Goal: Task Accomplishment & Management: Manage account settings

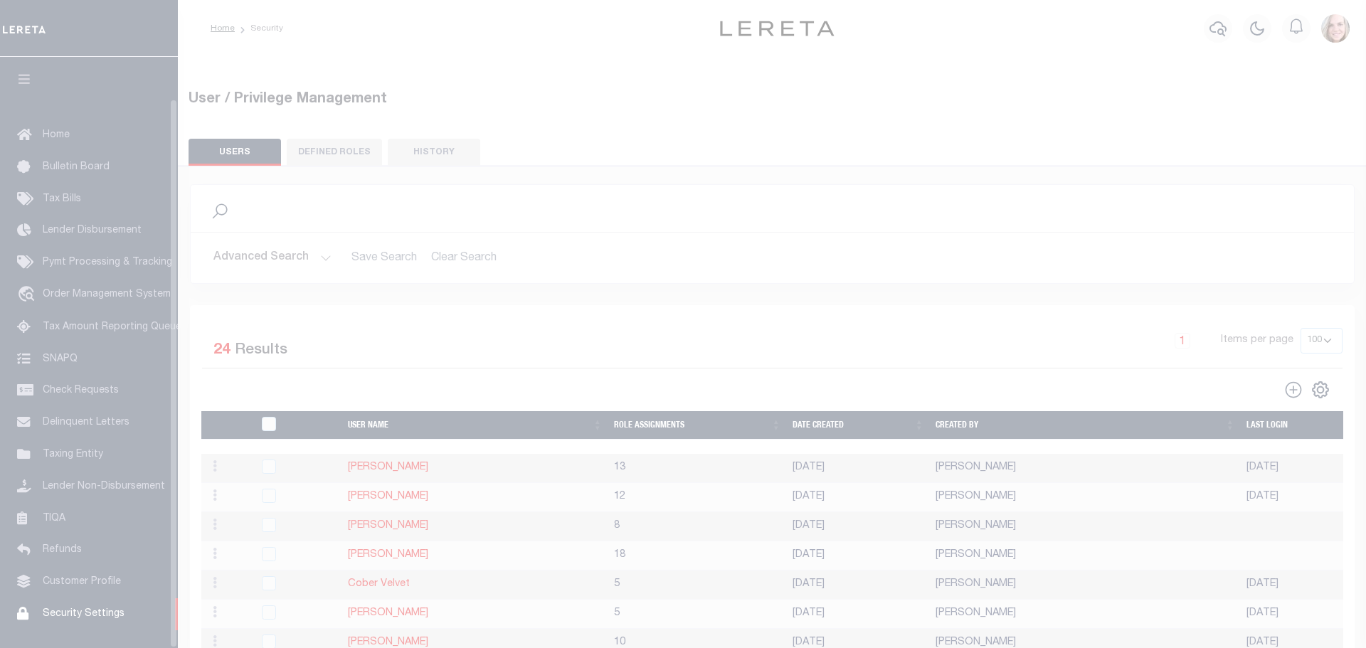
select select "100"
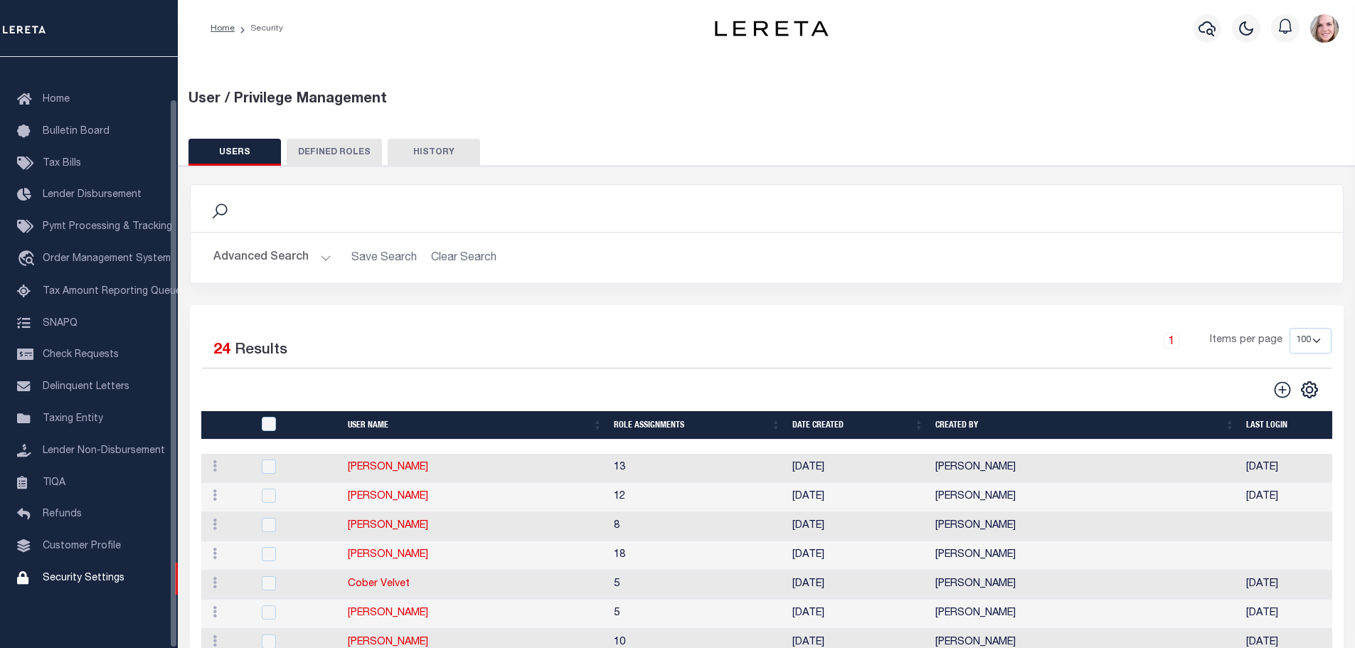
click at [239, 265] on button "Advanced Search" at bounding box center [272, 258] width 118 height 28
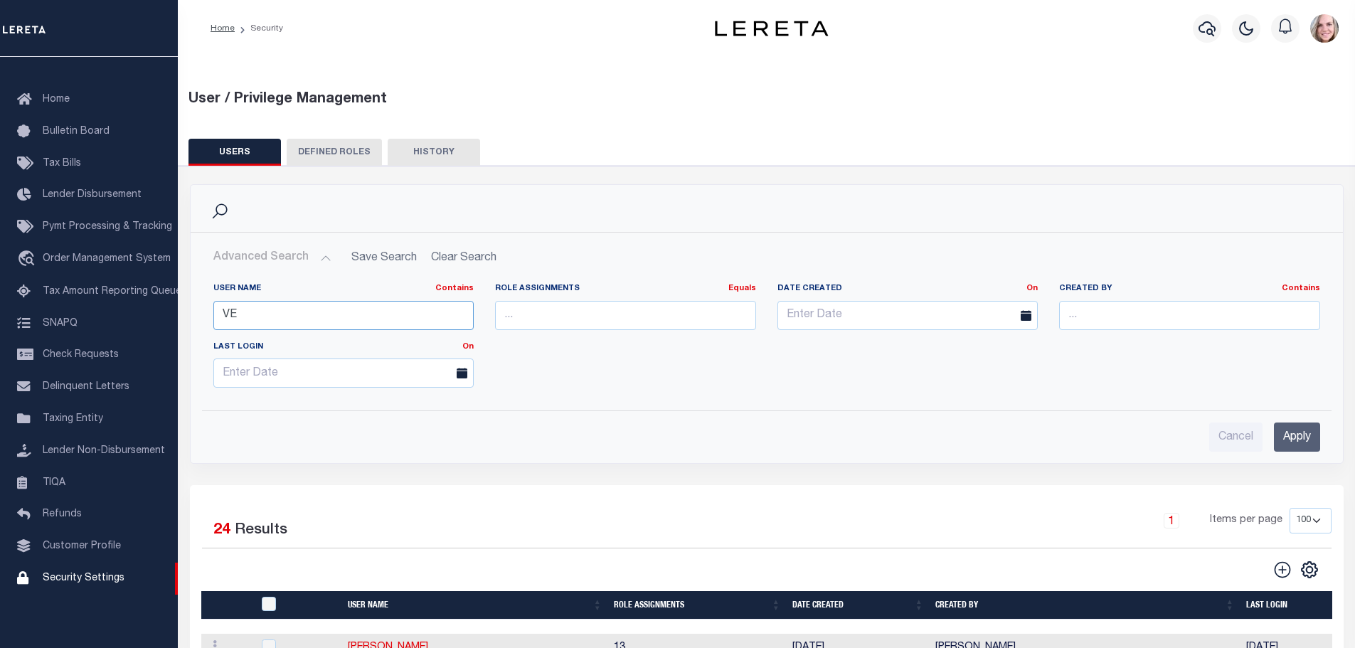
click at [334, 322] on input "VE" at bounding box center [343, 315] width 261 height 29
type input "sha"
click at [1293, 451] on input "Apply" at bounding box center [1297, 437] width 46 height 29
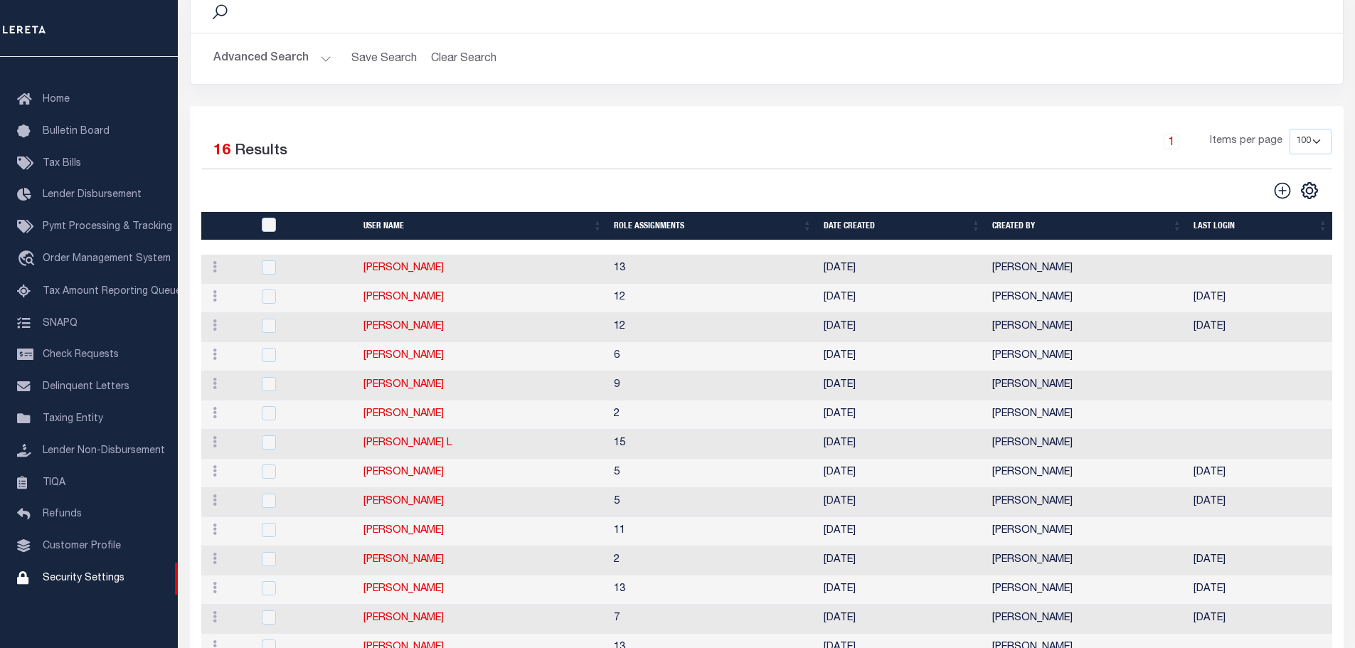
scroll to position [213, 0]
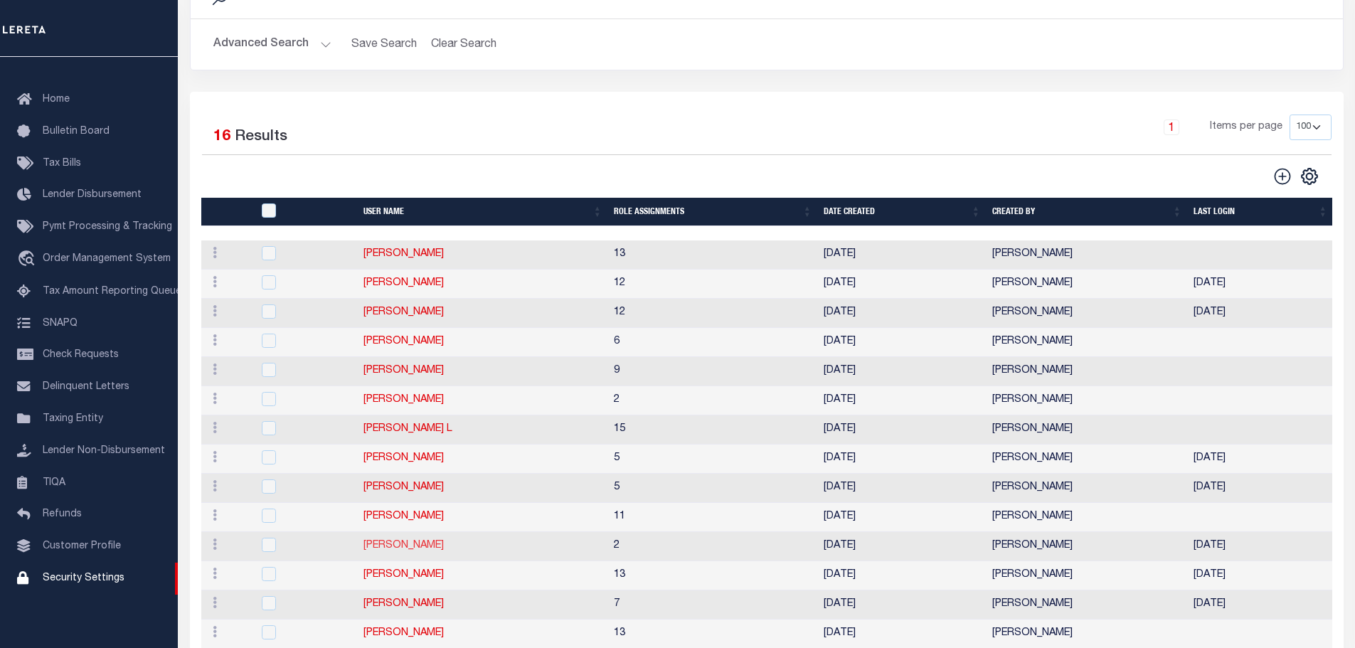
click at [394, 542] on link "Shaik Basha" at bounding box center [404, 546] width 80 height 10
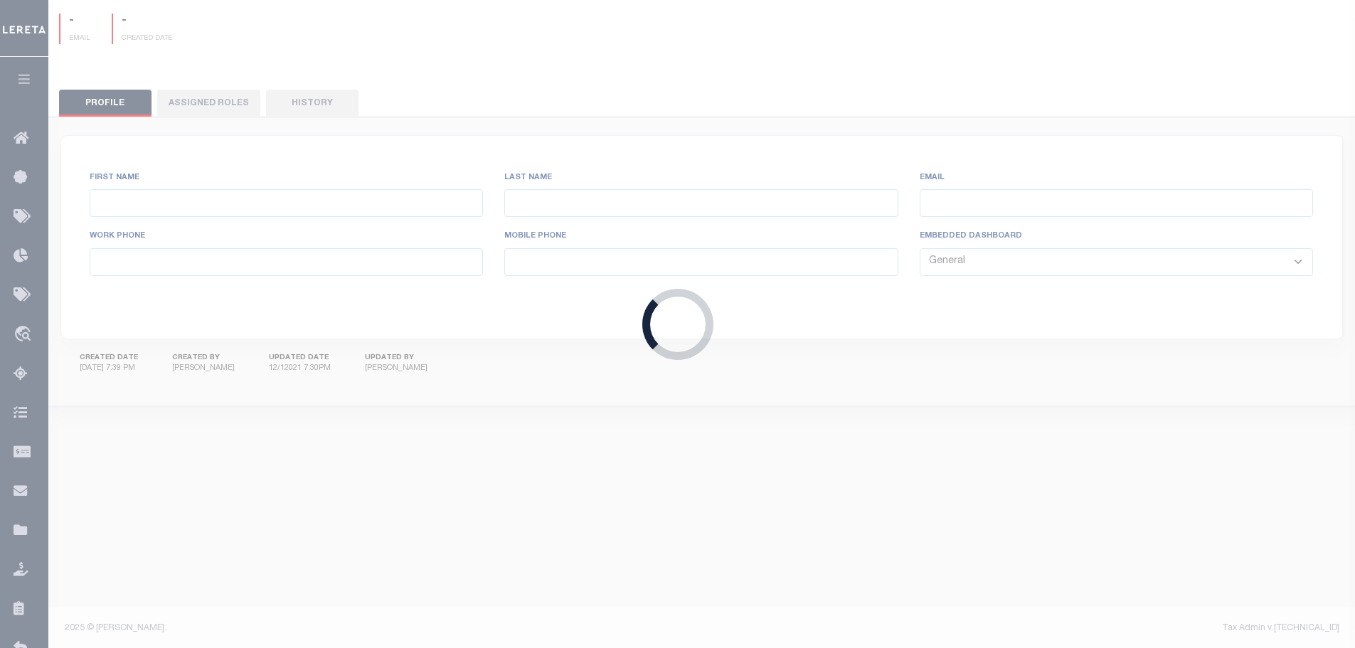
type input "Shaik"
type input "Basha"
type input "Shaik.Basha@accumatch.com"
select select "LOC"
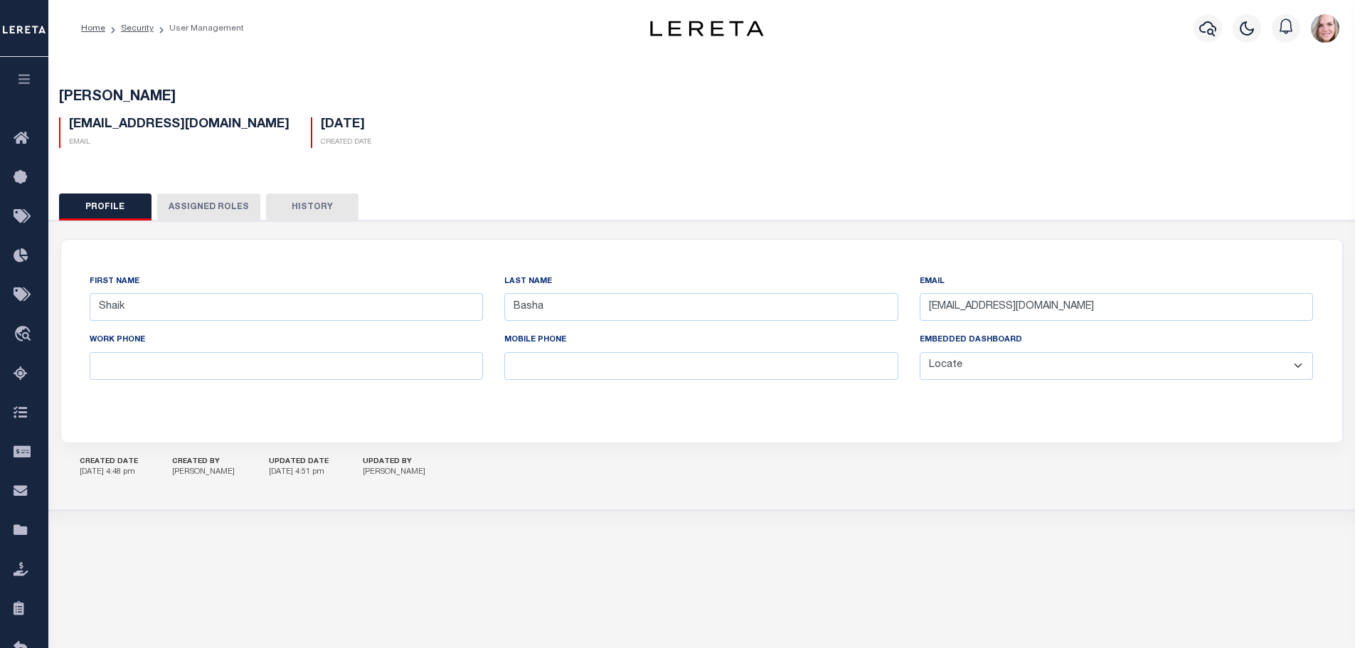
click at [213, 194] on button "Assigned Roles" at bounding box center [208, 206] width 103 height 27
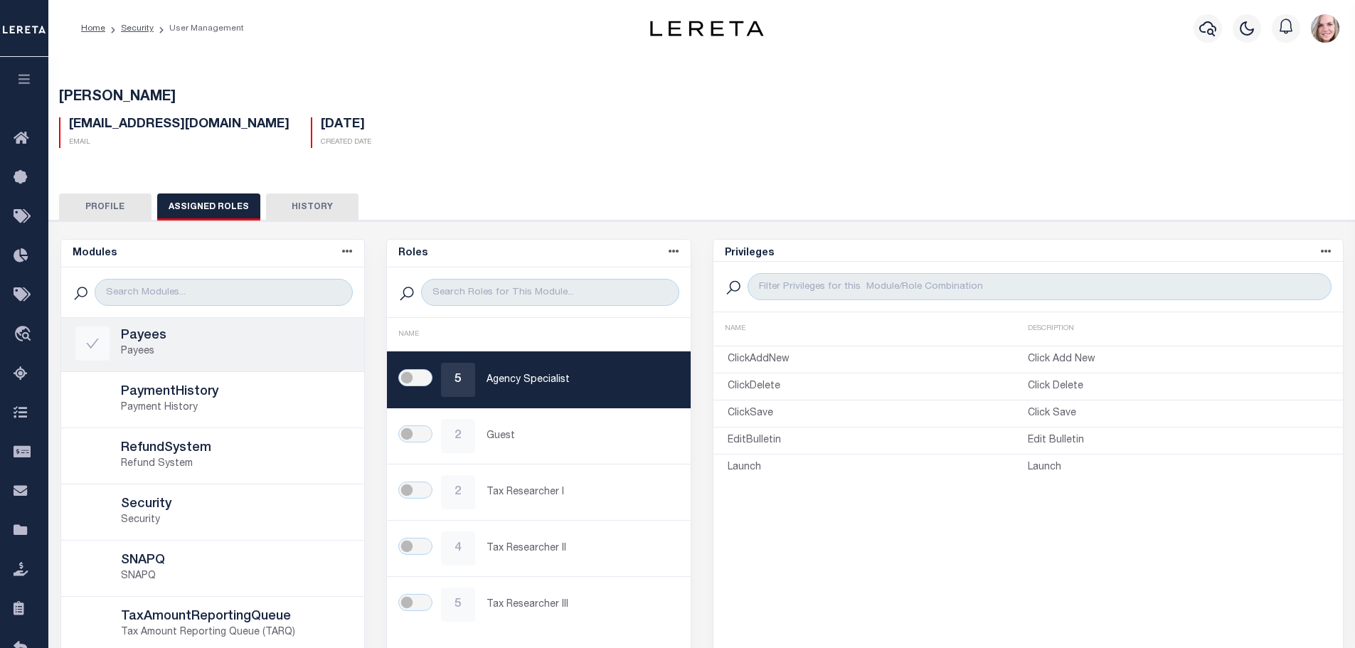
scroll to position [711, 0]
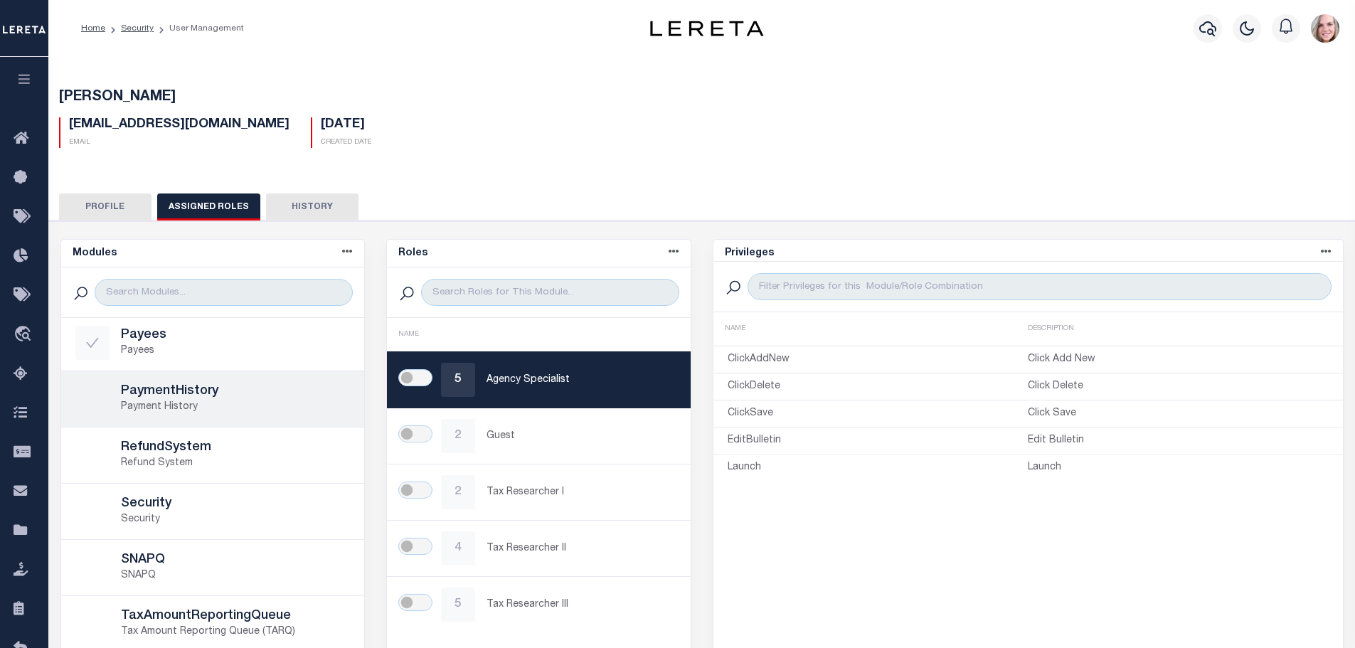
click at [106, 401] on div at bounding box center [92, 399] width 34 height 34
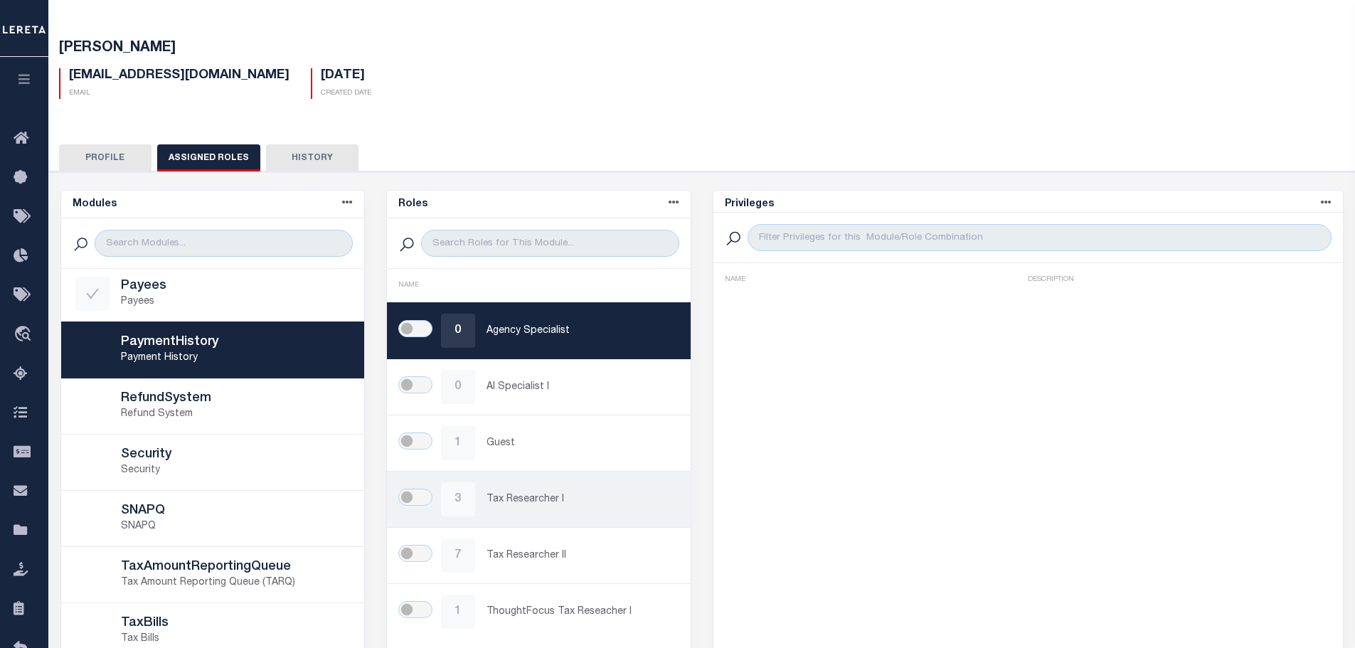
scroll to position [71, 0]
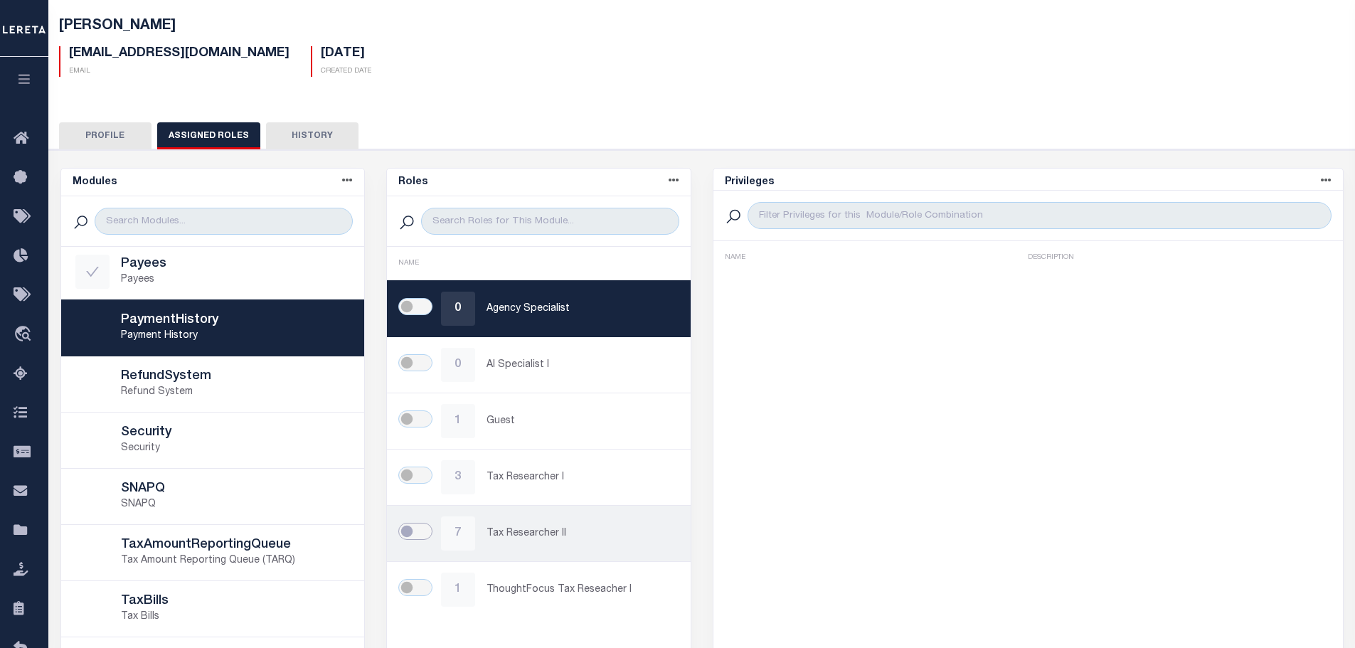
click at [430, 534] on input "checkbox" at bounding box center [415, 531] width 34 height 17
checkbox input "true"
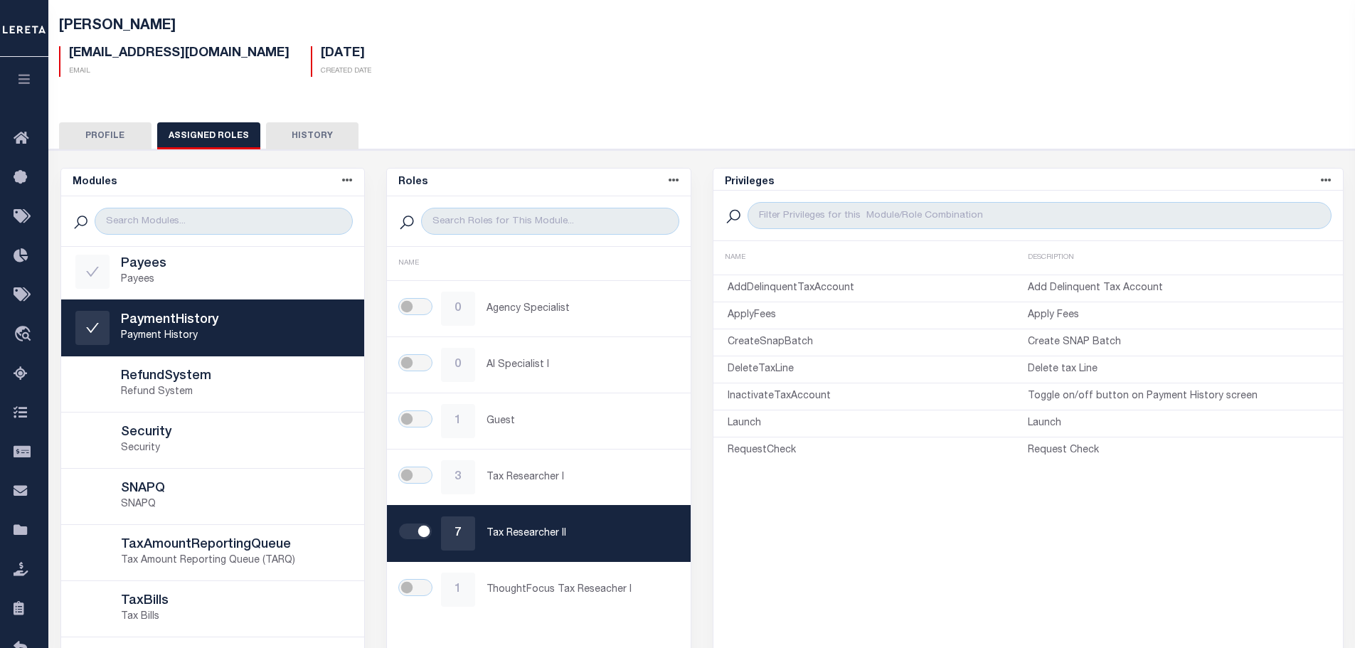
scroll to position [715, 0]
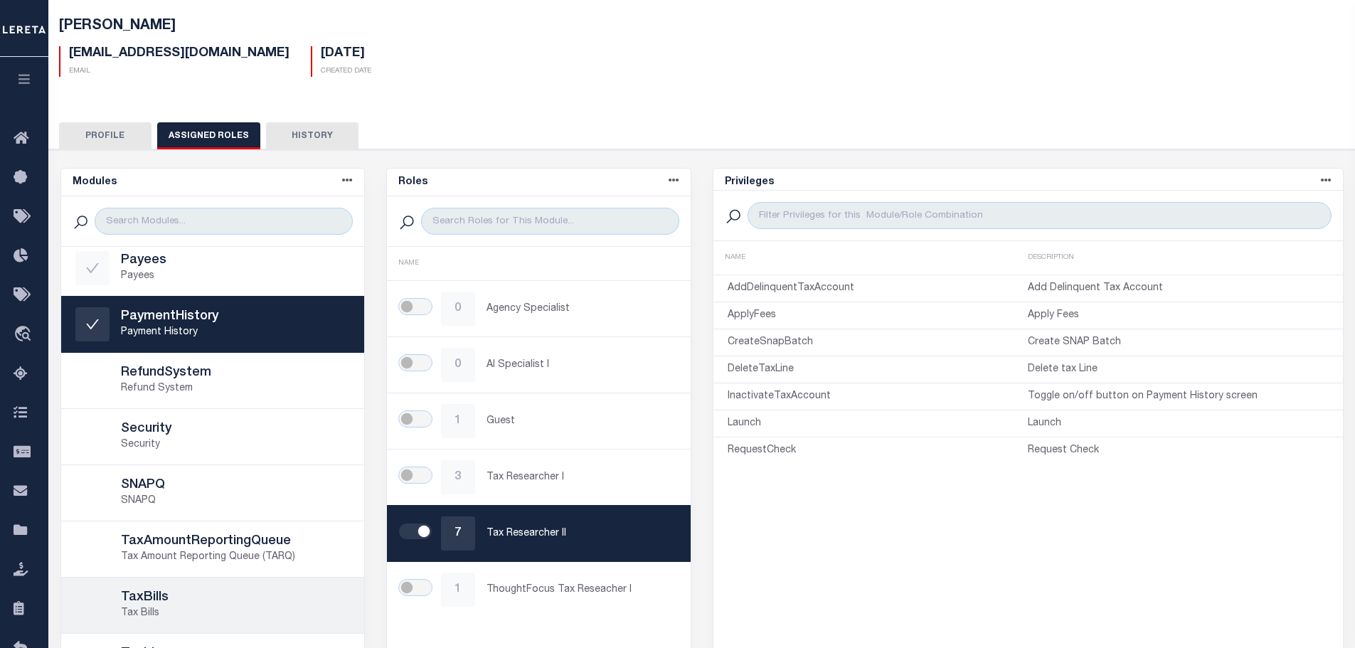
click at [161, 600] on h5 "TaxBills" at bounding box center [236, 598] width 230 height 16
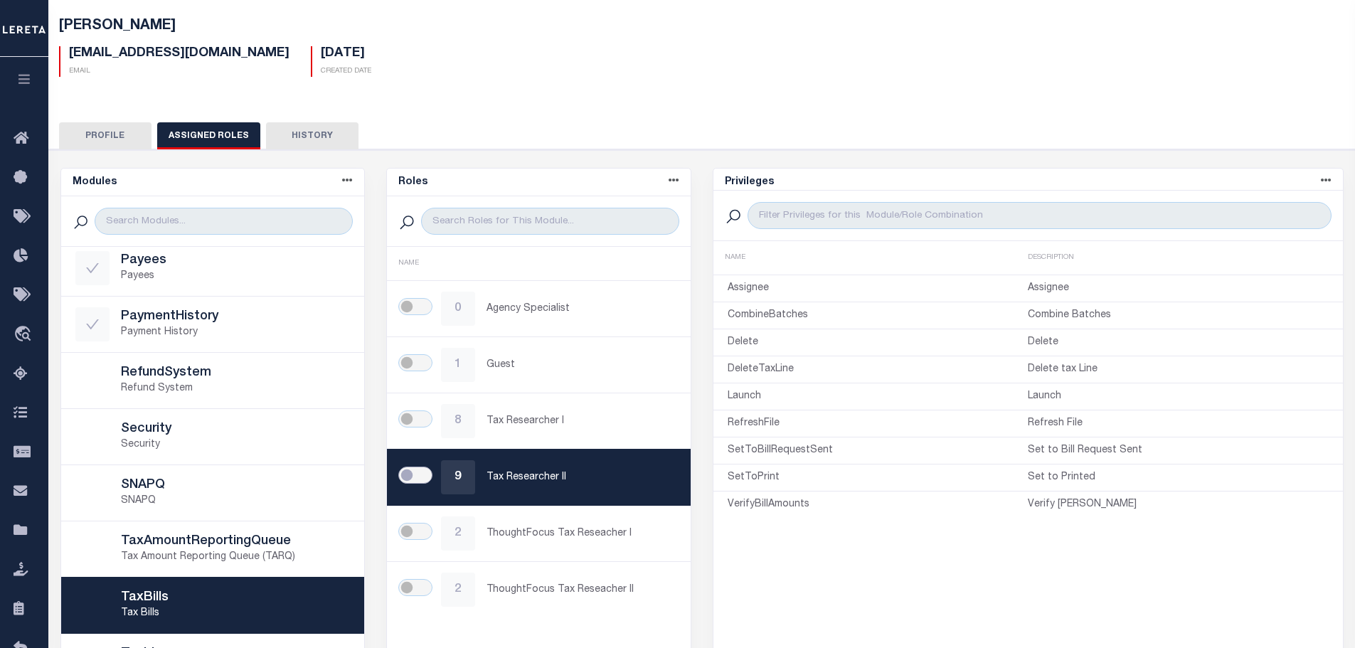
click at [423, 477] on input "checkbox" at bounding box center [415, 475] width 34 height 17
checkbox input "true"
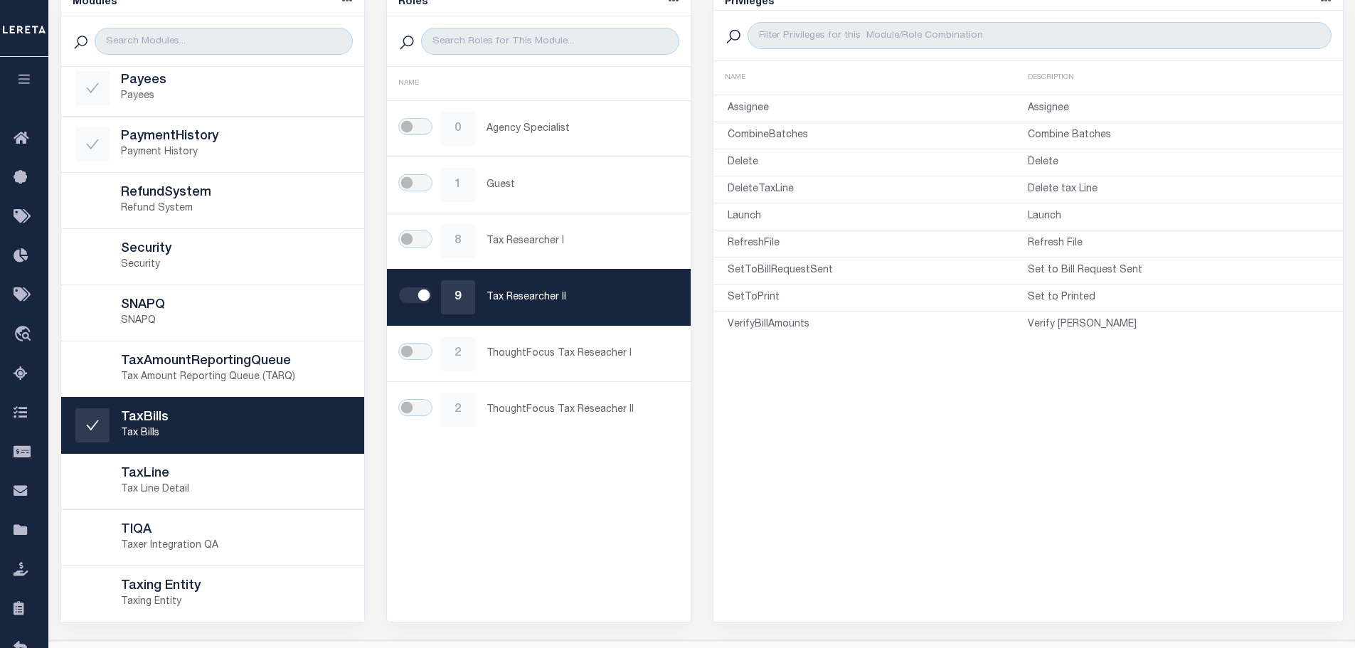
scroll to position [287, 0]
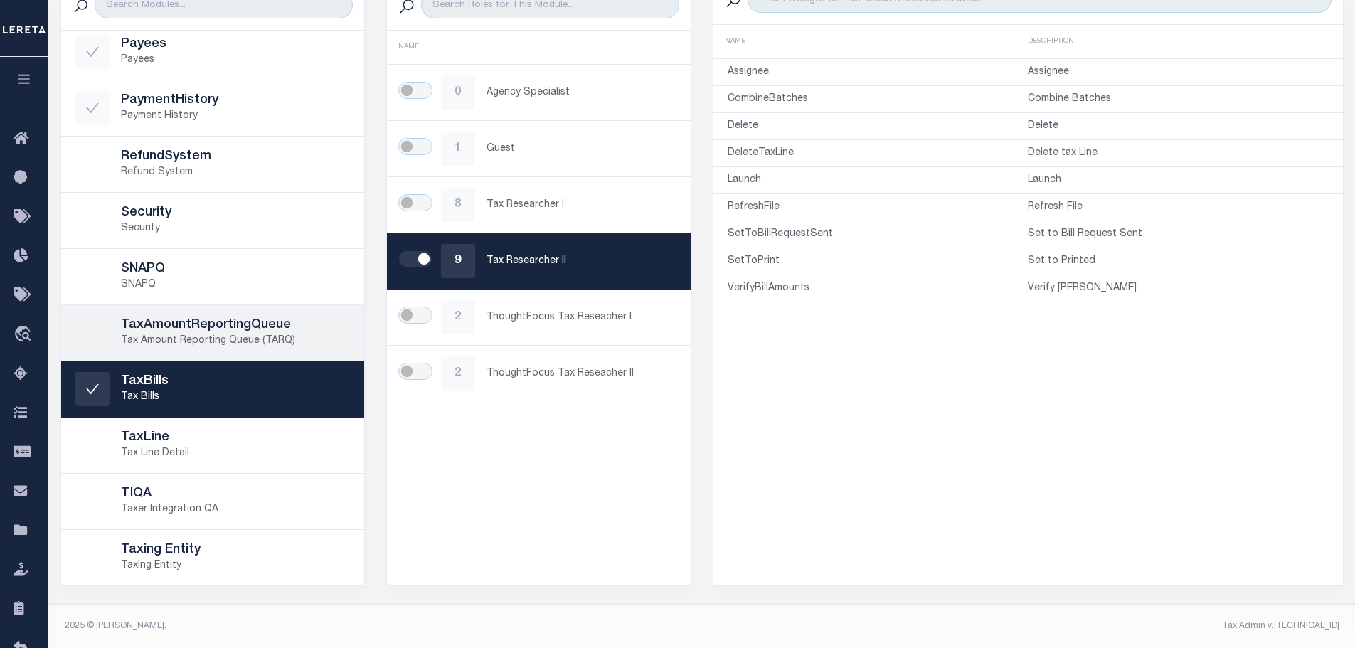
click at [245, 335] on p "Tax Amount Reporting Queue (TARQ)" at bounding box center [236, 341] width 230 height 15
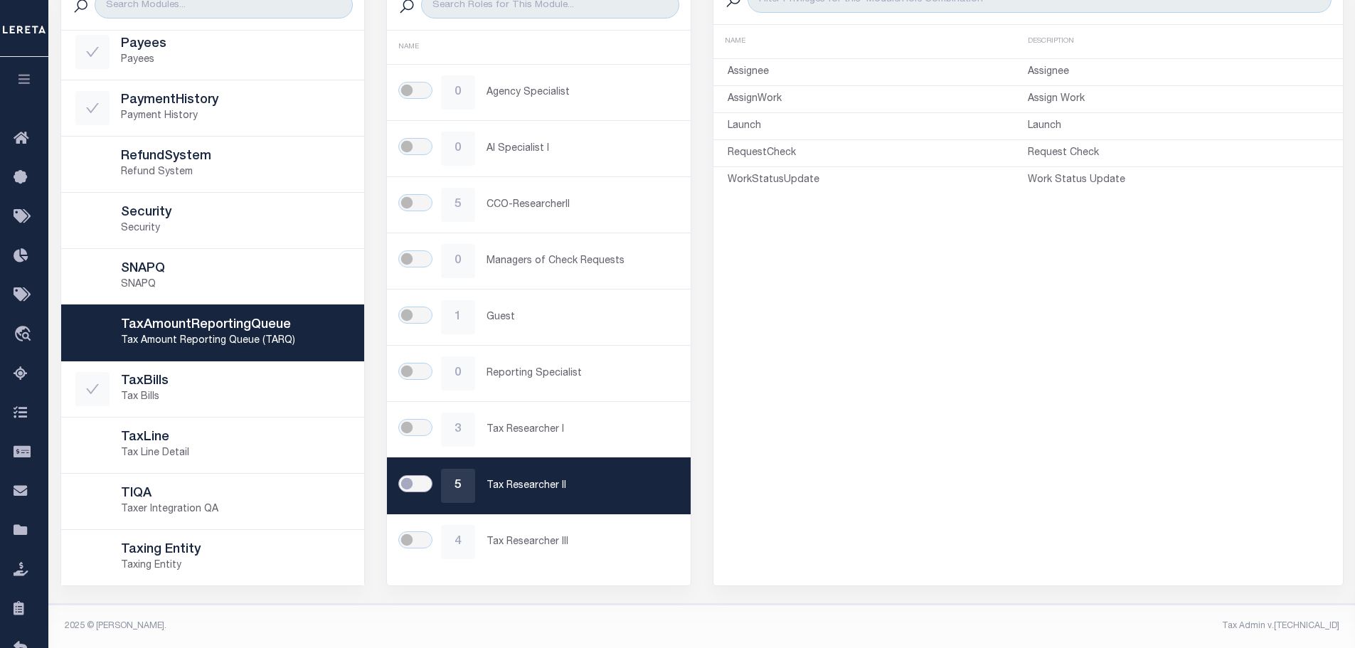
click at [420, 484] on input "checkbox" at bounding box center [415, 483] width 34 height 17
checkbox input "true"
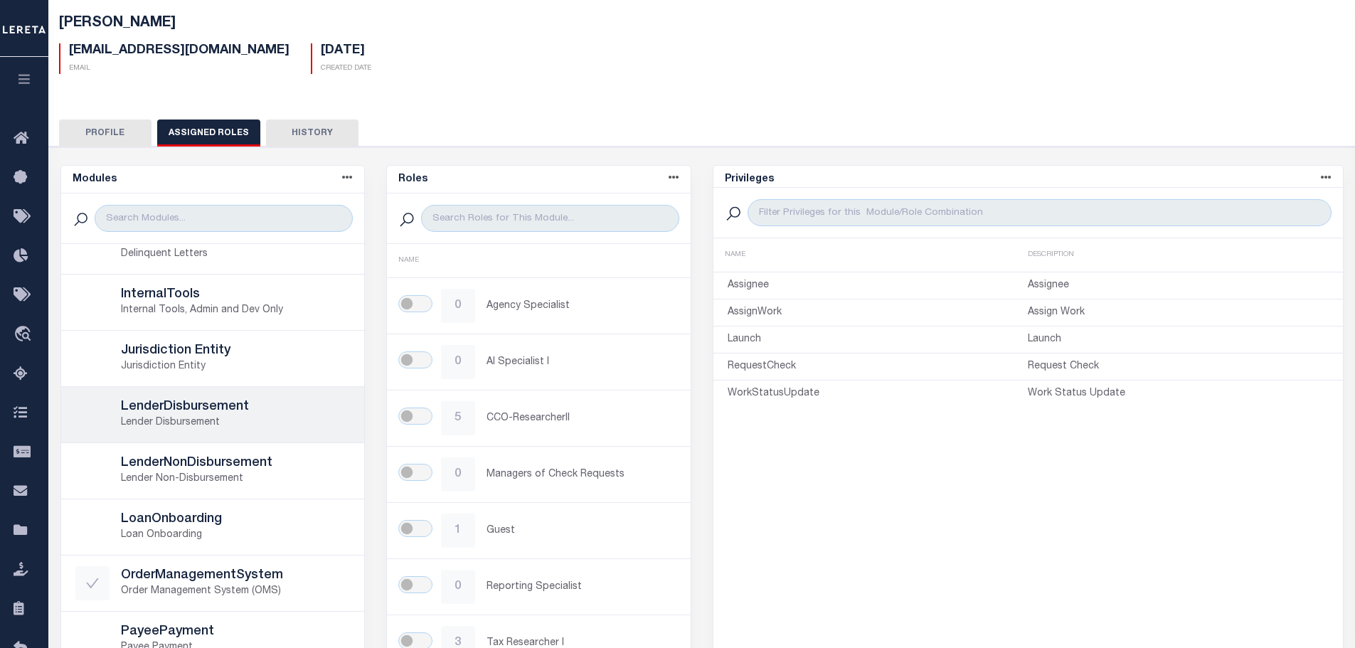
scroll to position [142, 0]
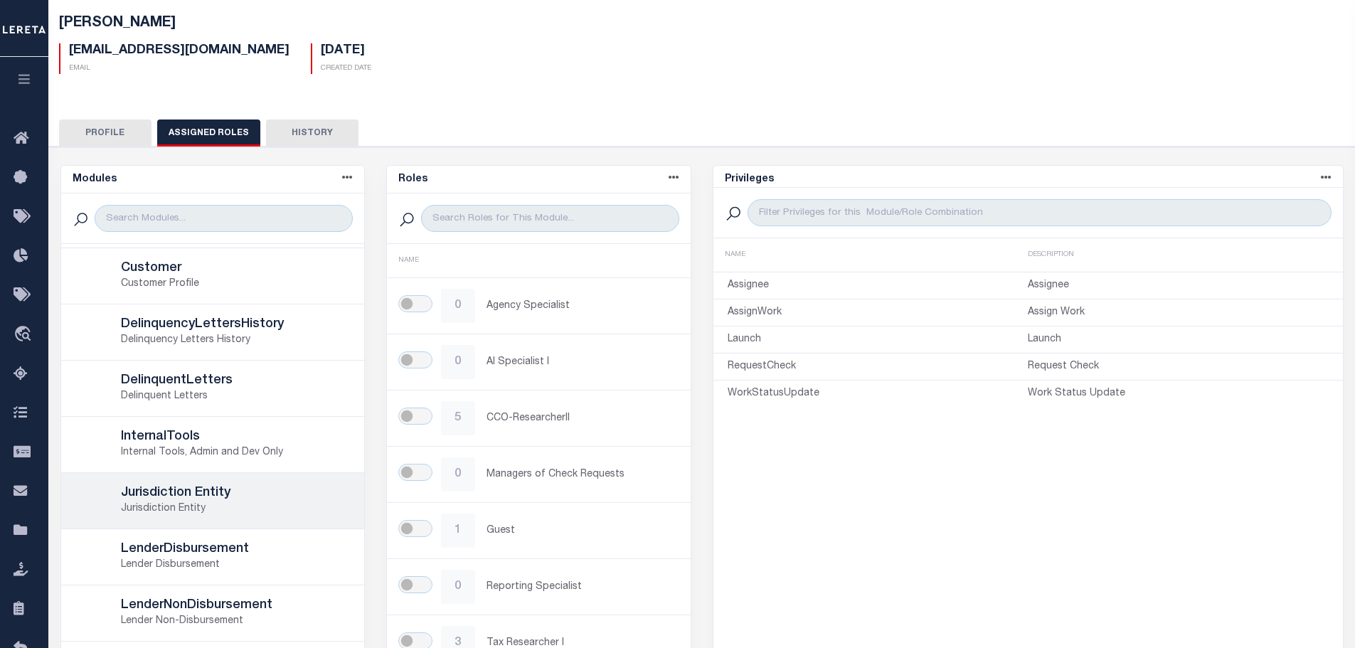
click at [240, 506] on p "Jurisdiction Entity" at bounding box center [236, 509] width 230 height 15
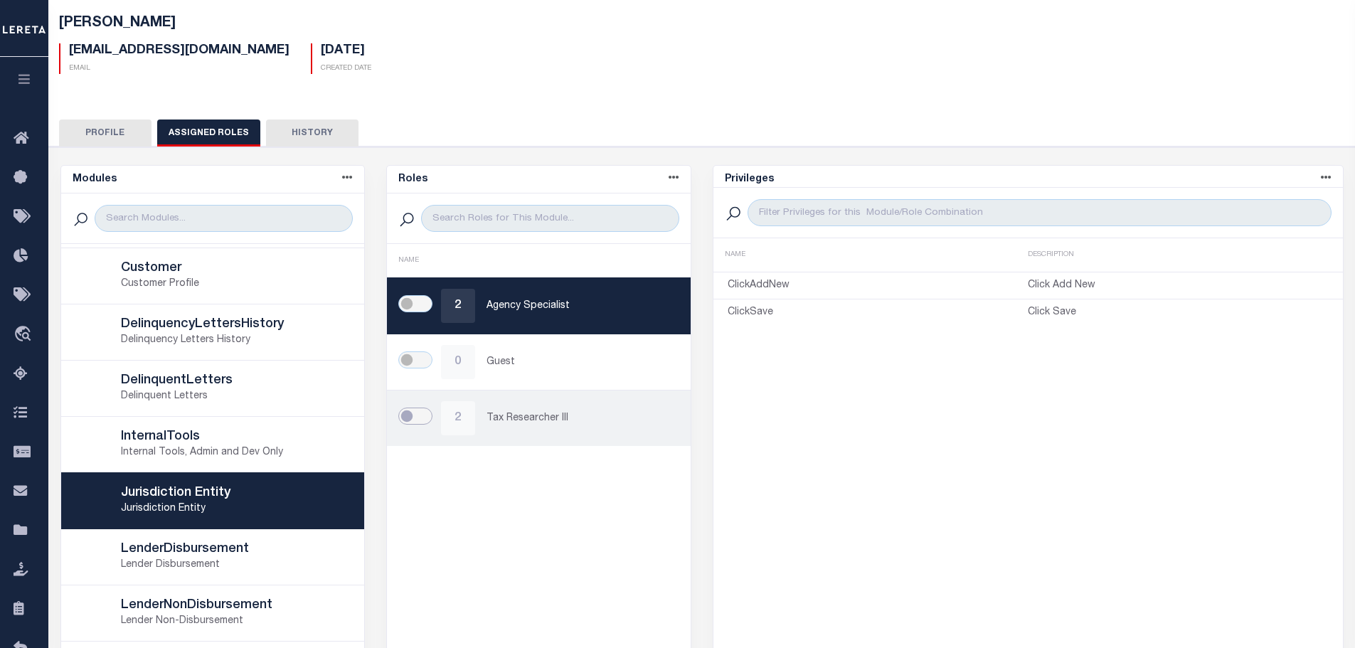
click at [408, 413] on input "checkbox" at bounding box center [415, 416] width 34 height 17
checkbox input "true"
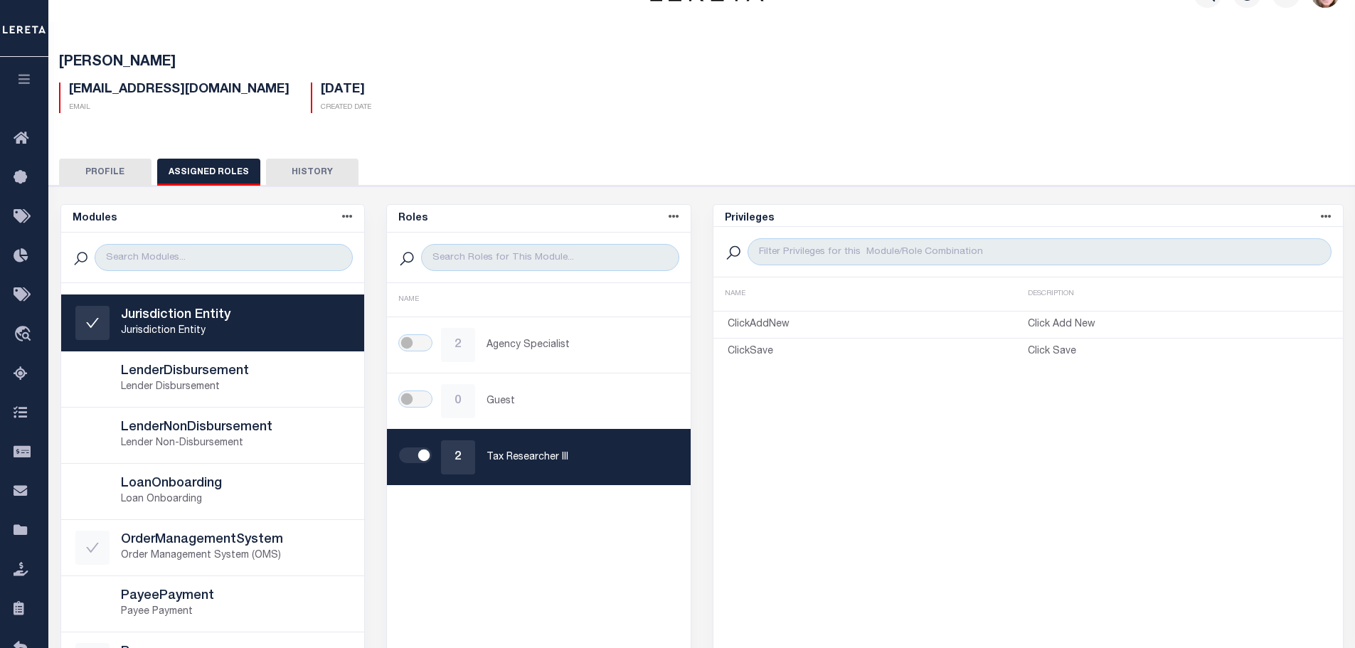
scroll to position [0, 0]
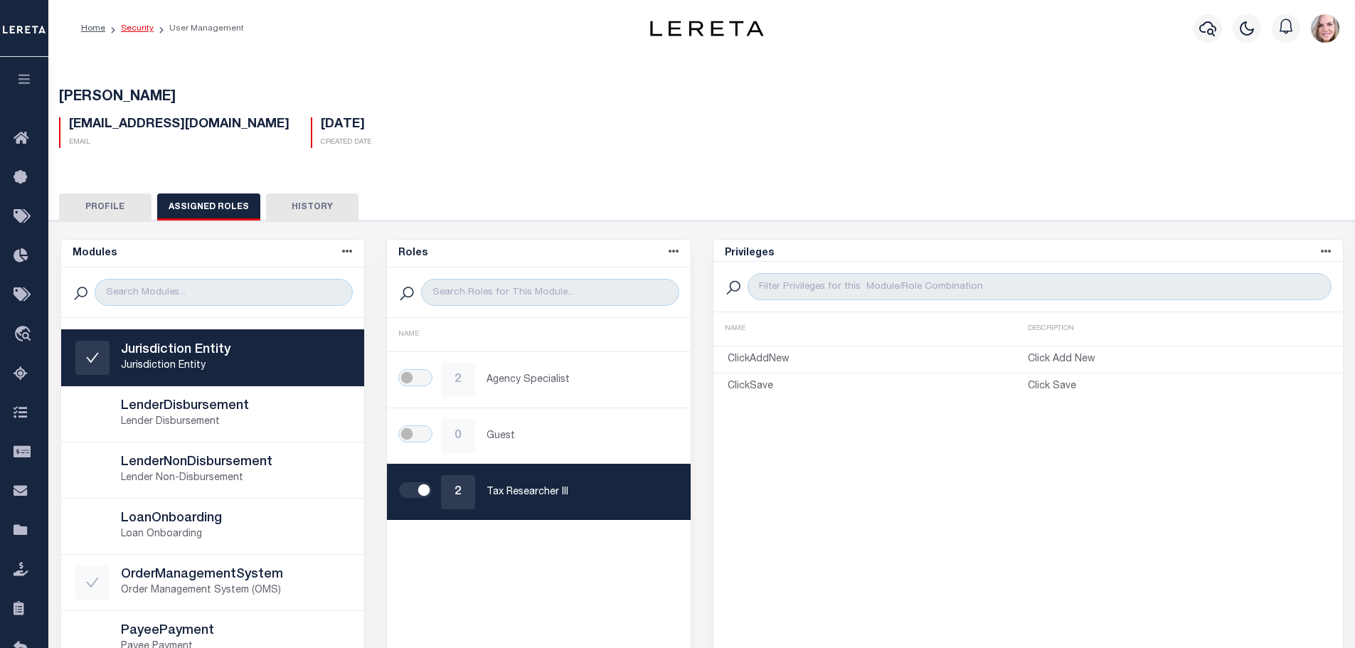
click at [129, 29] on link "Security" at bounding box center [137, 28] width 33 height 9
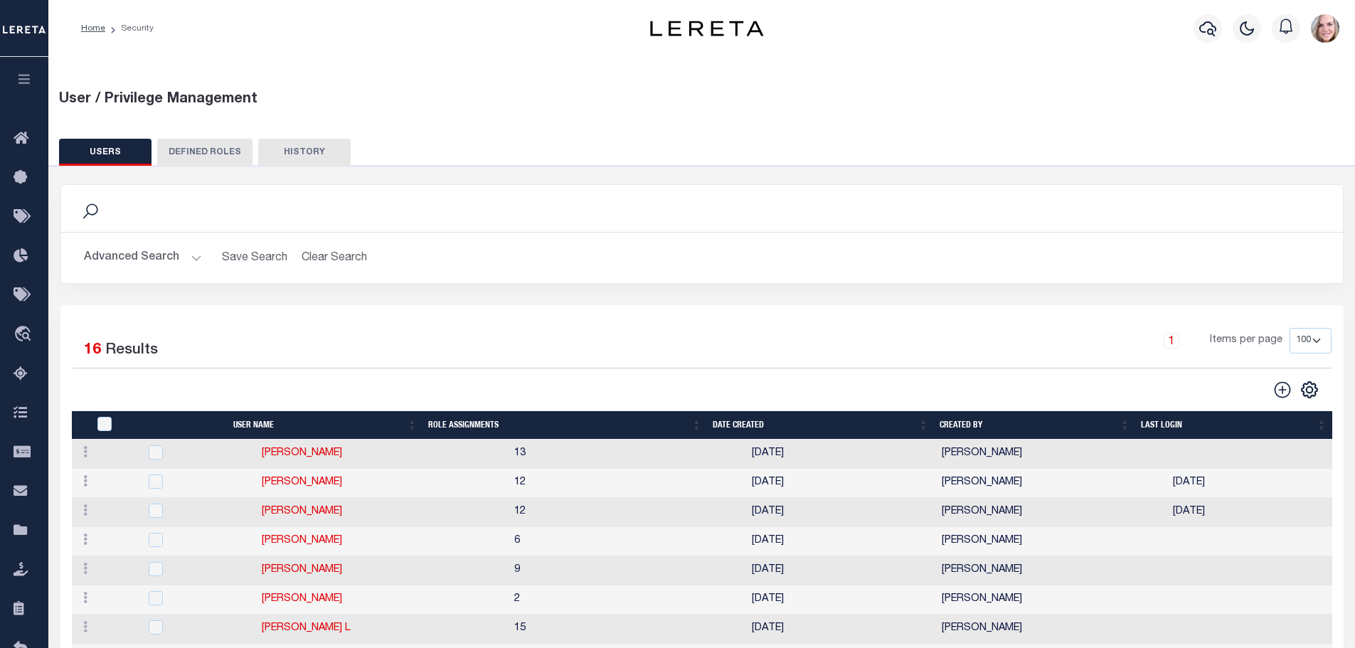
click at [126, 249] on button "Advanced Search" at bounding box center [143, 258] width 118 height 28
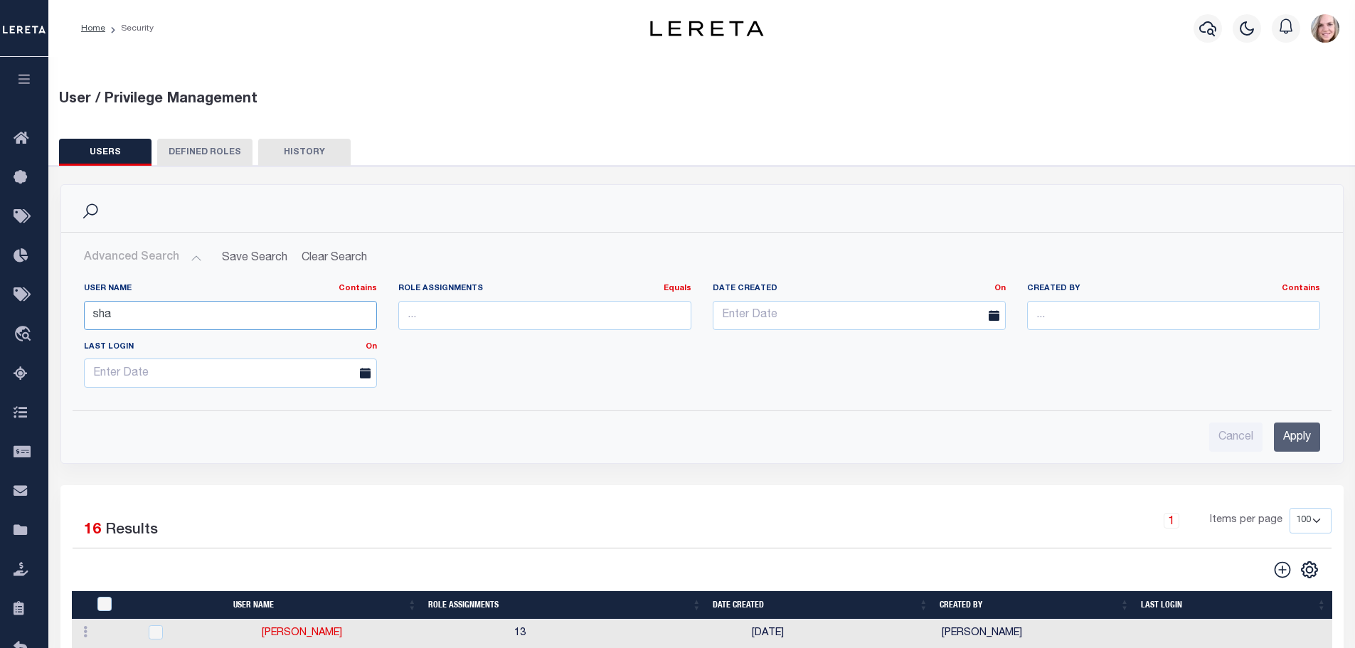
click at [155, 322] on input "sha" at bounding box center [230, 315] width 293 height 29
click at [154, 321] on input "sha" at bounding box center [230, 315] width 293 height 29
type input "abdul"
click at [1310, 442] on input "Apply" at bounding box center [1297, 437] width 46 height 29
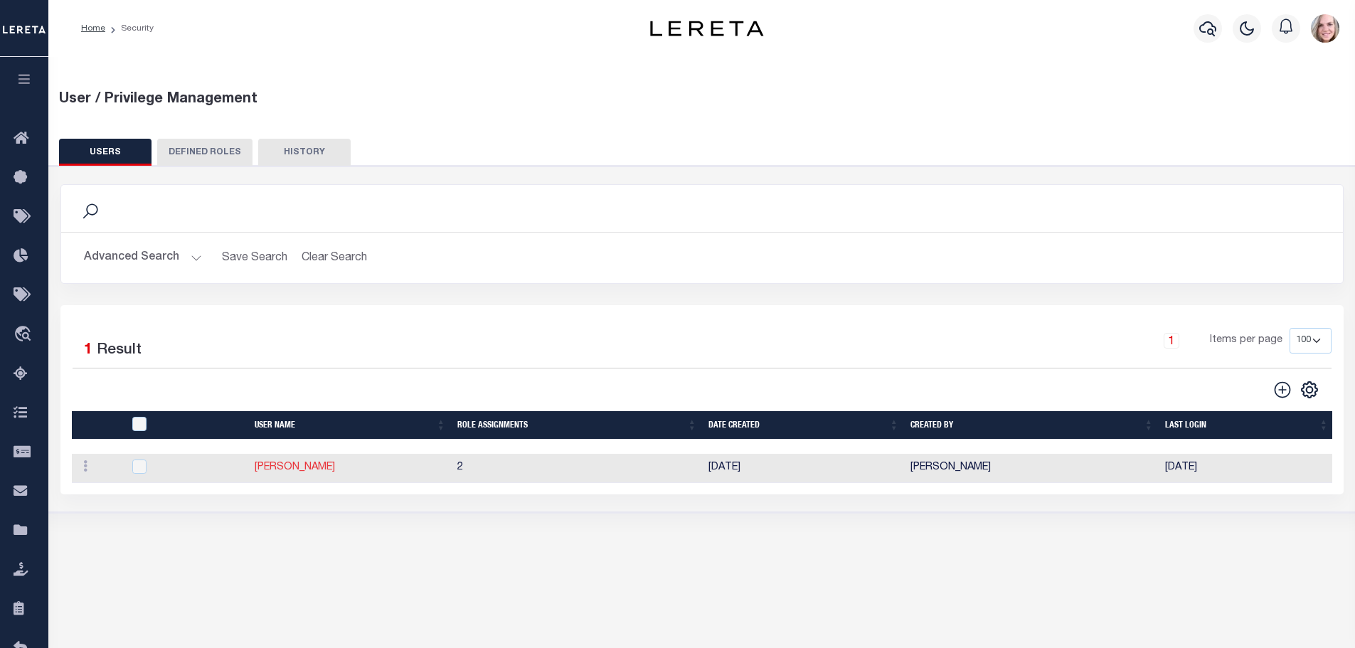
click at [295, 471] on link "Abdul Muzain" at bounding box center [295, 467] width 80 height 10
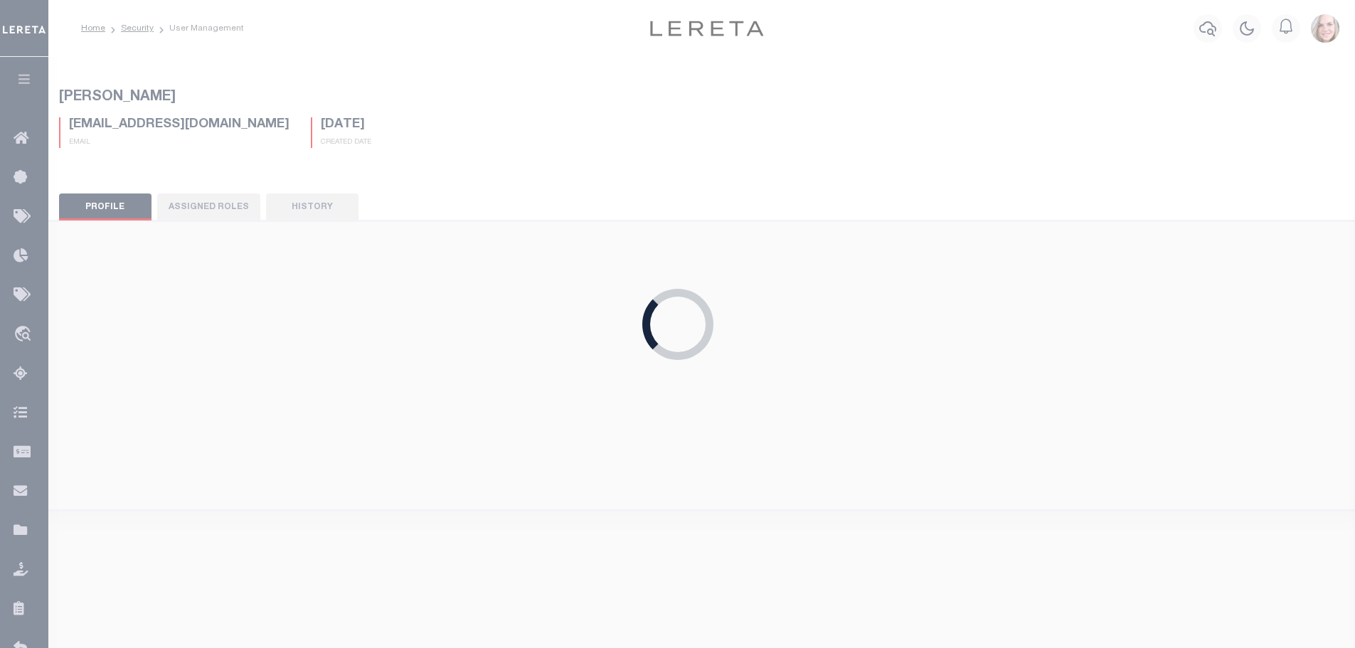
type input "Abdul"
type input "Muzain"
type input "Abdul.Muzain@accumatch.com"
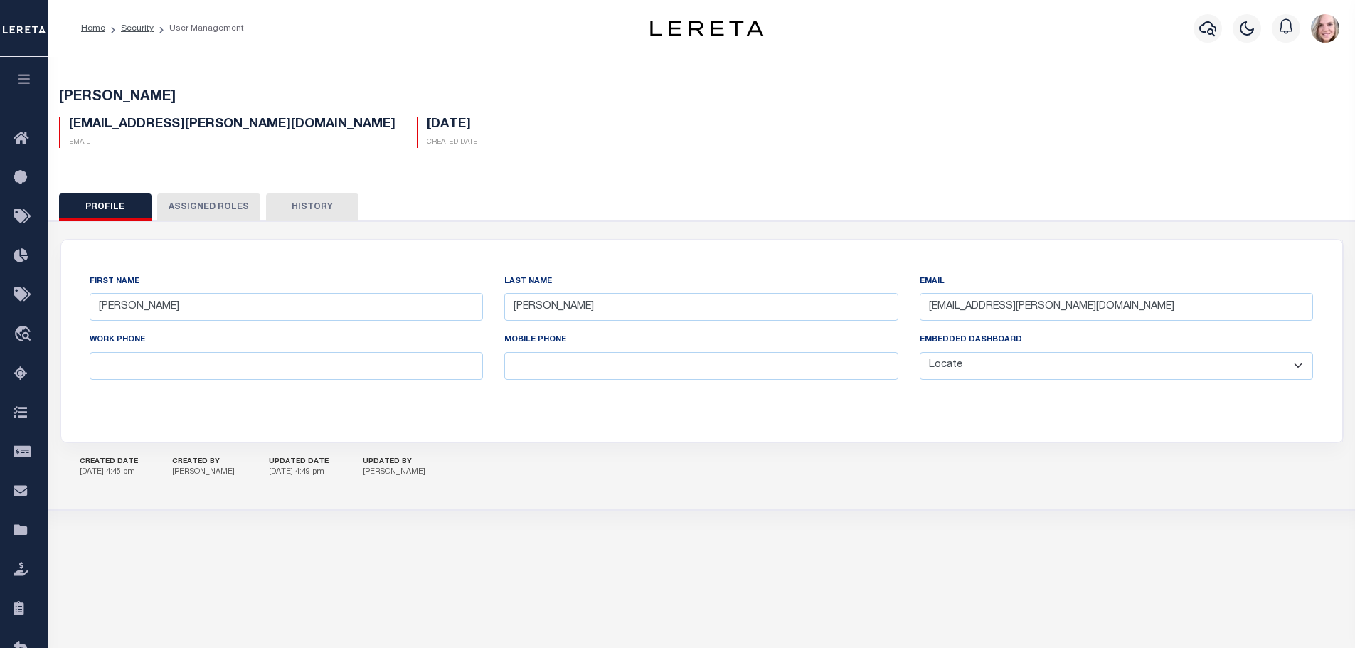
click at [216, 203] on button "Assigned Roles" at bounding box center [208, 206] width 103 height 27
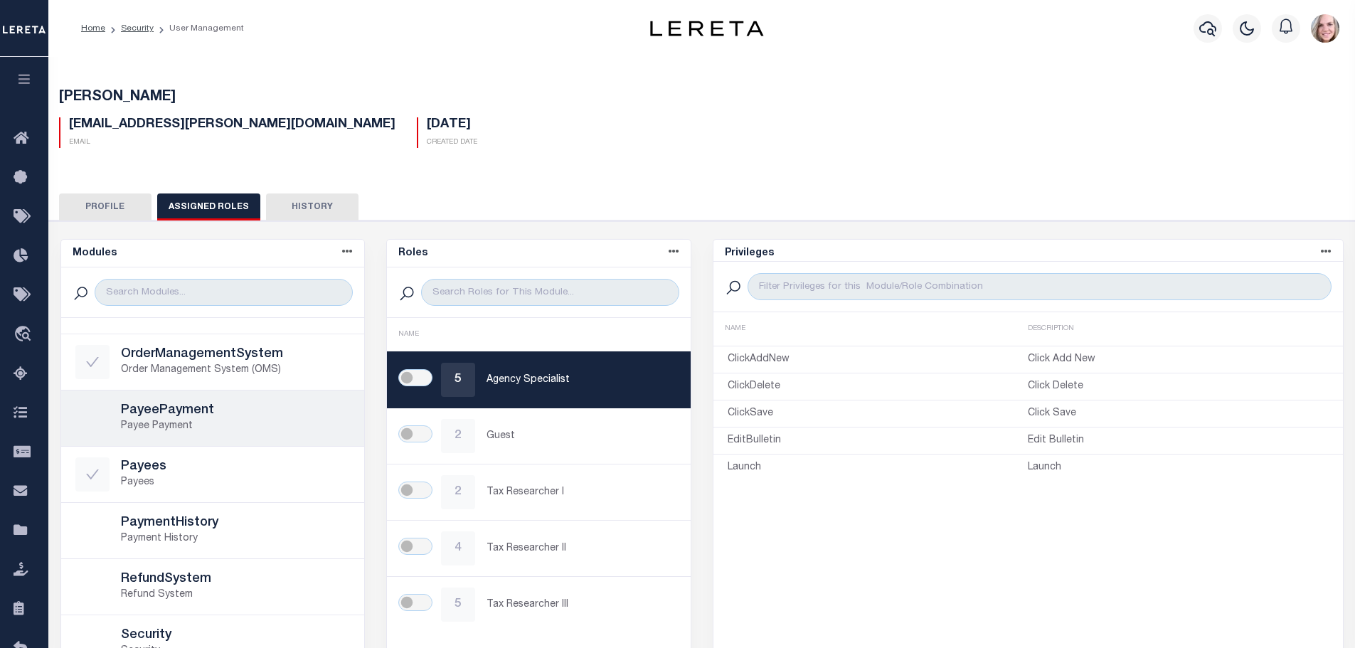
scroll to position [715, 0]
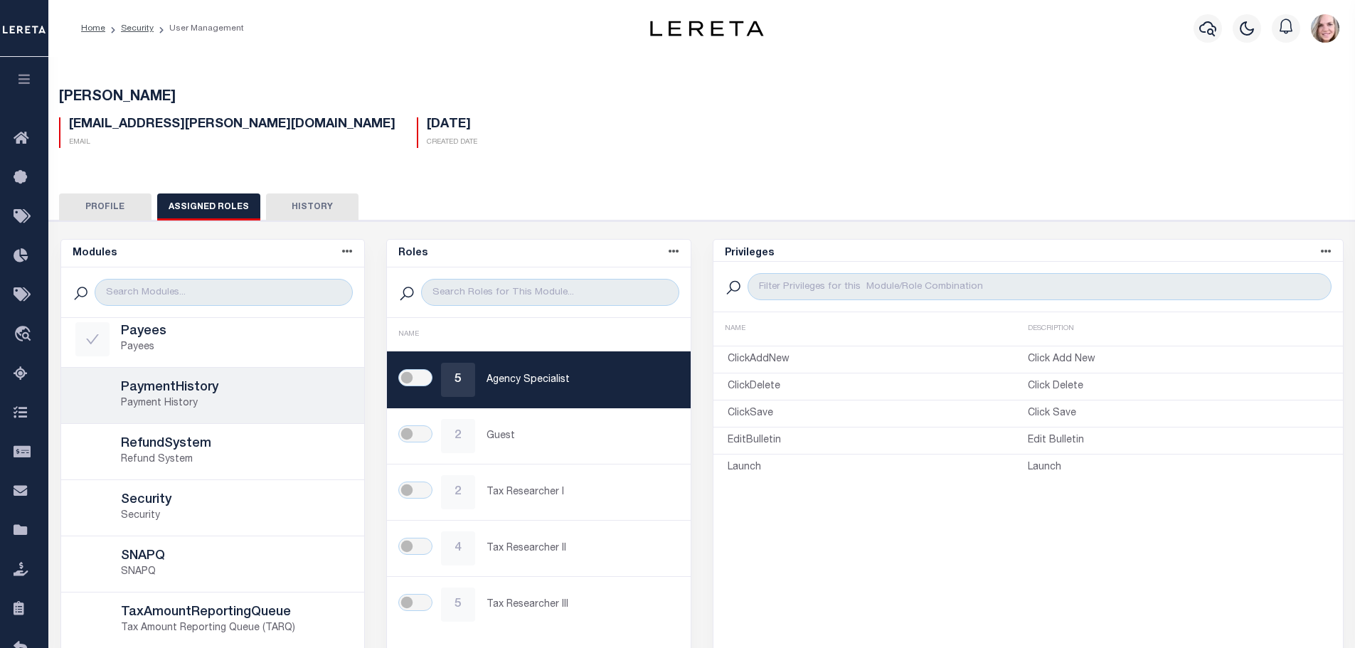
click at [219, 410] on p "Payment History" at bounding box center [236, 403] width 230 height 15
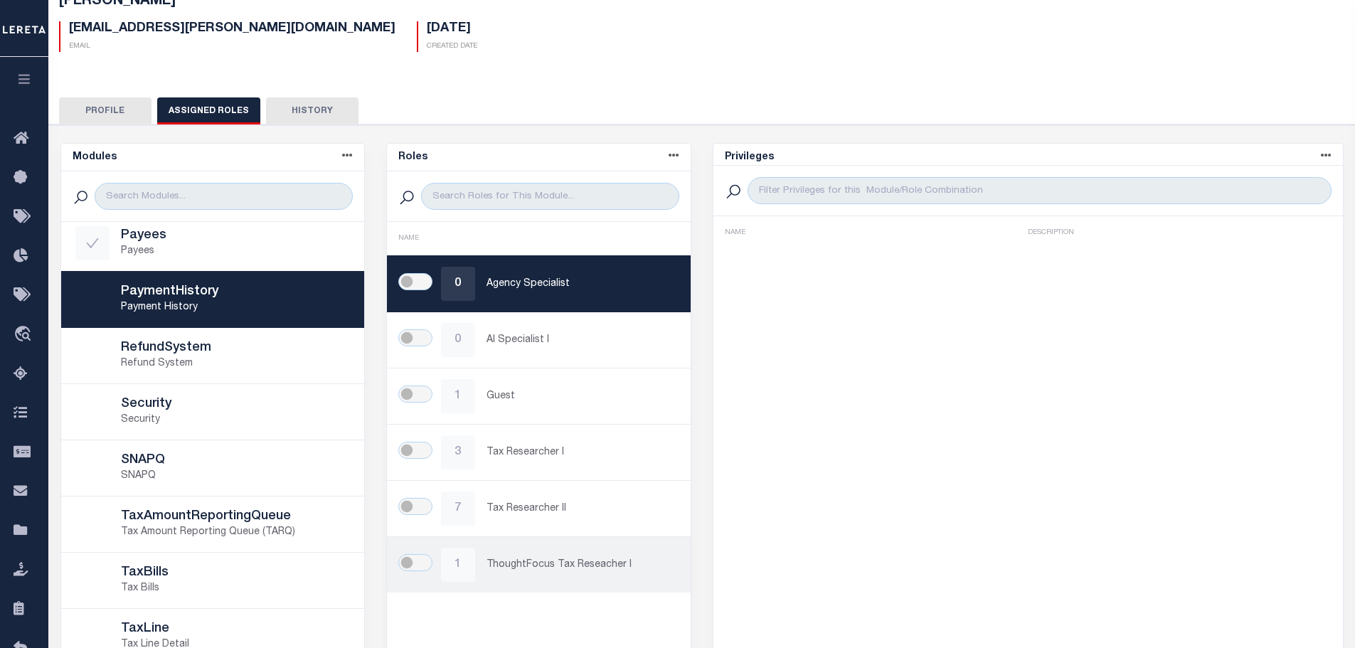
scroll to position [142, 0]
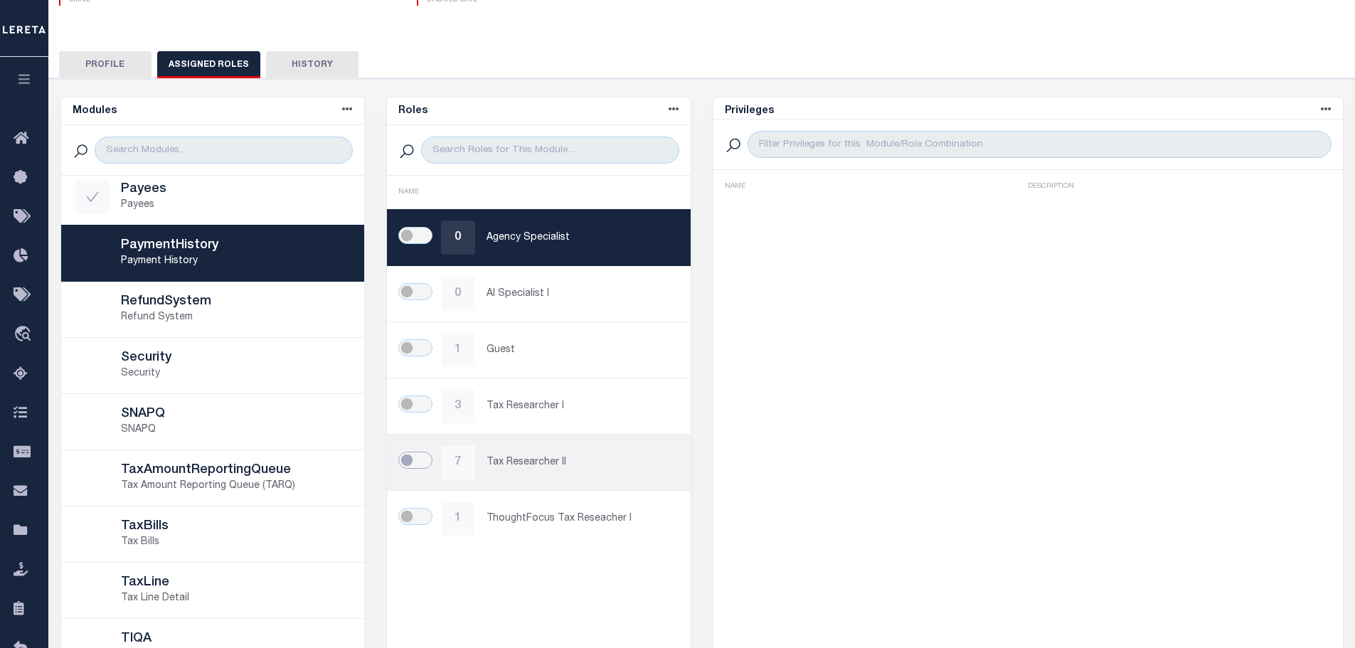
click at [425, 461] on input "checkbox" at bounding box center [415, 460] width 34 height 17
checkbox input "true"
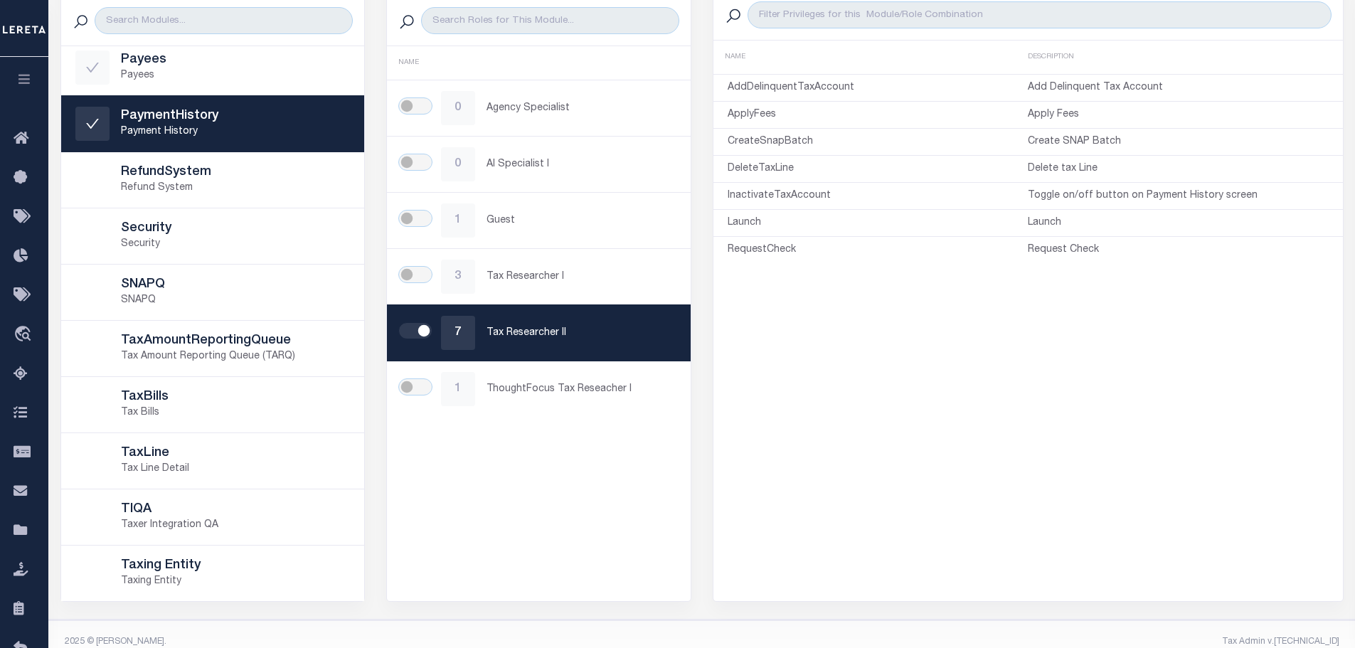
scroll to position [285, 0]
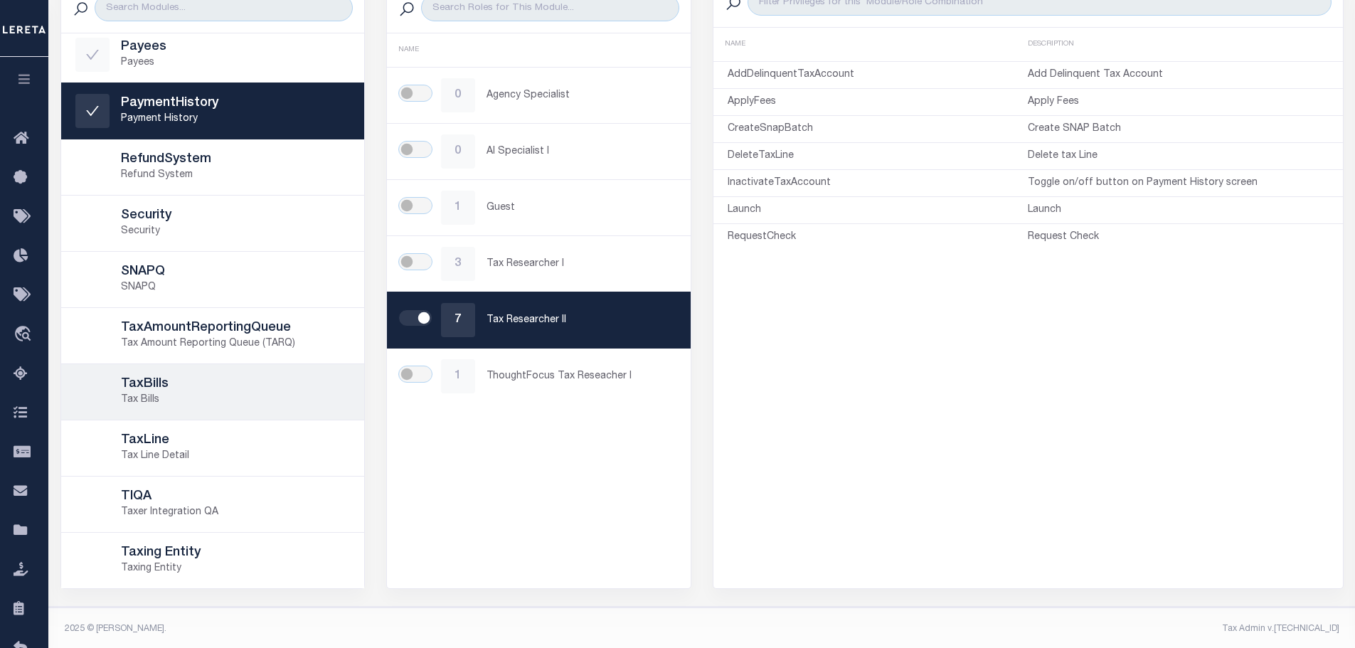
click at [221, 394] on p "Tax Bills" at bounding box center [236, 400] width 230 height 15
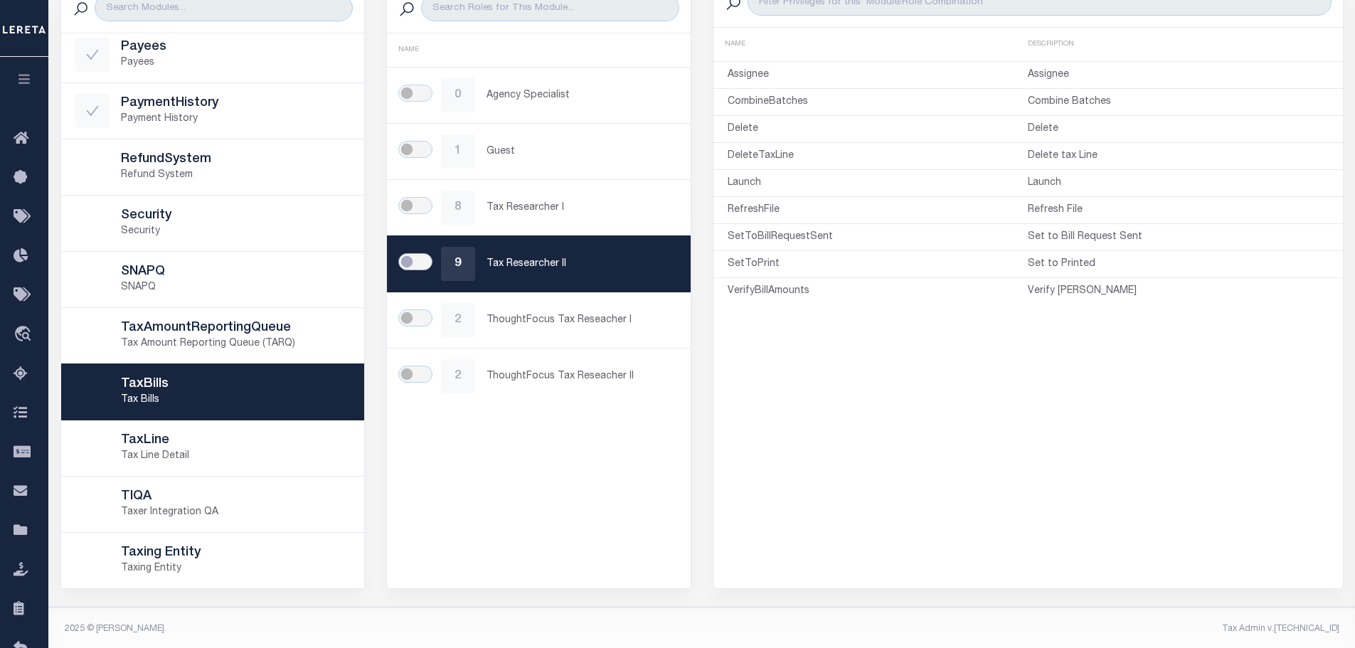
click at [423, 265] on input "checkbox" at bounding box center [415, 261] width 34 height 17
checkbox input "true"
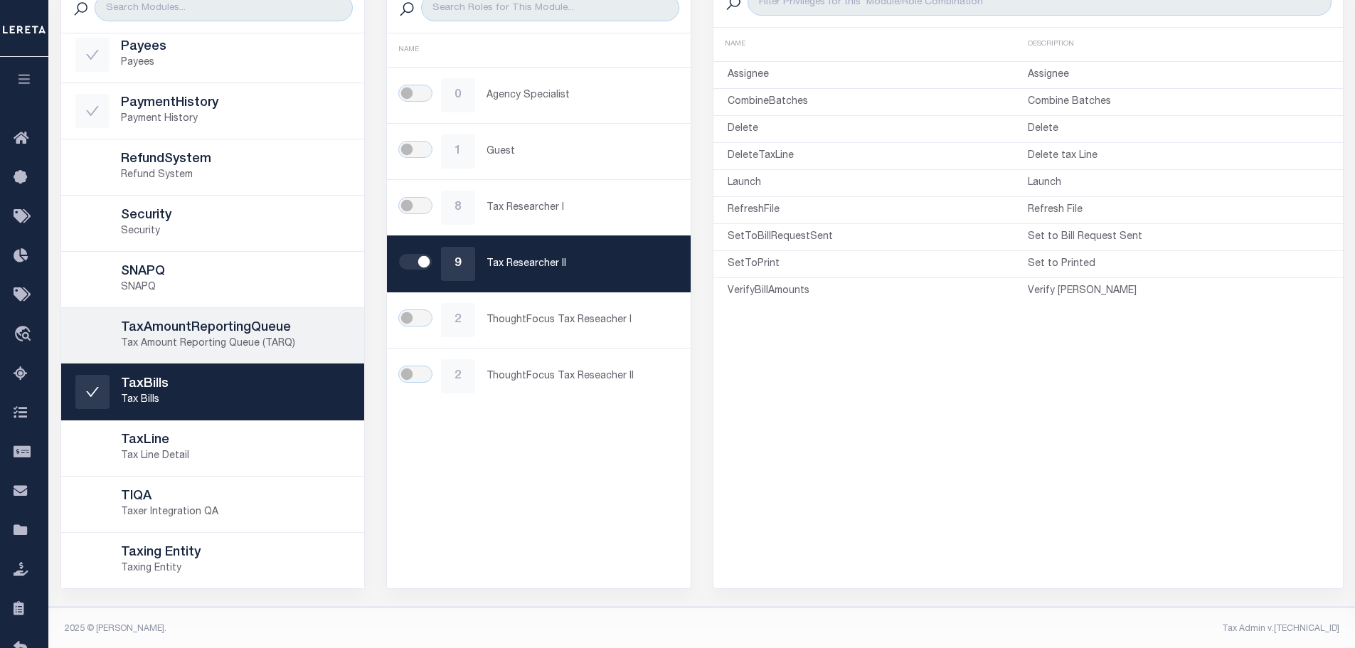
click at [260, 336] on p "Tax Amount Reporting Queue (TARQ)" at bounding box center [236, 343] width 230 height 15
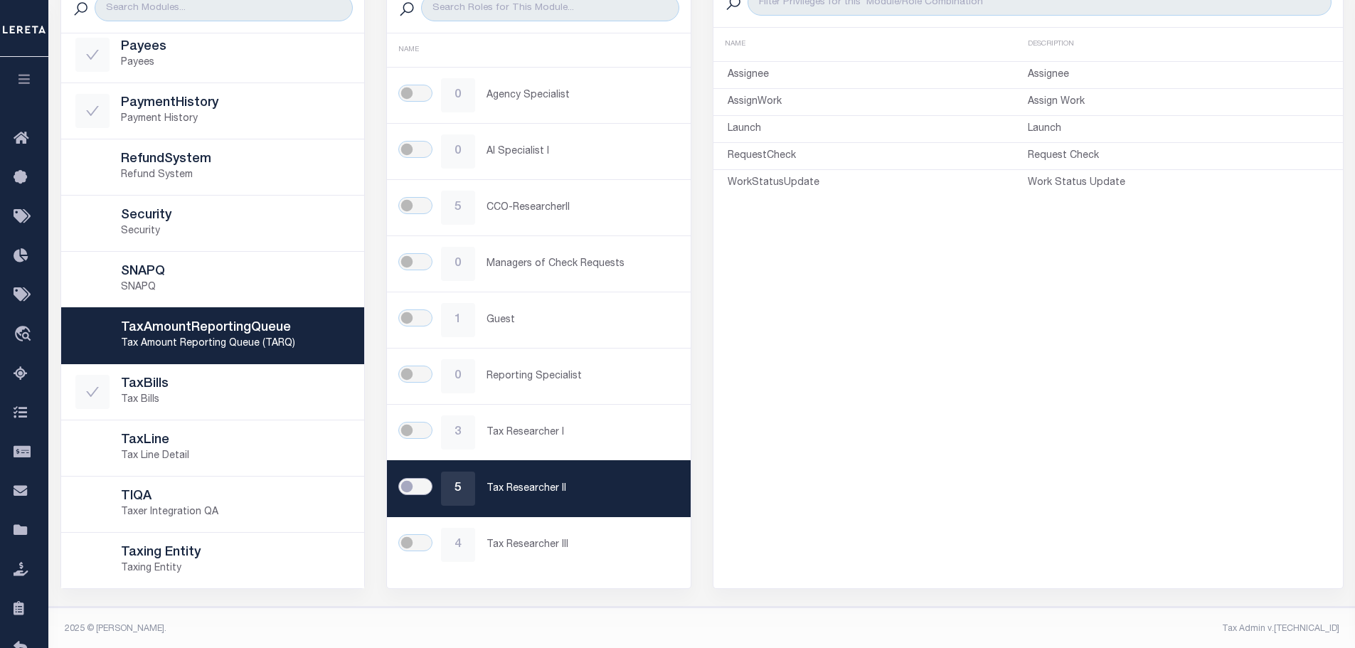
click at [423, 480] on input "checkbox" at bounding box center [415, 486] width 34 height 17
checkbox input "true"
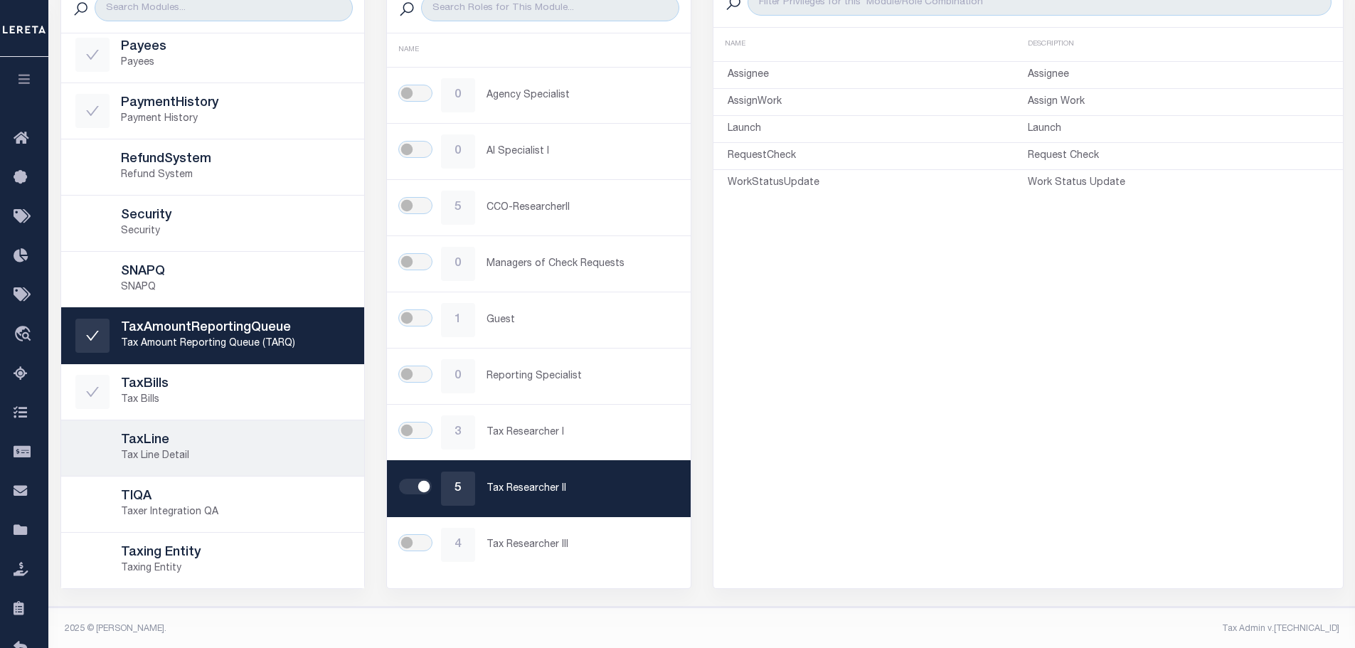
scroll to position [287, 0]
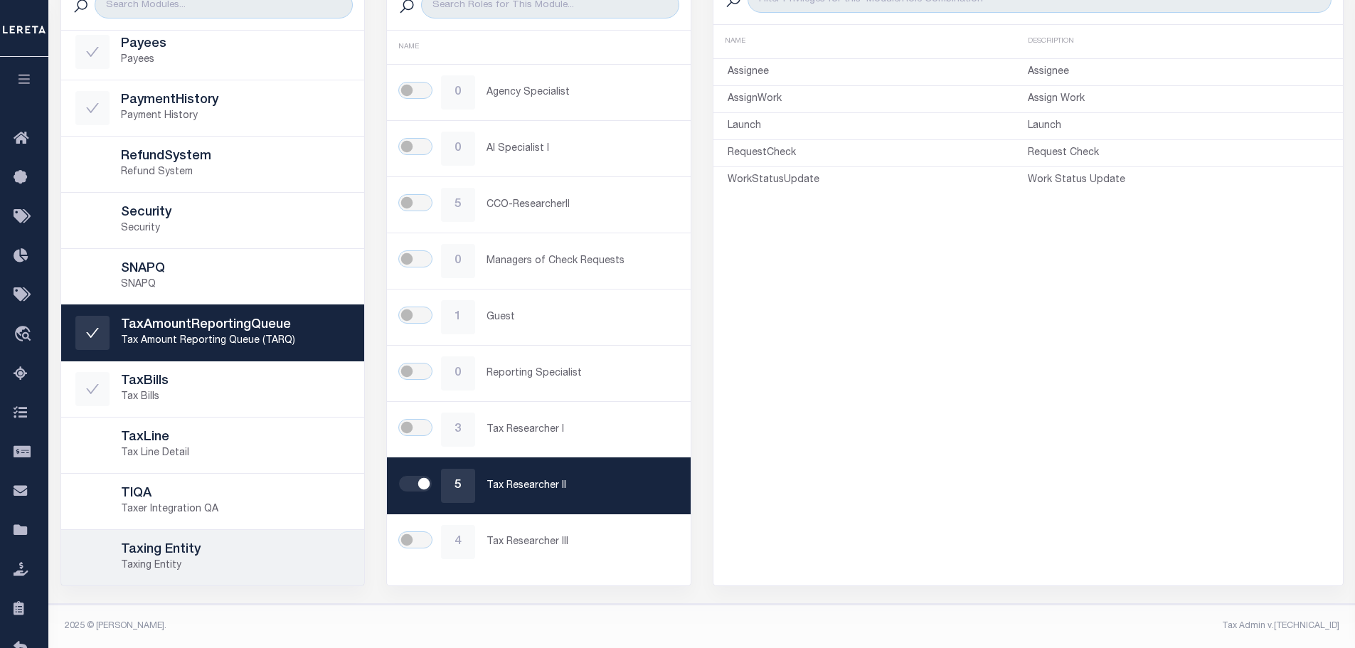
click at [218, 535] on link "Taxing Entity Taxing Entity" at bounding box center [213, 557] width 304 height 55
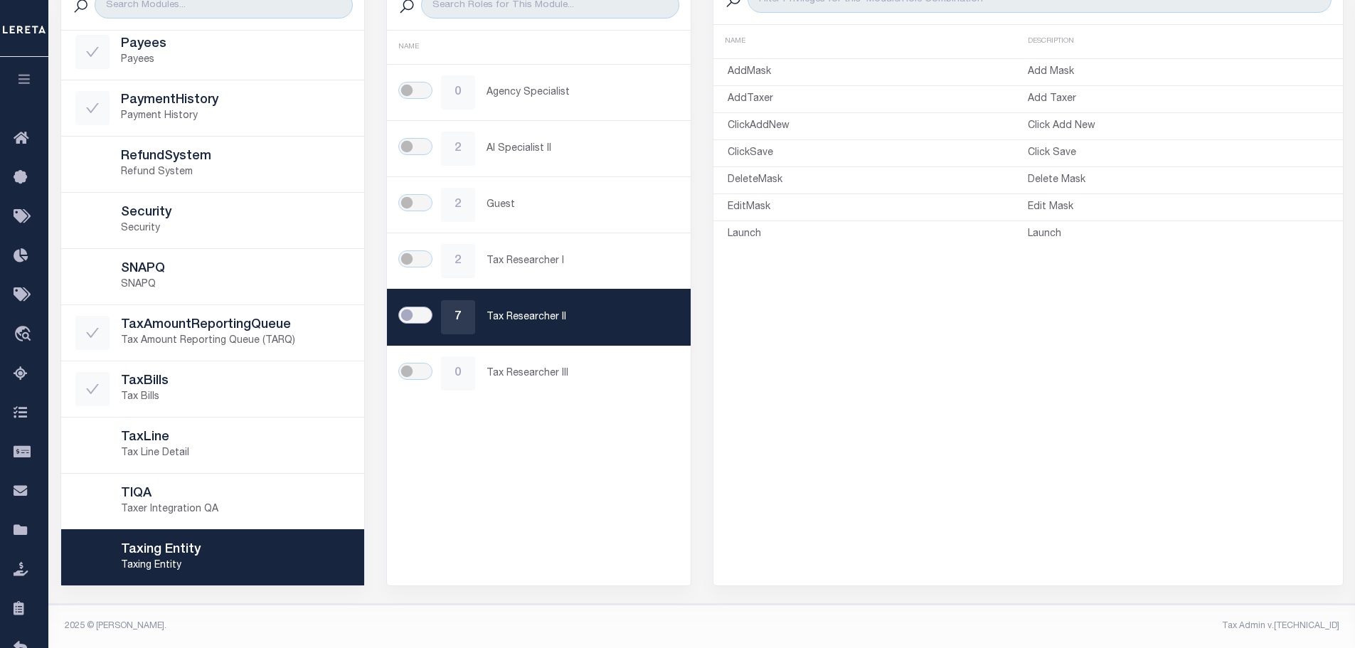
click at [428, 314] on input "checkbox" at bounding box center [415, 315] width 34 height 17
checkbox input "true"
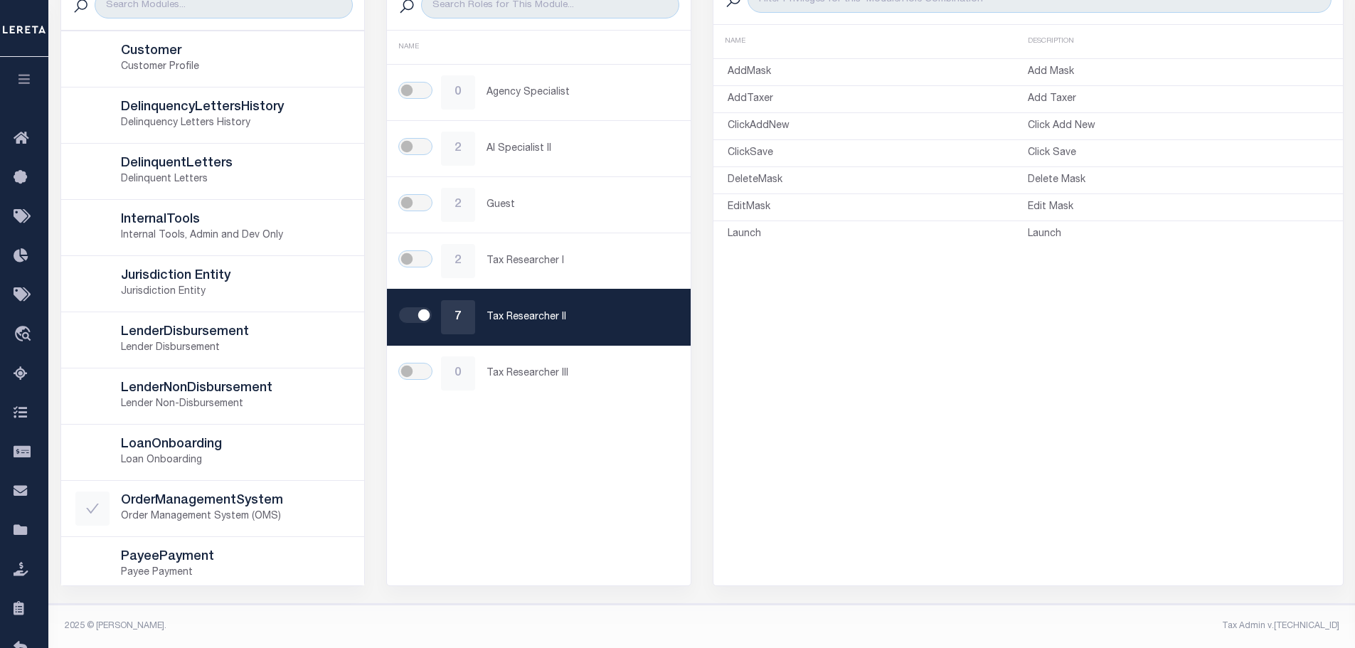
scroll to position [75, 0]
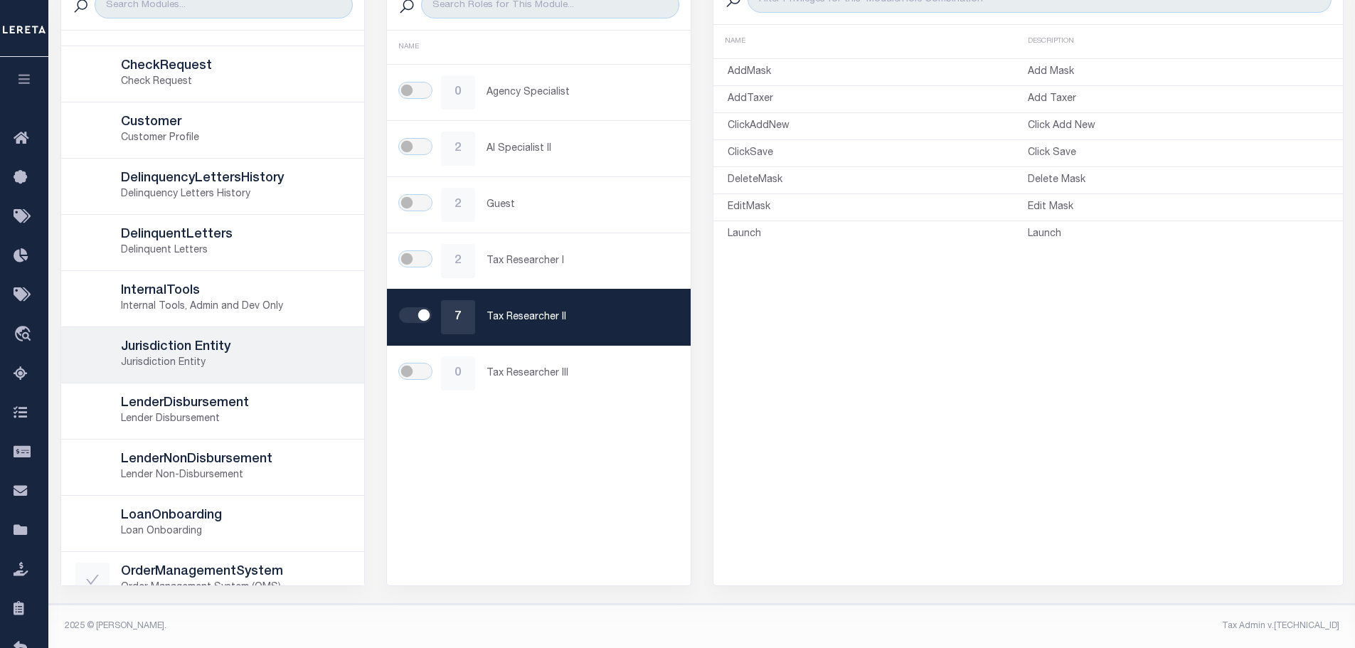
click at [211, 347] on h5 "Jurisdiction Entity" at bounding box center [236, 348] width 230 height 16
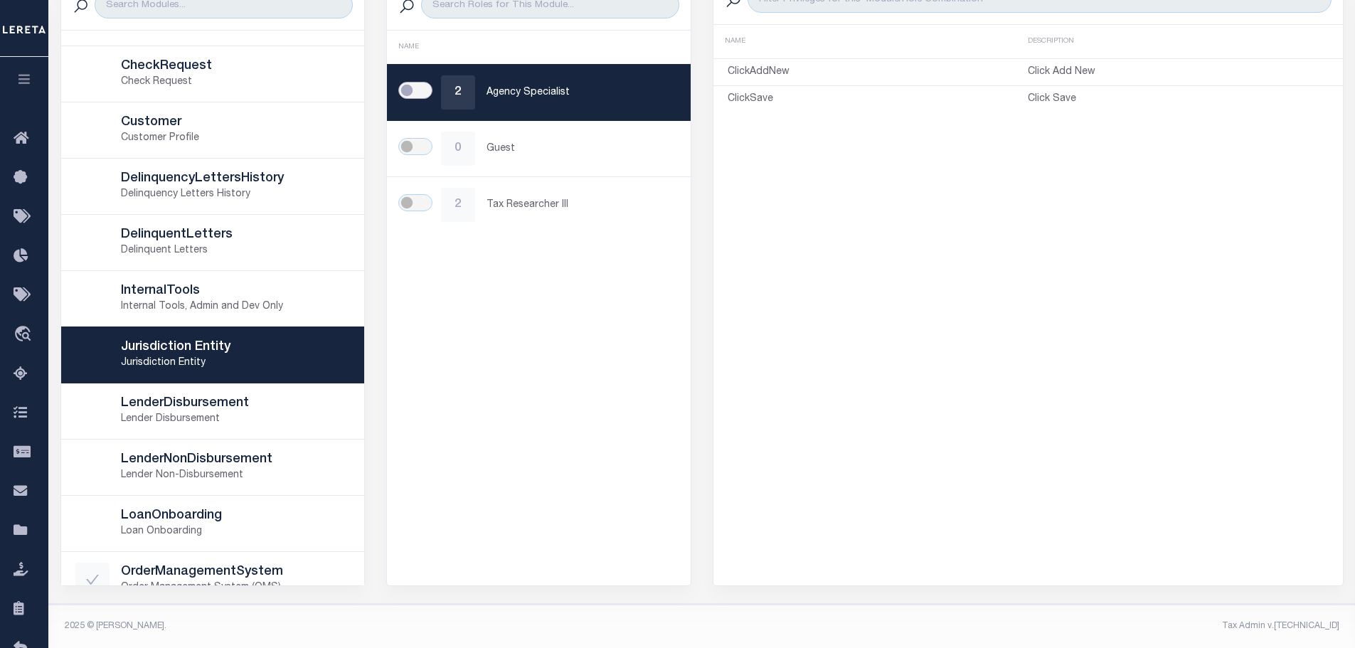
click at [415, 87] on input "checkbox" at bounding box center [415, 90] width 34 height 17
checkbox input "true"
click at [425, 191] on div "2 Tax Researcher III" at bounding box center [538, 205] width 275 height 34
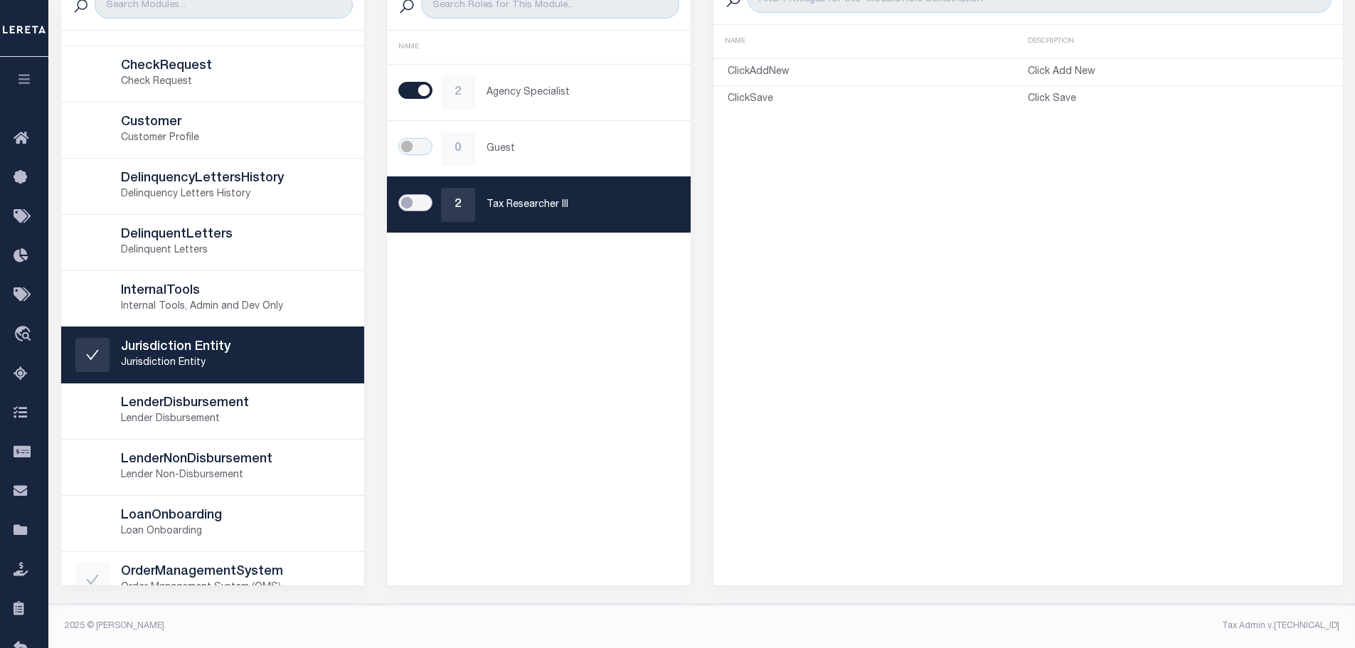
click at [411, 208] on input "checkbox" at bounding box center [415, 202] width 34 height 17
checkbox input "true"
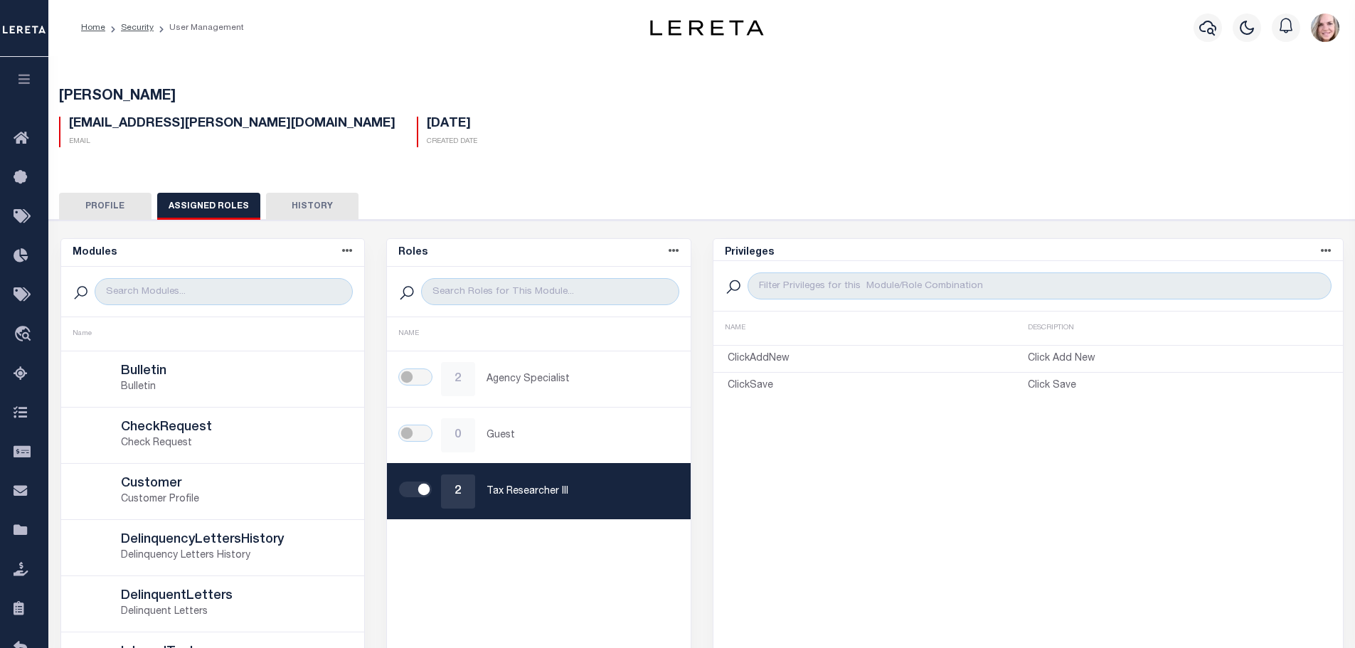
scroll to position [0, 0]
click at [137, 26] on link "Security" at bounding box center [137, 28] width 33 height 9
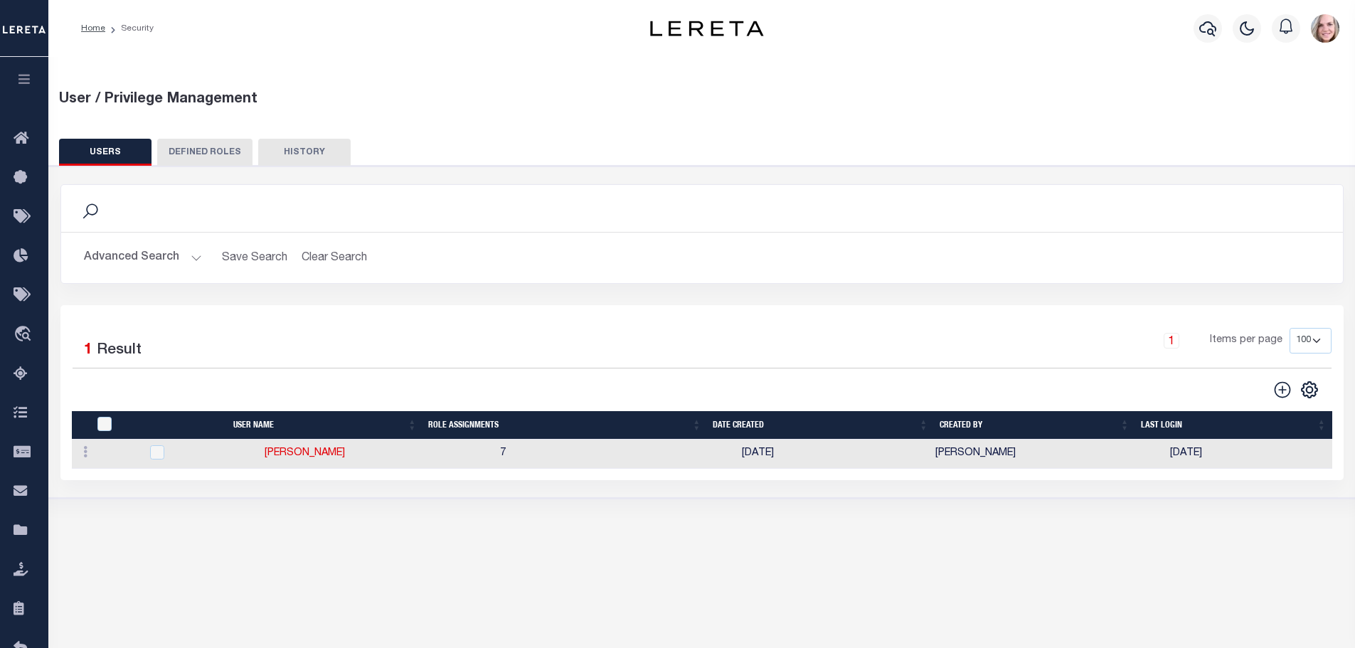
click at [181, 255] on button "Advanced Search" at bounding box center [143, 258] width 118 height 28
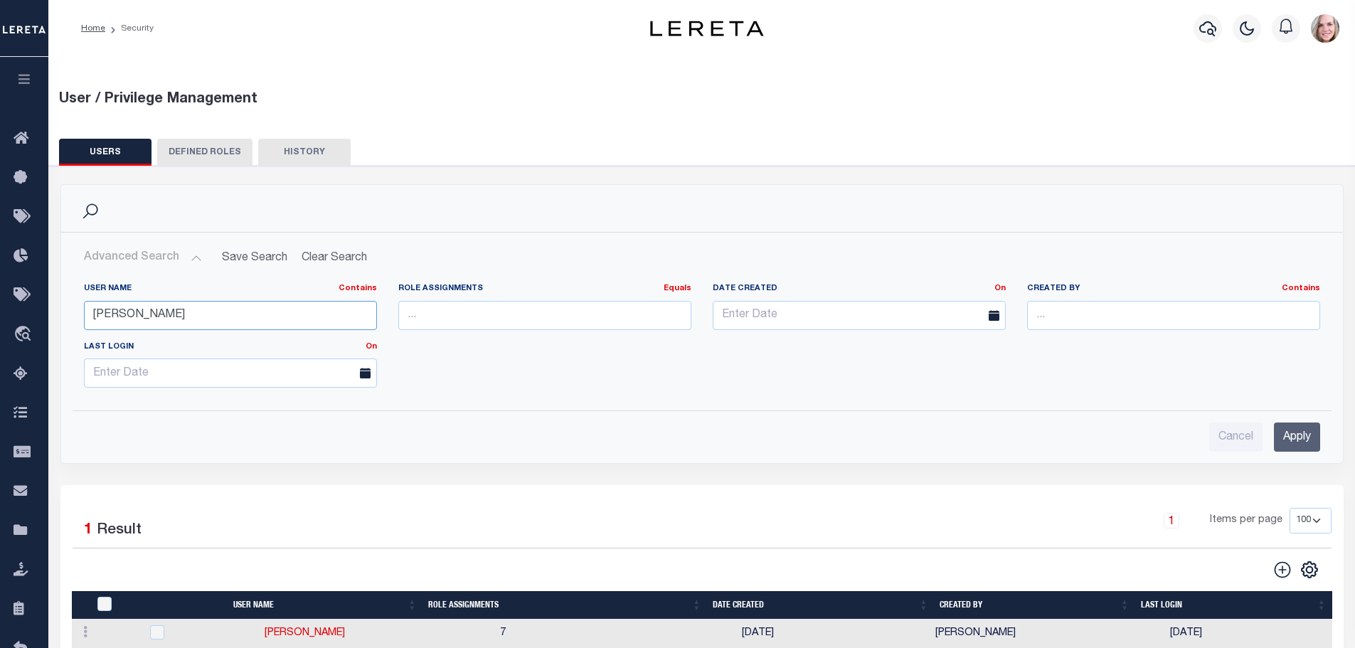
click at [179, 317] on input "abdul" at bounding box center [230, 315] width 293 height 29
type input "shaik"
click at [1313, 442] on input "Apply" at bounding box center [1297, 437] width 46 height 29
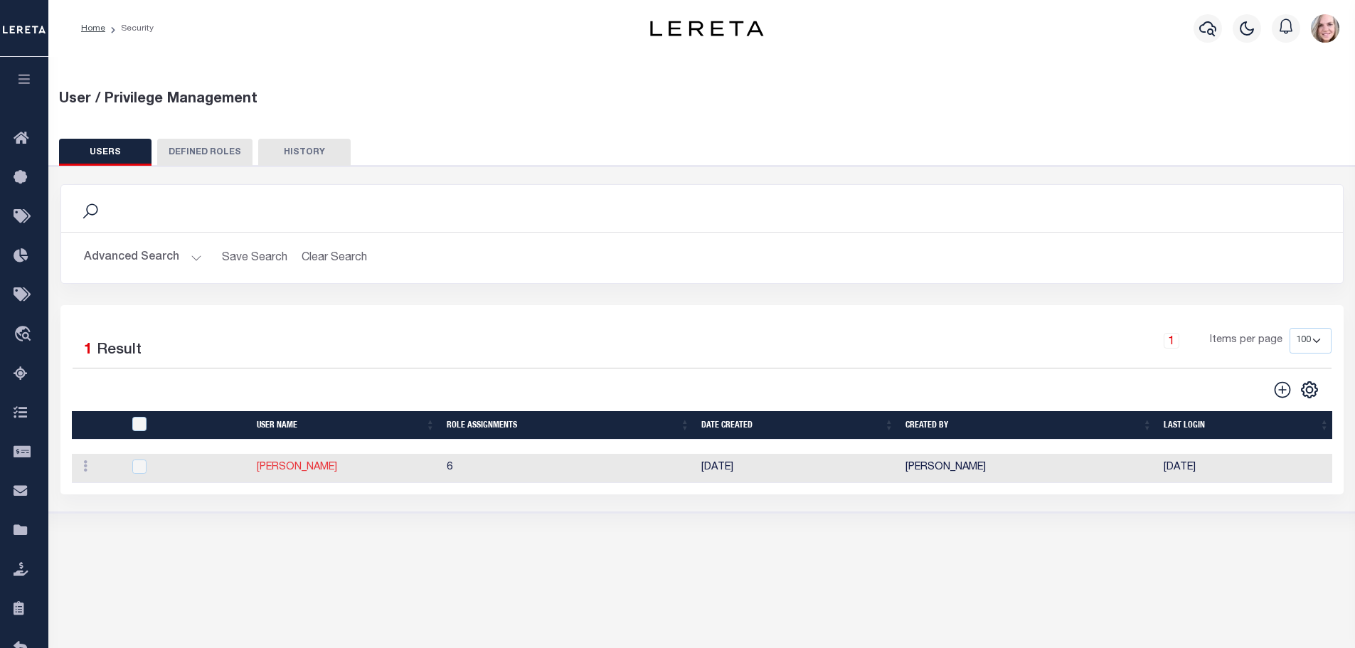
click at [297, 465] on link "Shaik Basha" at bounding box center [297, 467] width 80 height 10
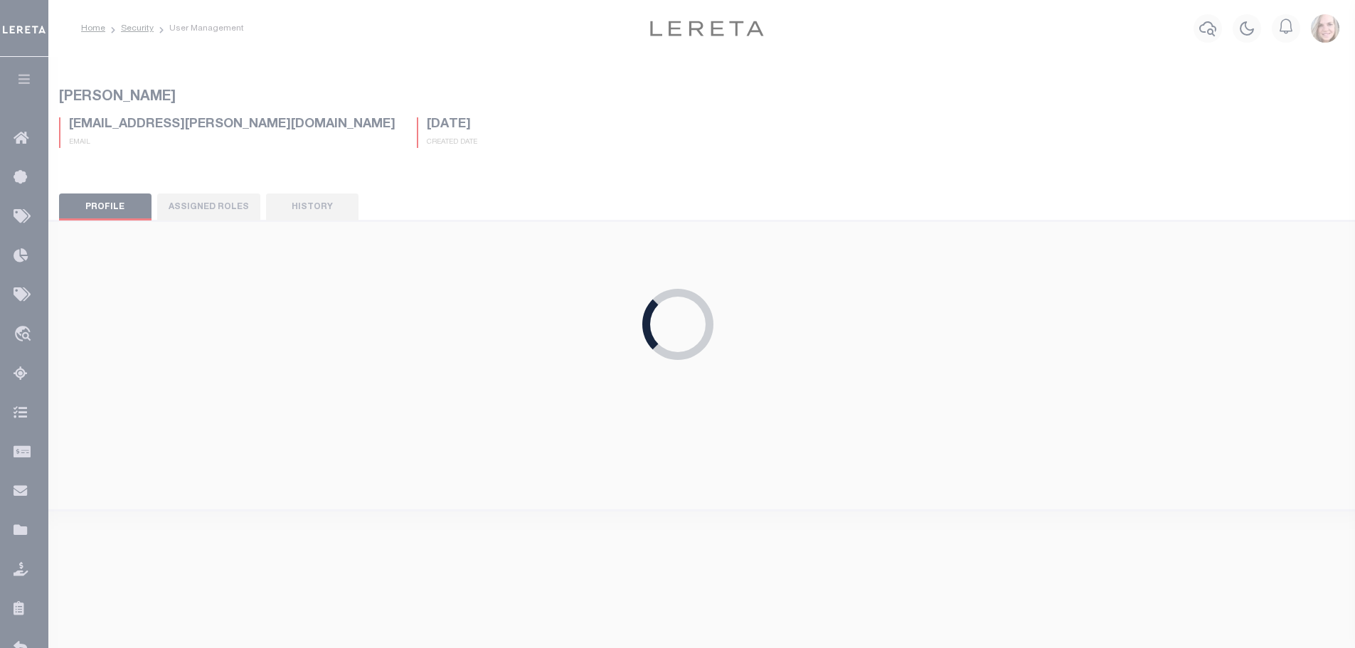
type input "Shaik"
type input "Basha"
type input "Shaik.Basha@accumatch.com"
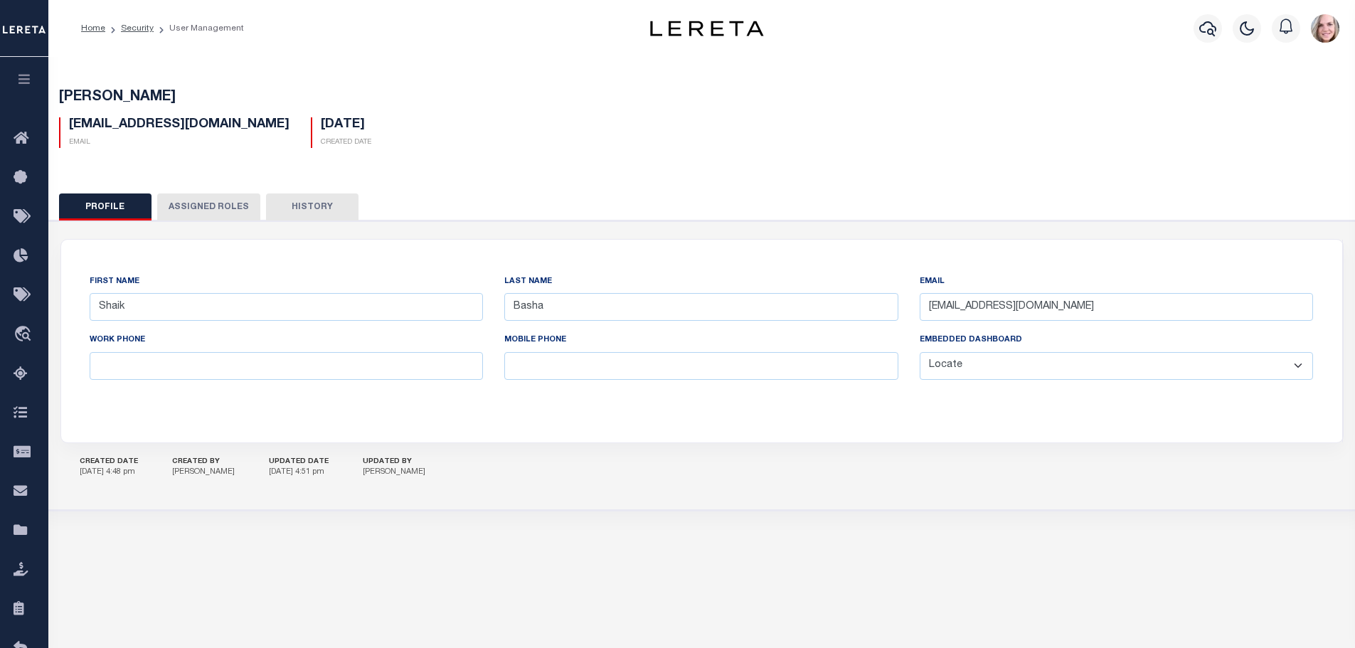
click at [193, 204] on button "Assigned Roles" at bounding box center [208, 206] width 103 height 27
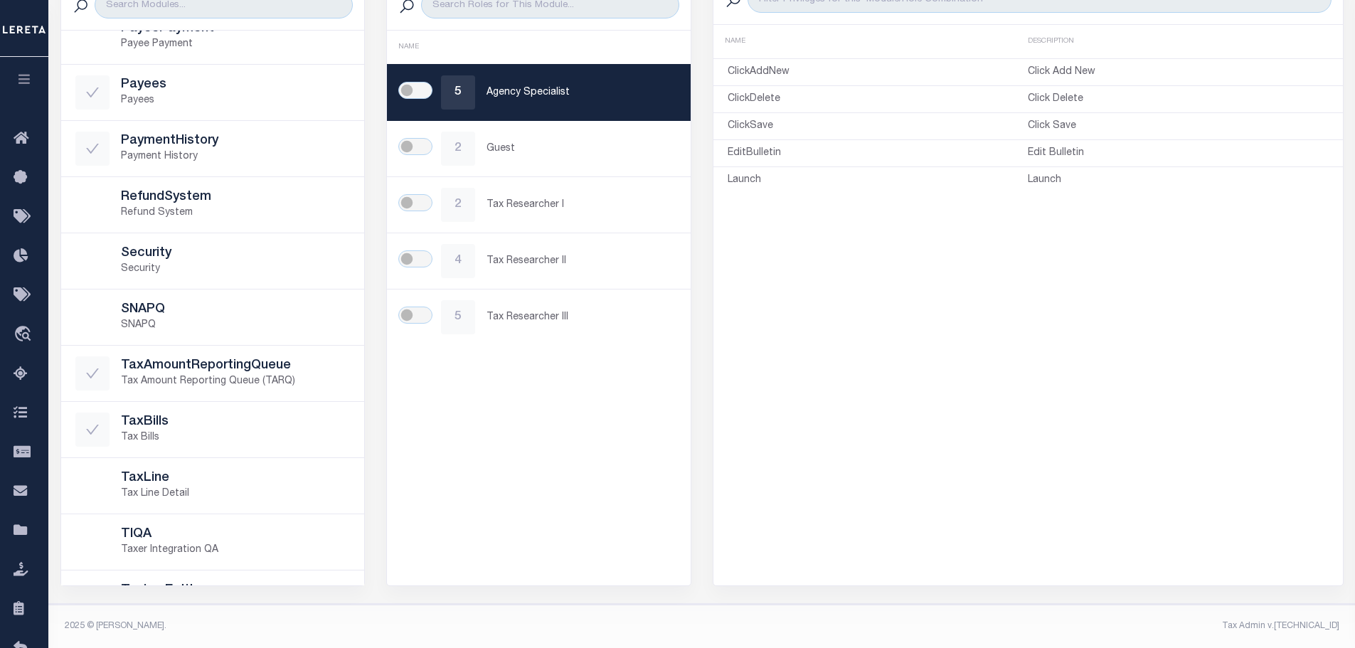
scroll to position [715, 0]
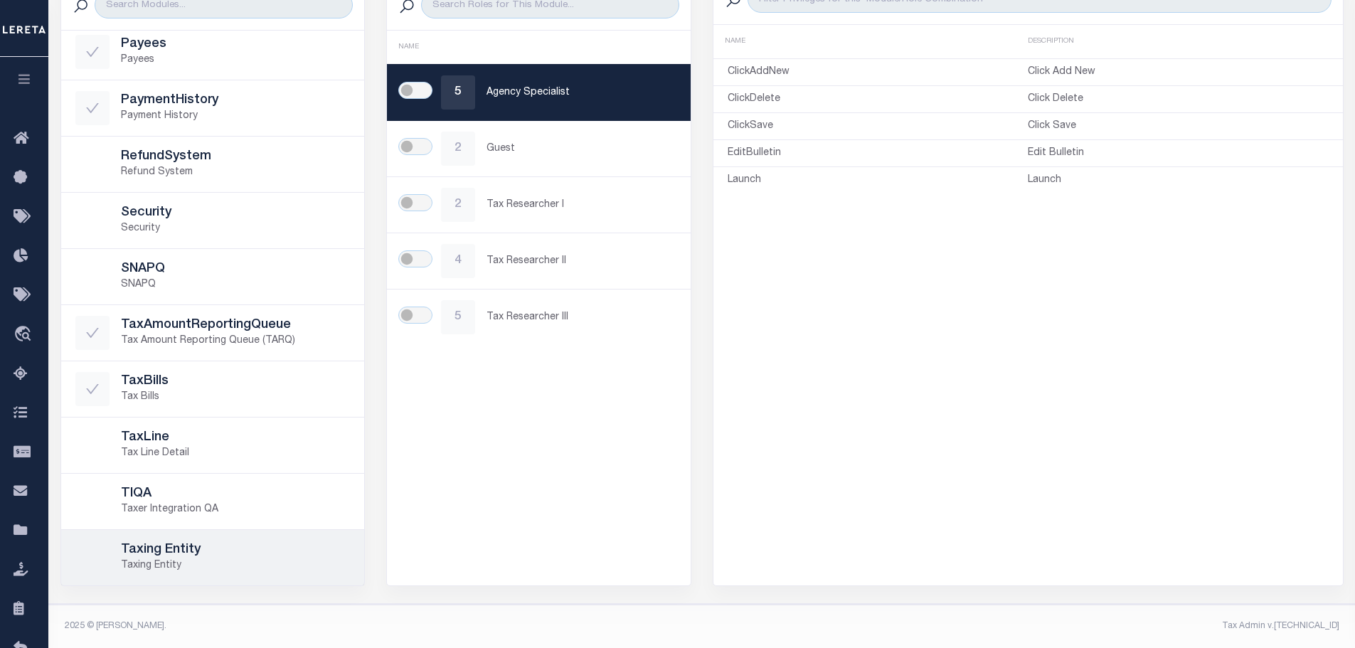
click at [218, 543] on h5 "Taxing Entity" at bounding box center [236, 551] width 230 height 16
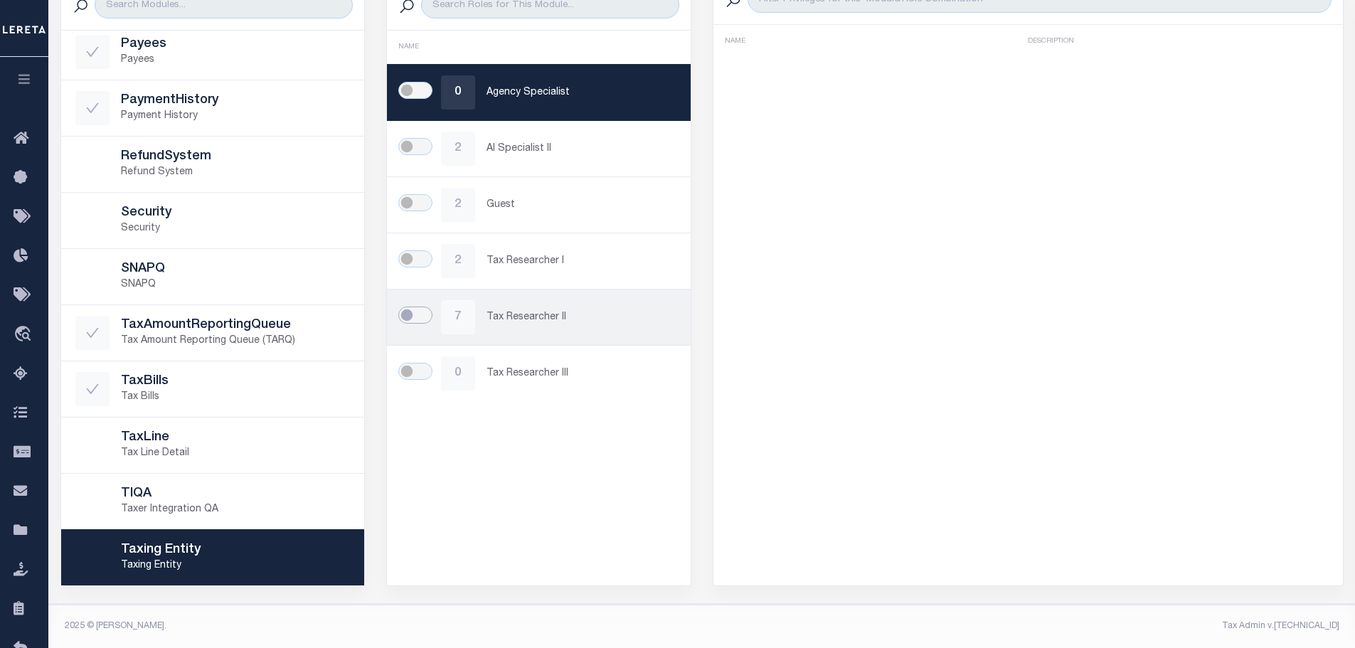
click at [417, 310] on input "checkbox" at bounding box center [415, 315] width 34 height 17
checkbox input "true"
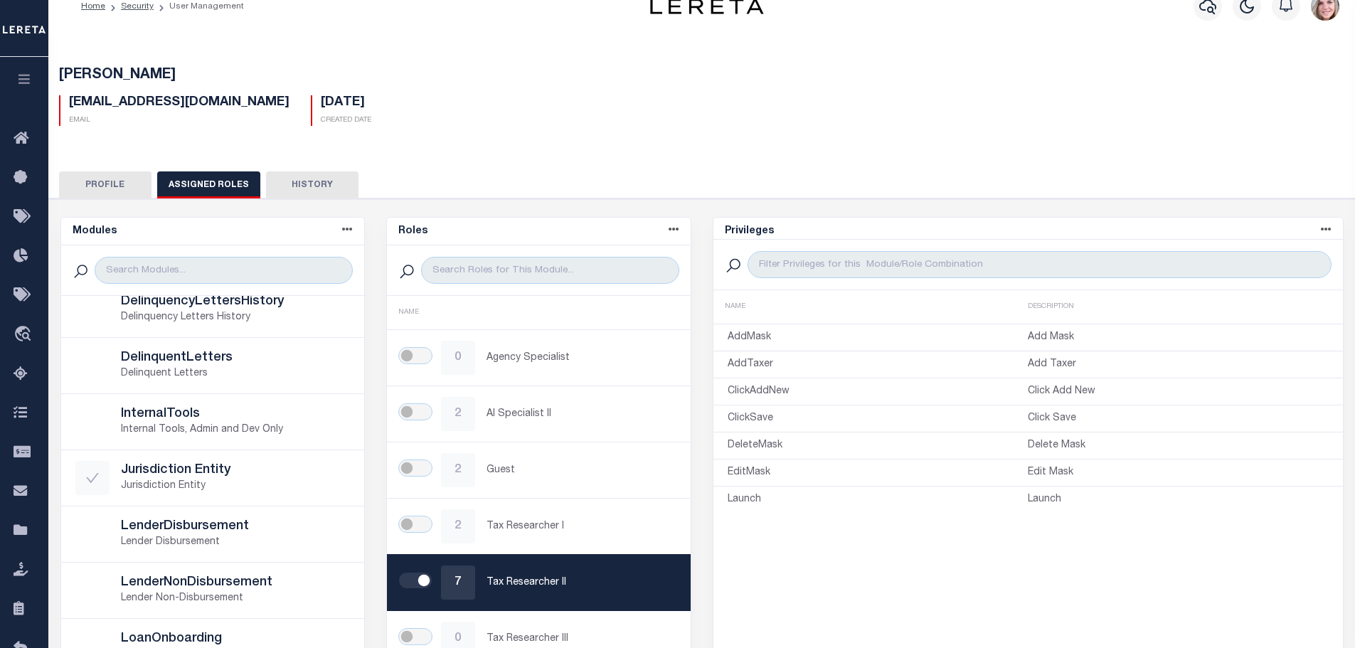
scroll to position [0, 0]
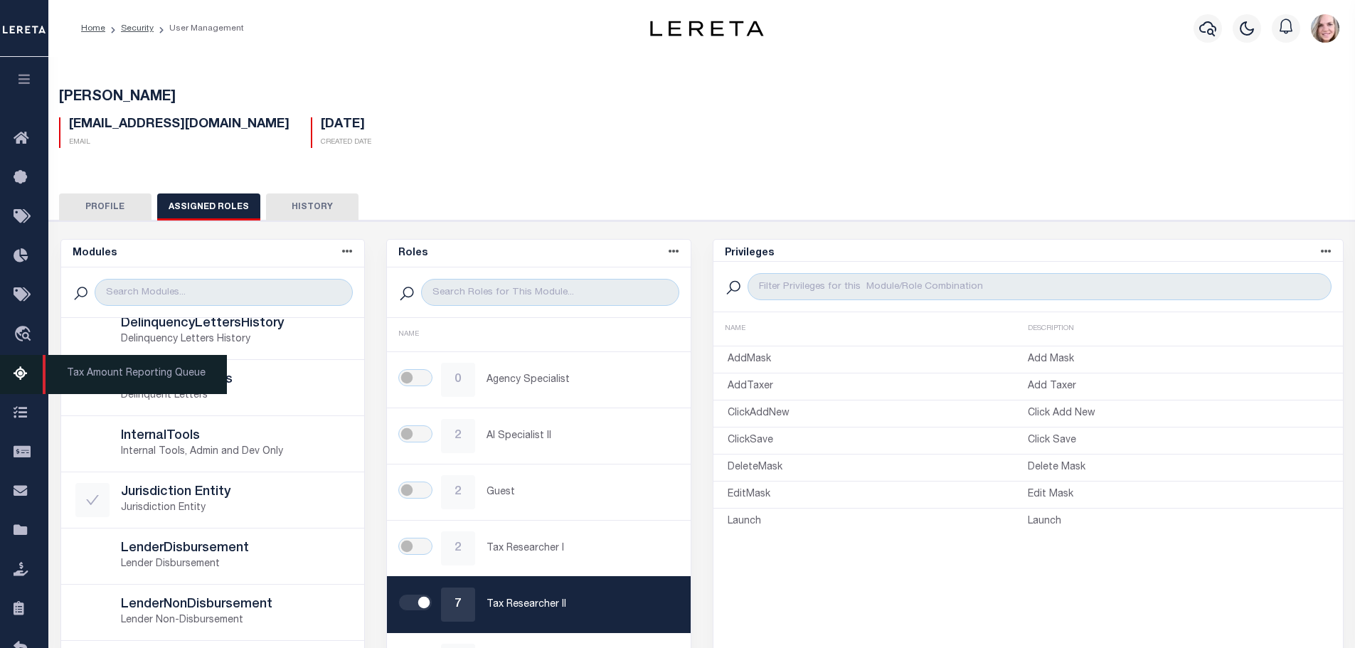
click at [149, 378] on span "Tax Amount Reporting Queue" at bounding box center [135, 374] width 184 height 39
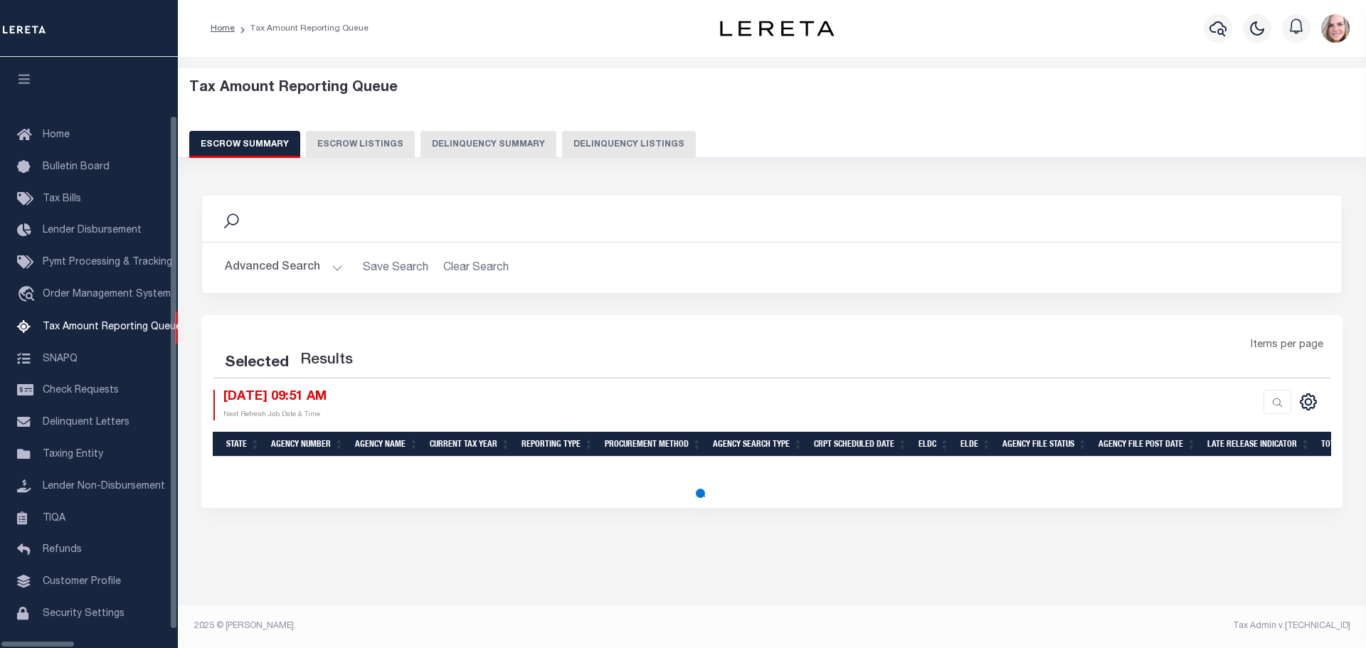
select select "100"
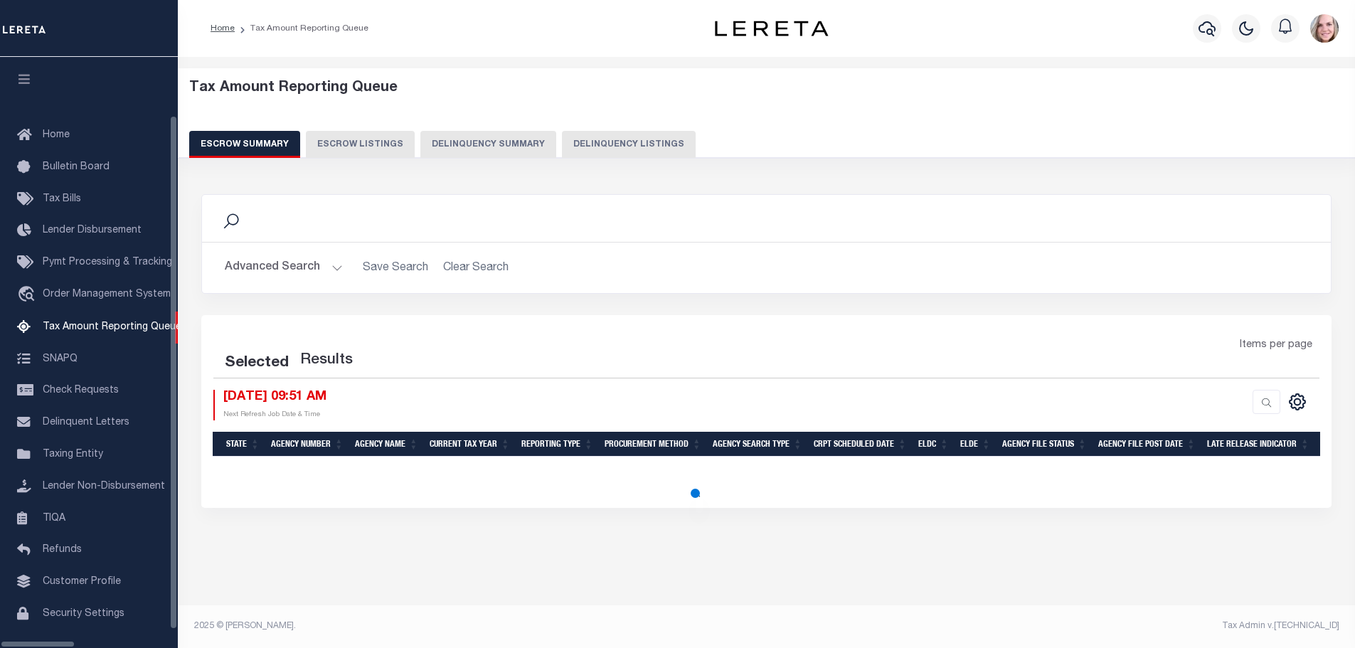
scroll to position [34, 0]
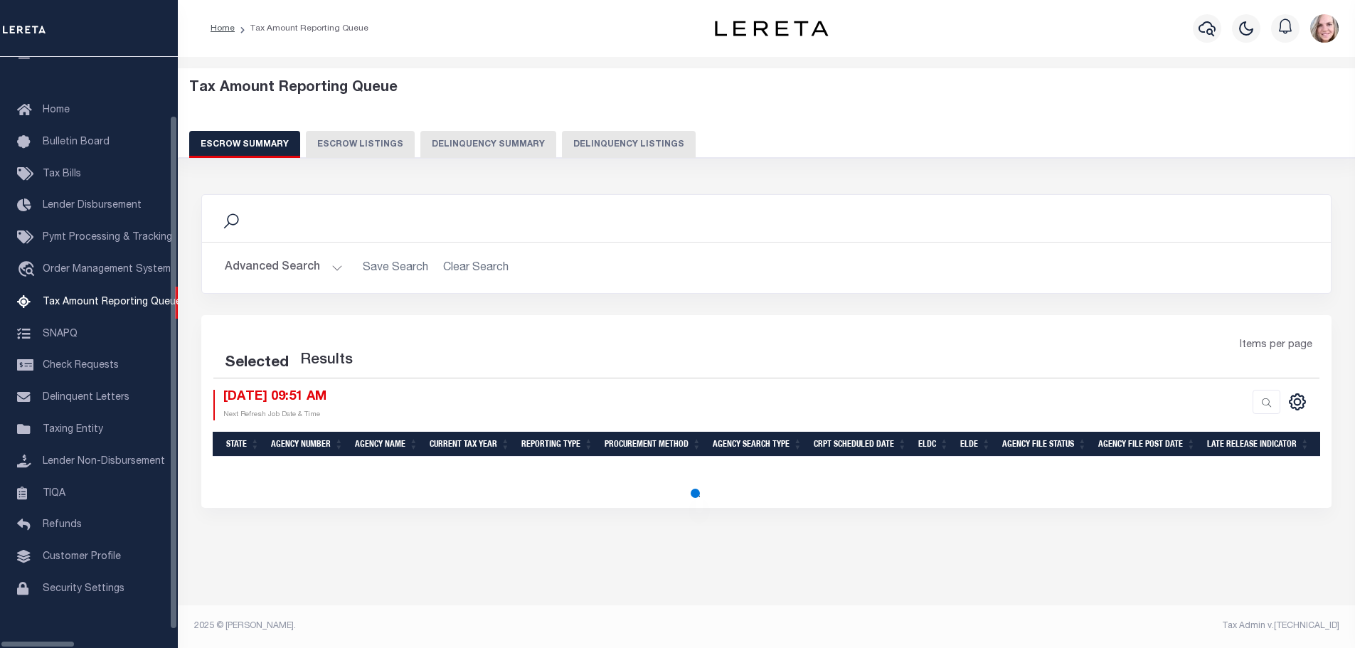
select select "100"
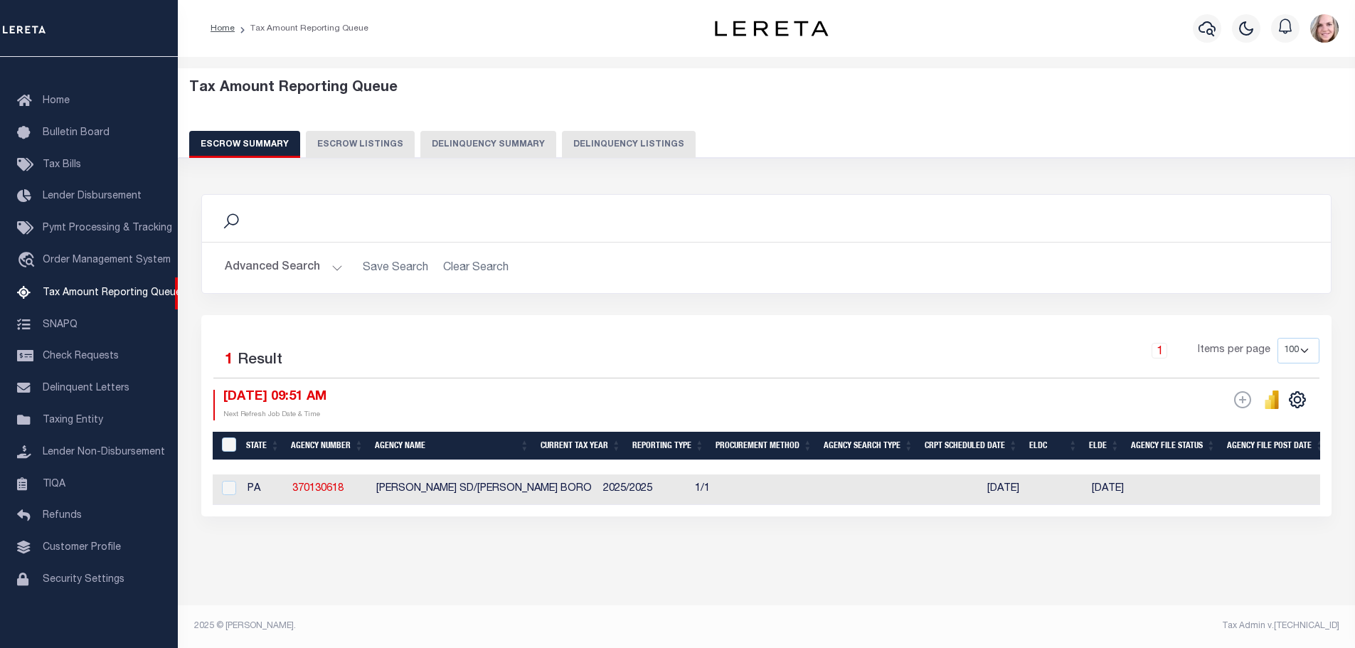
click at [309, 275] on button "Advanced Search" at bounding box center [284, 268] width 118 height 28
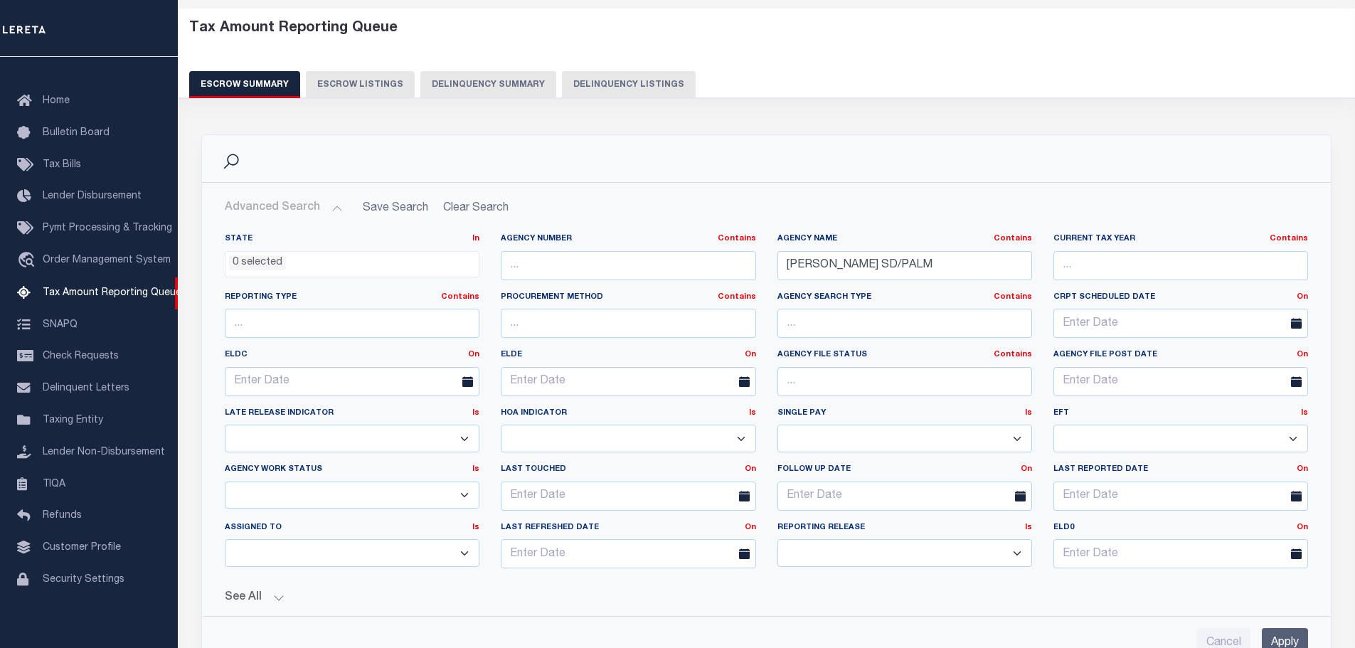
scroll to position [142, 0]
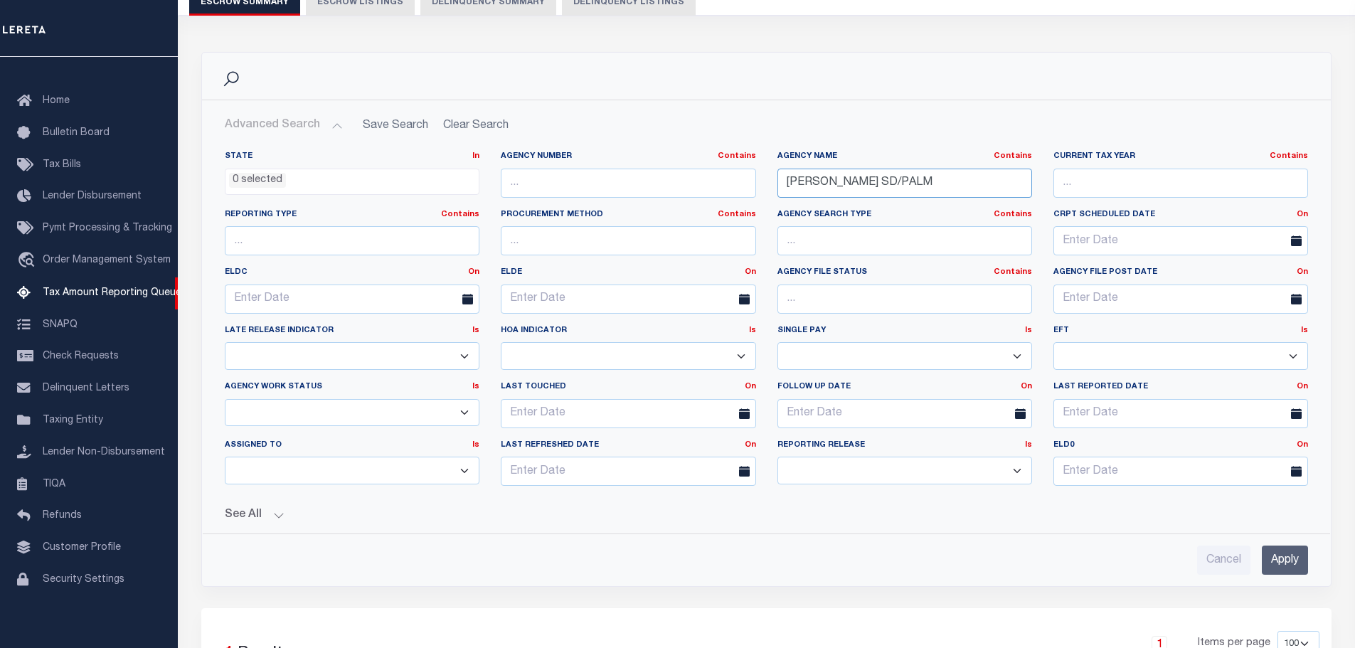
click at [895, 191] on input "[PERSON_NAME] SD/PALM" at bounding box center [905, 183] width 255 height 29
click at [893, 191] on input "[PERSON_NAME] SD/PALM" at bounding box center [905, 183] width 255 height 29
click at [887, 190] on input "[PERSON_NAME] SD/PALM" at bounding box center [905, 183] width 255 height 29
type input "[GEOGRAPHIC_DATA]"
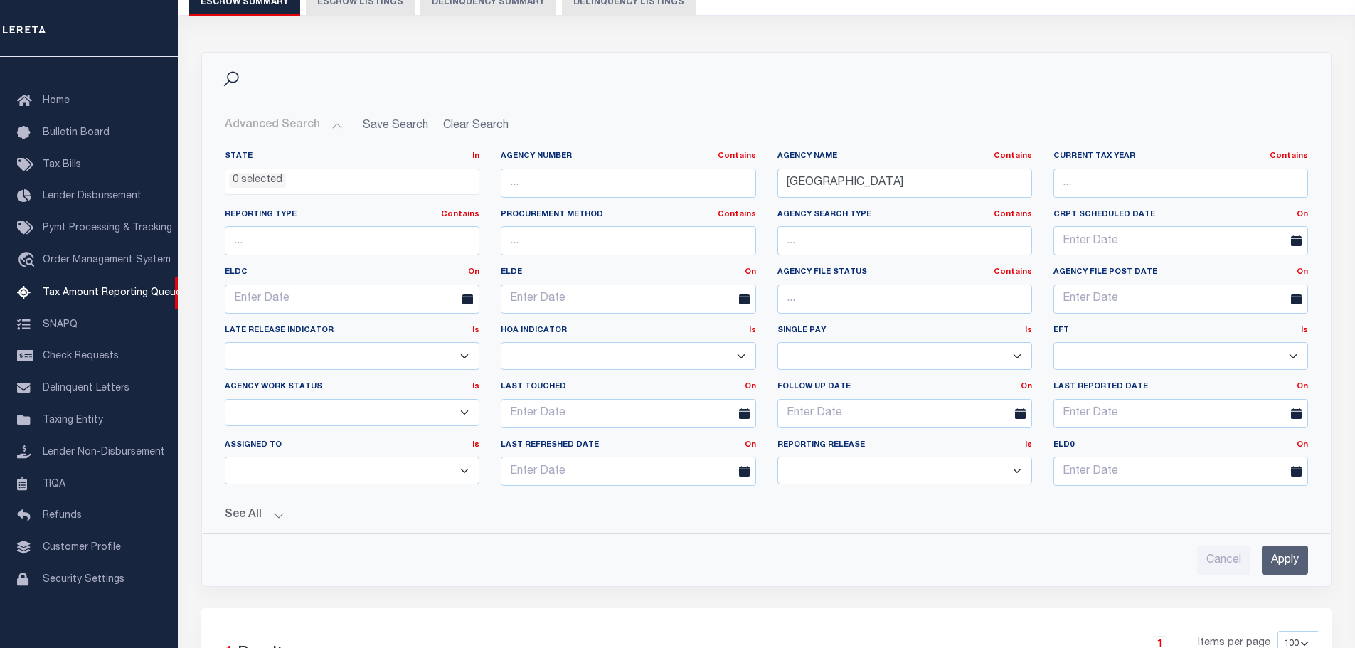
click at [1298, 564] on input "Apply" at bounding box center [1285, 560] width 46 height 29
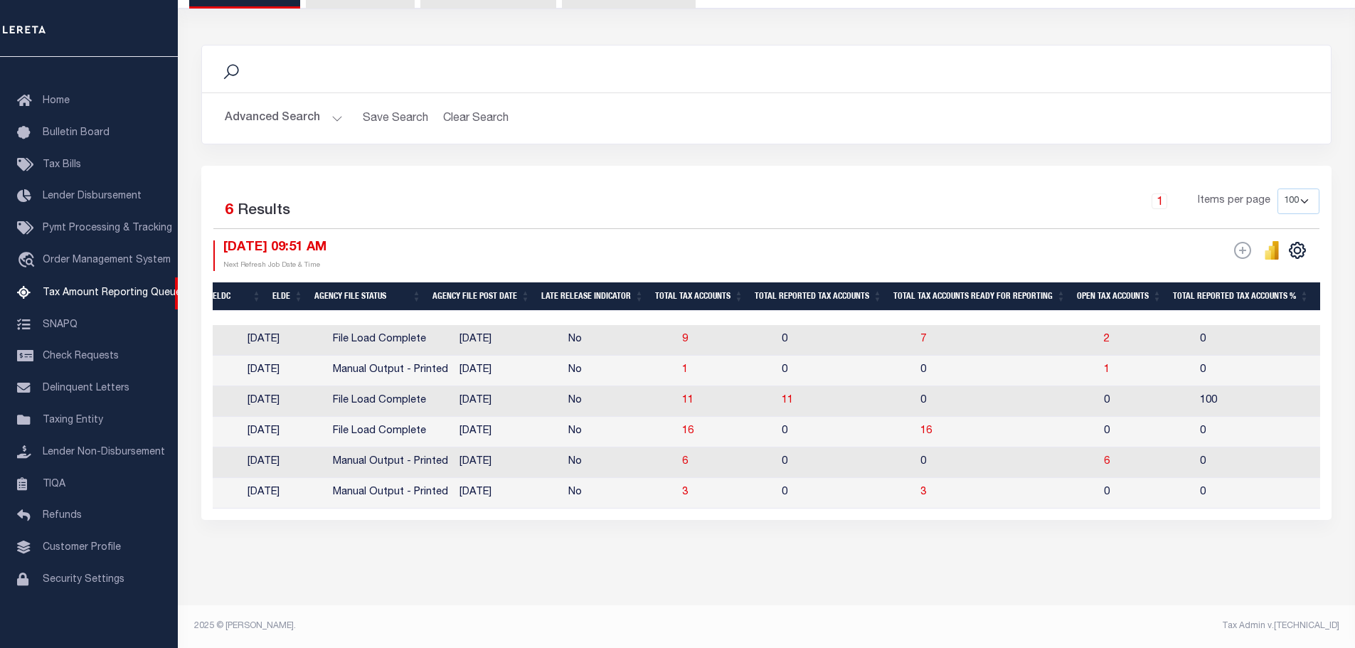
scroll to position [0, 0]
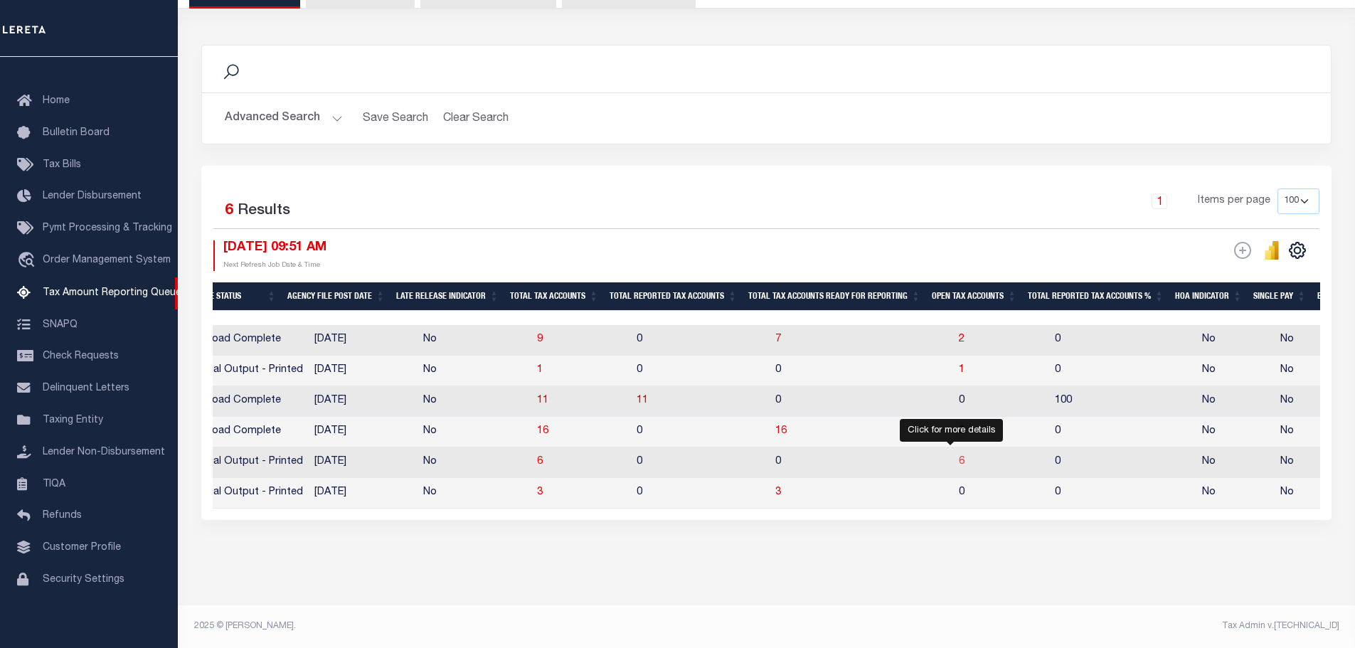
click at [959, 465] on span "6" at bounding box center [962, 462] width 6 height 10
select select "100"
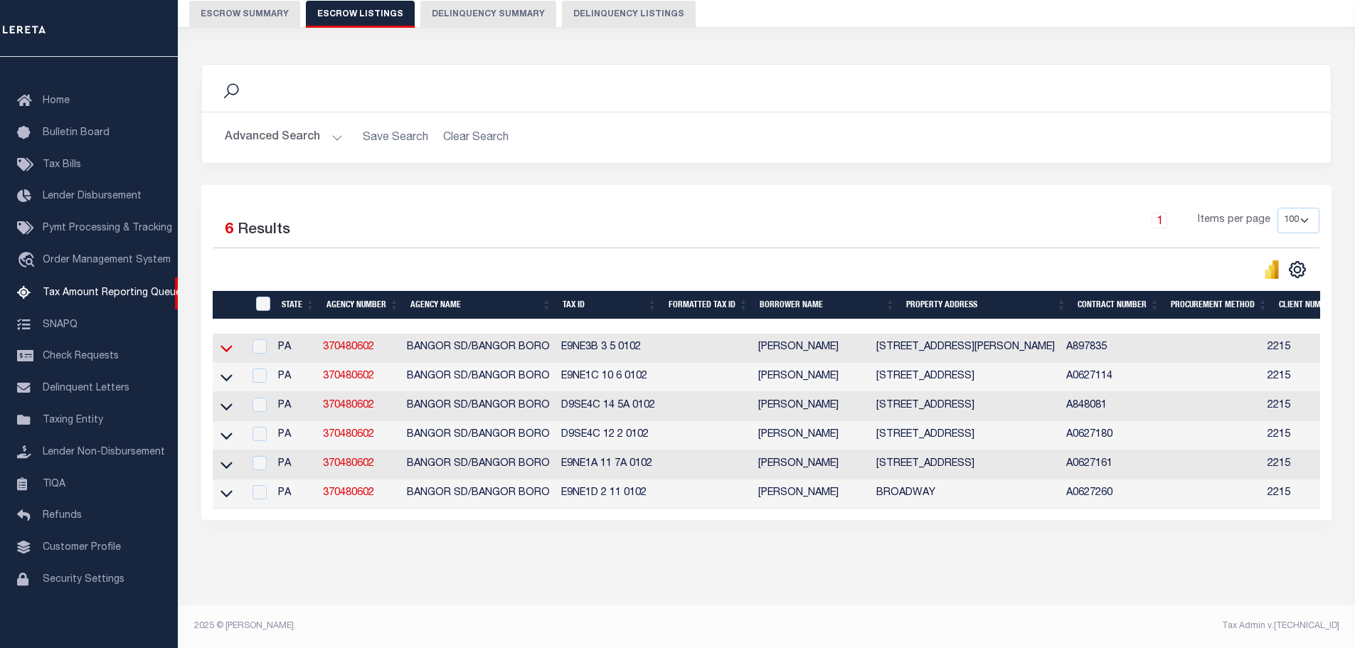
click at [226, 346] on icon at bounding box center [227, 349] width 12 height 7
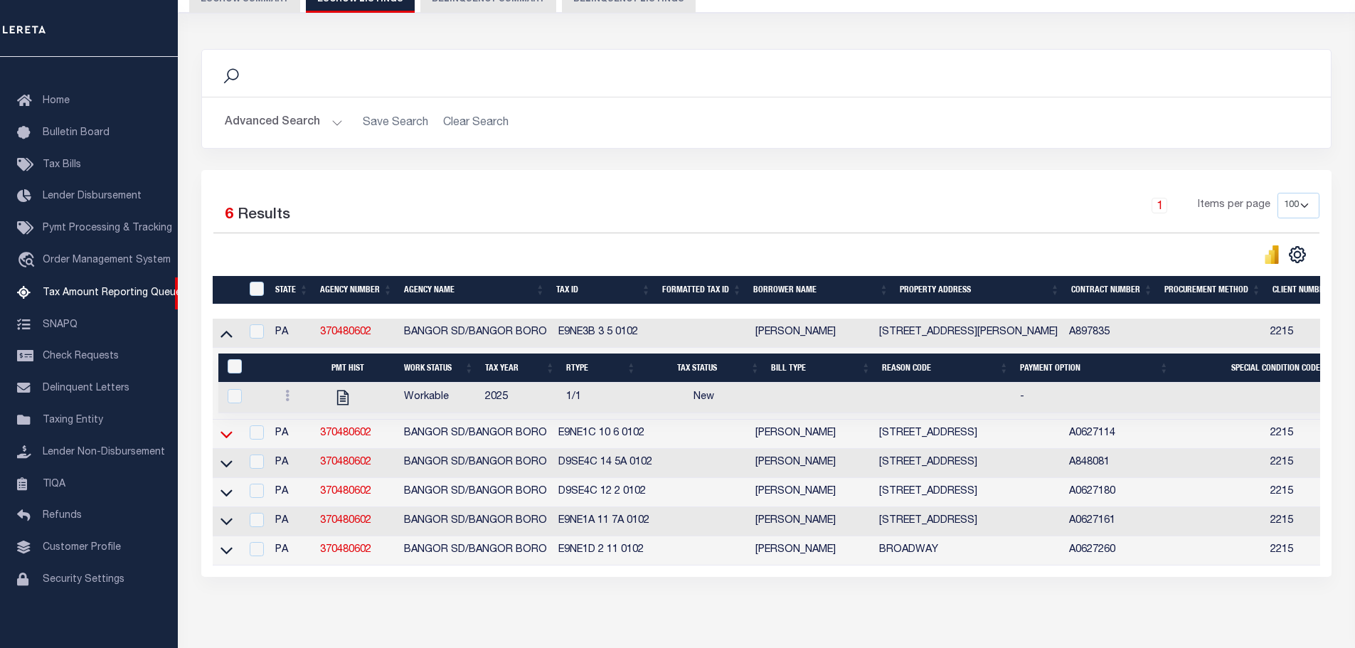
click at [223, 441] on icon at bounding box center [227, 434] width 12 height 15
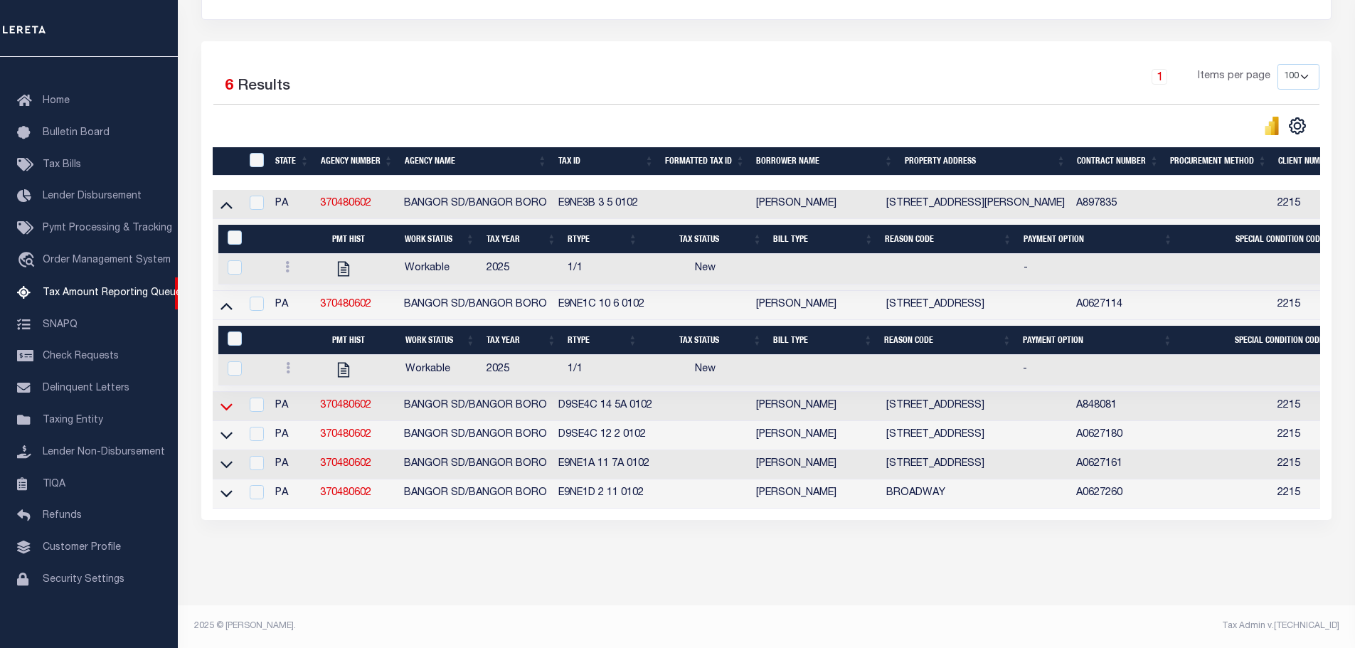
click at [227, 399] on icon at bounding box center [227, 406] width 12 height 15
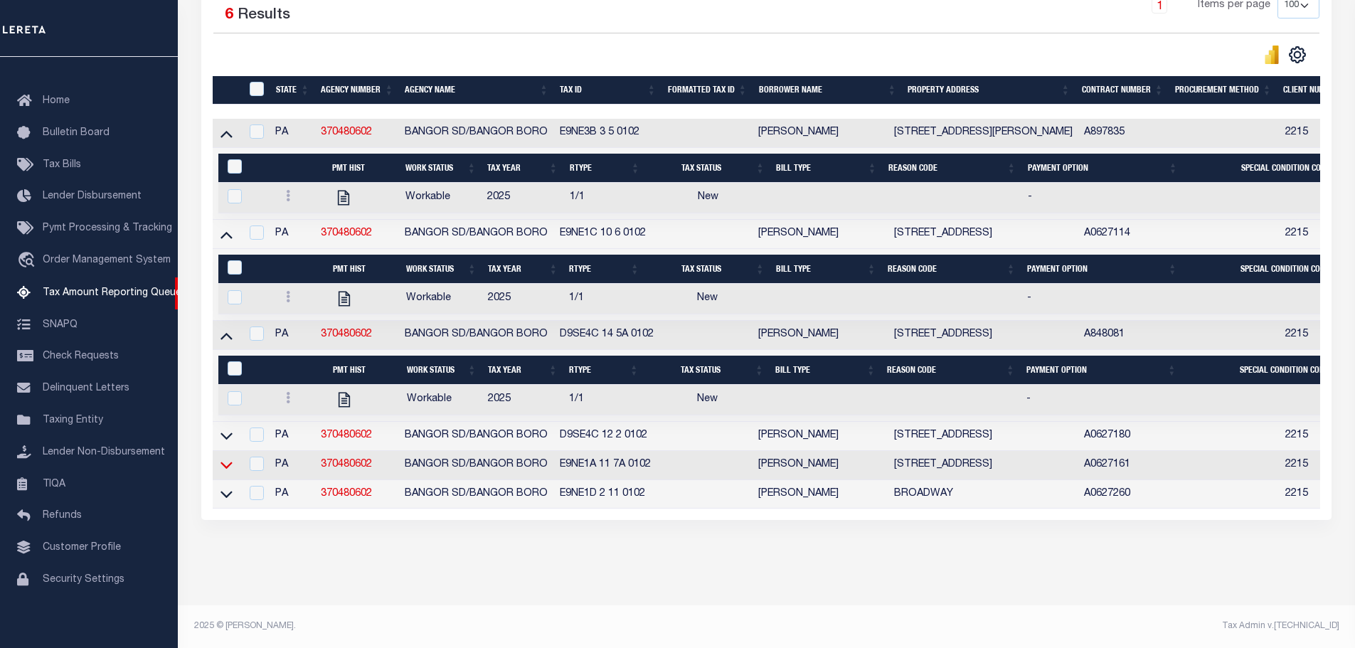
drag, startPoint x: 228, startPoint y: 457, endPoint x: 502, endPoint y: 388, distance: 281.8
click at [228, 457] on icon at bounding box center [227, 464] width 12 height 15
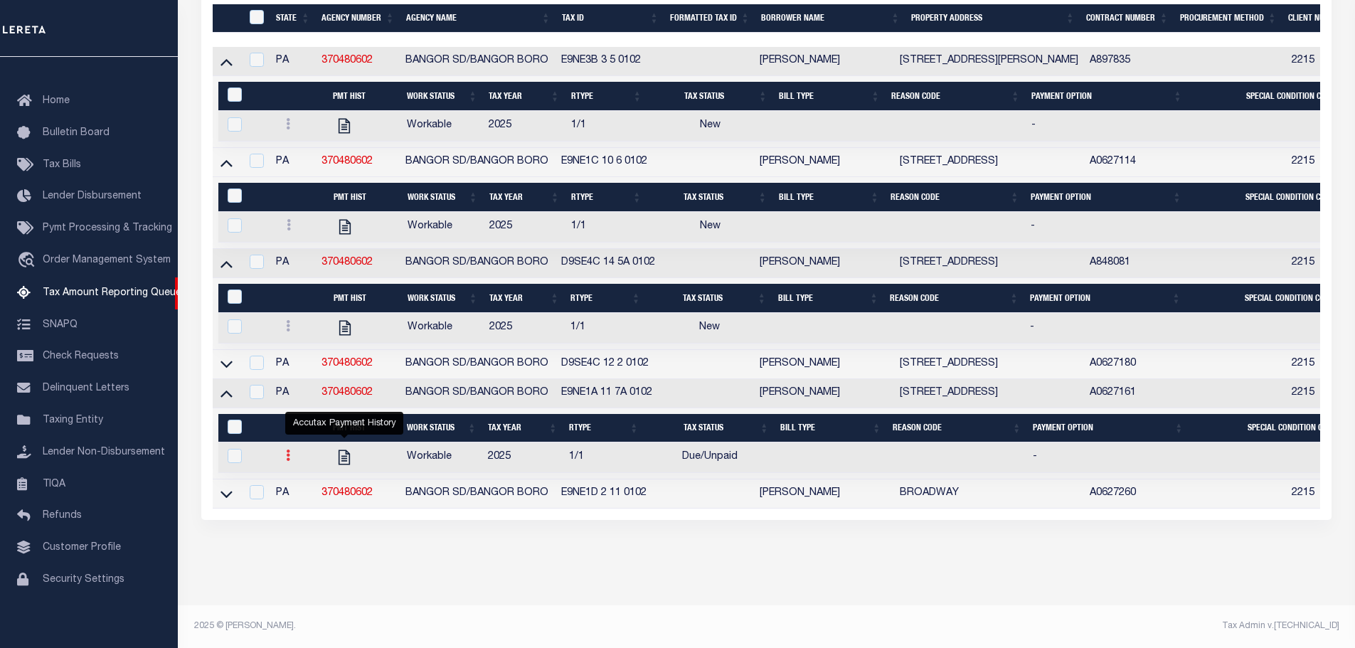
click at [290, 452] on link at bounding box center [288, 457] width 16 height 11
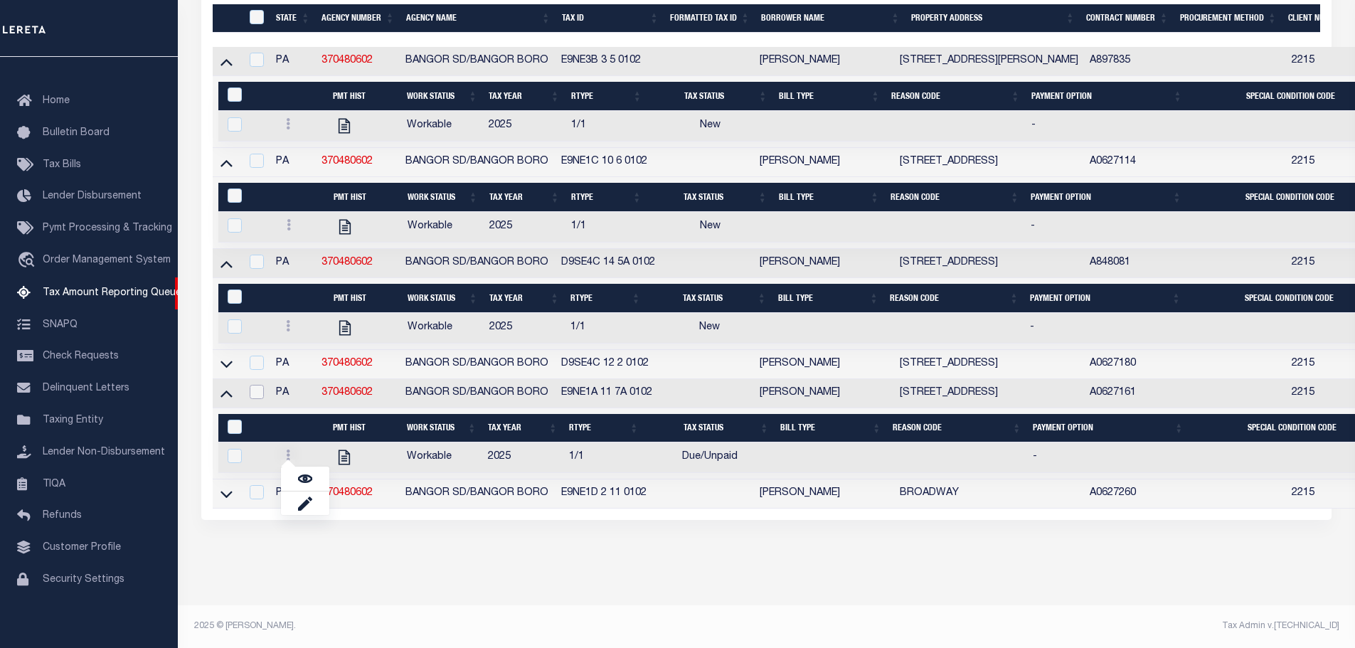
click at [255, 395] on input "checkbox" at bounding box center [257, 392] width 14 height 14
checkbox input "true"
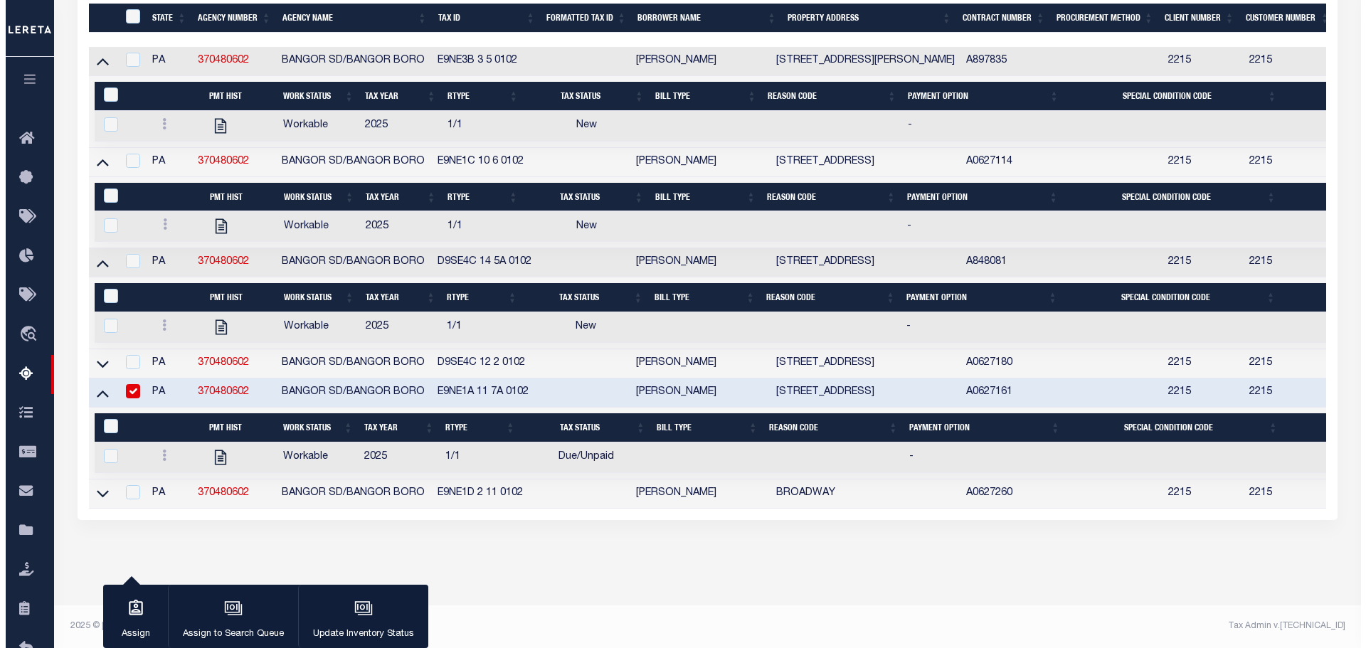
scroll to position [424, 0]
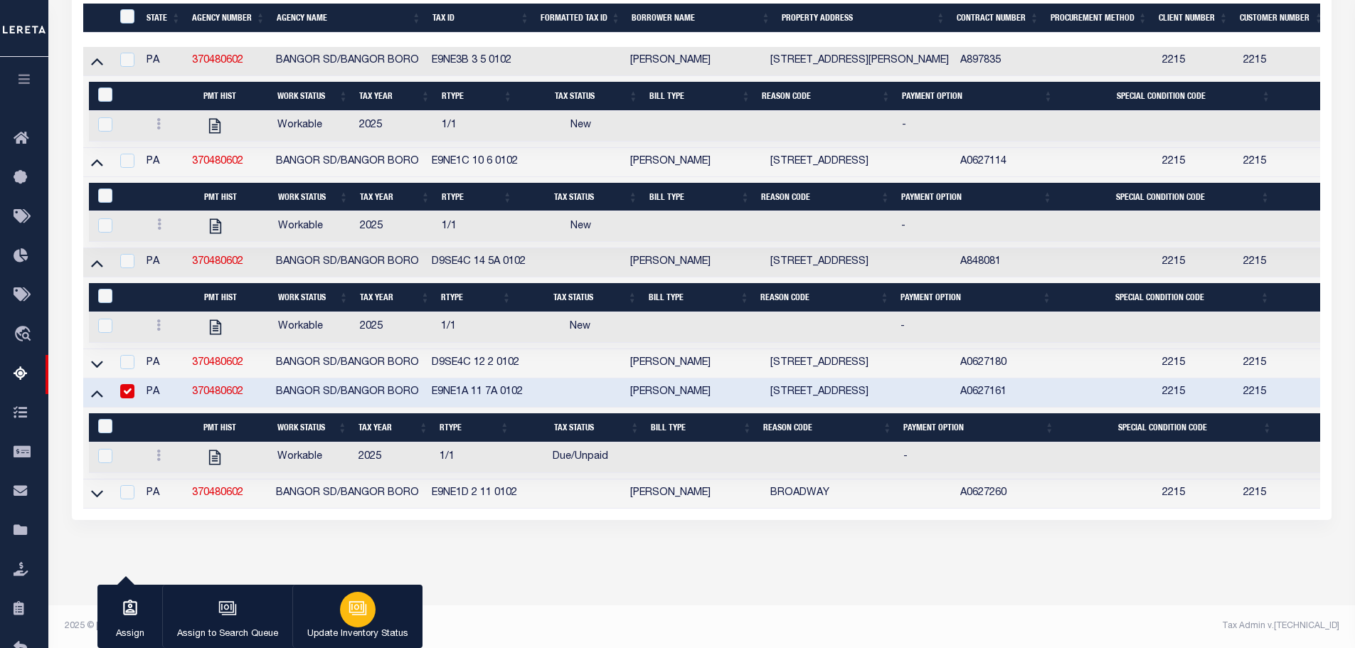
click at [357, 632] on p "Update Inventory Status" at bounding box center [357, 634] width 101 height 14
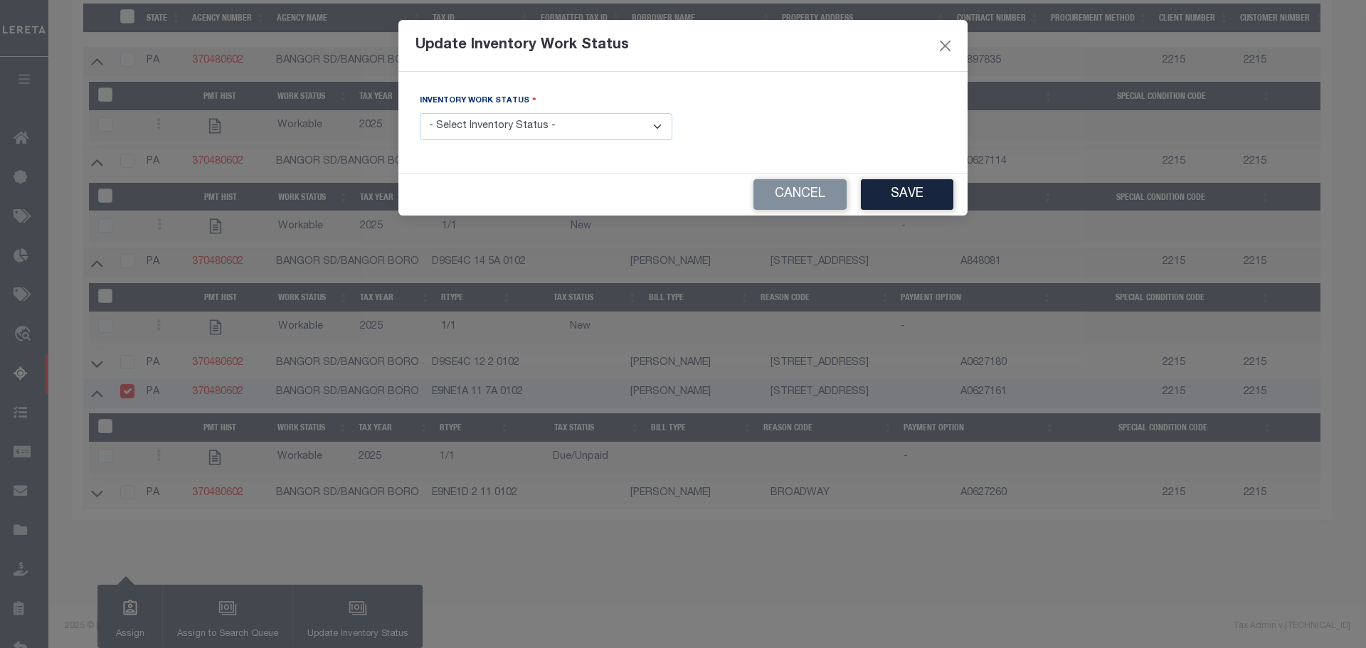
click at [529, 117] on select "- Select Inventory Status - Manual - Exception Pended - Awaiting Search Late Ad…" at bounding box center [546, 127] width 253 height 28
select select "4"
click at [420, 113] on select "- Select Inventory Status - Manual - Exception Pended - Awaiting Search Late Ad…" at bounding box center [546, 127] width 253 height 28
click at [906, 188] on button "Save" at bounding box center [907, 194] width 92 height 31
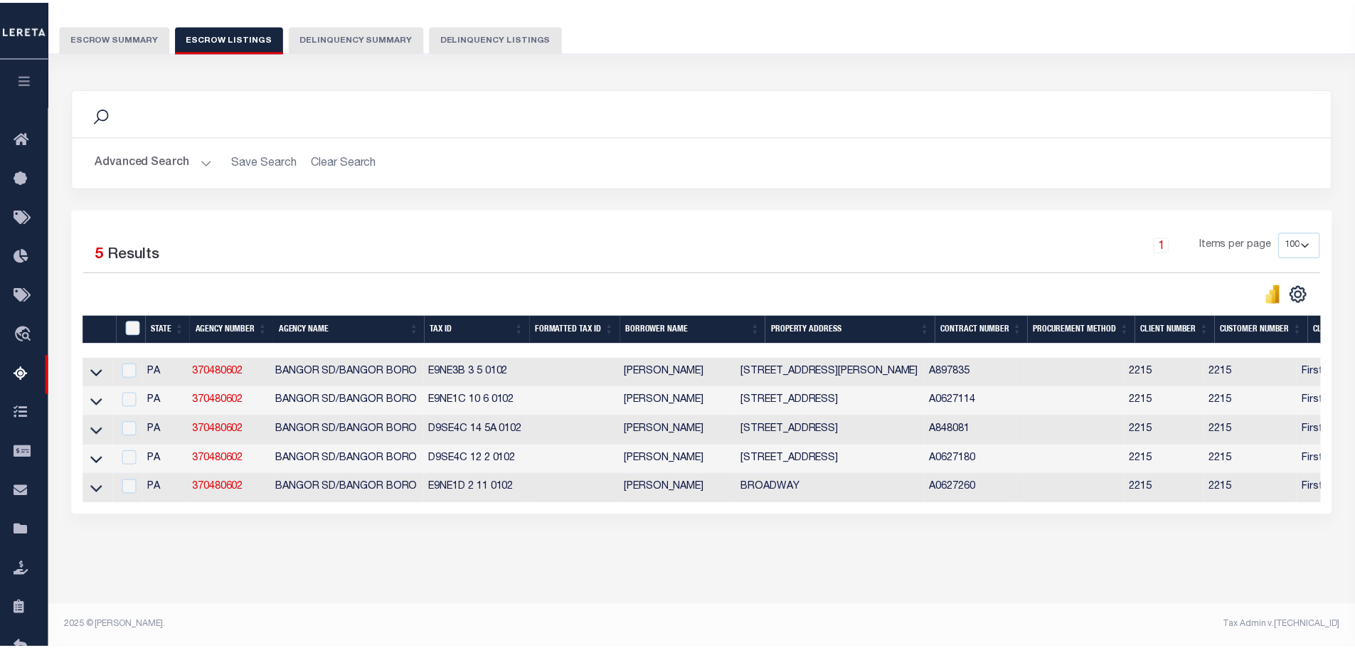
scroll to position [115, 0]
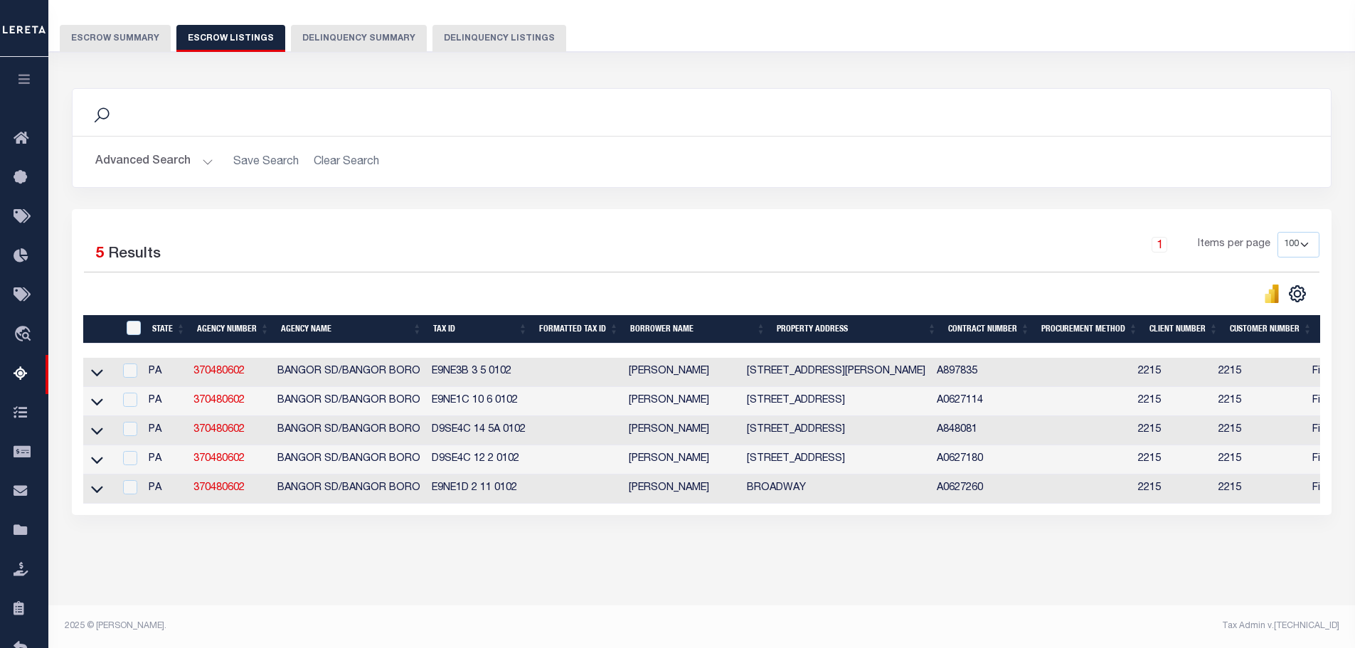
drag, startPoint x: 97, startPoint y: 482, endPoint x: 314, endPoint y: 307, distance: 279.2
click at [97, 482] on icon at bounding box center [97, 489] width 12 height 15
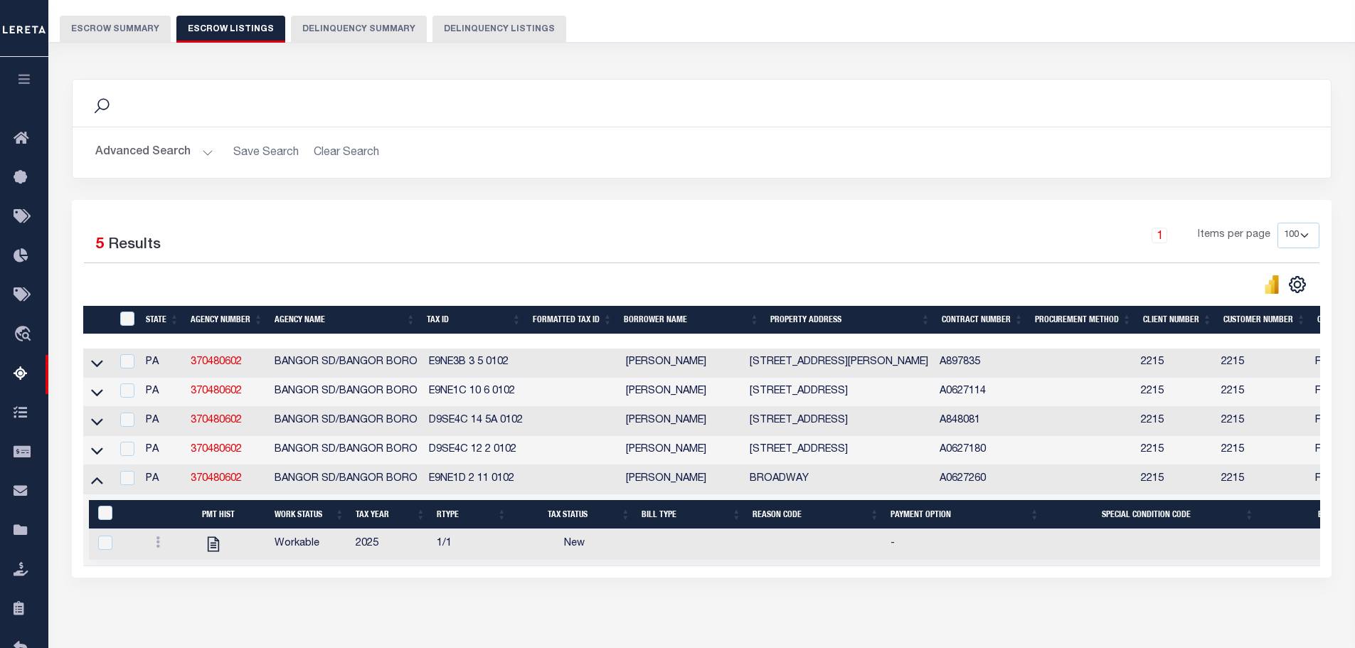
click at [72, 30] on button "Escrow Summary" at bounding box center [115, 29] width 111 height 27
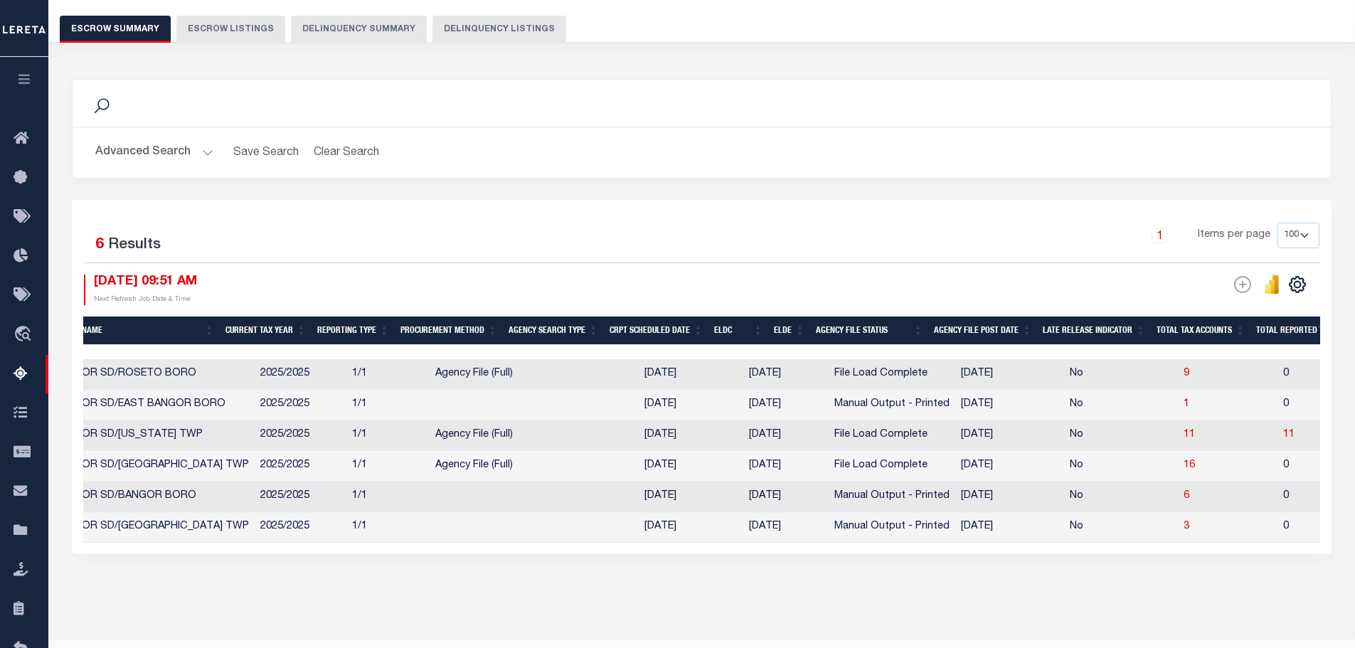
scroll to position [0, 0]
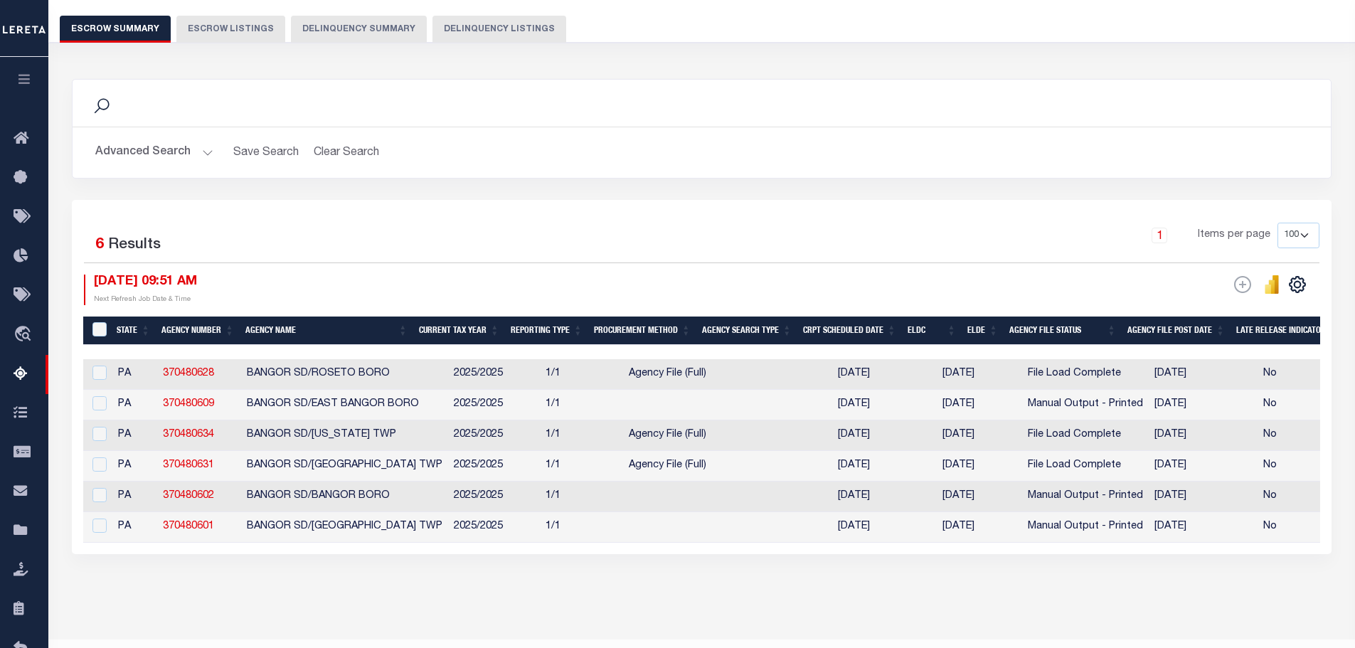
click at [135, 154] on button "Advanced Search" at bounding box center [154, 153] width 118 height 28
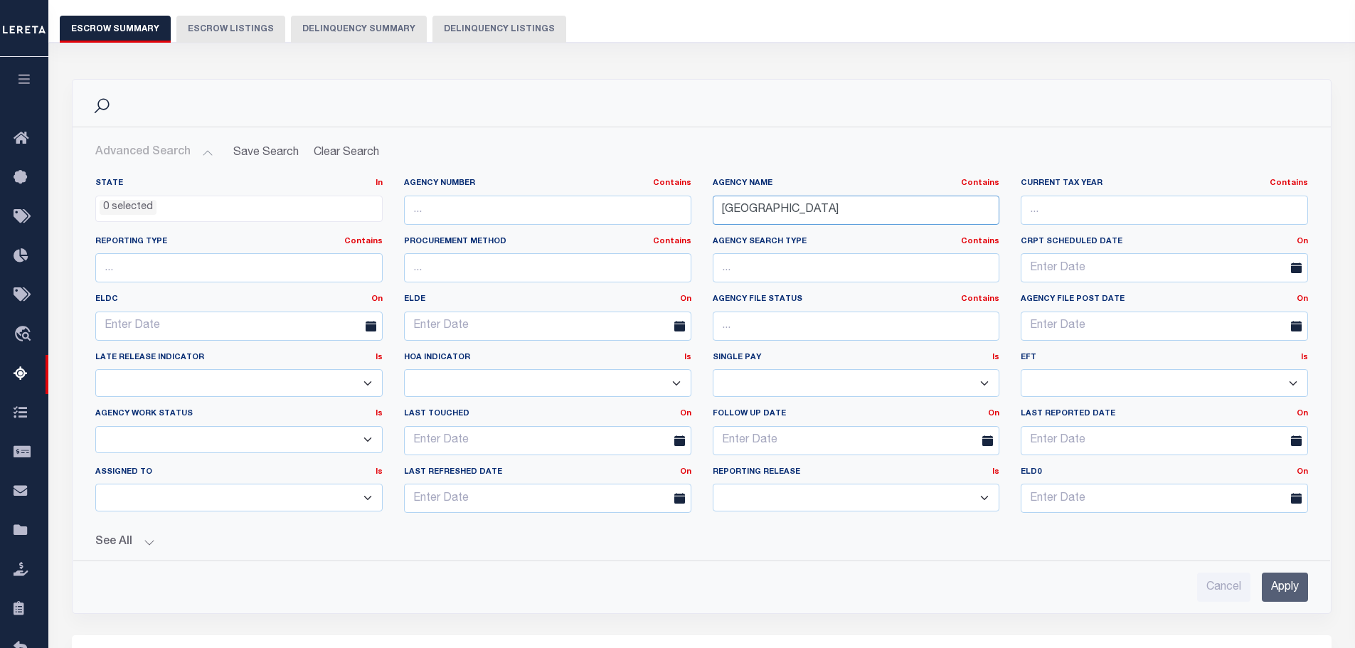
click at [787, 216] on input "[GEOGRAPHIC_DATA]" at bounding box center [856, 210] width 287 height 29
click at [787, 214] on input "[GEOGRAPHIC_DATA]" at bounding box center [856, 210] width 287 height 29
type input "belle [PERSON_NAME] sd"
click at [1285, 576] on input "Apply" at bounding box center [1285, 587] width 46 height 29
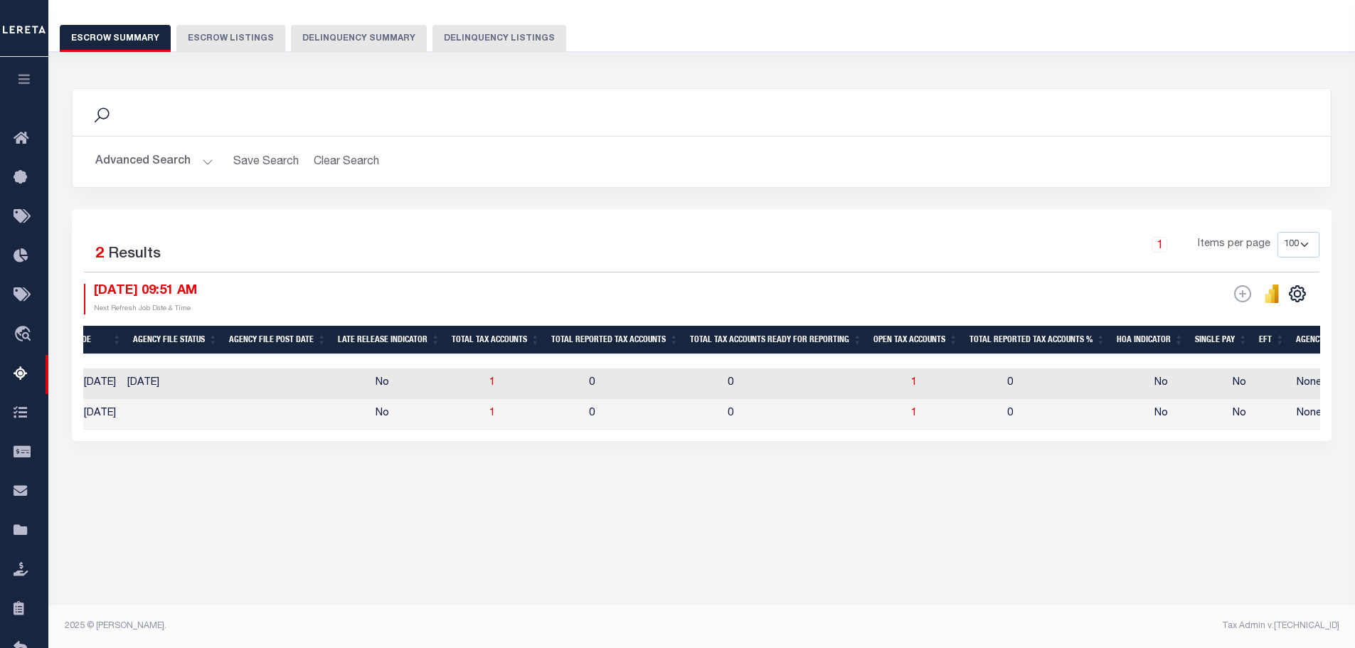
scroll to position [0, 1039]
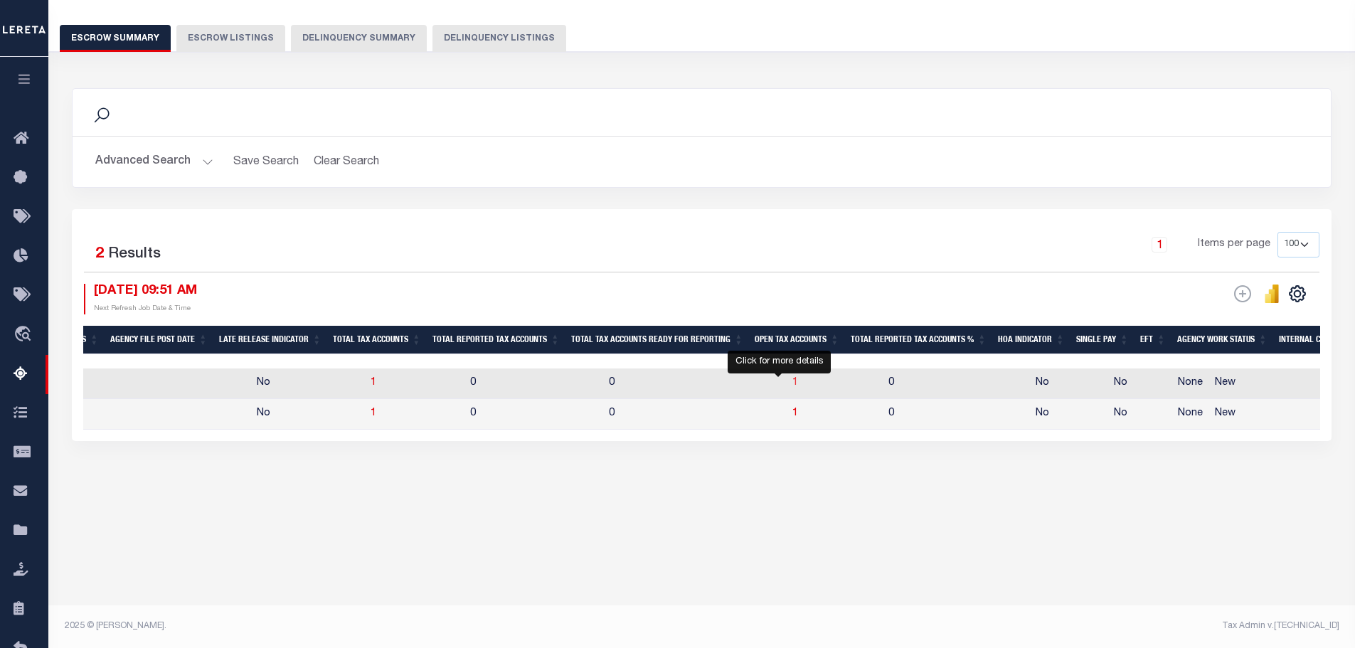
click at [792, 383] on span "1" at bounding box center [795, 383] width 6 height 10
select select "100"
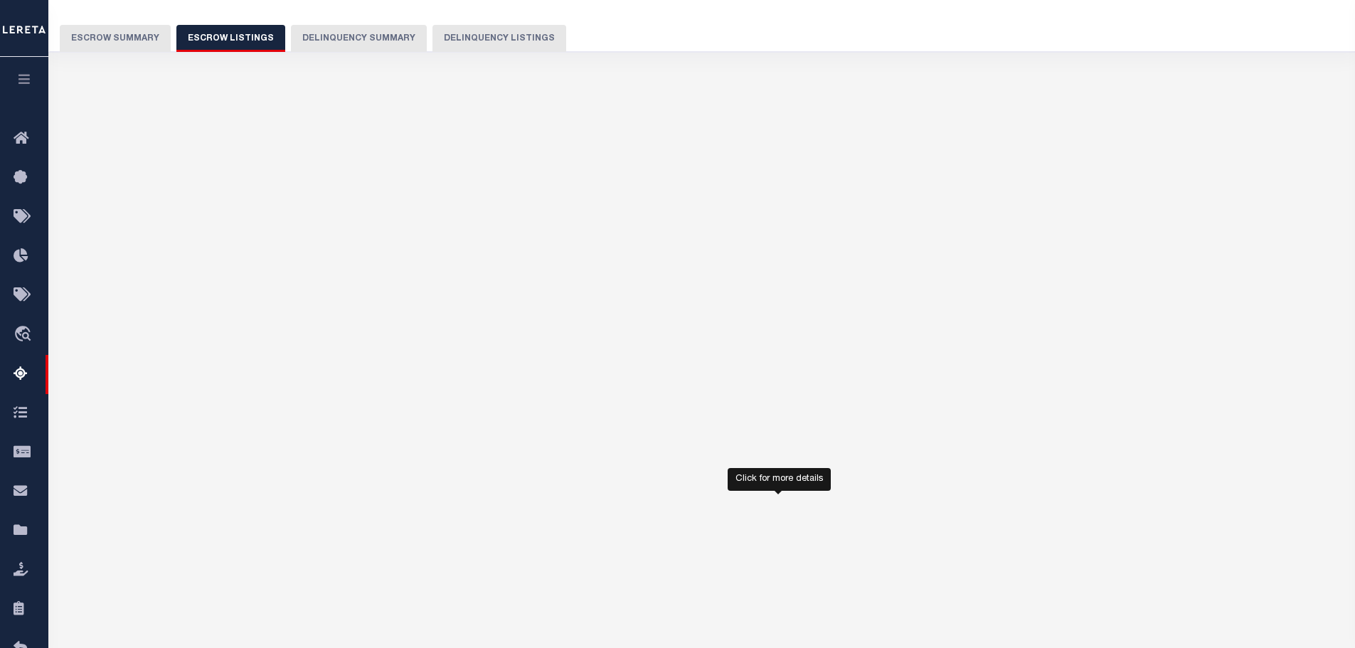
select select "100"
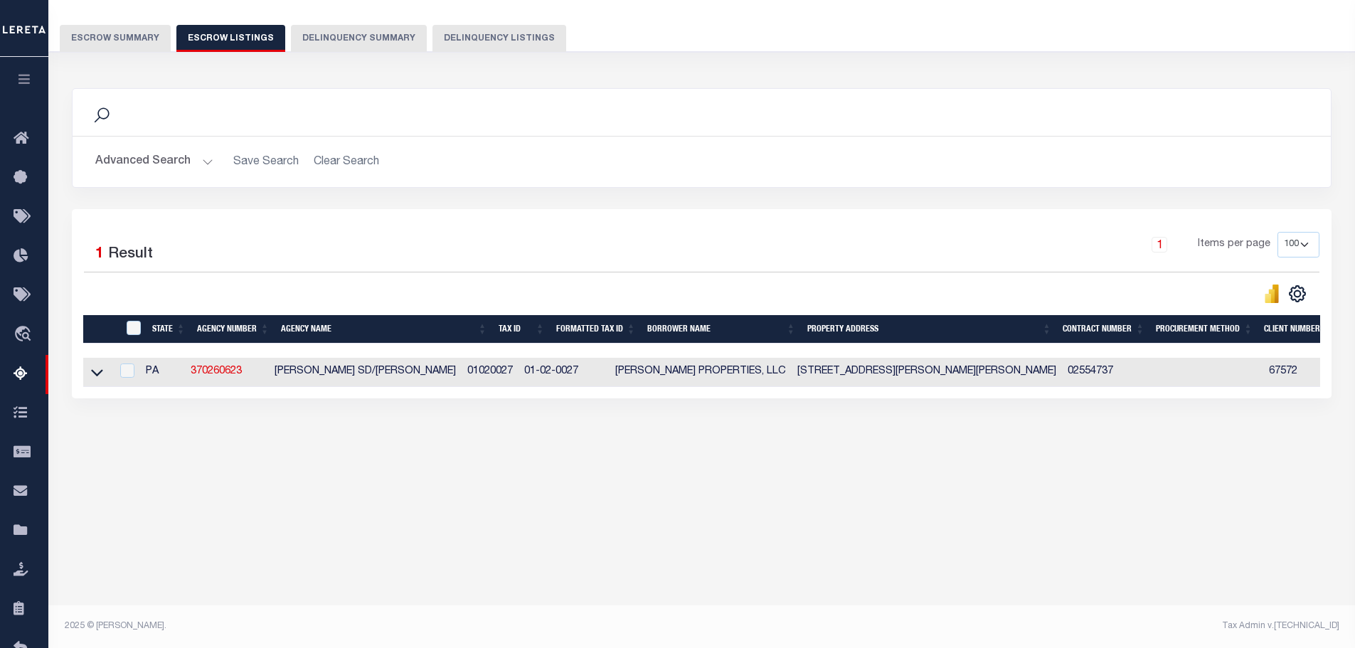
click at [104, 373] on link at bounding box center [97, 371] width 16 height 10
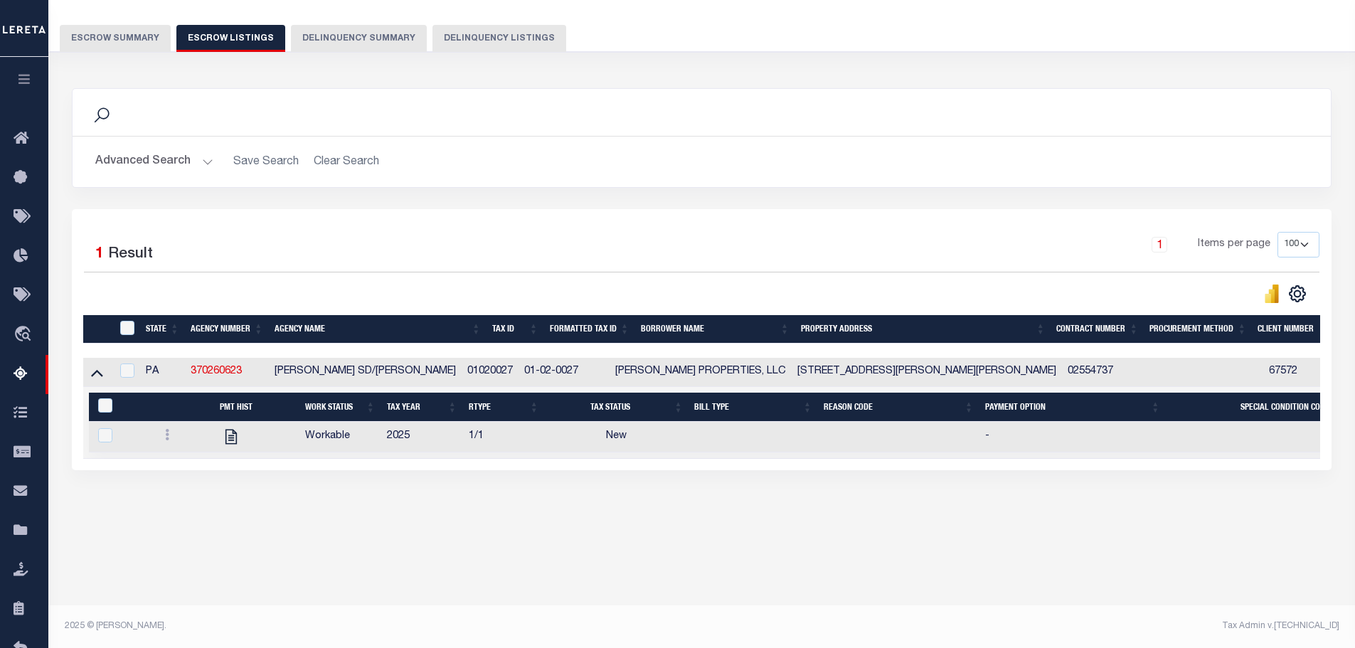
scroll to position [0, 0]
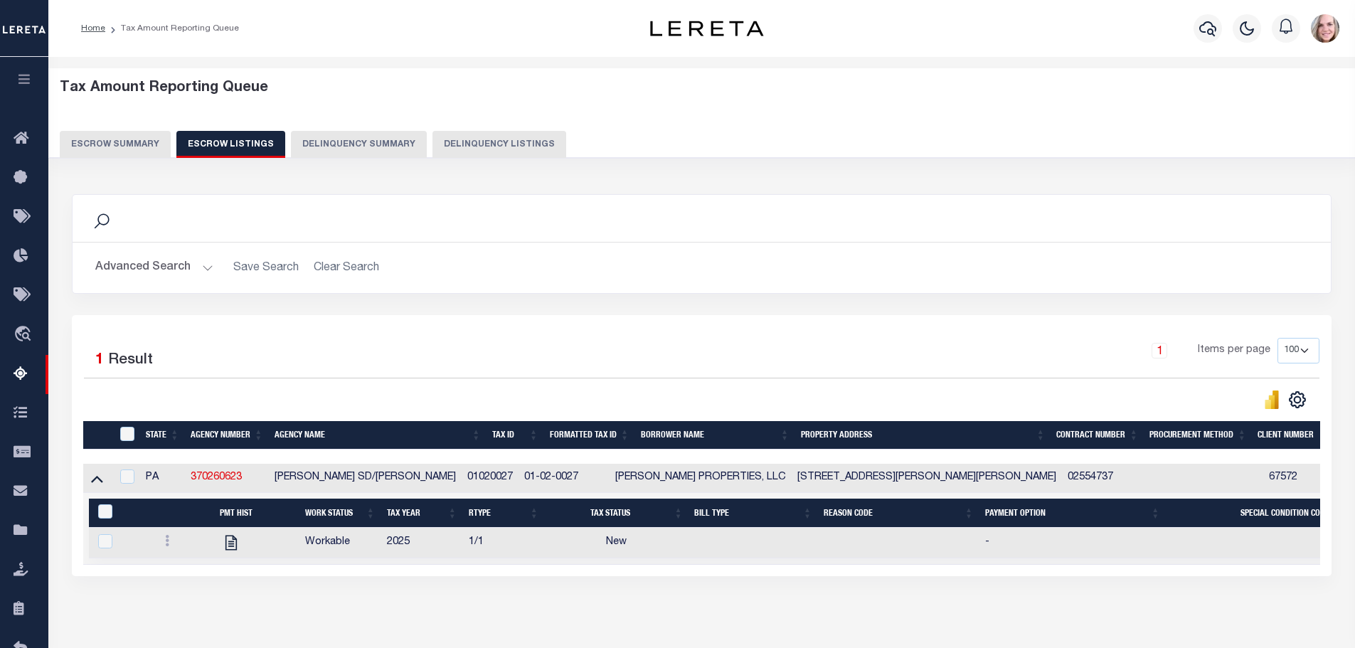
click at [134, 142] on button "Escrow Summary" at bounding box center [115, 144] width 111 height 27
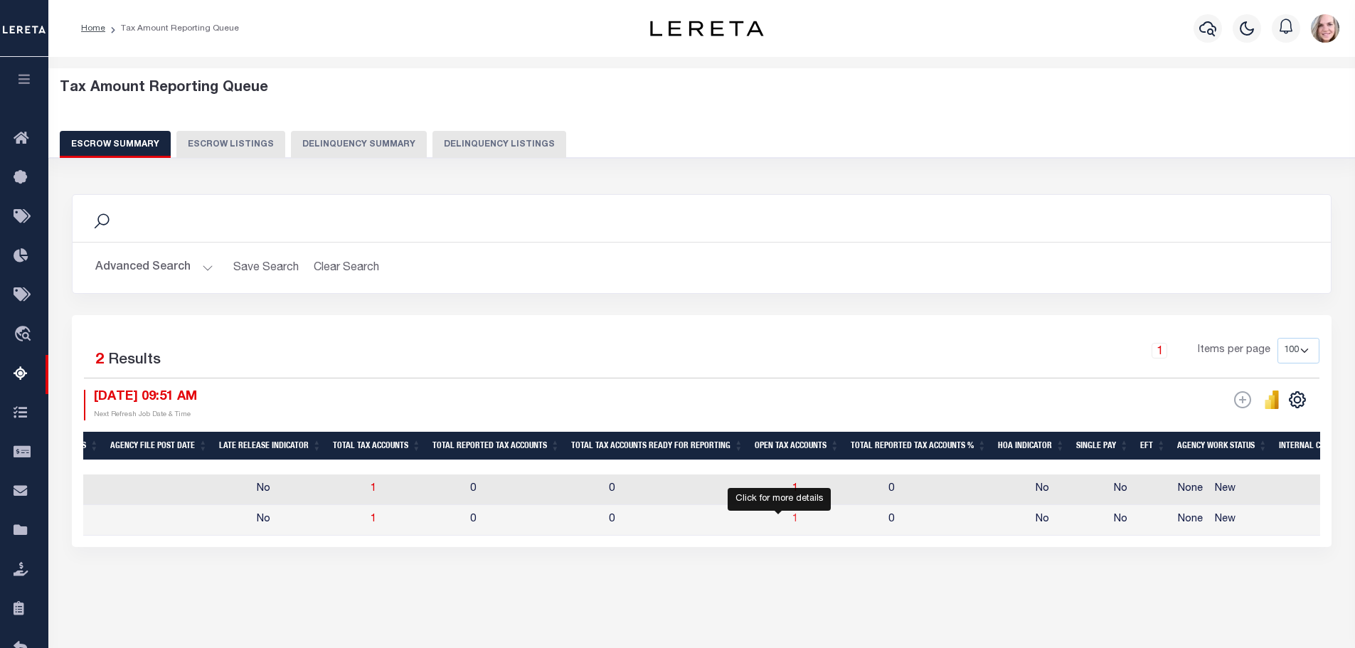
click at [792, 519] on span "1" at bounding box center [795, 519] width 6 height 10
select select "100"
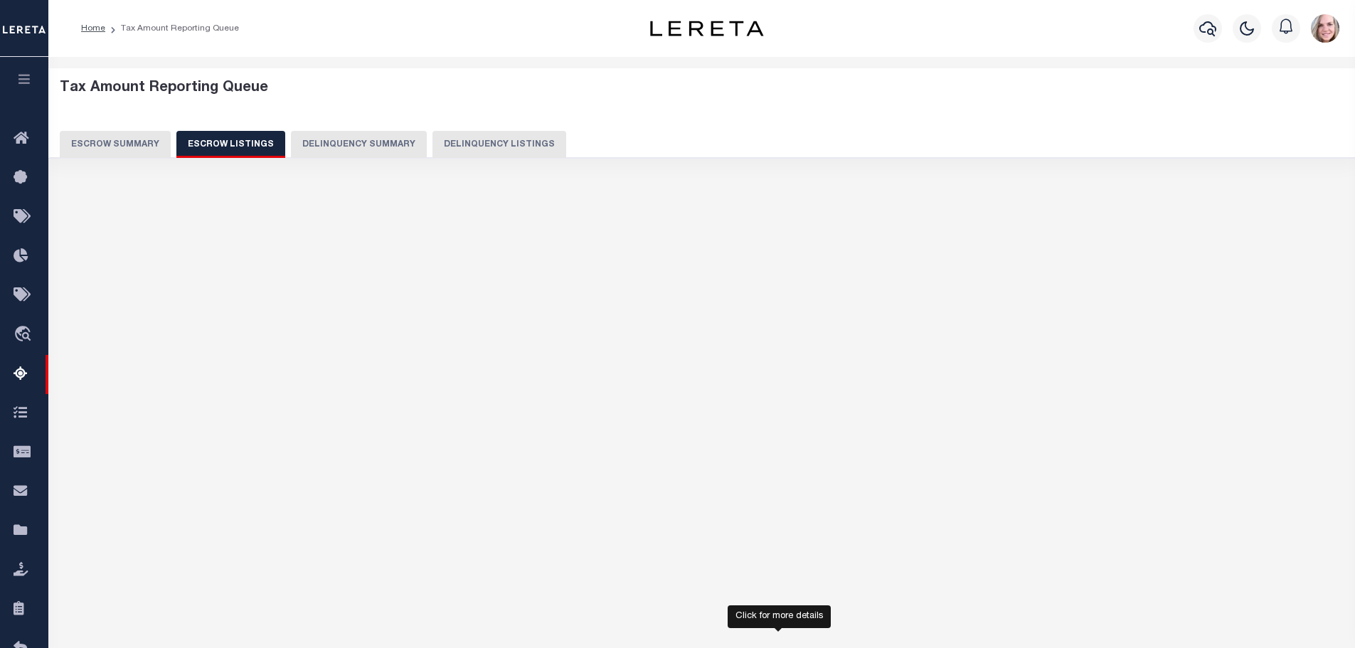
select select "100"
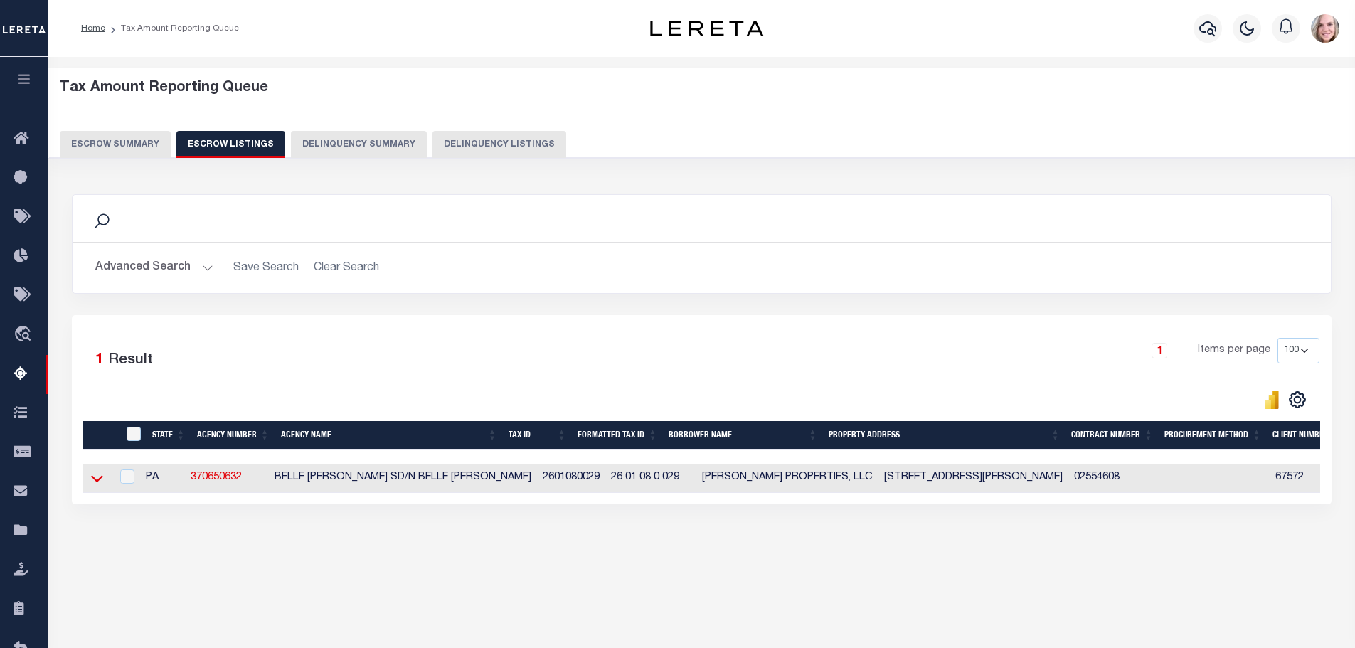
click at [96, 481] on icon at bounding box center [97, 478] width 12 height 15
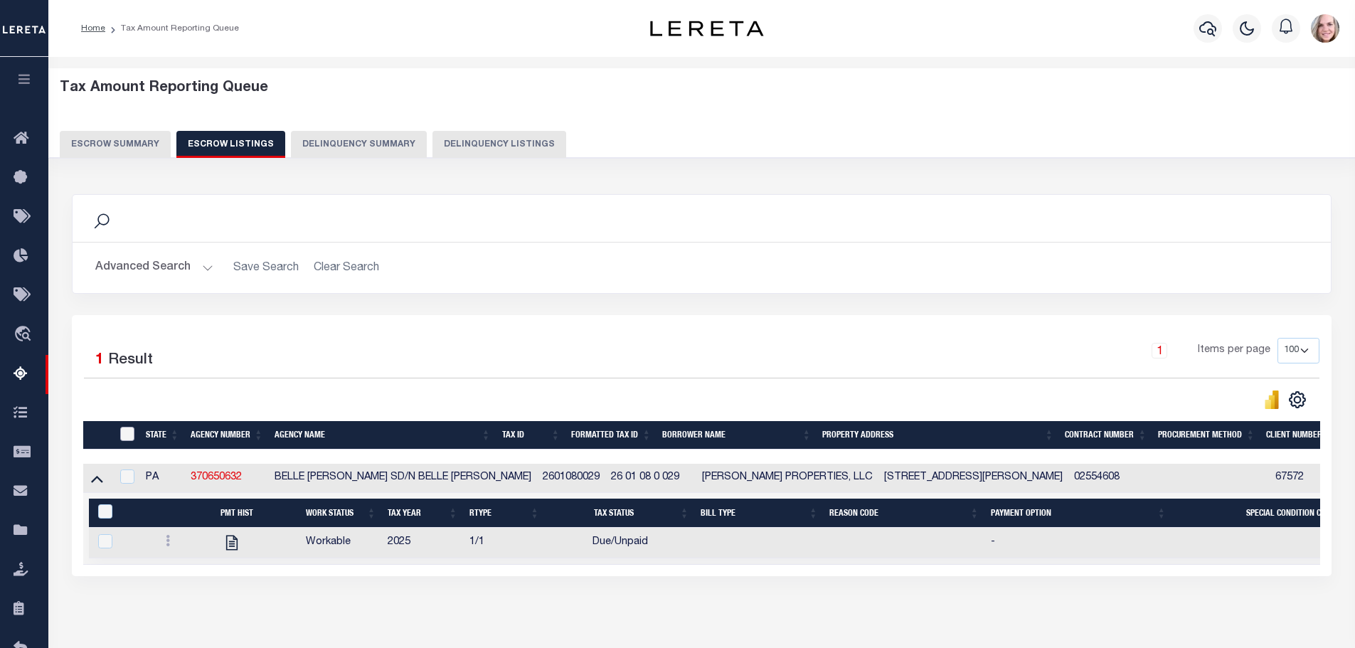
click at [124, 433] on input "ID" at bounding box center [127, 434] width 14 height 14
checkbox input "true"
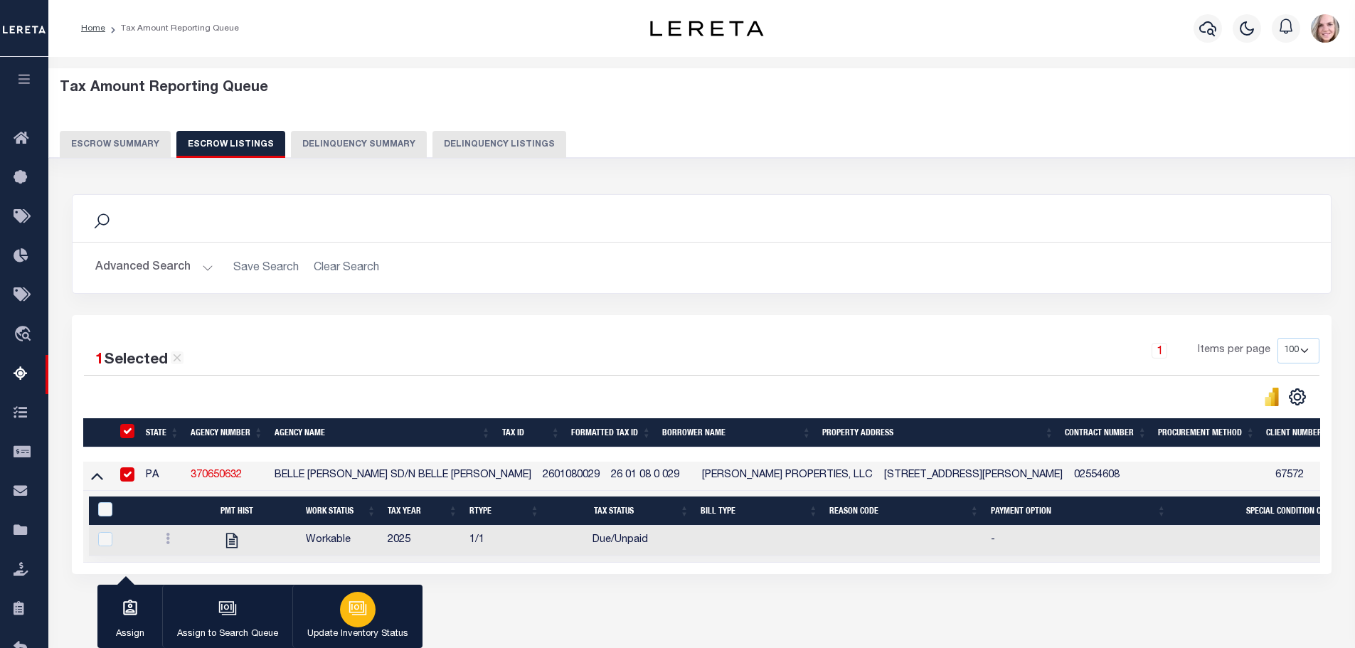
click at [364, 614] on icon "button" at bounding box center [359, 609] width 14 height 11
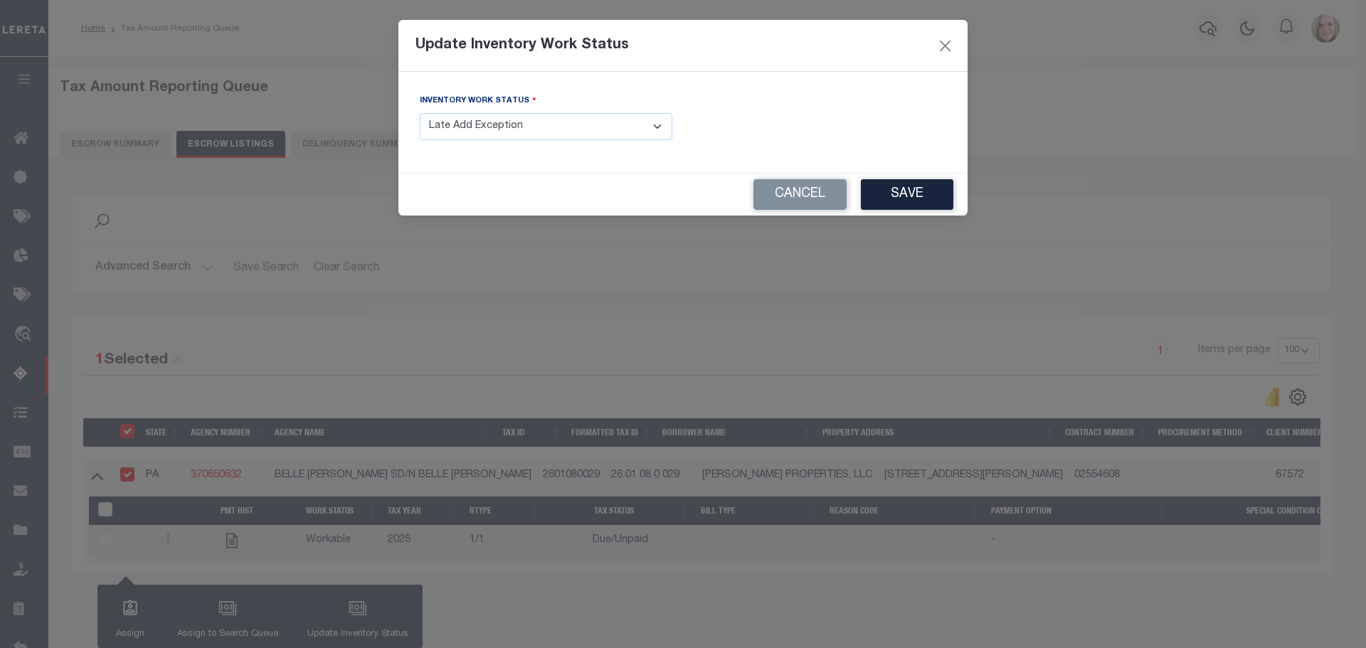
click at [480, 131] on select "- Select Inventory Status - Manual - Exception Pended - Awaiting Search Late Ad…" at bounding box center [546, 127] width 253 height 28
select select "4"
click at [420, 113] on select "- Select Inventory Status - Manual - Exception Pended - Awaiting Search Late Ad…" at bounding box center [546, 127] width 253 height 28
click at [909, 208] on button "Save" at bounding box center [907, 194] width 92 height 31
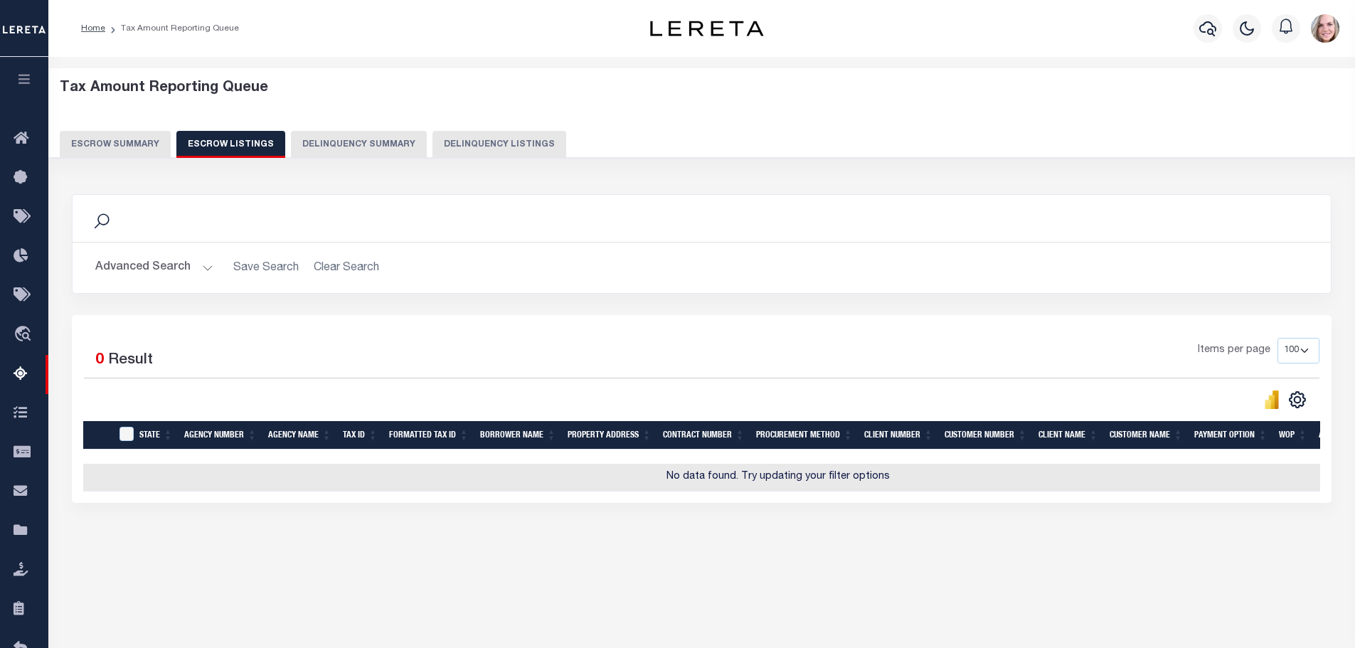
click at [110, 143] on button "Escrow Summary" at bounding box center [115, 144] width 111 height 27
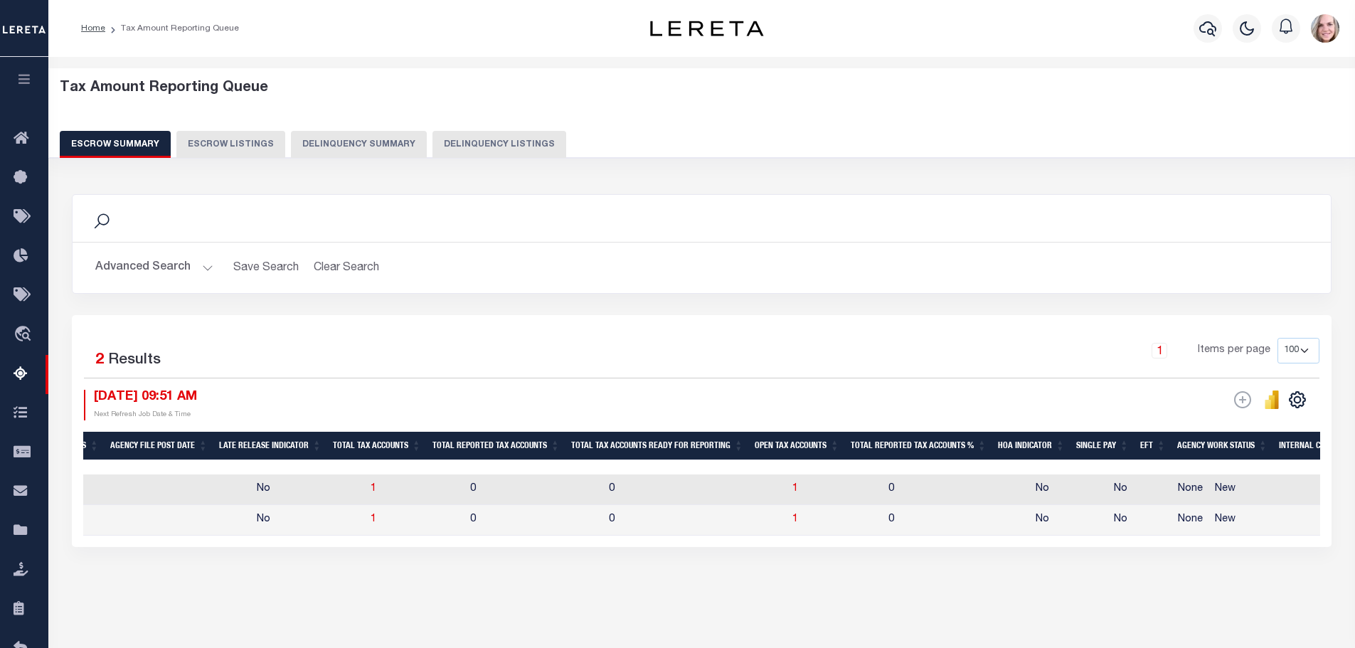
click at [165, 265] on button "Advanced Search" at bounding box center [154, 268] width 118 height 28
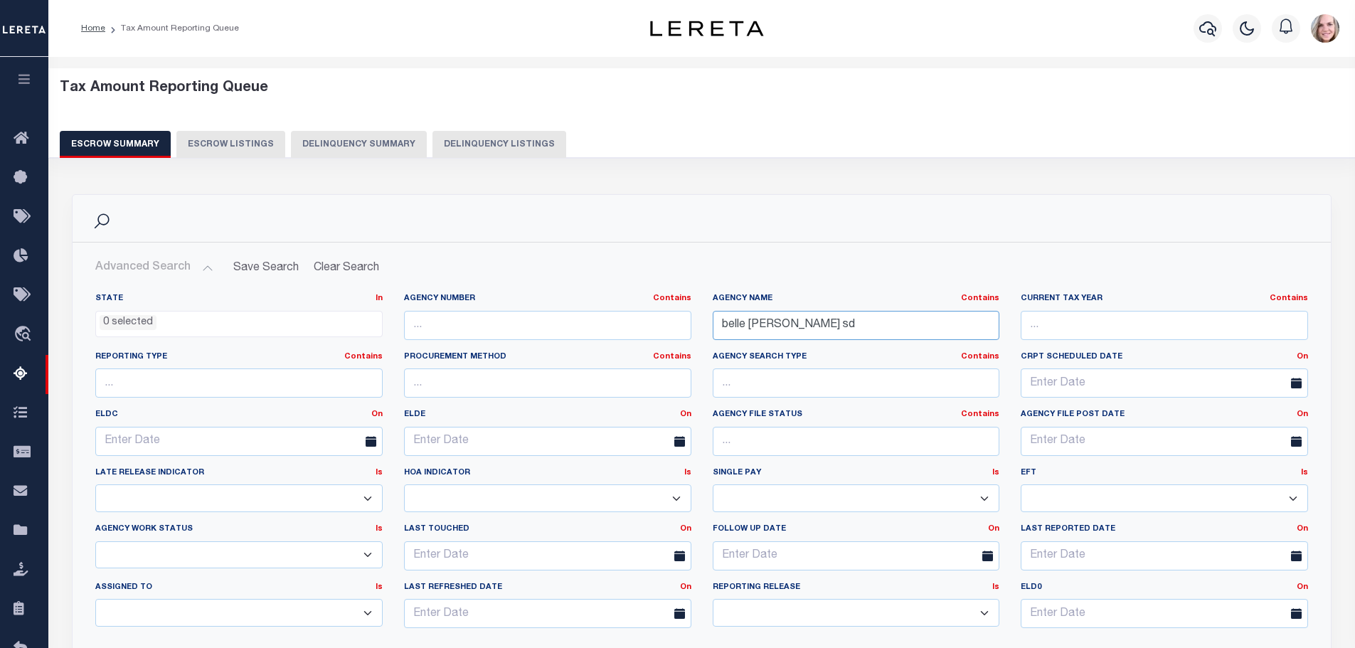
click at [855, 325] on input "belle [PERSON_NAME] sd" at bounding box center [856, 325] width 287 height 29
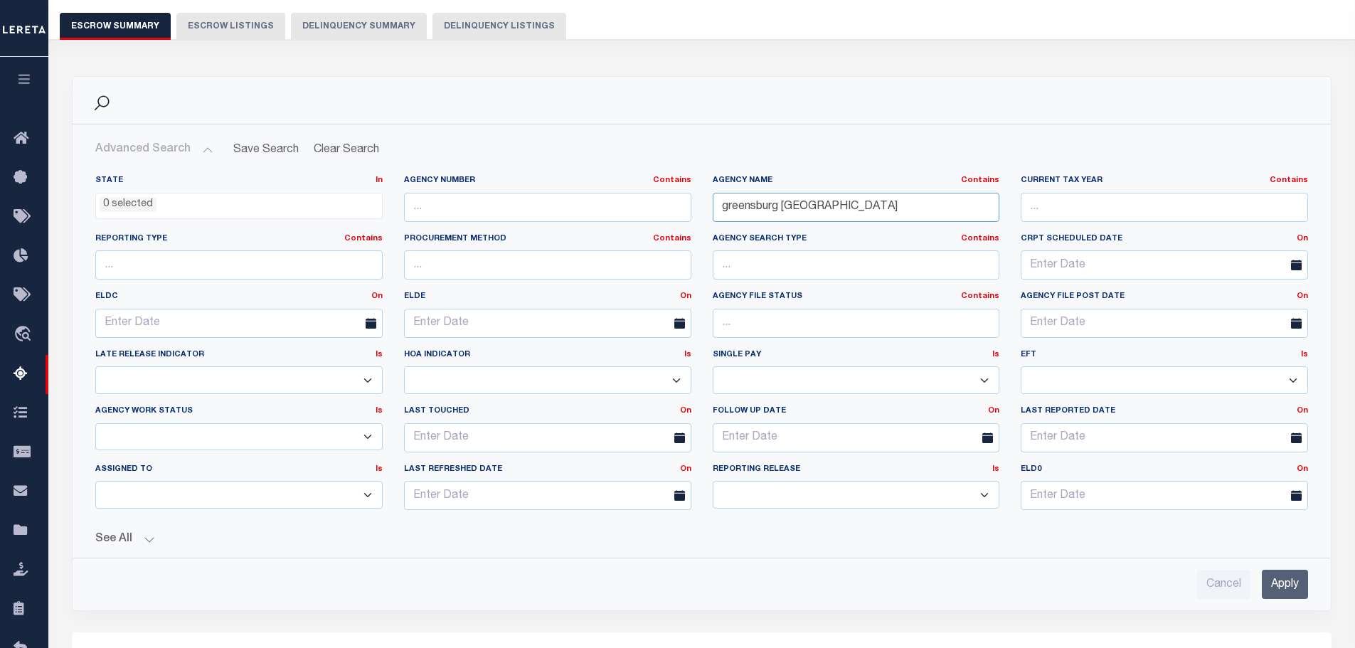
scroll to position [142, 0]
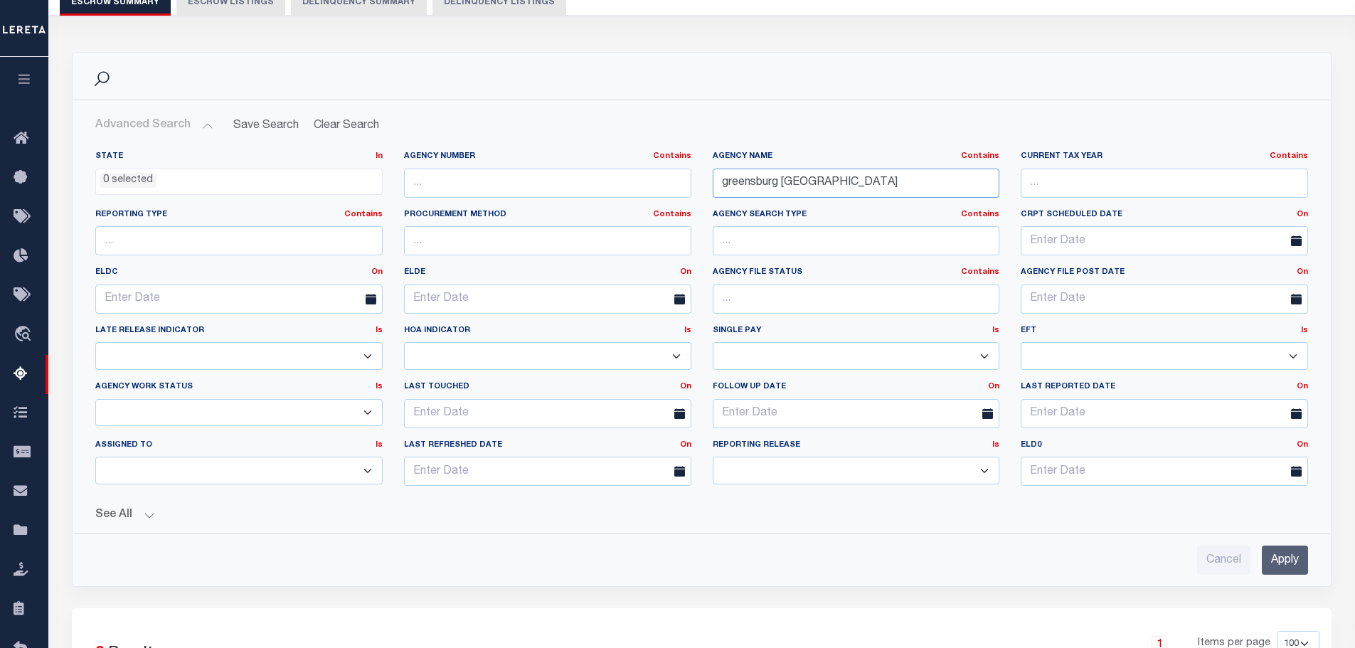
type input "greensburg [GEOGRAPHIC_DATA]"
click at [1270, 565] on input "Apply" at bounding box center [1285, 560] width 46 height 29
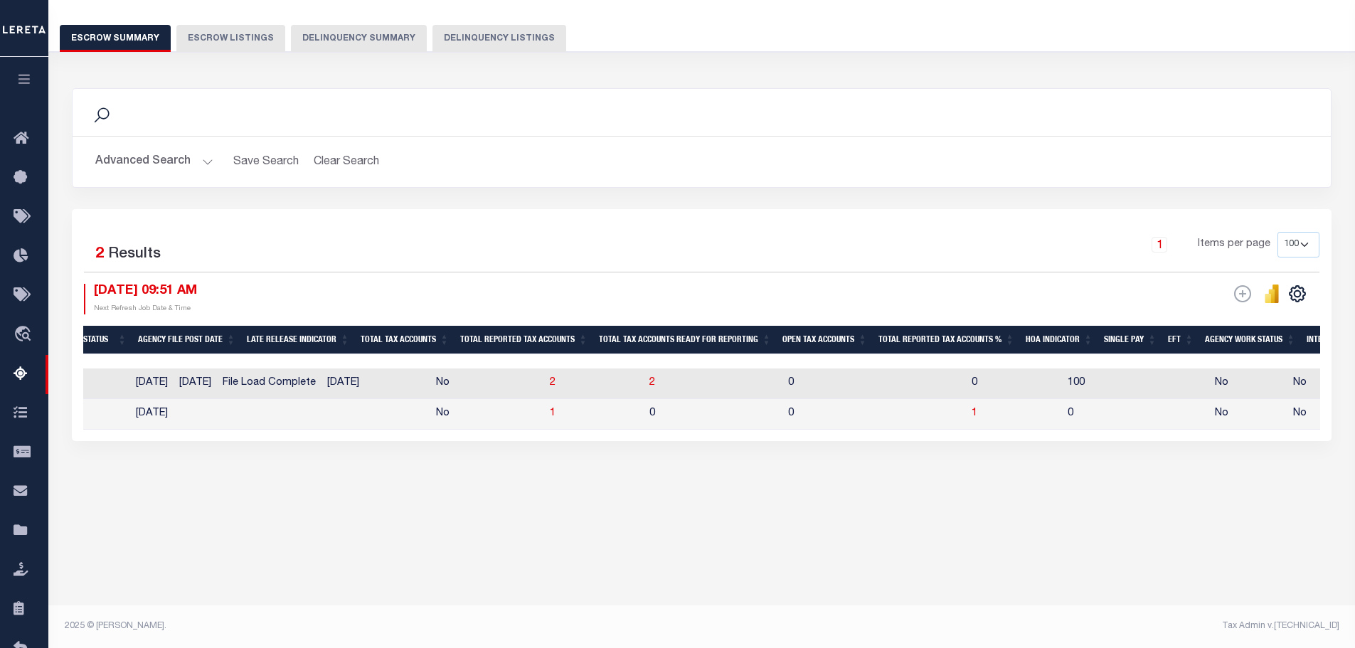
scroll to position [106, 0]
drag, startPoint x: 529, startPoint y: 440, endPoint x: -175, endPoint y: 441, distance: 704.3
click at [0, 441] on html "Home Tax Amount Reporting Queue Profile" at bounding box center [677, 271] width 1355 height 754
click at [972, 415] on span "1" at bounding box center [975, 413] width 6 height 10
select select "100"
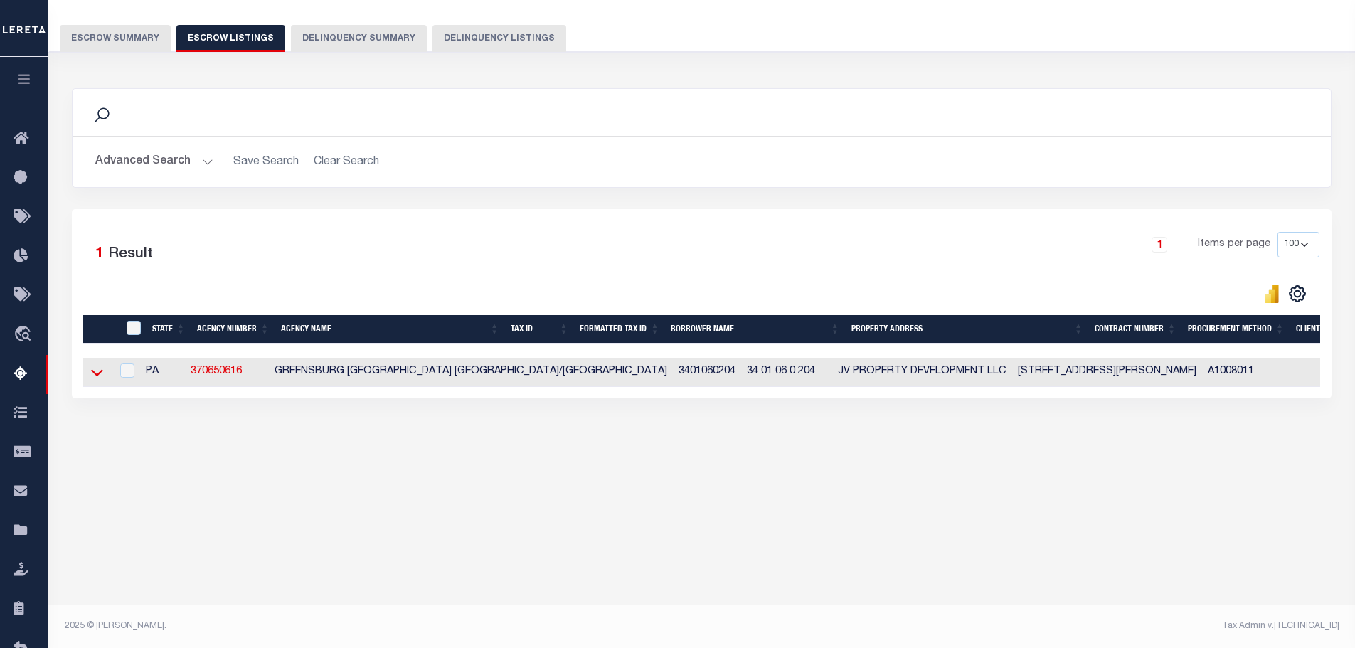
click at [97, 371] on icon at bounding box center [97, 372] width 12 height 15
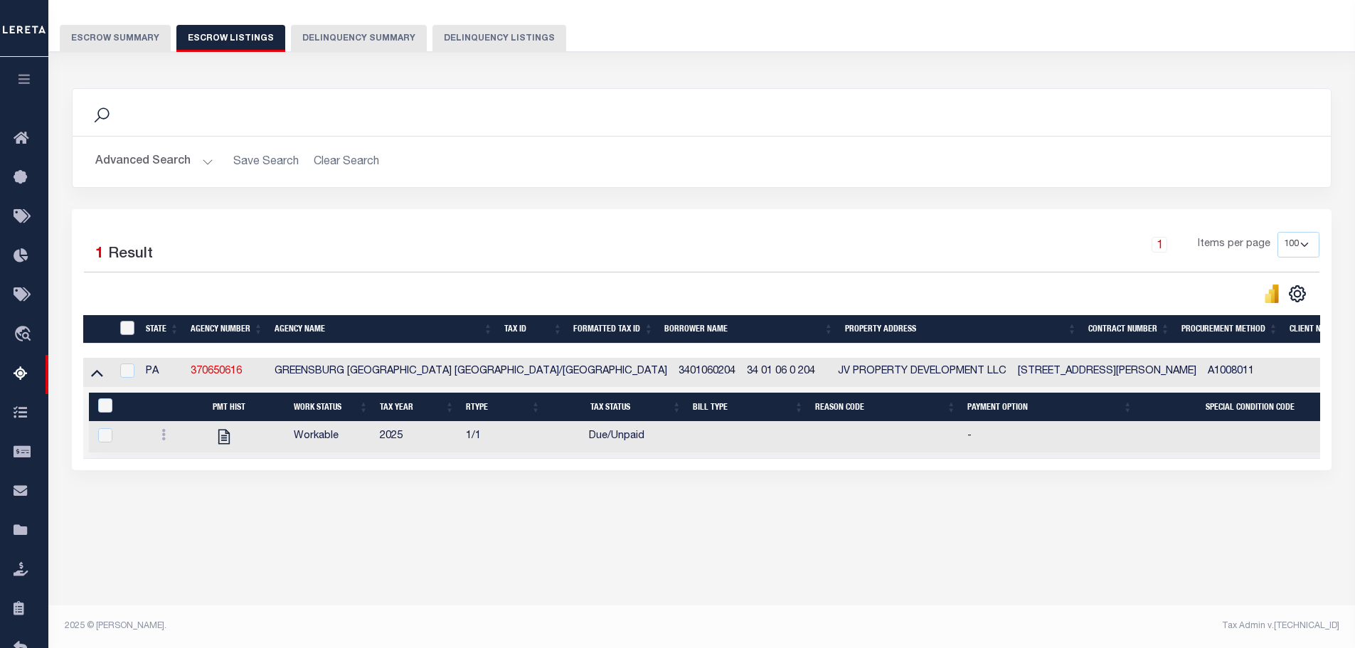
click at [127, 329] on input "ID" at bounding box center [127, 328] width 14 height 14
checkbox input "true"
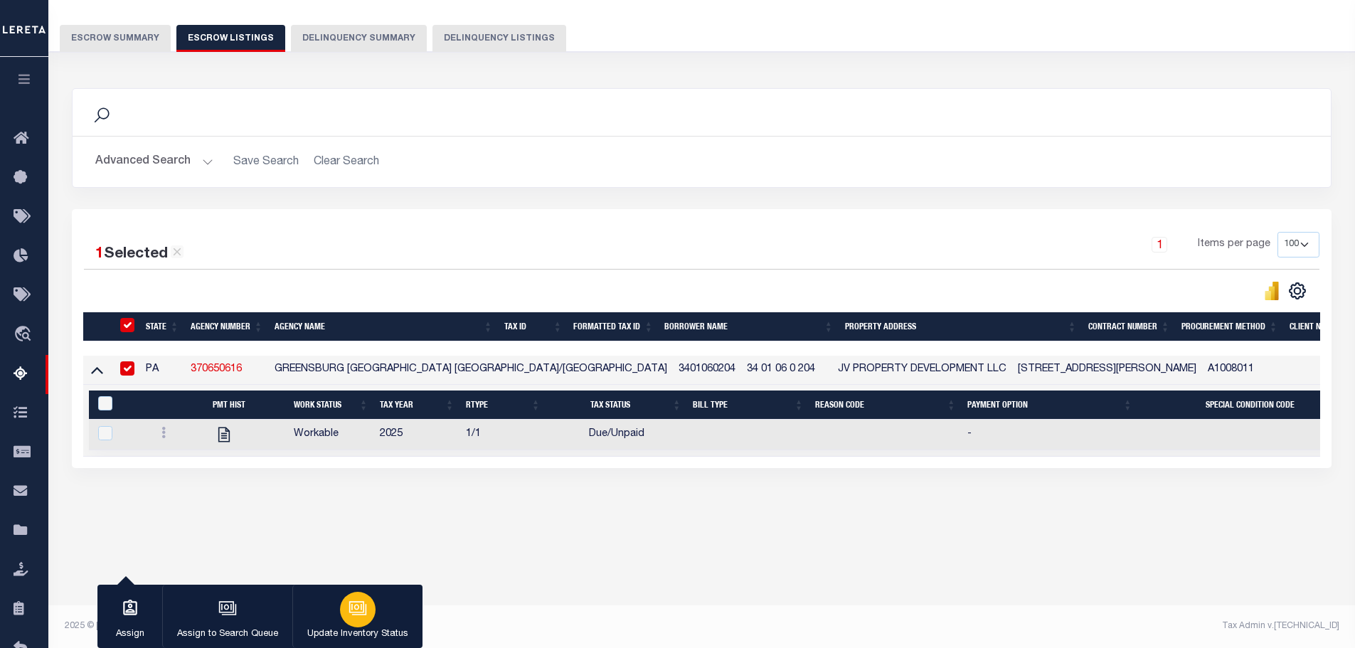
click at [349, 626] on button "Update Inventory Status" at bounding box center [357, 617] width 130 height 64
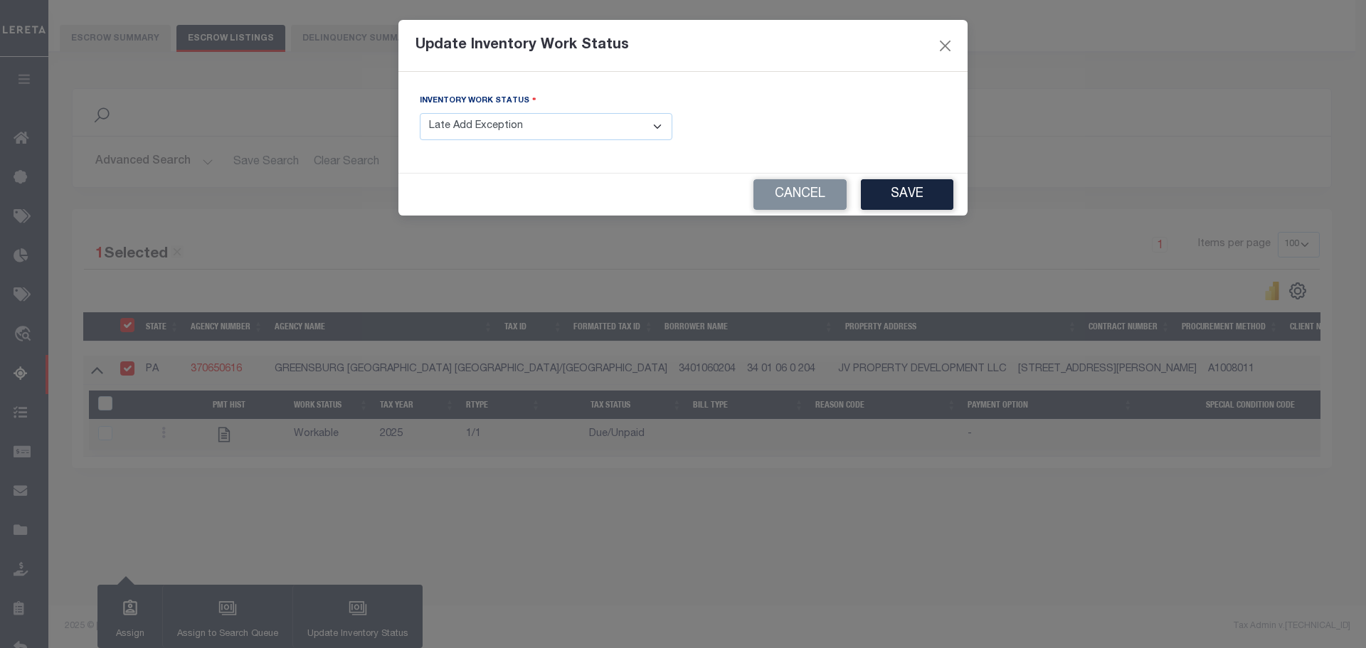
click at [497, 112] on div "Inventory Work Status - Select Inventory Status - Manual - Exception Pended - A…" at bounding box center [546, 116] width 253 height 47
click at [497, 114] on div "Inventory Work Status - Select Inventory Status - Manual - Exception Pended - A…" at bounding box center [546, 116] width 253 height 47
click at [497, 118] on select "- Select Inventory Status - Manual - Exception Pended - Awaiting Search Late Ad…" at bounding box center [546, 127] width 253 height 28
select select "4"
click at [420, 113] on select "- Select Inventory Status - Manual - Exception Pended - Awaiting Search Late Ad…" at bounding box center [546, 127] width 253 height 28
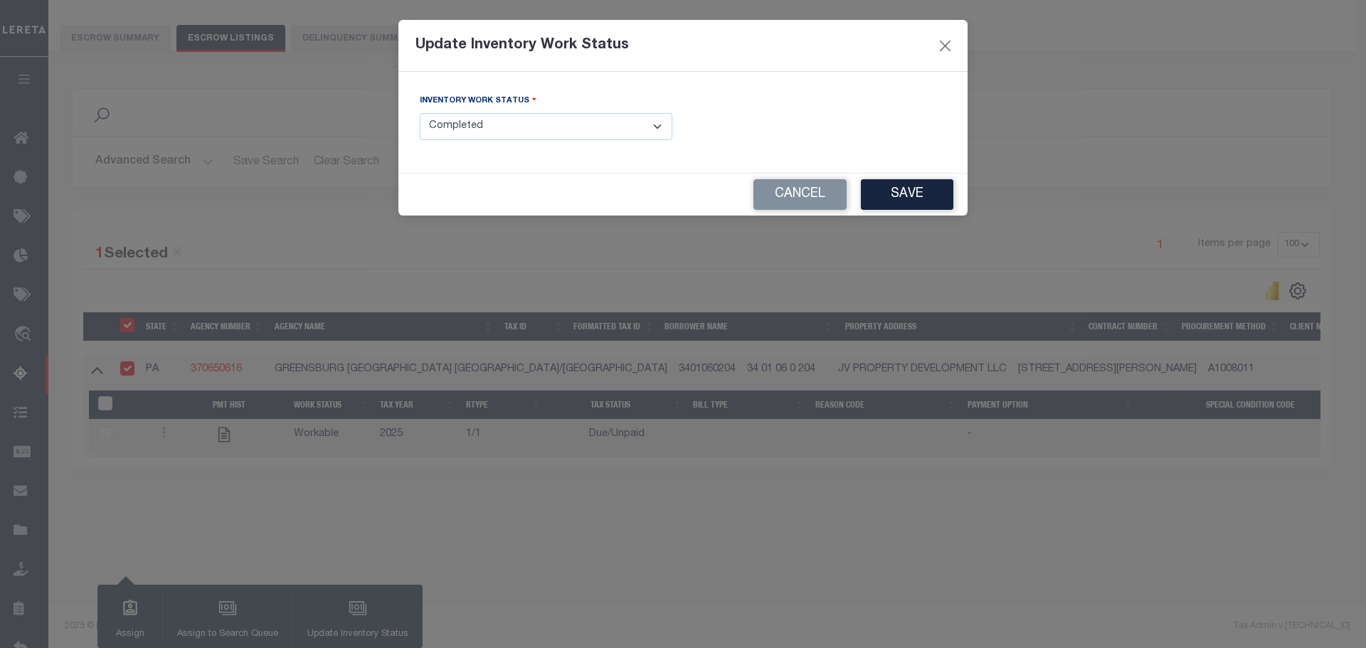
click at [912, 193] on button "Save" at bounding box center [907, 194] width 92 height 31
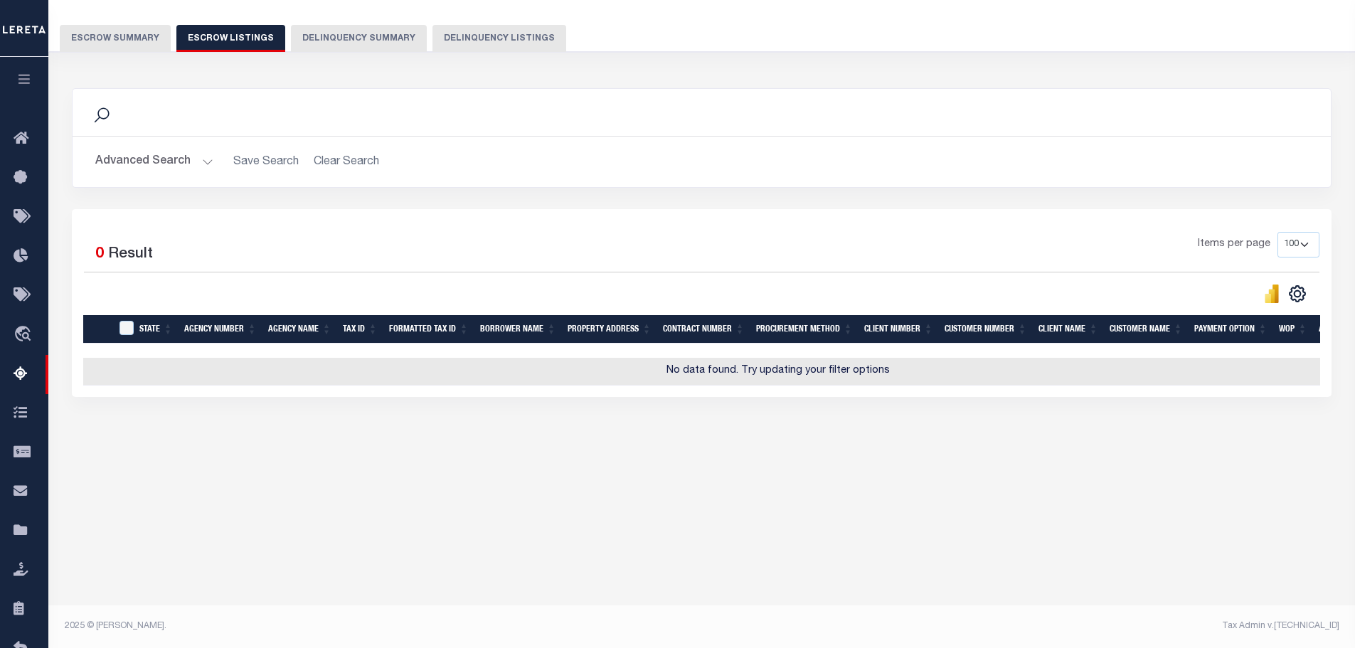
click at [140, 39] on button "Escrow Summary" at bounding box center [115, 38] width 111 height 27
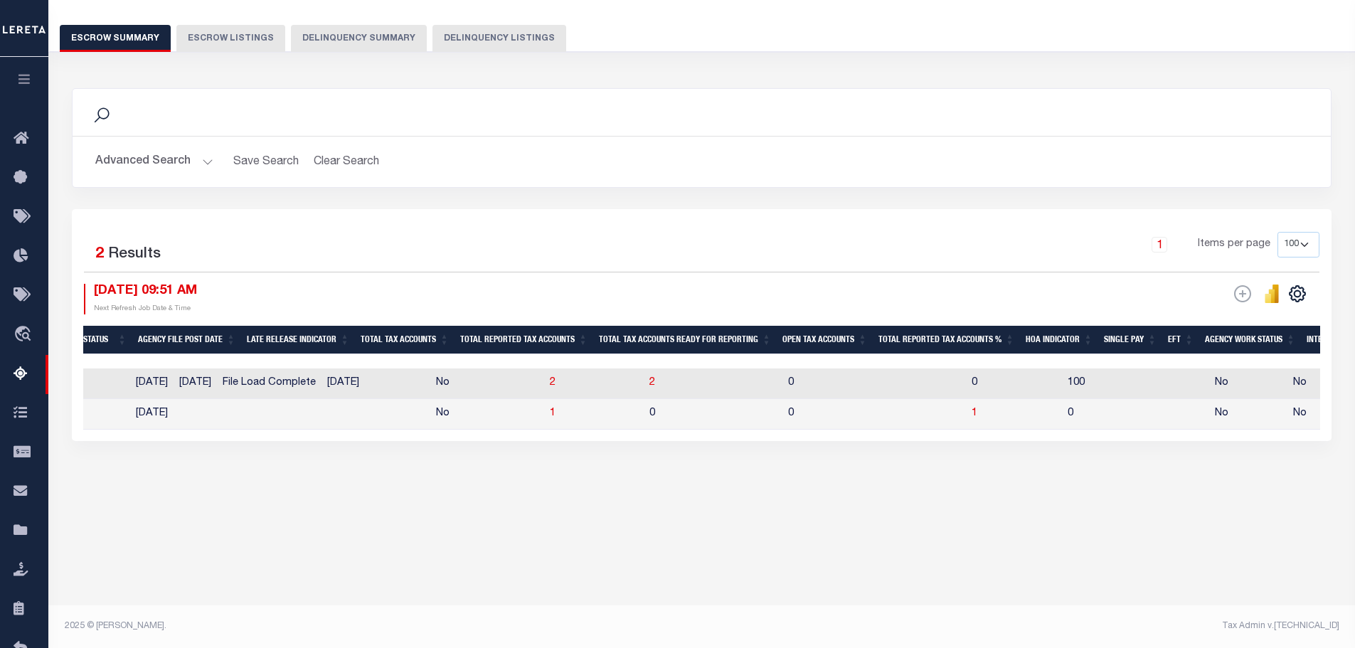
click at [149, 157] on button "Advanced Search" at bounding box center [154, 162] width 118 height 28
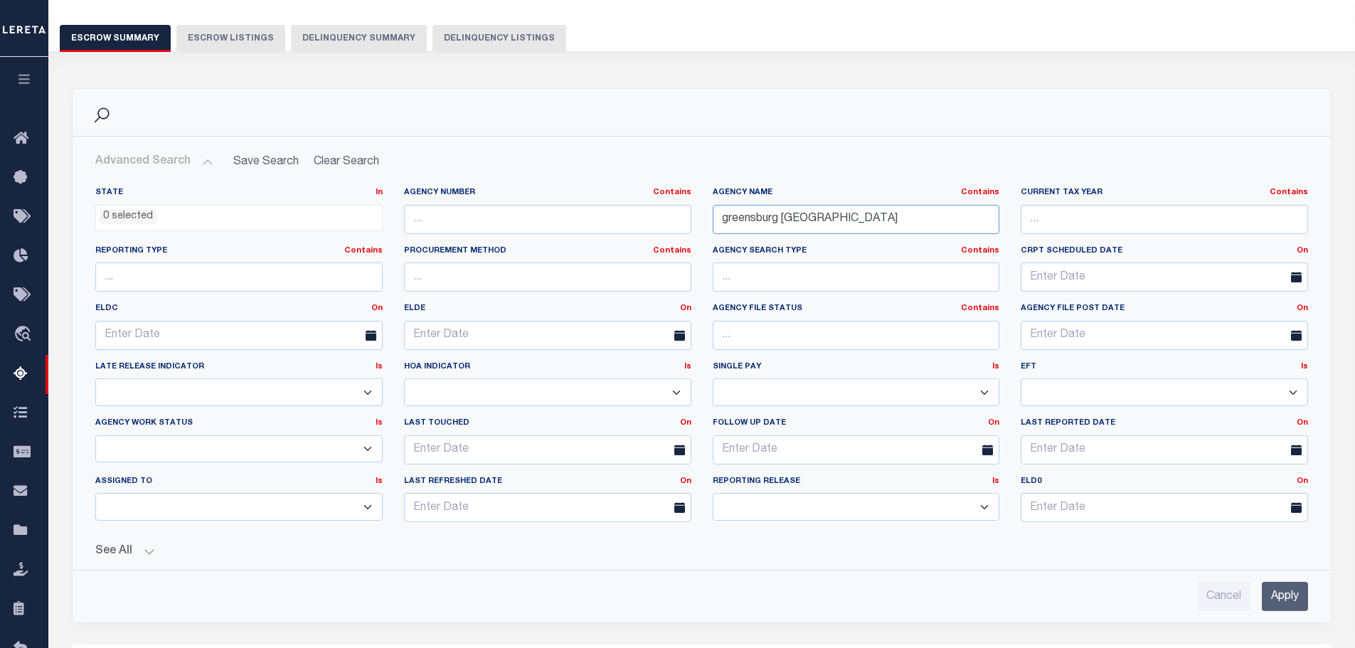
click at [821, 218] on input "greensburg [GEOGRAPHIC_DATA]" at bounding box center [856, 219] width 287 height 29
type input "[PERSON_NAME] sd"
click at [1293, 598] on input "Apply" at bounding box center [1285, 596] width 46 height 29
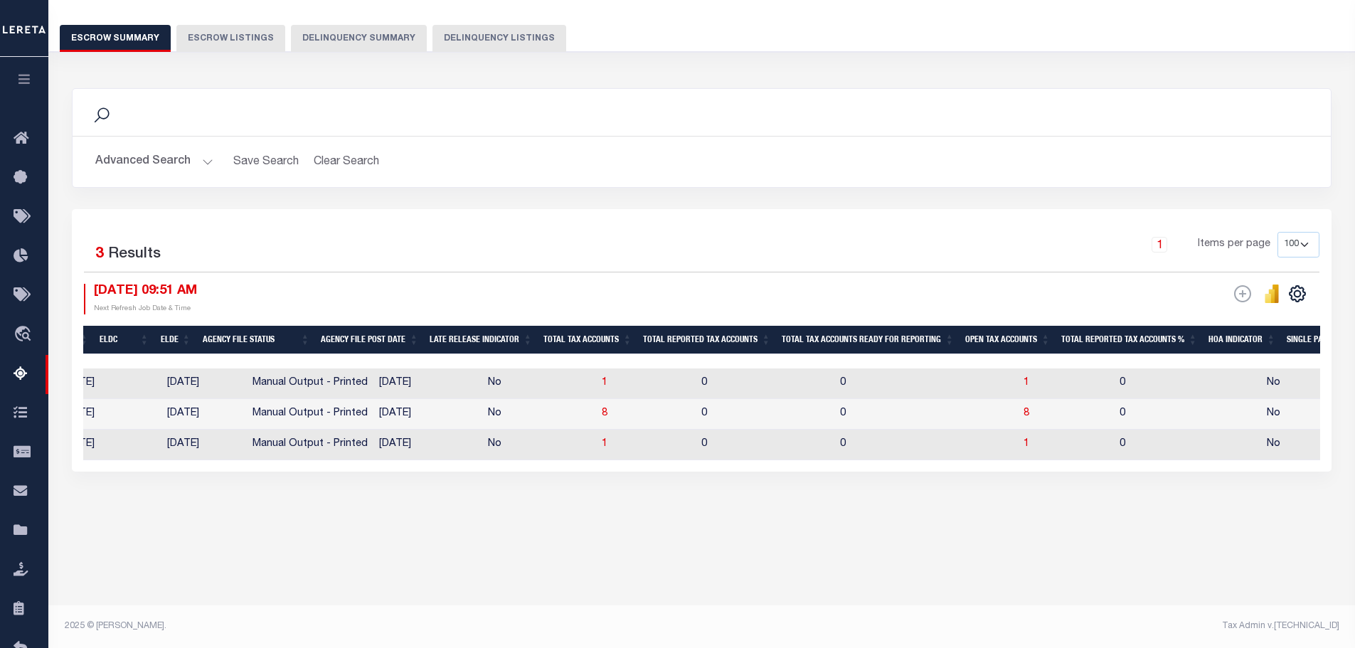
scroll to position [0, 812]
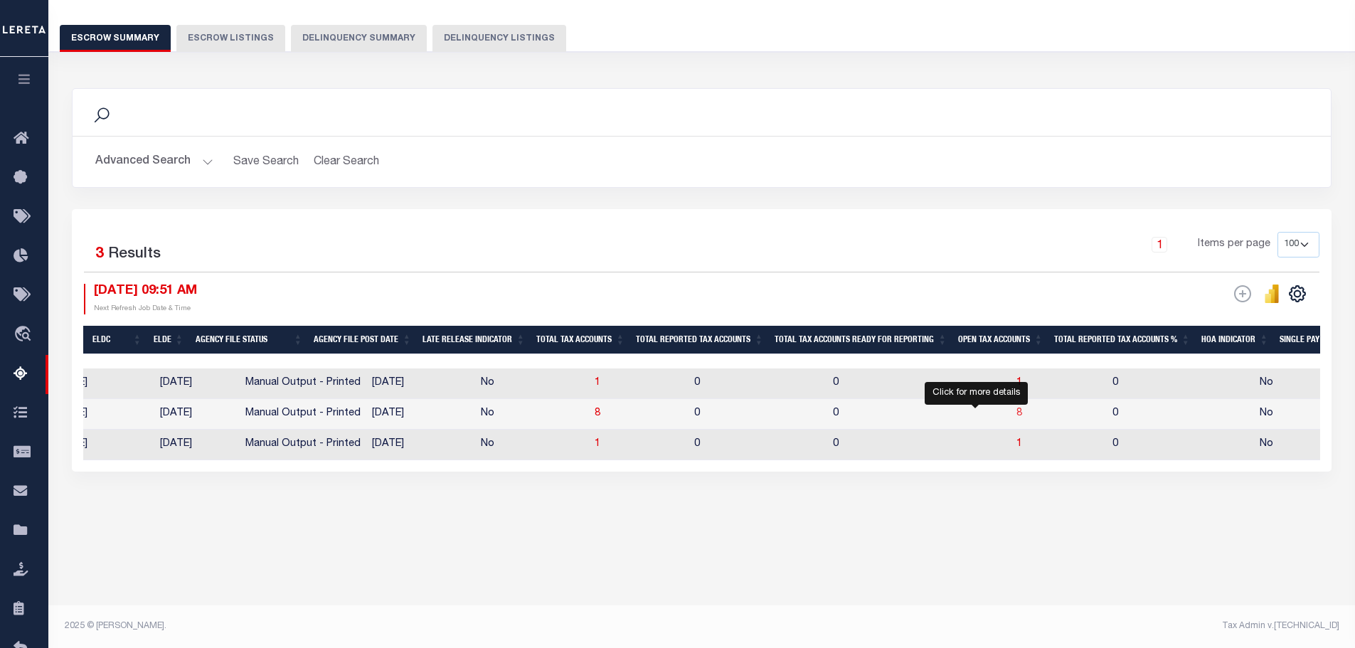
click at [1017, 415] on span "8" at bounding box center [1020, 413] width 6 height 10
select select "100"
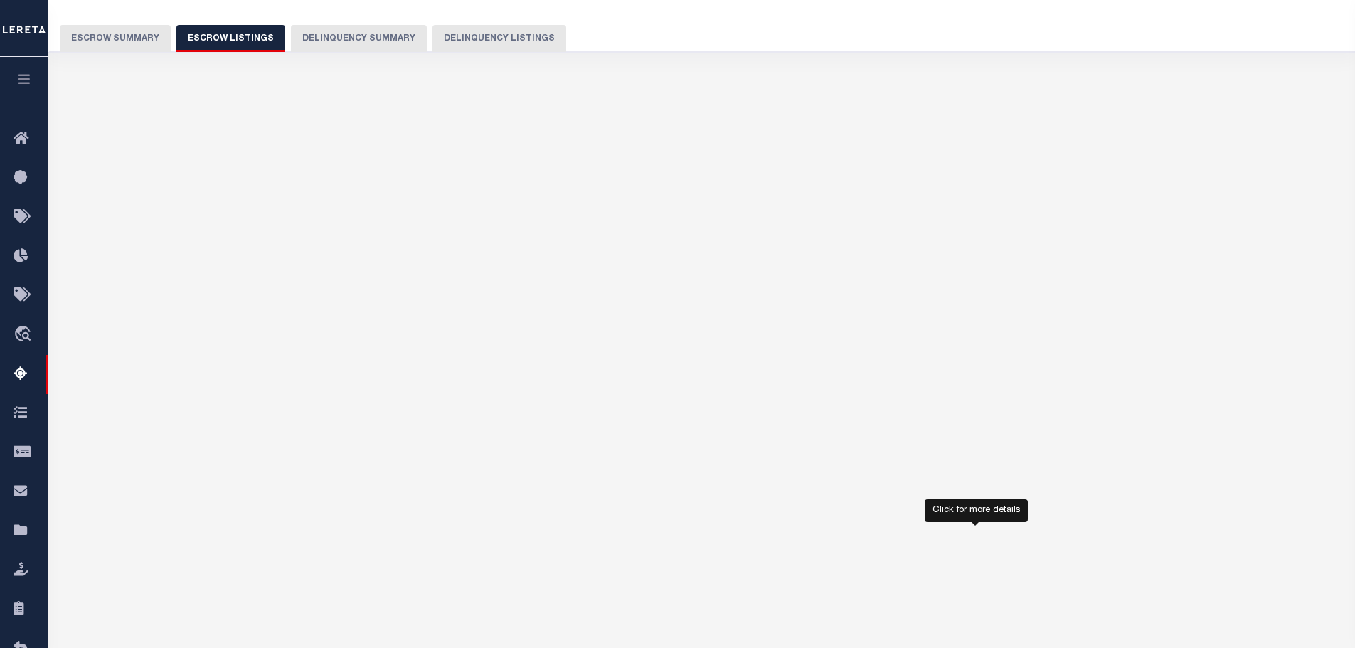
select select "100"
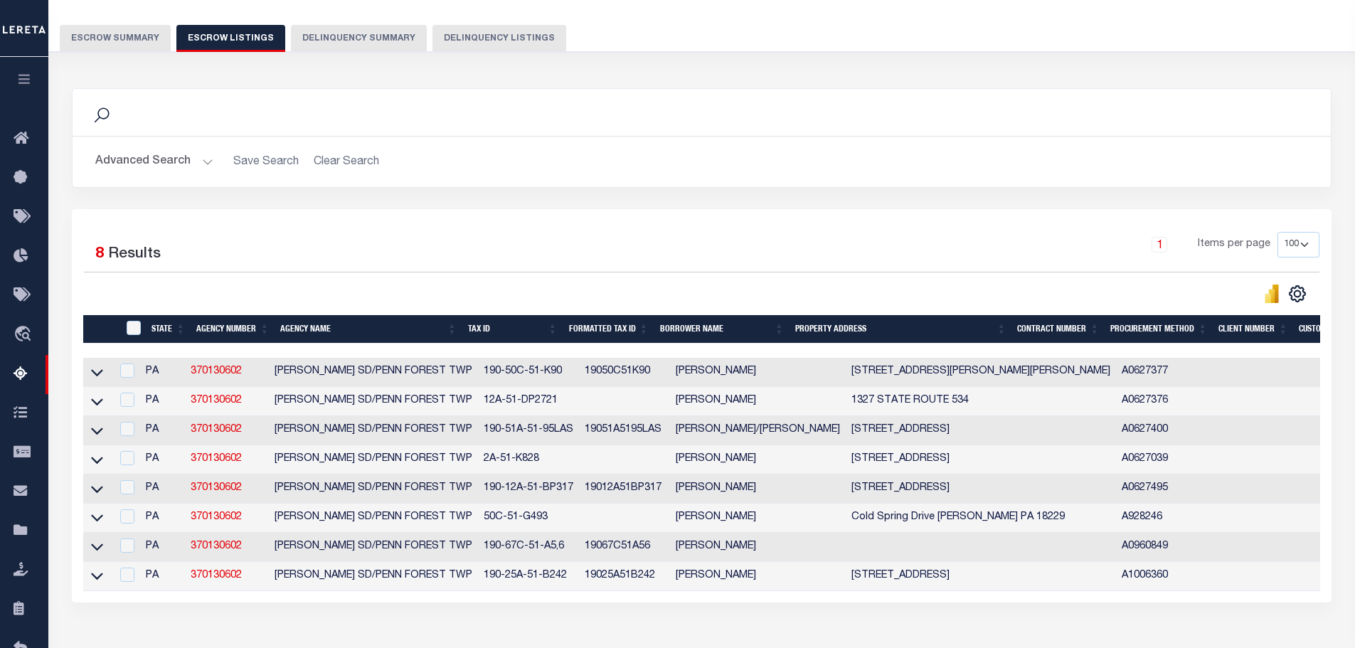
click at [115, 51] on button "Escrow Summary" at bounding box center [115, 38] width 111 height 27
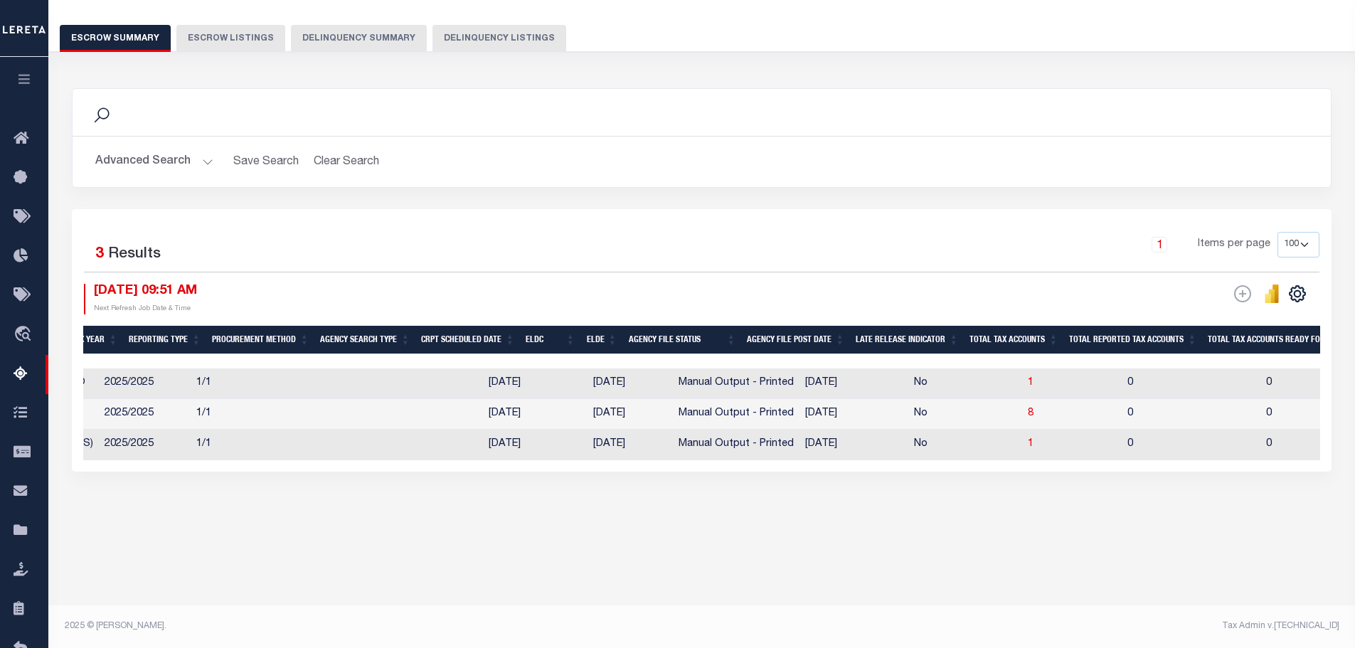
scroll to position [0, 0]
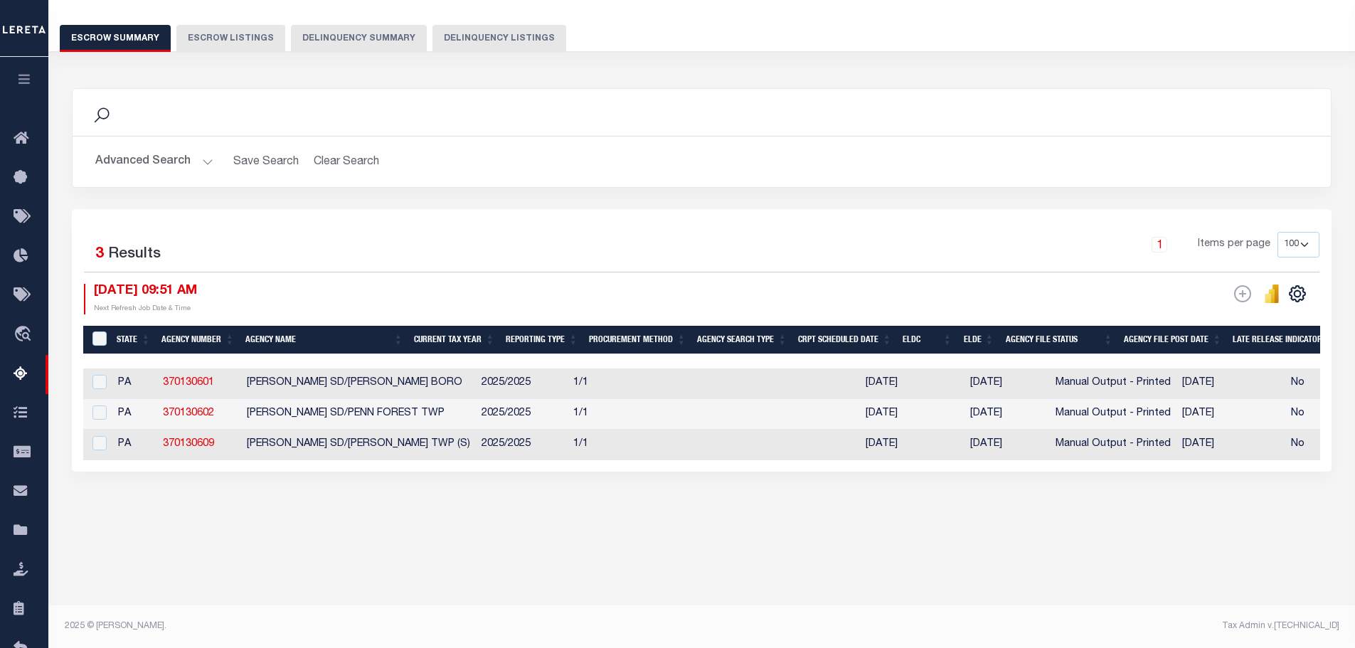
click at [136, 173] on button "Advanced Search" at bounding box center [154, 162] width 118 height 28
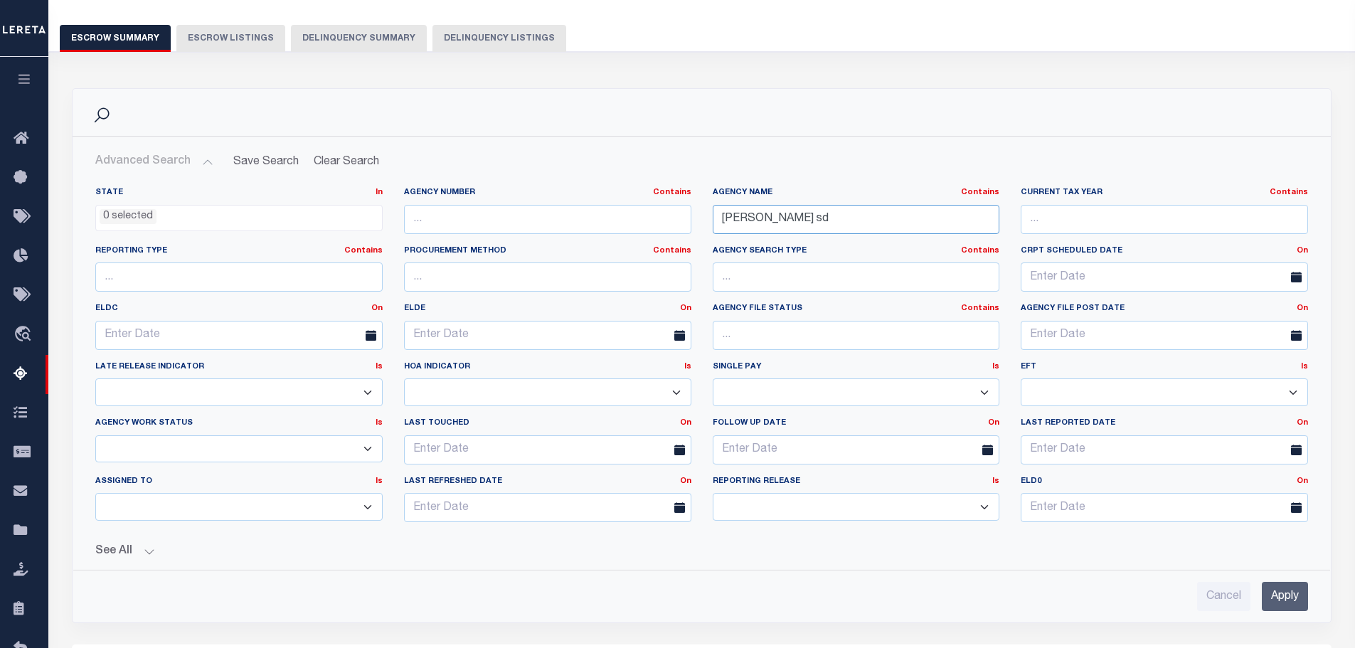
click at [879, 218] on input "[PERSON_NAME] sd" at bounding box center [856, 219] width 287 height 29
type input "[PERSON_NAME]"
click at [1271, 586] on input "Apply" at bounding box center [1285, 596] width 46 height 29
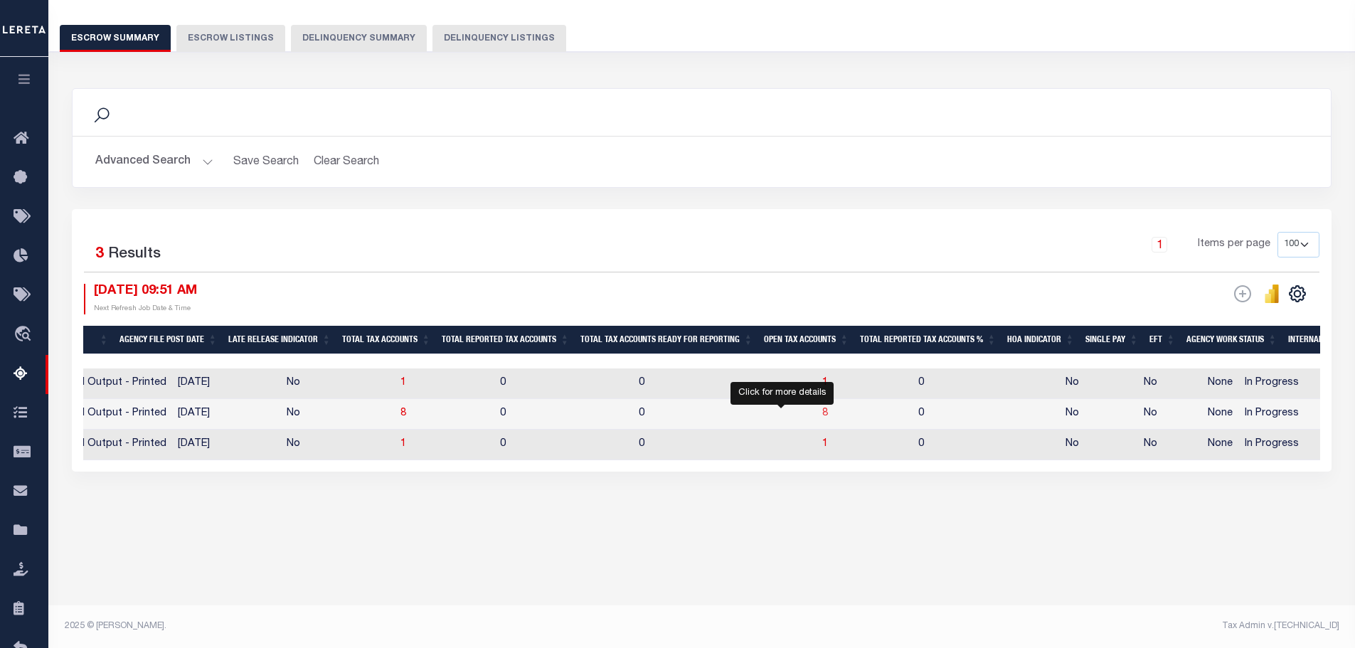
click at [822, 413] on span "8" at bounding box center [825, 413] width 6 height 10
select select "100"
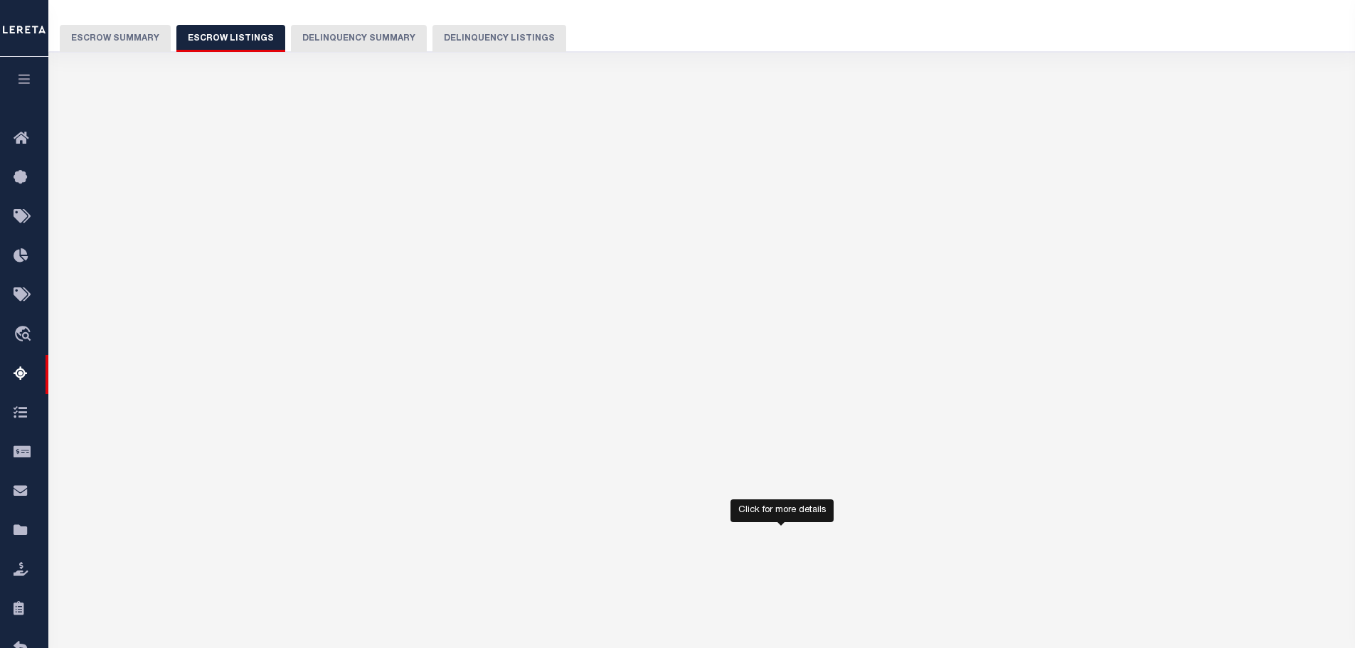
select select "100"
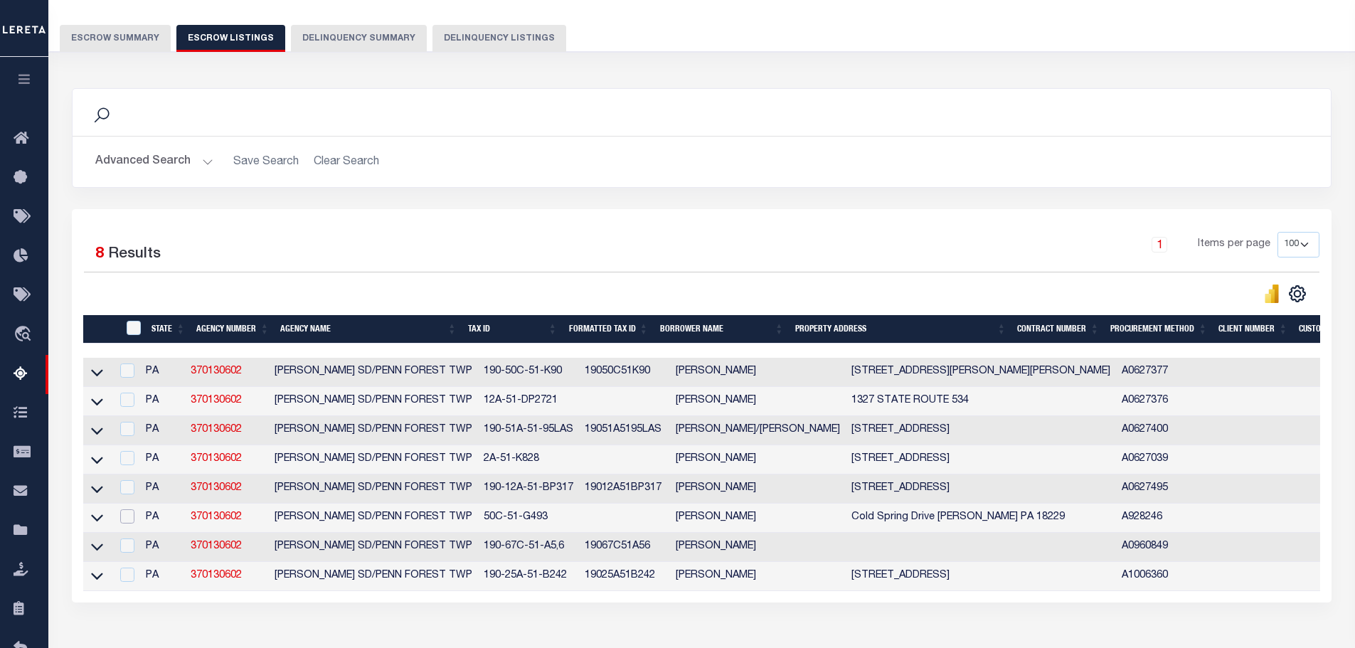
click at [124, 521] on input "checkbox" at bounding box center [127, 516] width 14 height 14
checkbox input "true"
checkbox input "false"
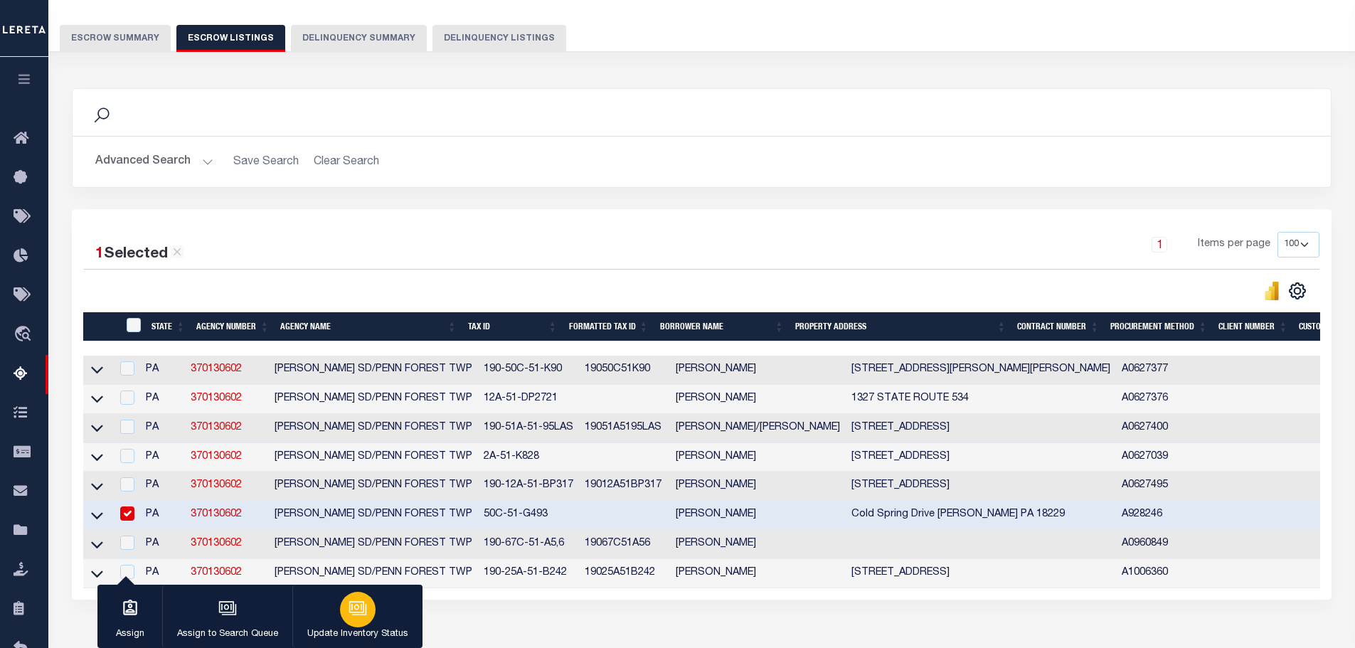
click at [358, 599] on div "button" at bounding box center [358, 610] width 36 height 36
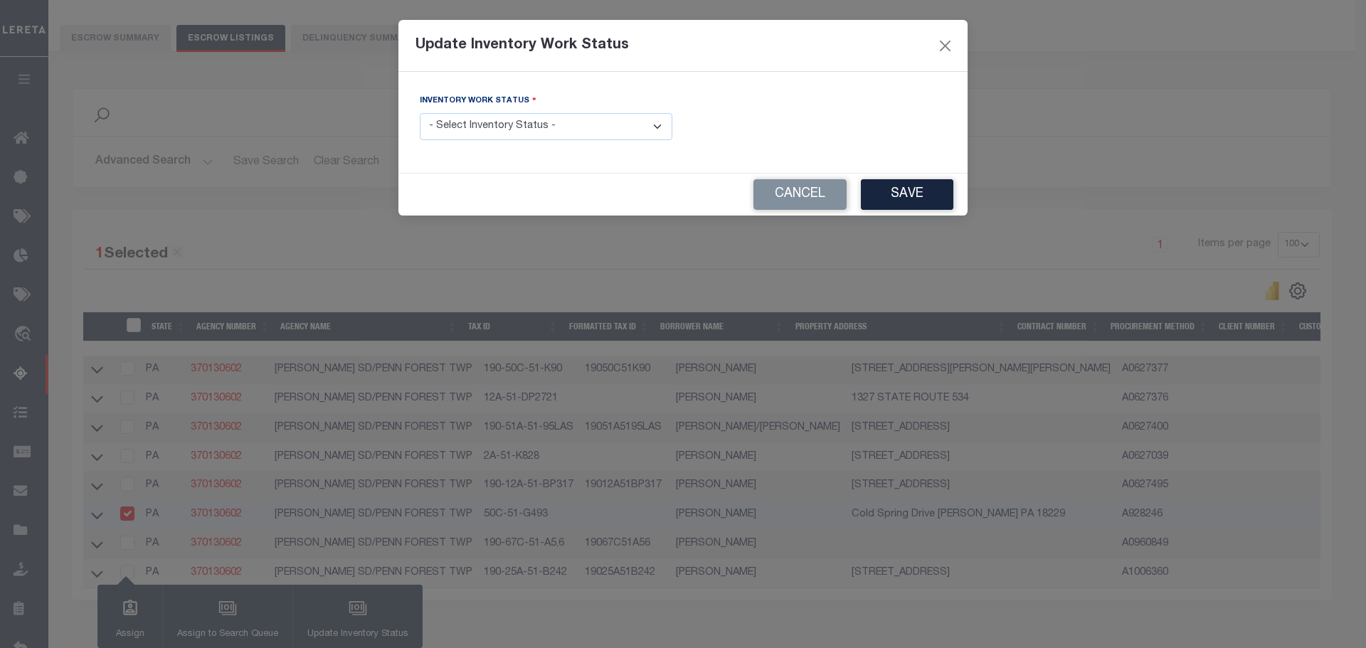
click at [476, 127] on select "- Select Inventory Status - Manual - Exception Pended - Awaiting Search Late Ad…" at bounding box center [546, 127] width 253 height 28
select select "4"
click at [420, 113] on select "- Select Inventory Status - Manual - Exception Pended - Awaiting Search Late Ad…" at bounding box center [546, 127] width 253 height 28
click at [931, 195] on button "Save" at bounding box center [907, 194] width 92 height 31
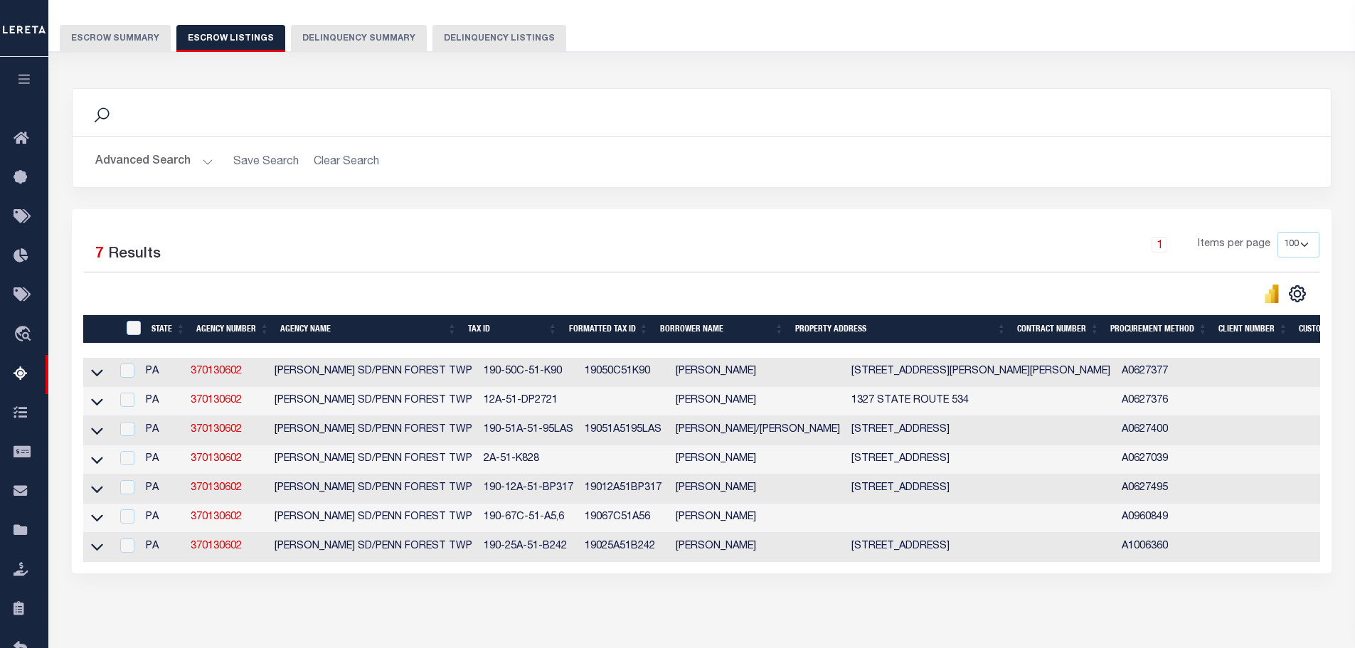
click at [175, 163] on button "Advanced Search" at bounding box center [154, 162] width 118 height 28
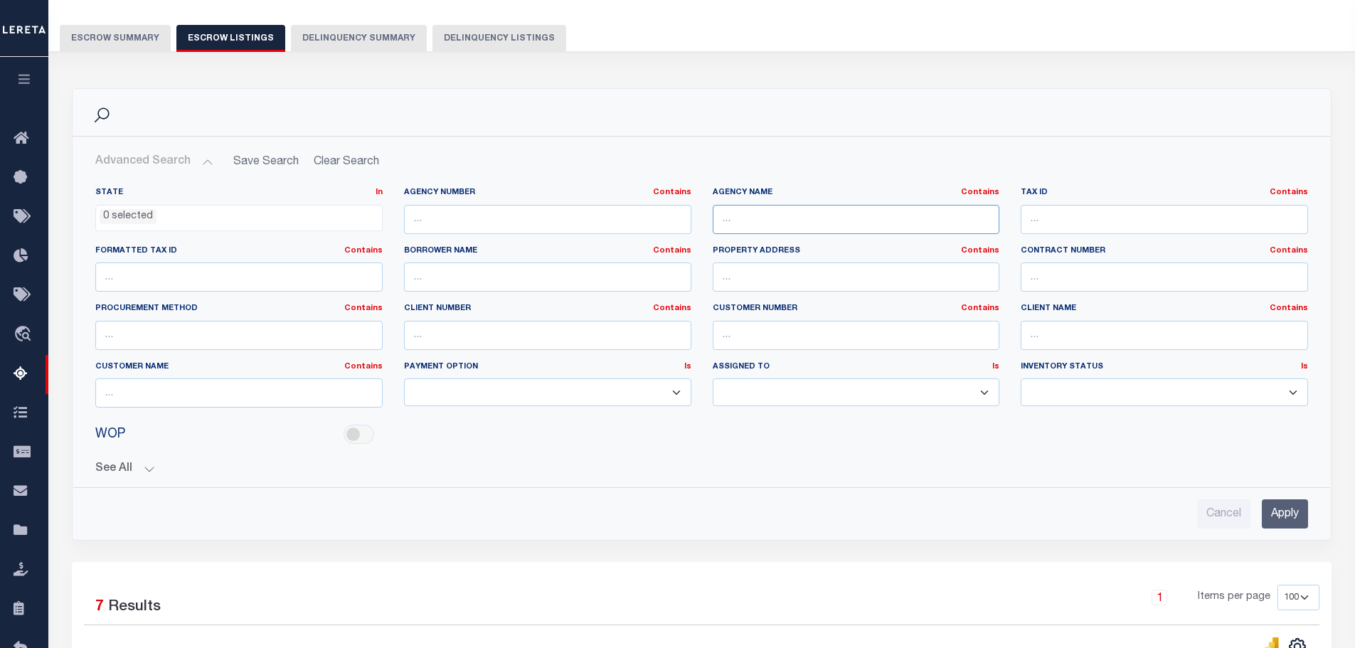
click at [802, 216] on input "text" at bounding box center [856, 219] width 287 height 29
type input "l"
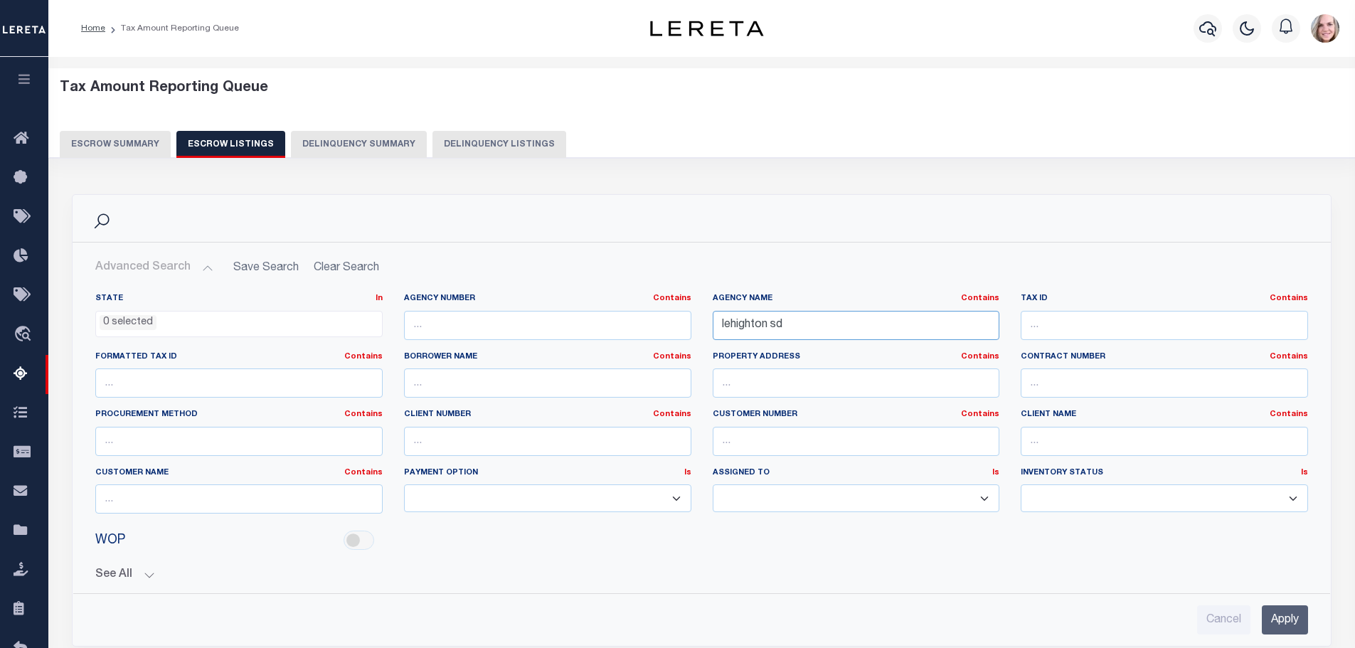
type input "lehighton sd"
click at [1286, 620] on input "Apply" at bounding box center [1285, 619] width 46 height 29
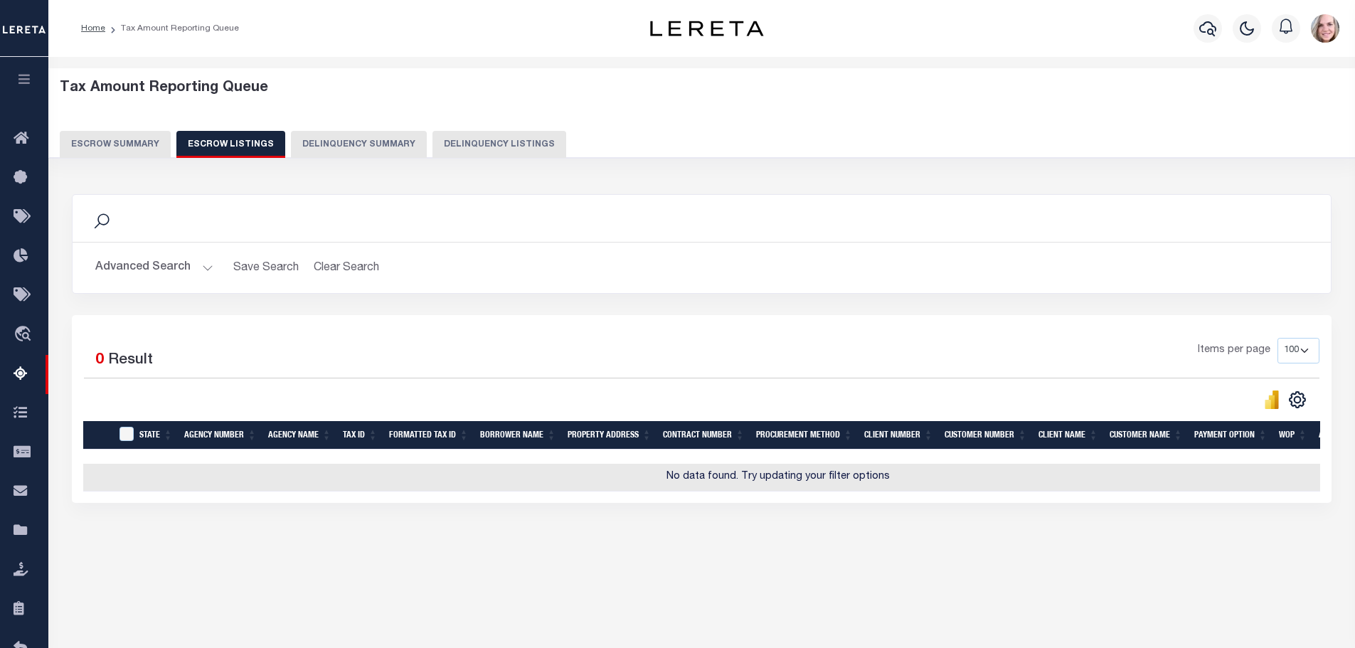
click at [144, 142] on button "Escrow Summary" at bounding box center [115, 144] width 111 height 27
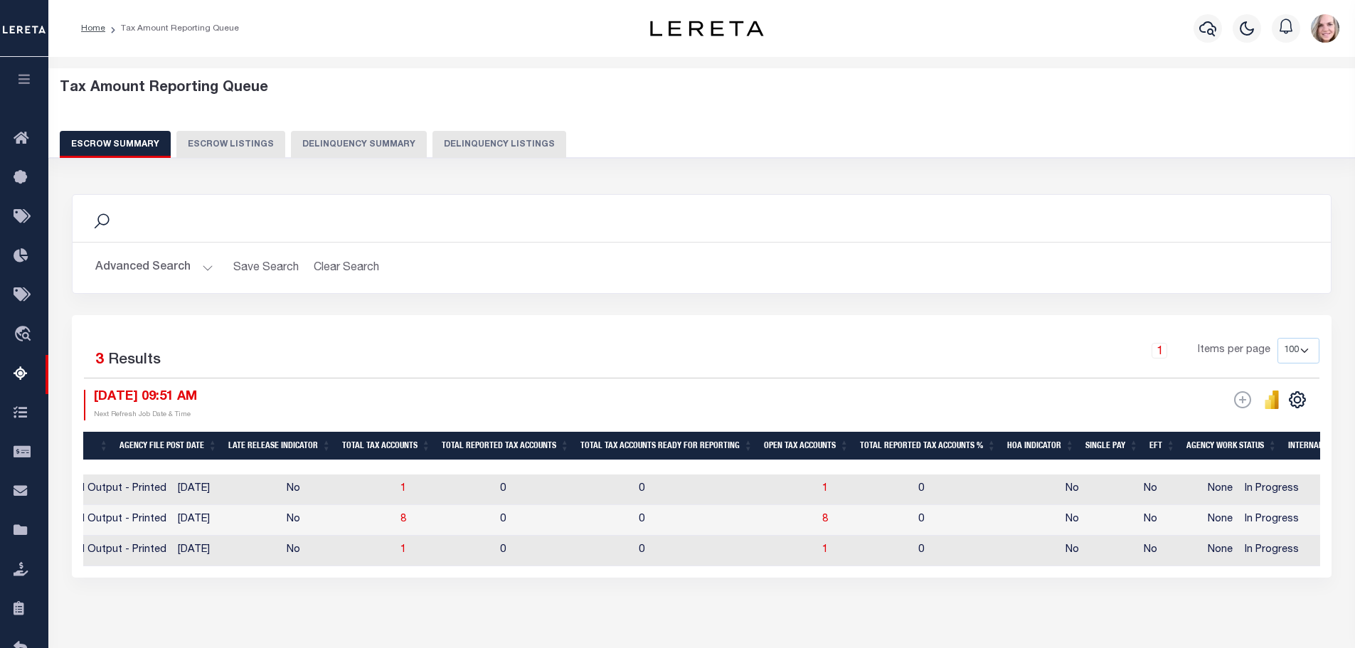
click at [141, 264] on button "Advanced Search" at bounding box center [154, 268] width 118 height 28
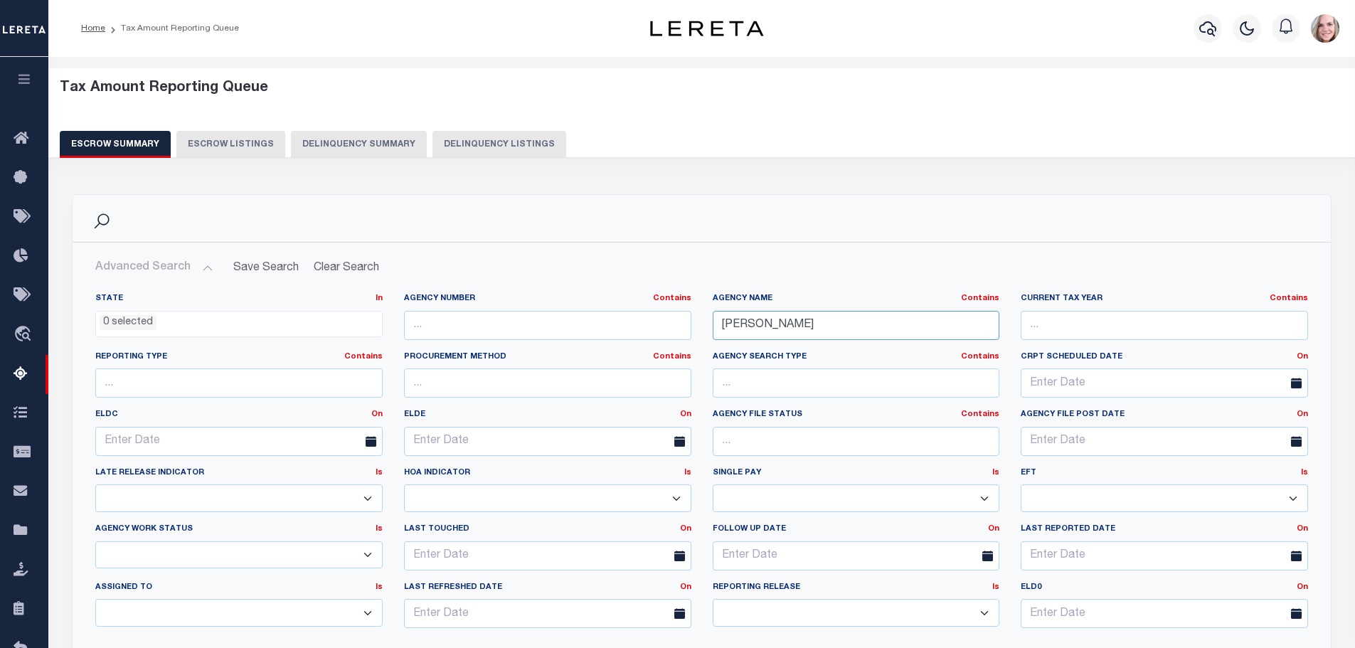
click at [840, 333] on input "[PERSON_NAME]" at bounding box center [856, 325] width 287 height 29
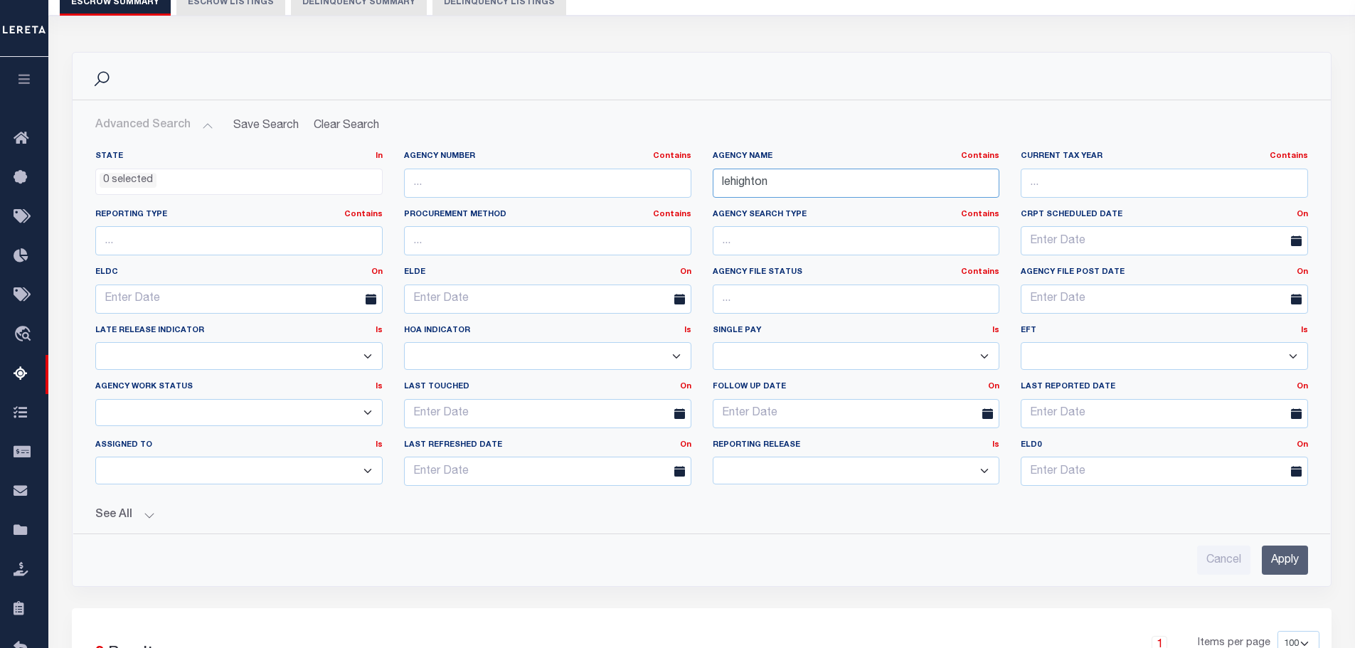
type input "lehighton"
click at [1289, 560] on input "Apply" at bounding box center [1285, 560] width 46 height 29
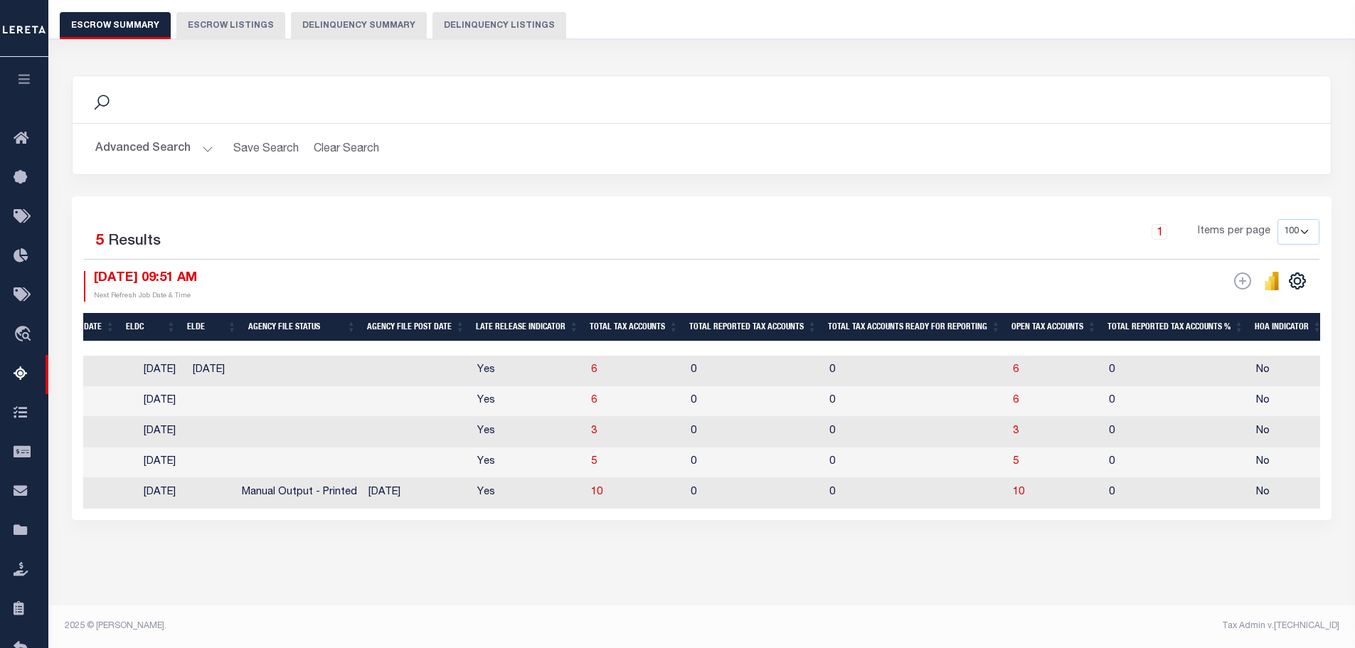
scroll to position [0, 898]
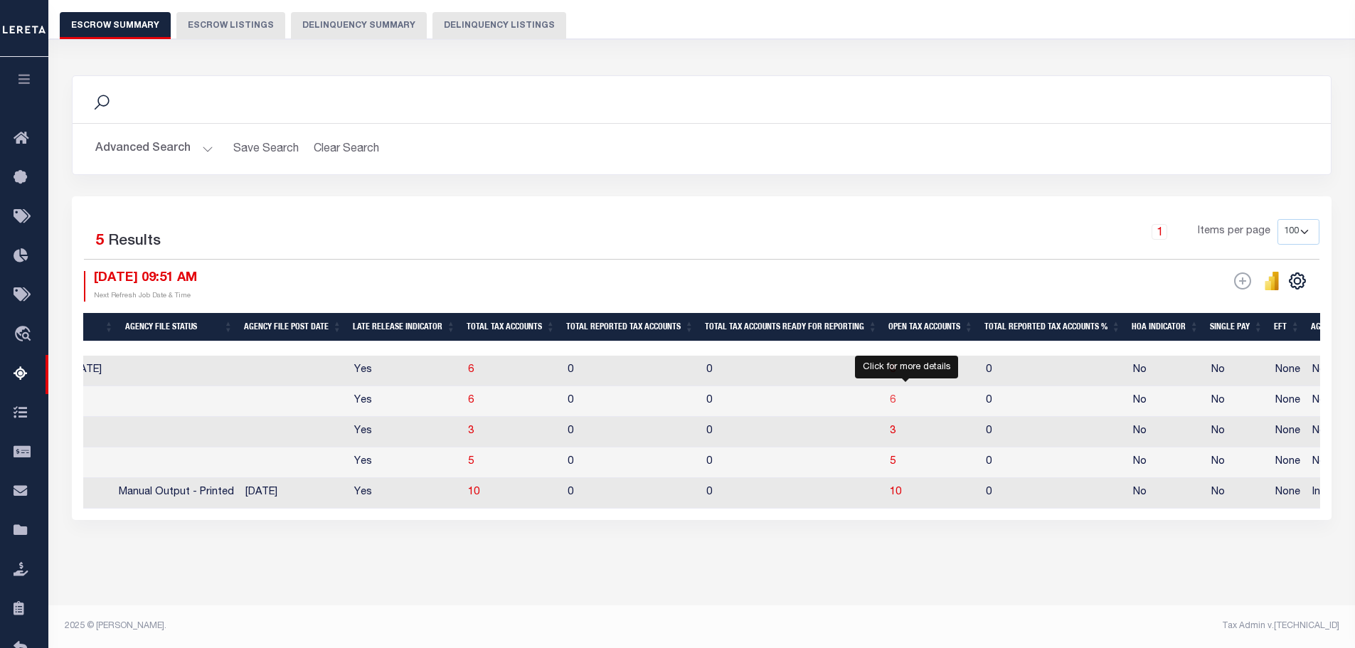
click at [896, 396] on span "6" at bounding box center [893, 401] width 6 height 10
select select "100"
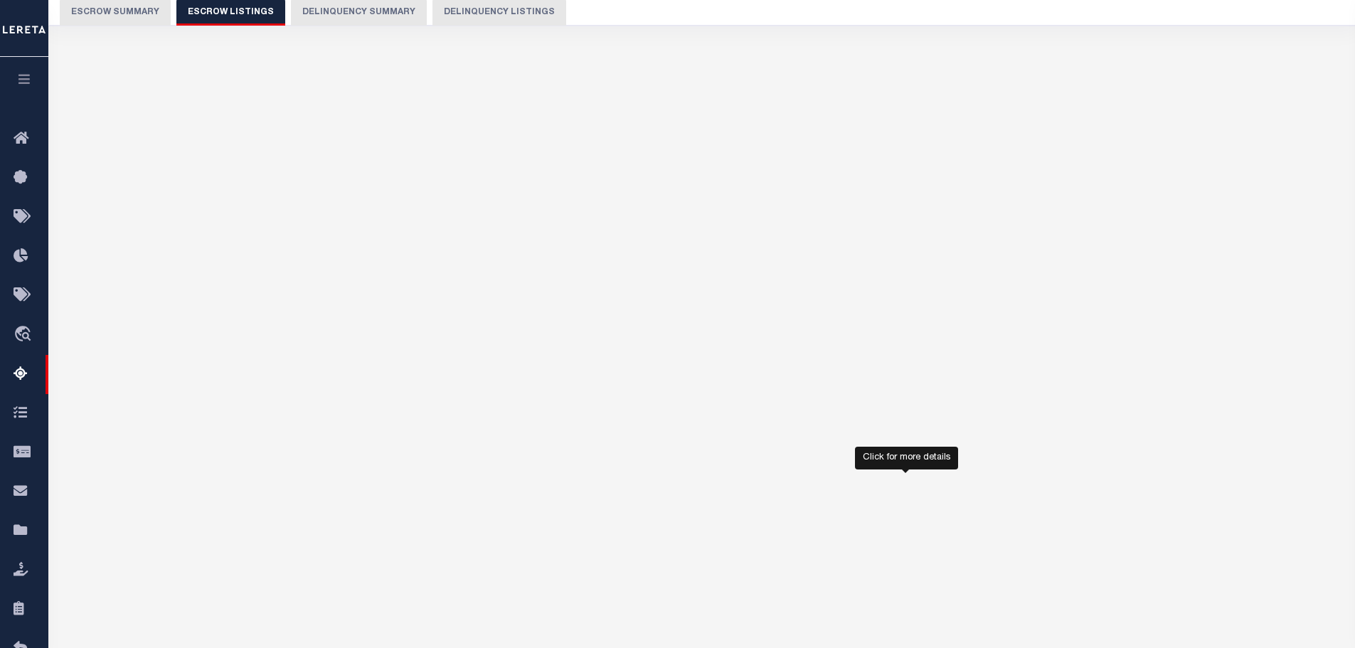
select select "100"
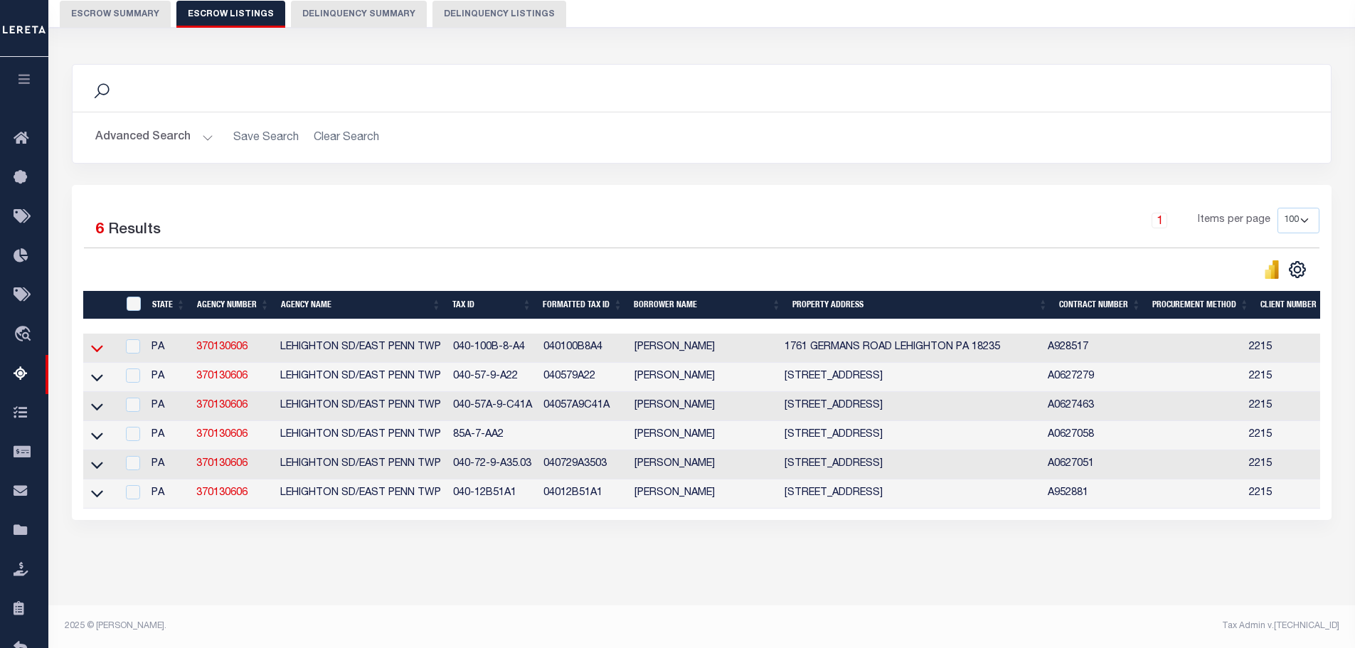
click at [98, 348] on icon at bounding box center [97, 348] width 12 height 15
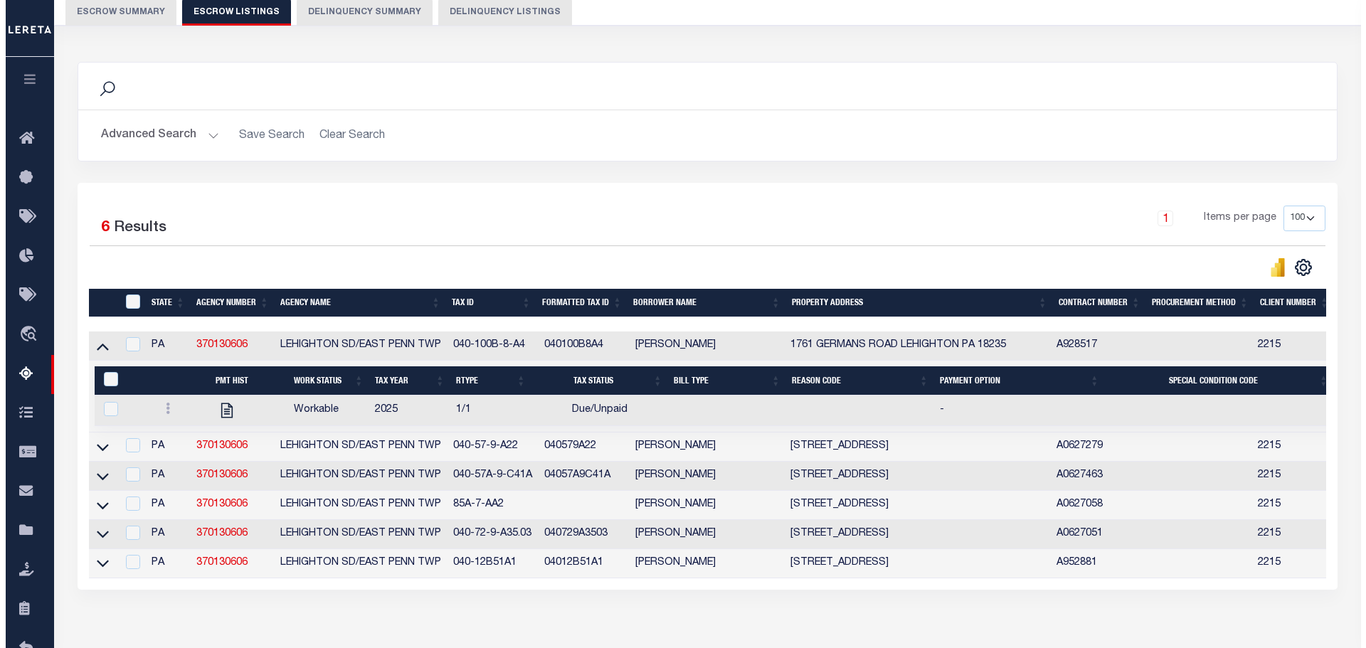
scroll to position [203, 0]
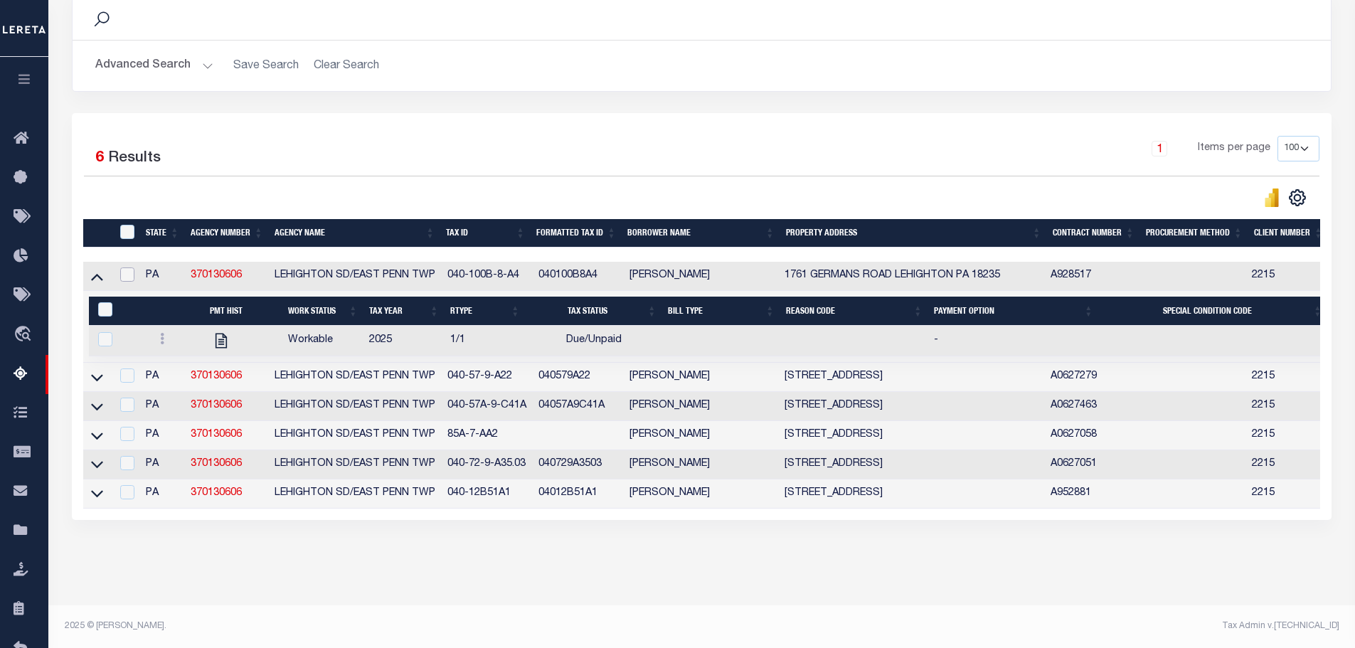
click at [122, 277] on input "checkbox" at bounding box center [127, 274] width 14 height 14
checkbox input "true"
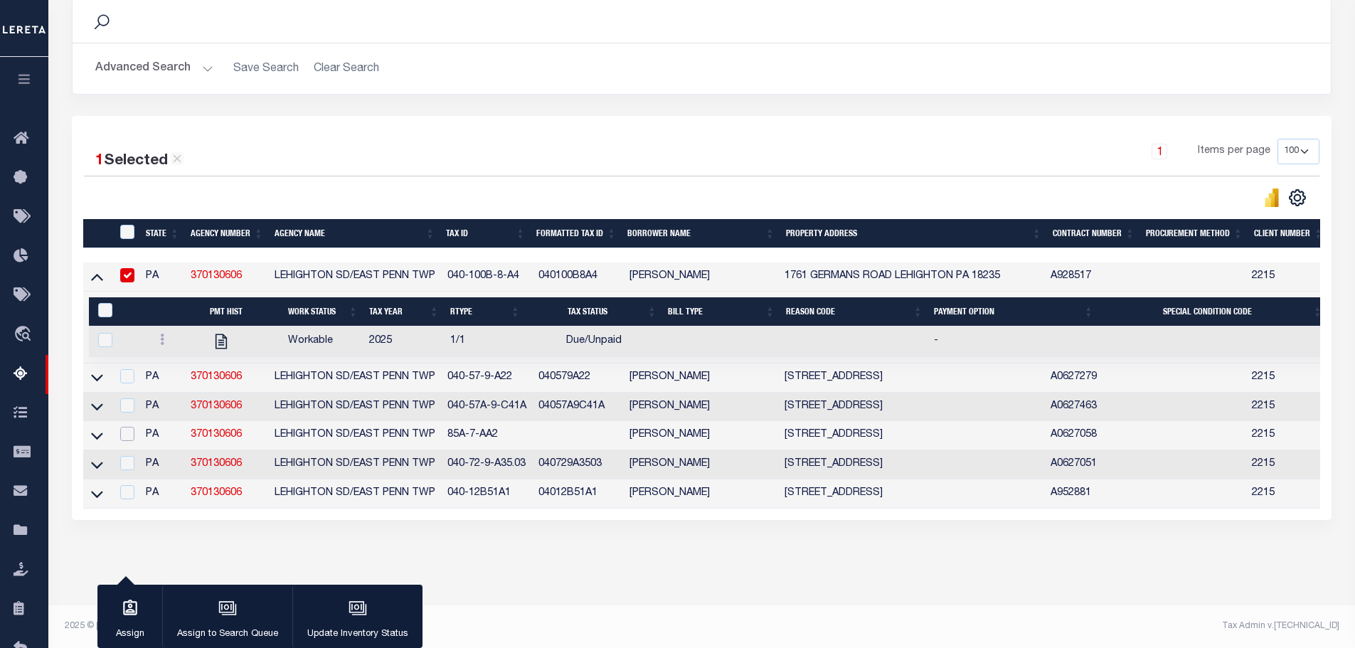
click at [124, 435] on input "checkbox" at bounding box center [127, 434] width 14 height 14
checkbox input "true"
click at [129, 401] on input "checkbox" at bounding box center [127, 405] width 14 height 14
checkbox input "true"
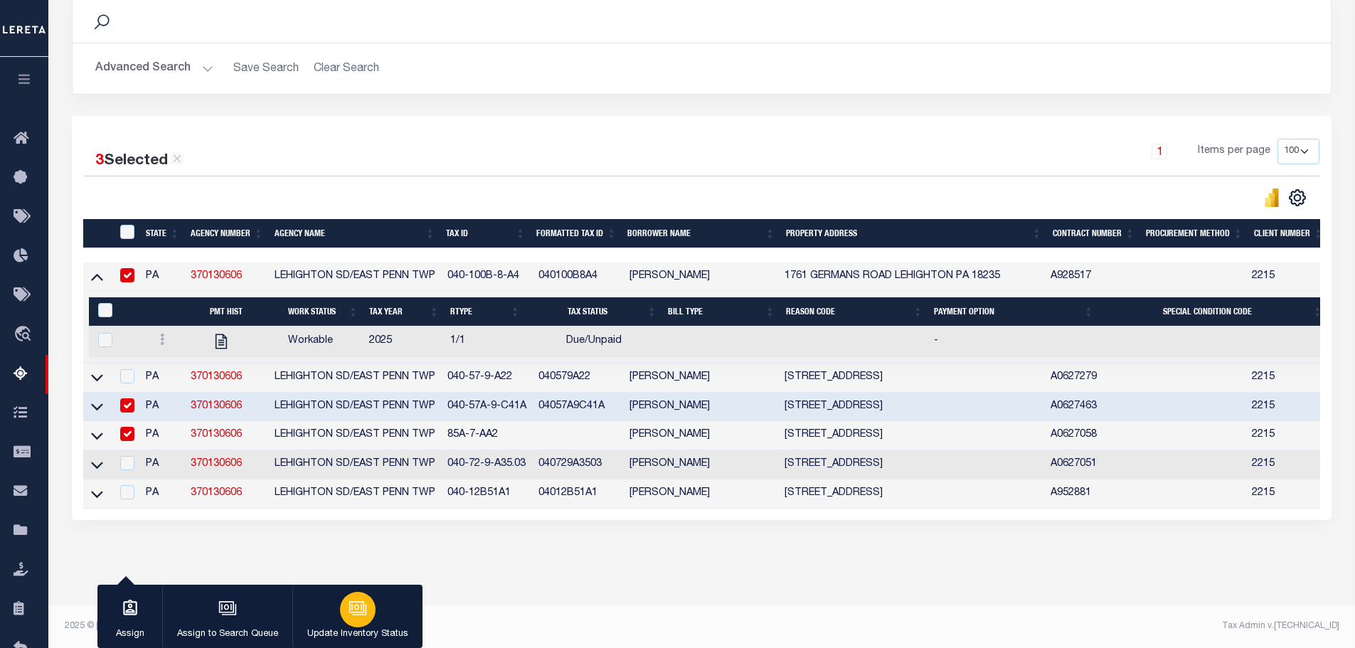
click at [362, 603] on icon "button" at bounding box center [356, 606] width 15 height 11
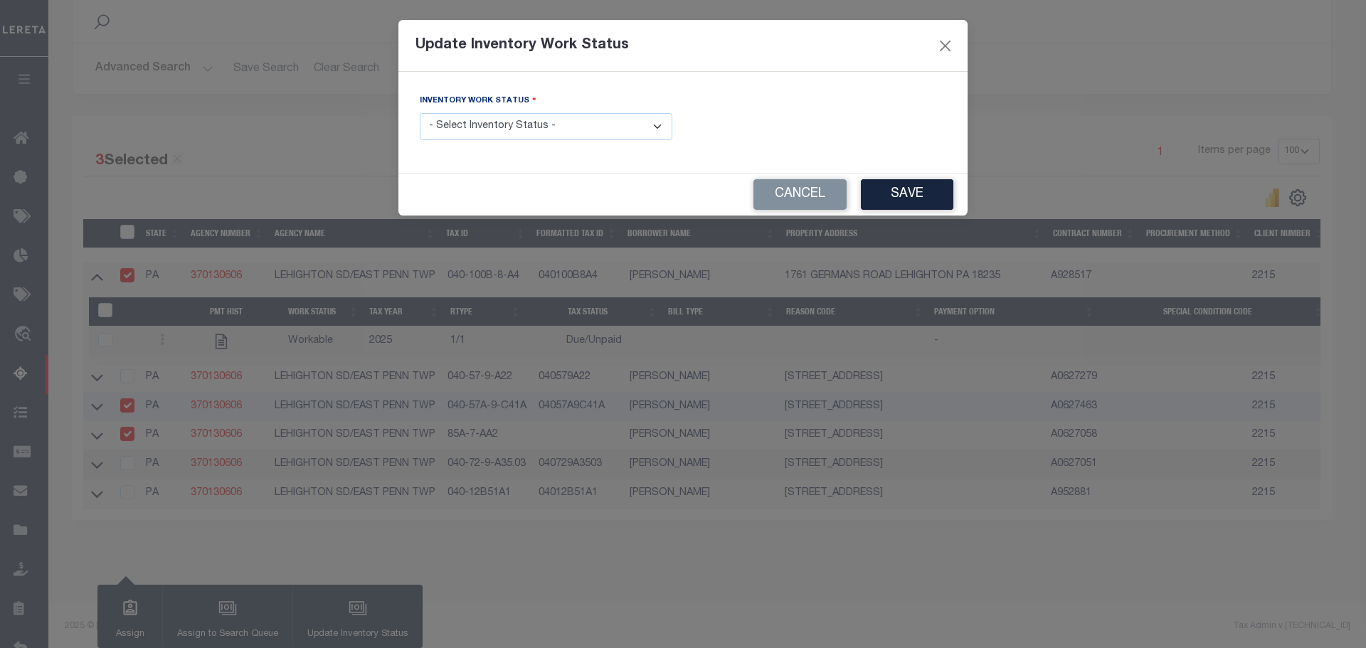
click at [482, 129] on select "- Select Inventory Status - Manual - Exception Pended - Awaiting Search Late Ad…" at bounding box center [546, 127] width 253 height 28
select select "4"
click at [420, 113] on select "- Select Inventory Status - Manual - Exception Pended - Awaiting Search Late Ad…" at bounding box center [546, 127] width 253 height 28
click at [914, 186] on button "Save" at bounding box center [907, 194] width 92 height 31
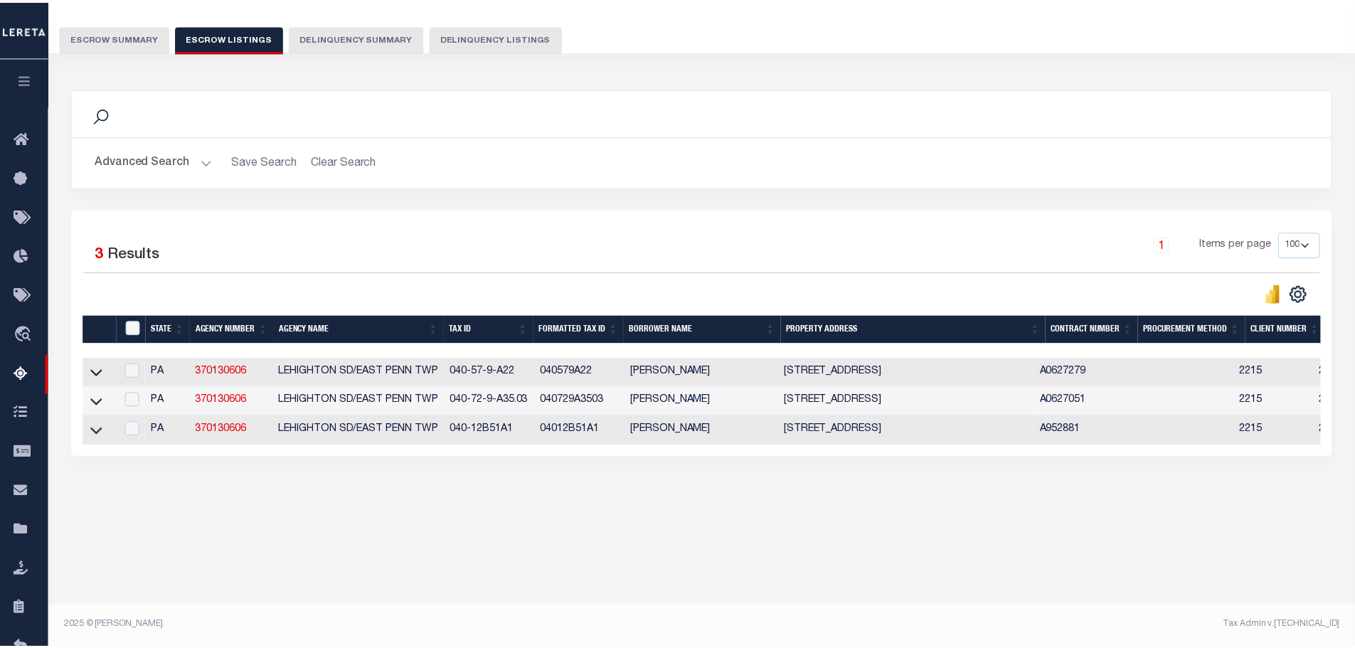
scroll to position [106, 0]
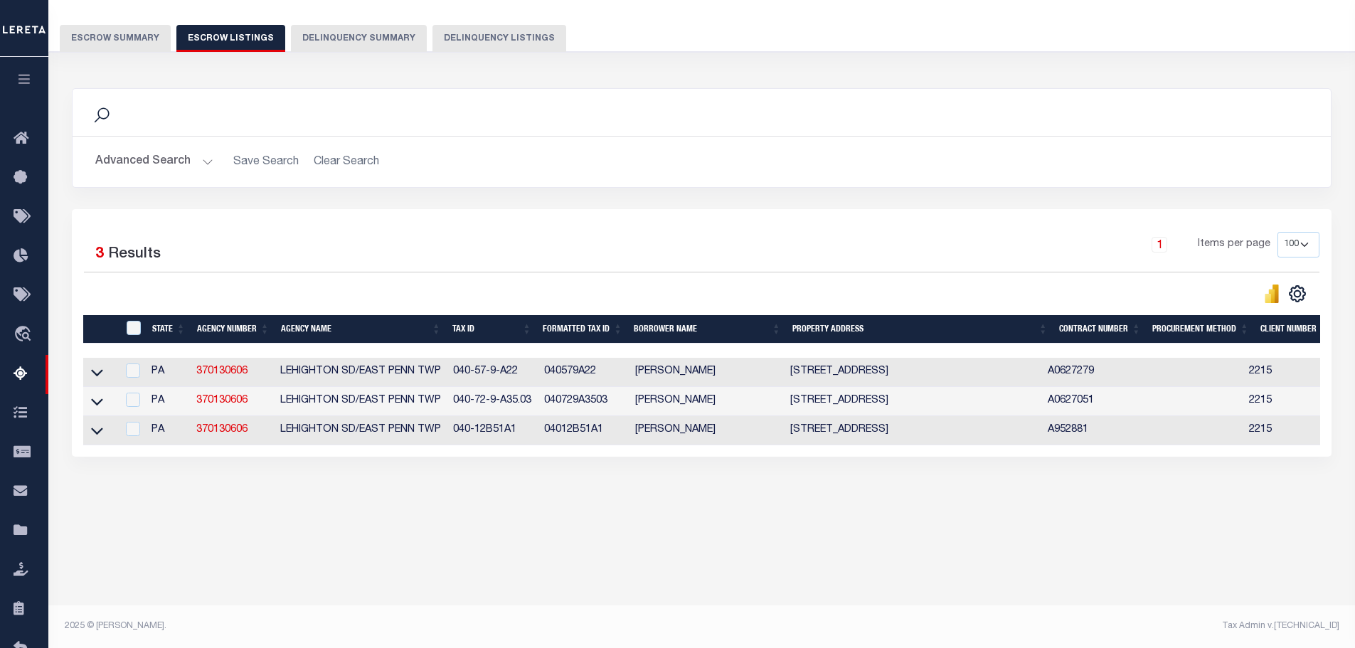
click at [115, 39] on button "Escrow Summary" at bounding box center [115, 38] width 111 height 27
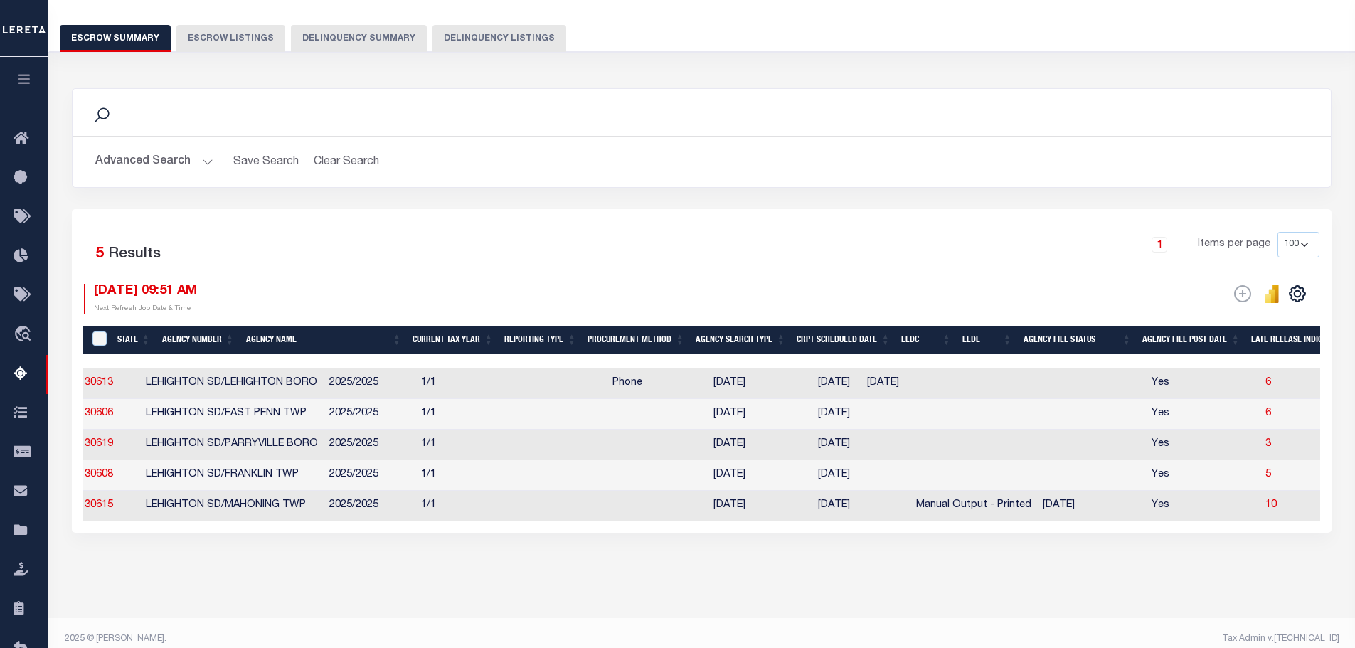
scroll to position [0, 101]
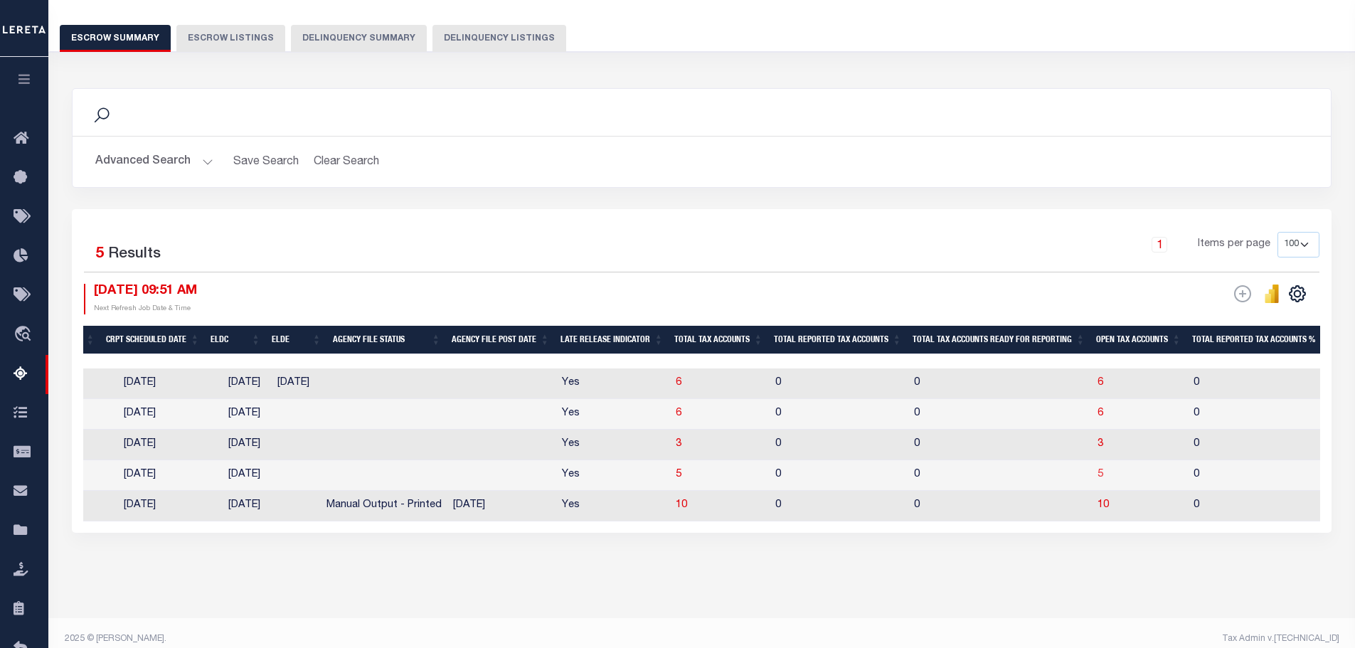
click at [1103, 479] on span "5" at bounding box center [1101, 475] width 6 height 10
select select "100"
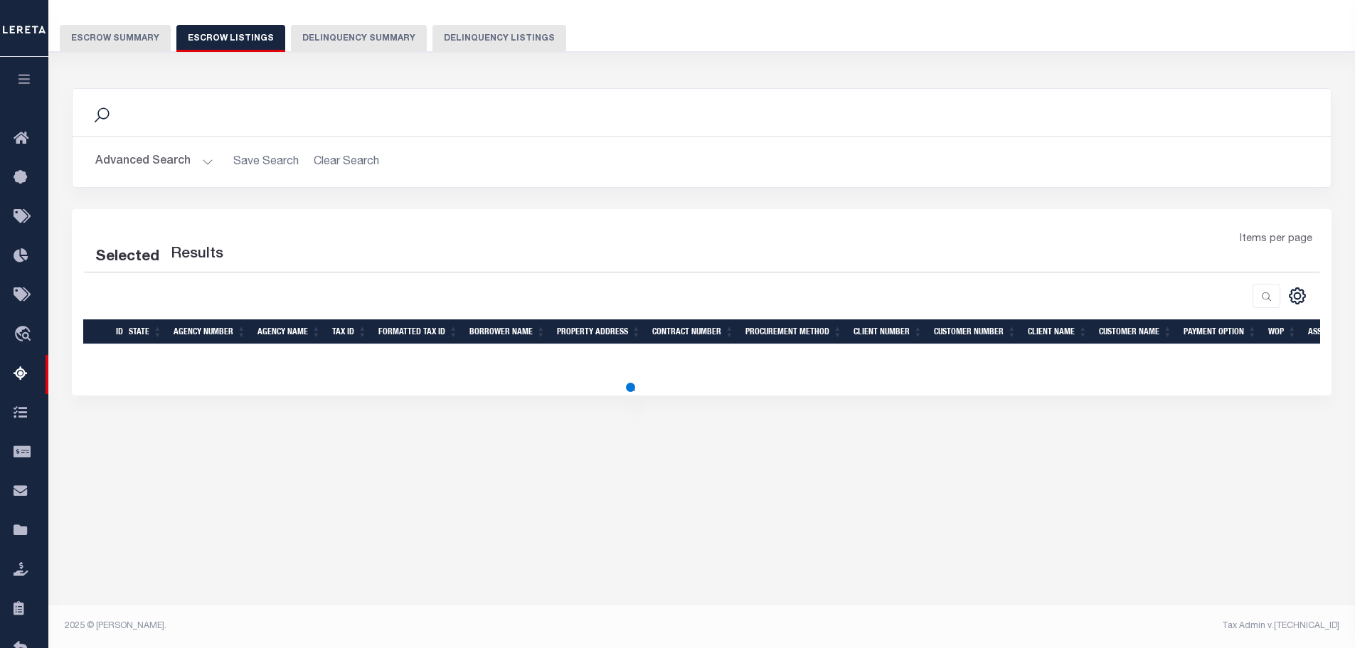
select select "100"
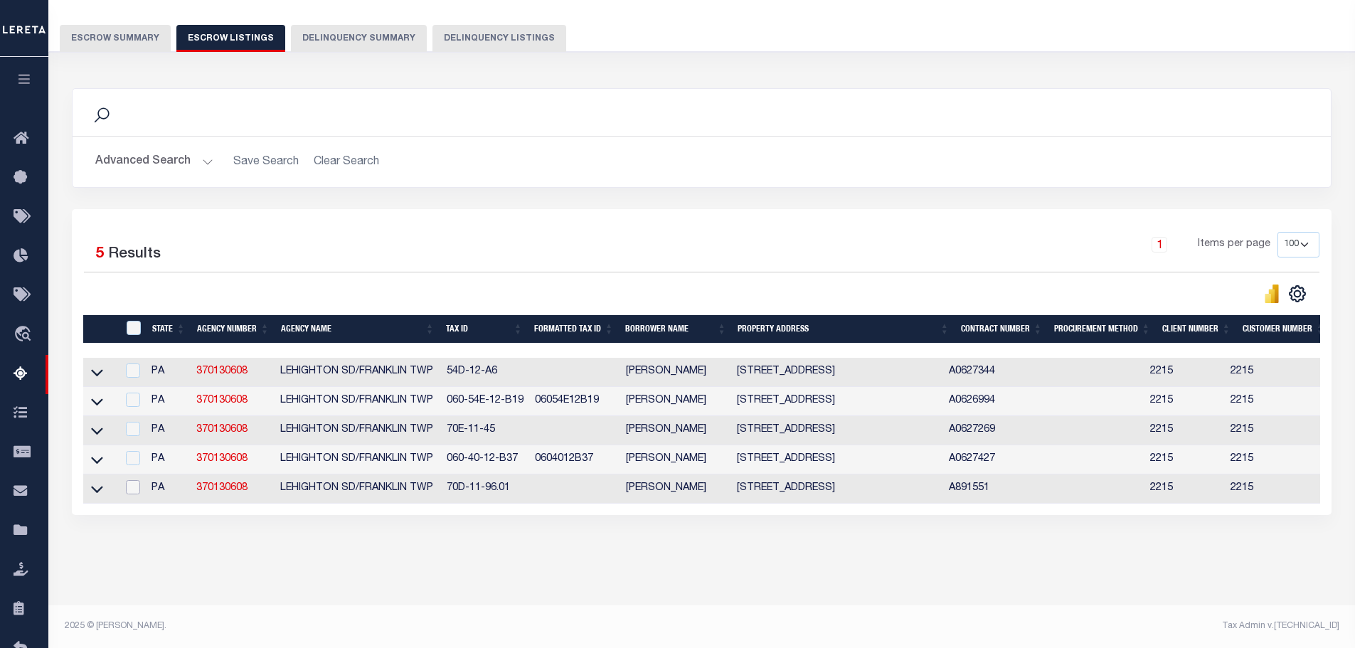
click at [132, 494] on input "checkbox" at bounding box center [133, 487] width 14 height 14
checkbox input "true"
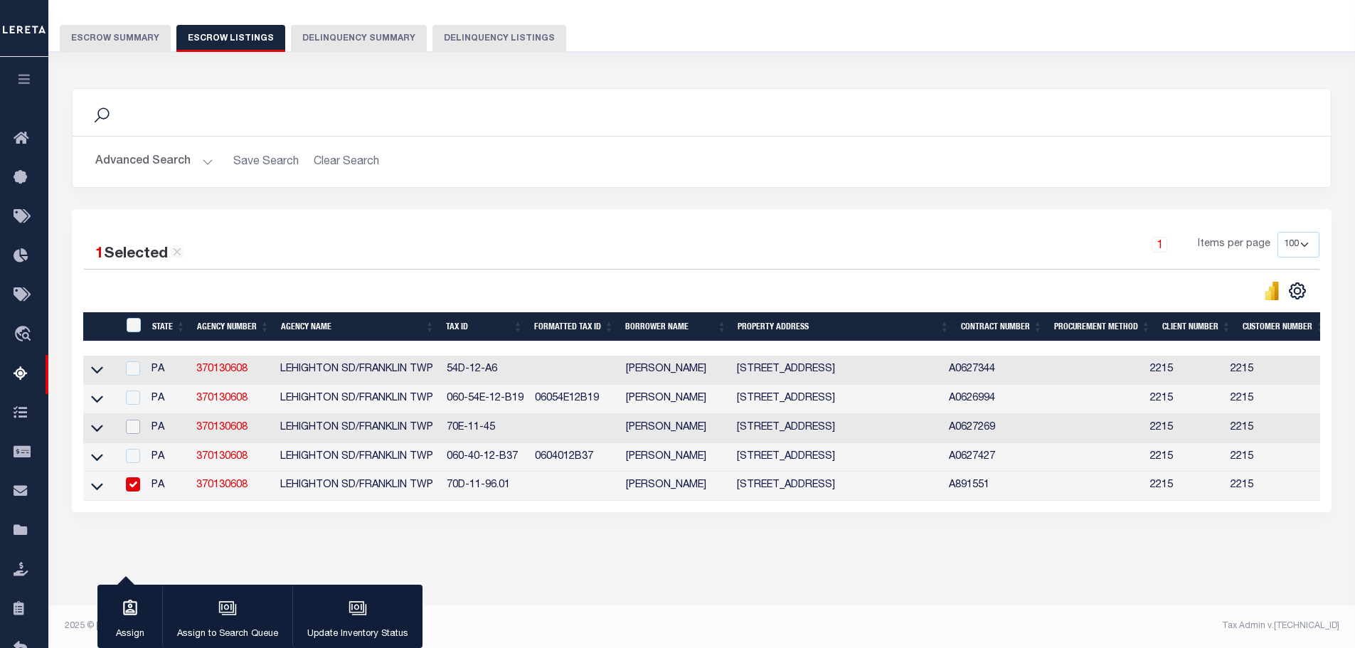
click at [128, 432] on input "checkbox" at bounding box center [133, 427] width 14 height 14
checkbox input "true"
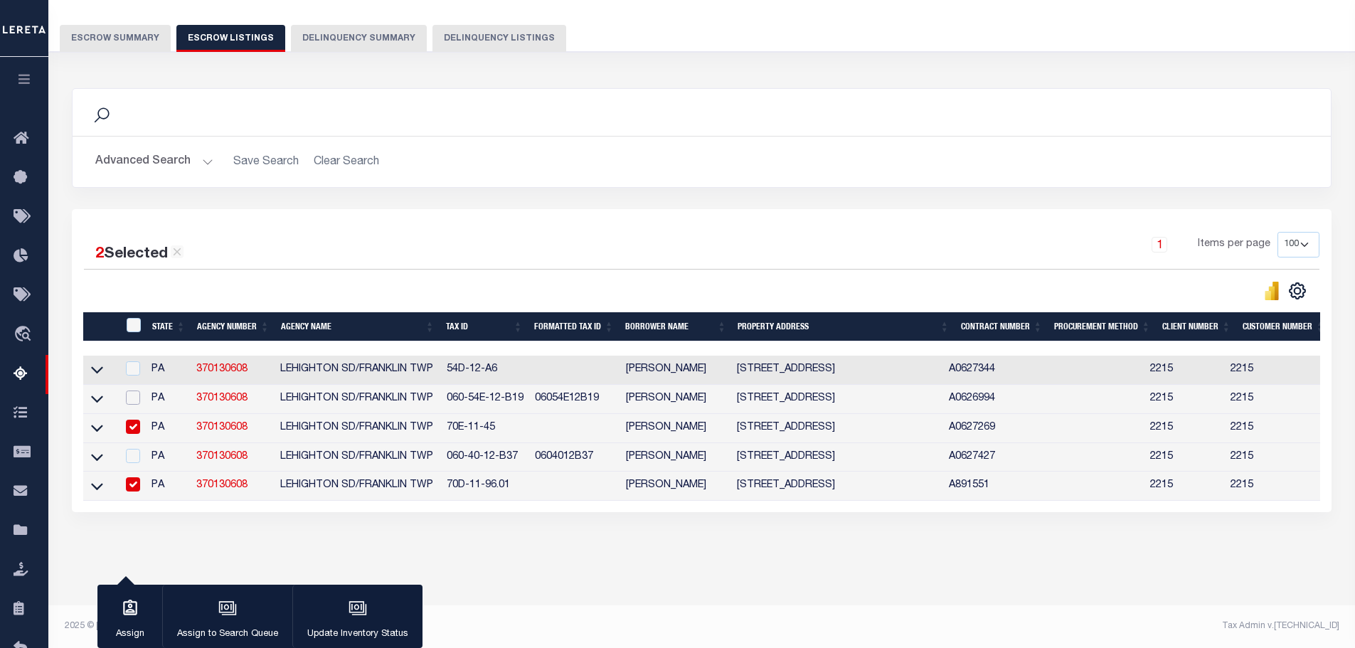
click at [133, 399] on input "checkbox" at bounding box center [133, 398] width 14 height 14
checkbox input "true"
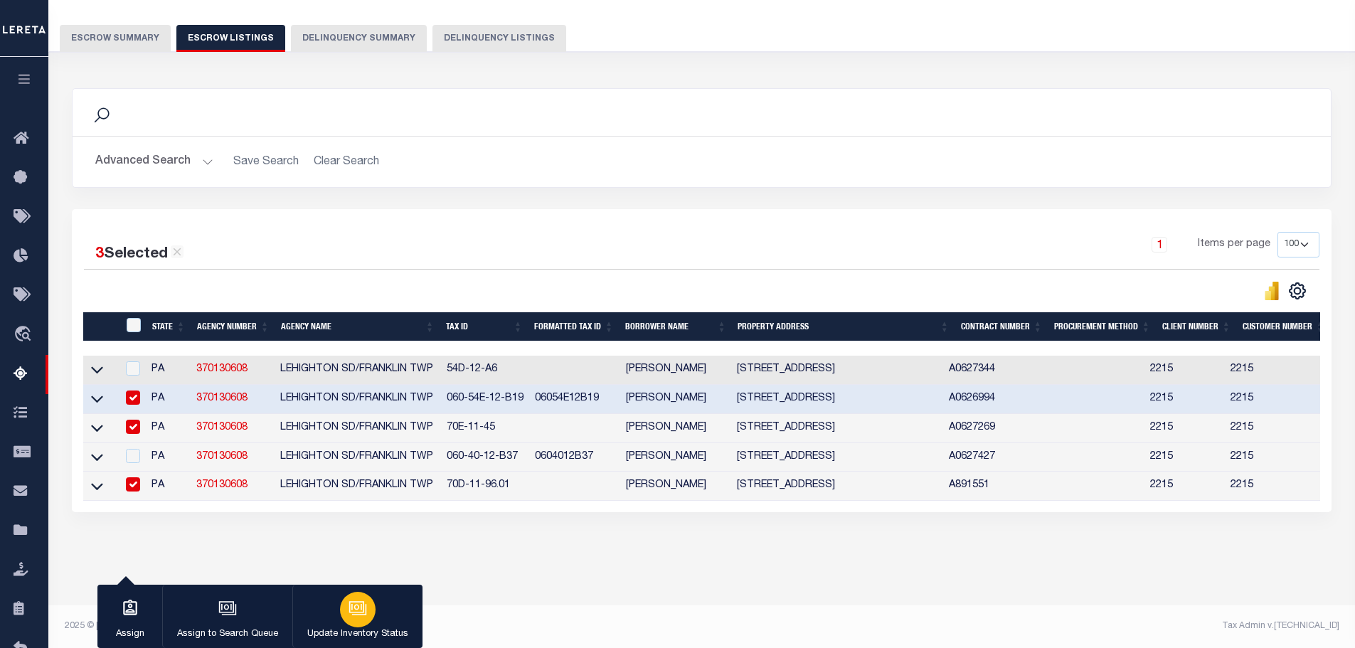
click at [371, 616] on div "button" at bounding box center [358, 610] width 36 height 36
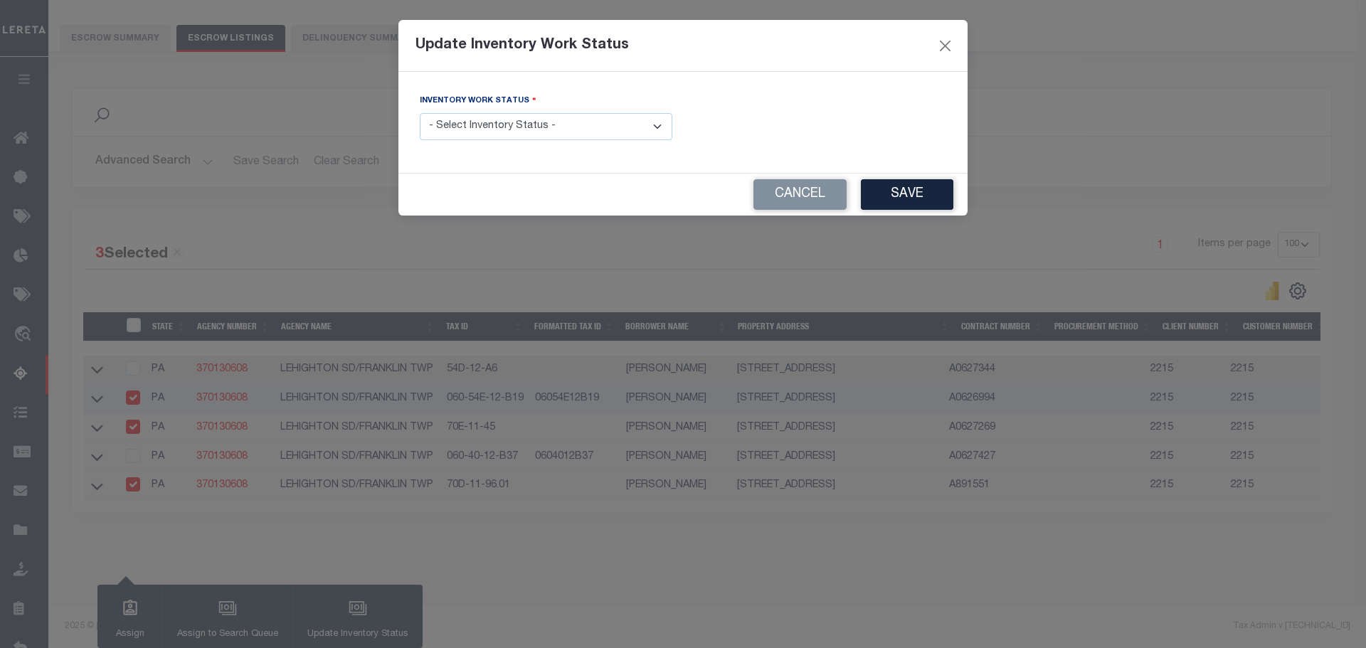
click at [505, 133] on select "- Select Inventory Status - Manual - Exception Pended - Awaiting Search Late Ad…" at bounding box center [546, 127] width 253 height 28
select select "4"
click at [420, 113] on select "- Select Inventory Status - Manual - Exception Pended - Awaiting Search Late Ad…" at bounding box center [546, 127] width 253 height 28
click at [923, 189] on button "Save" at bounding box center [907, 194] width 92 height 31
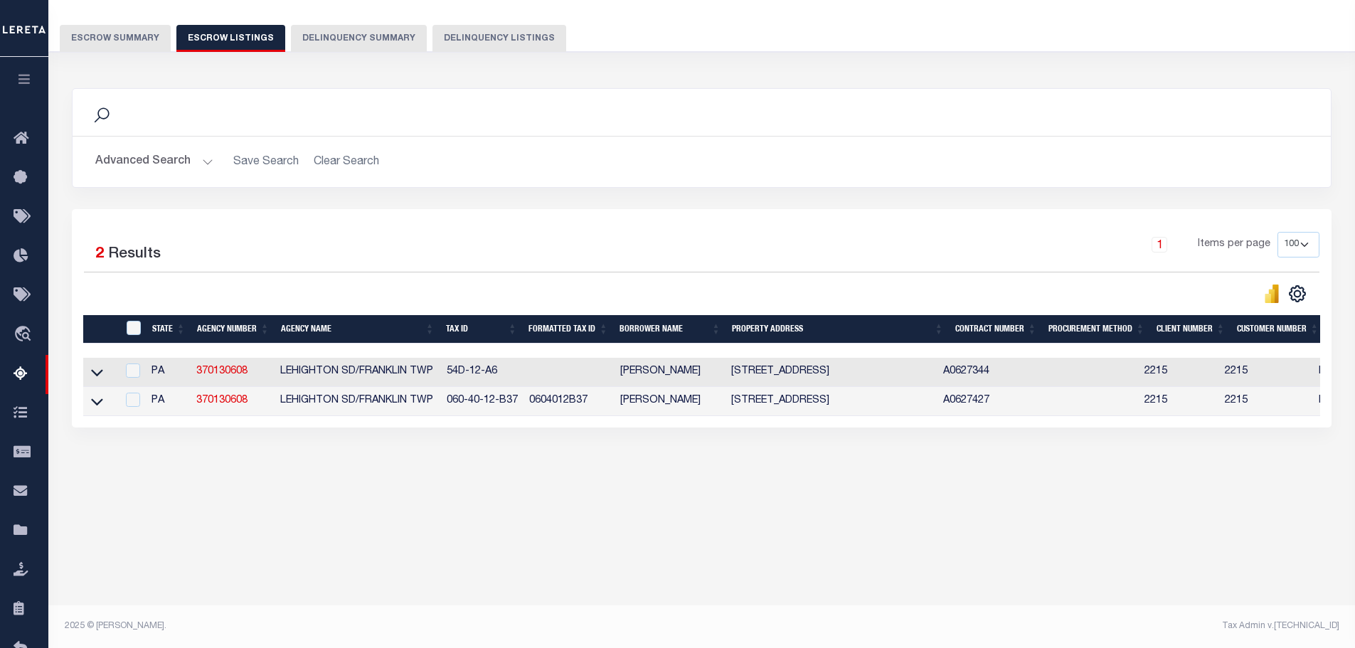
click at [99, 41] on button "Escrow Summary" at bounding box center [115, 38] width 111 height 27
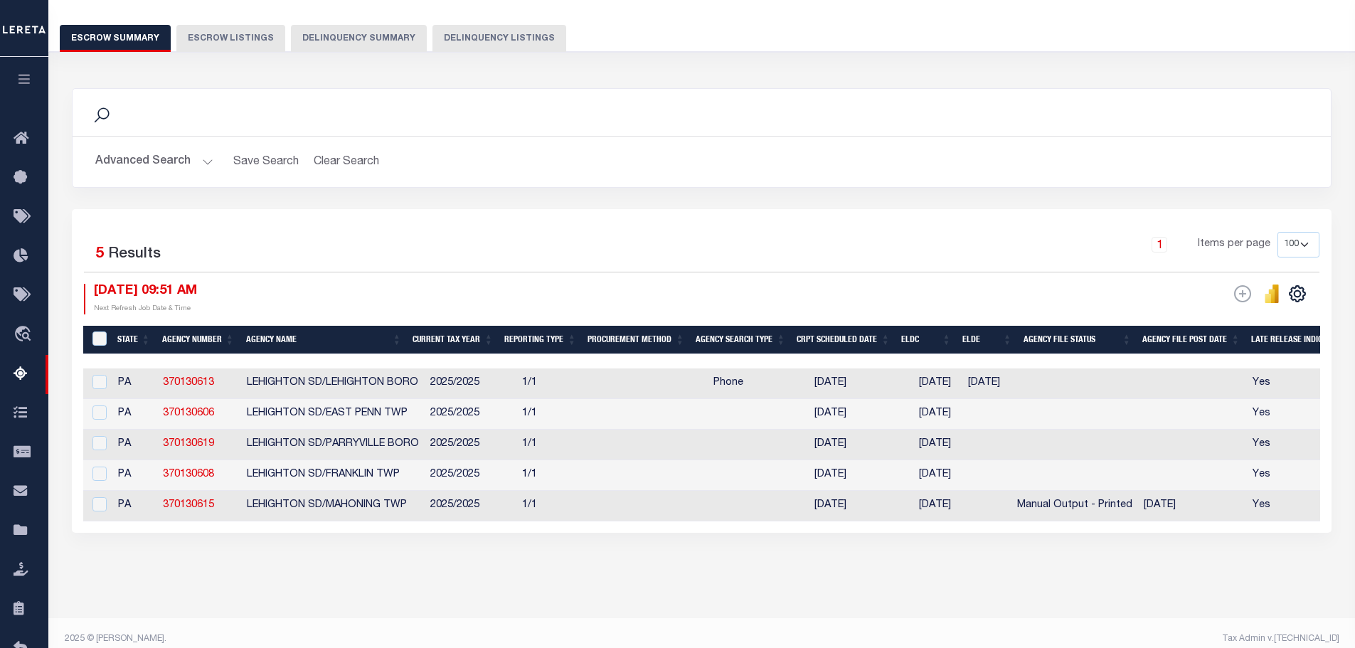
drag, startPoint x: 384, startPoint y: 535, endPoint x: 519, endPoint y: 541, distance: 135.3
click at [519, 533] on div "Selected 5 Results 1 Items per page 10 25 50 100 500 [DATE] 09:51 AM ESCROW Web…" at bounding box center [702, 371] width 1260 height 324
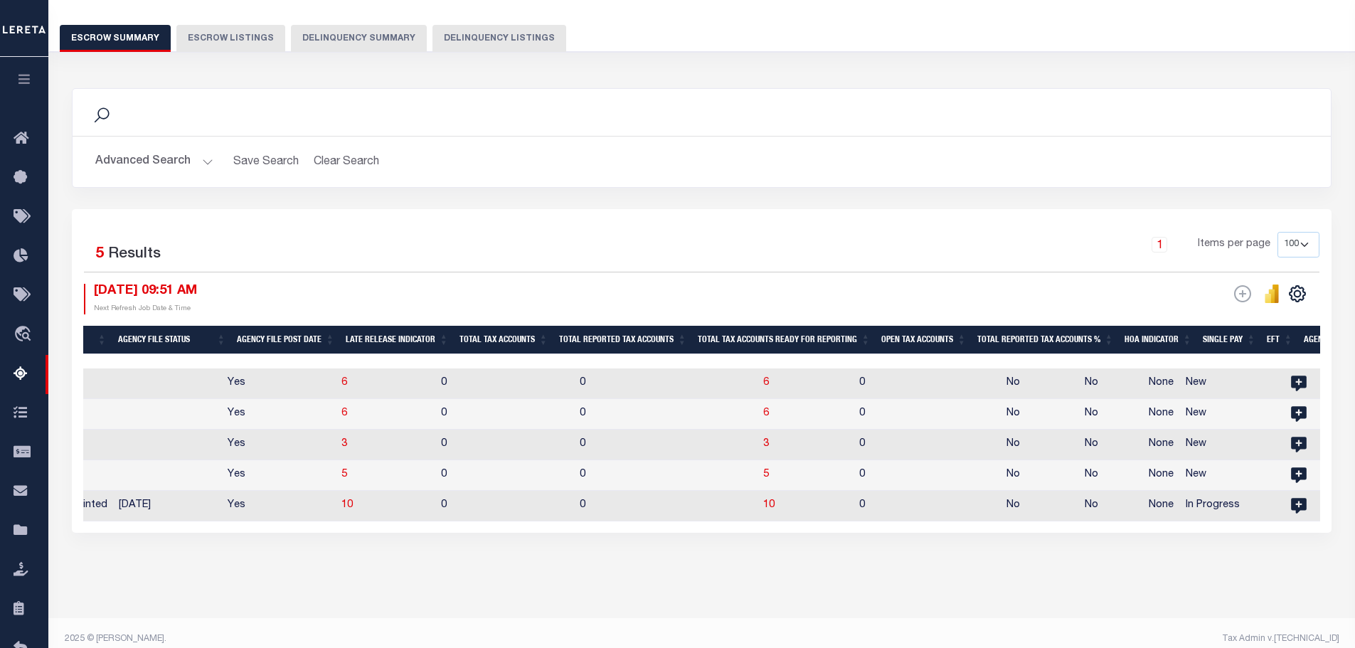
scroll to position [0, 1025]
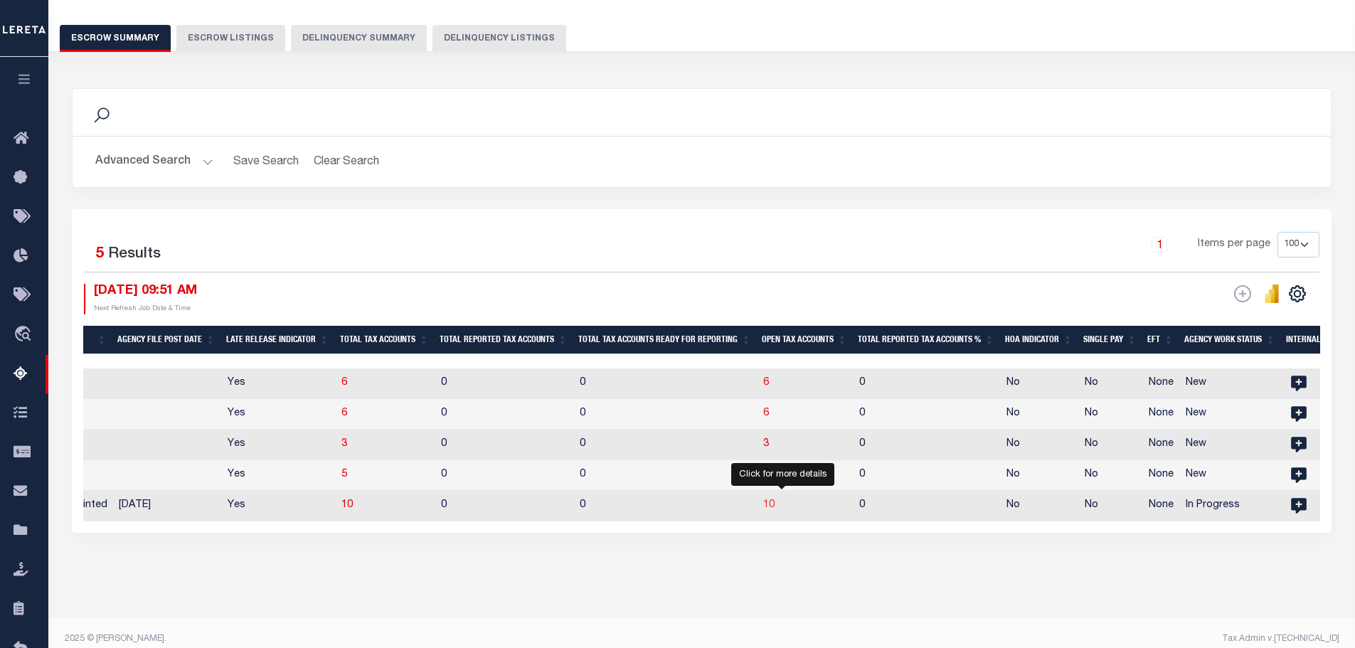
click at [775, 510] on span "10" at bounding box center [768, 505] width 11 height 10
select select "100"
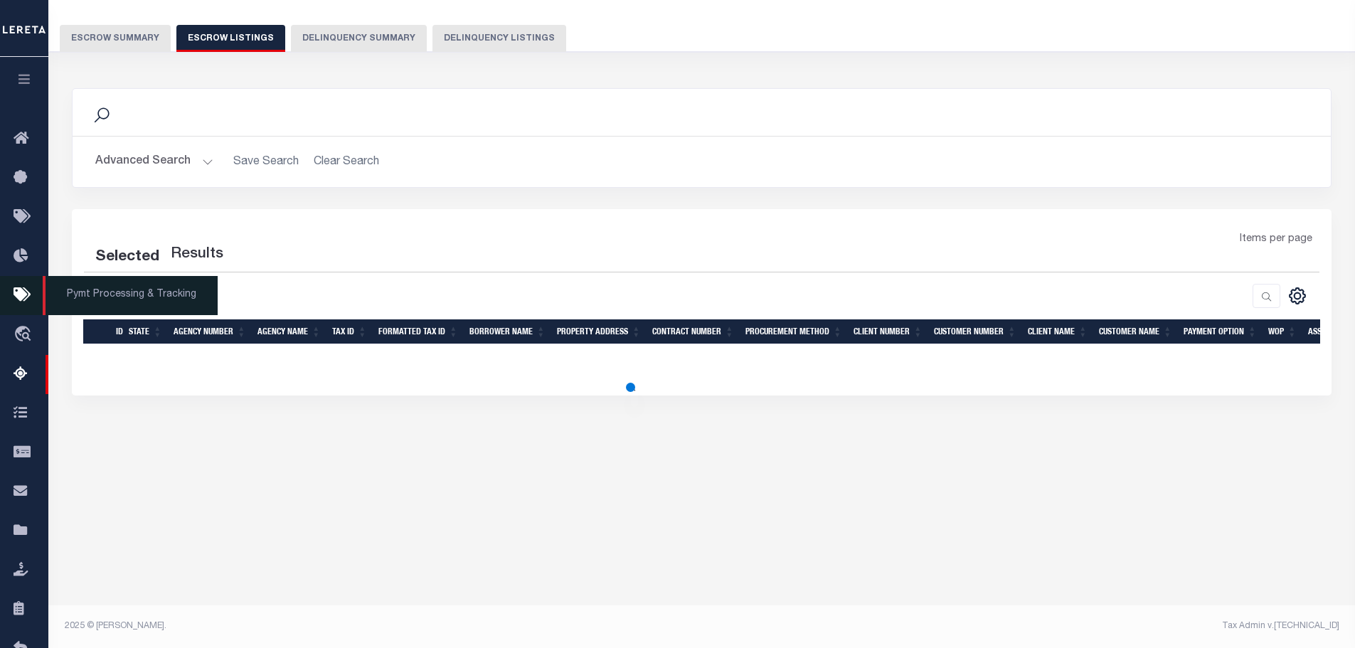
select select "100"
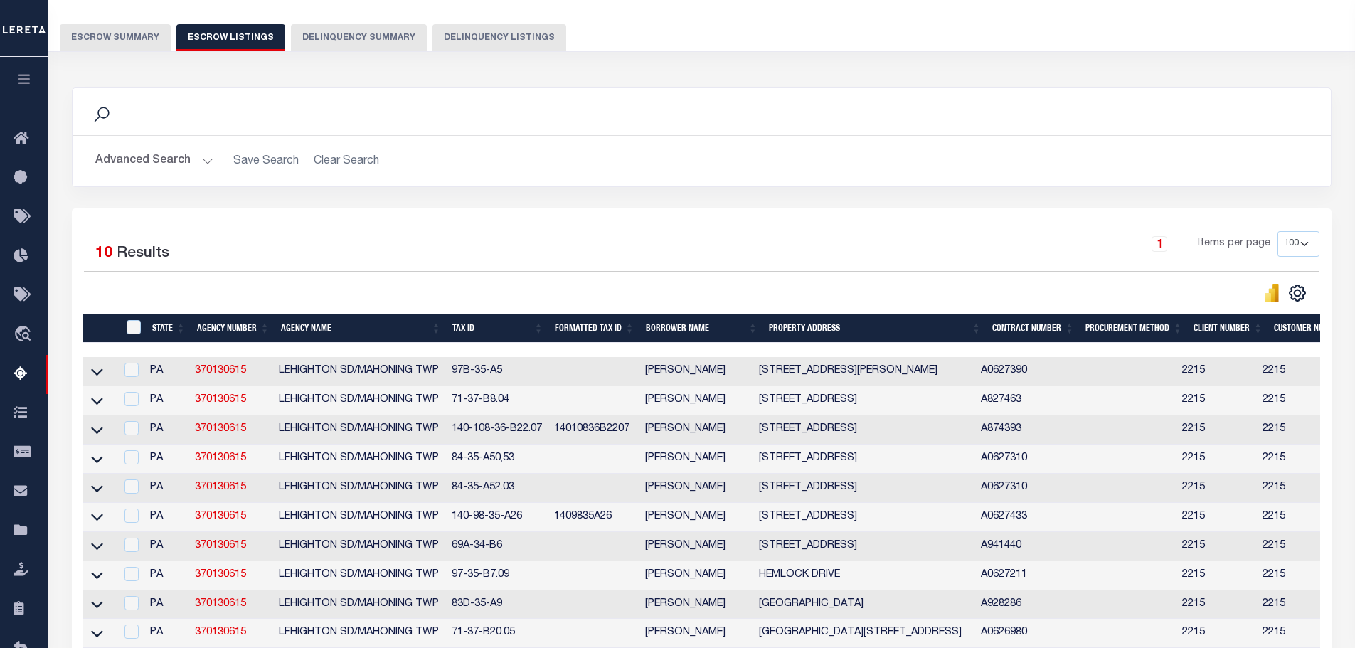
scroll to position [177, 0]
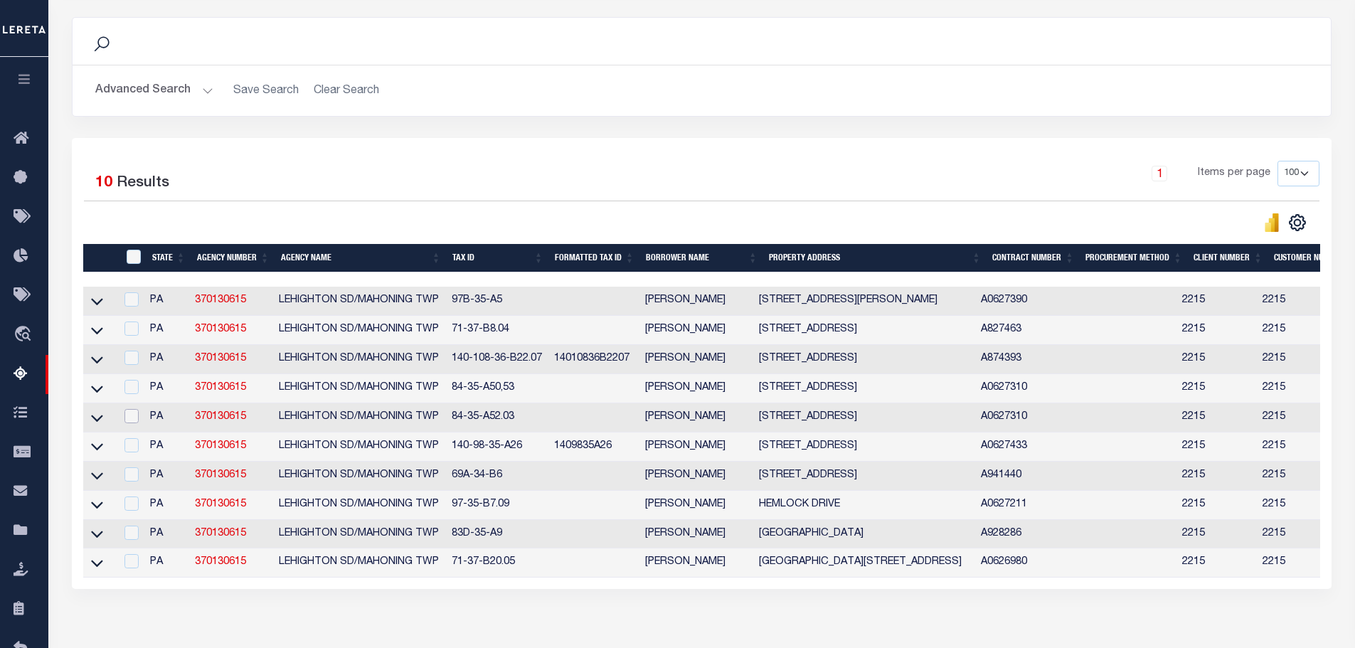
click at [137, 422] on input "checkbox" at bounding box center [131, 416] width 14 height 14
checkbox input "true"
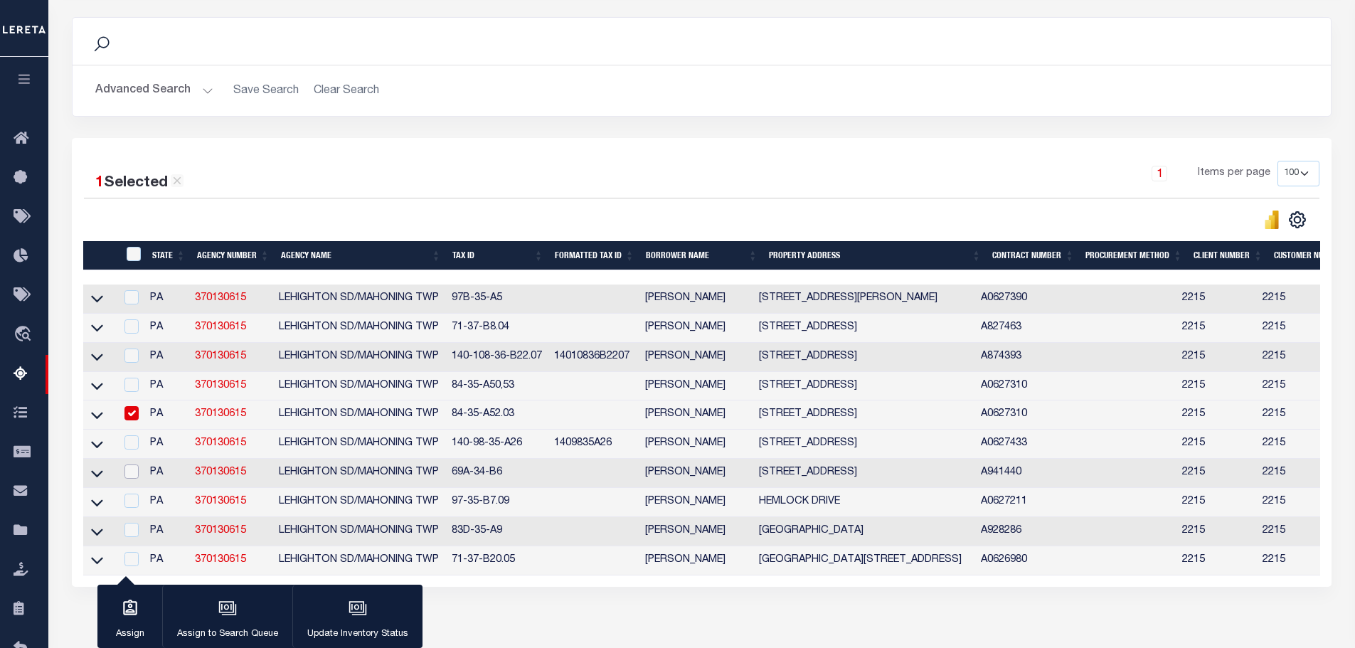
click at [129, 479] on input "checkbox" at bounding box center [131, 472] width 14 height 14
checkbox input "true"
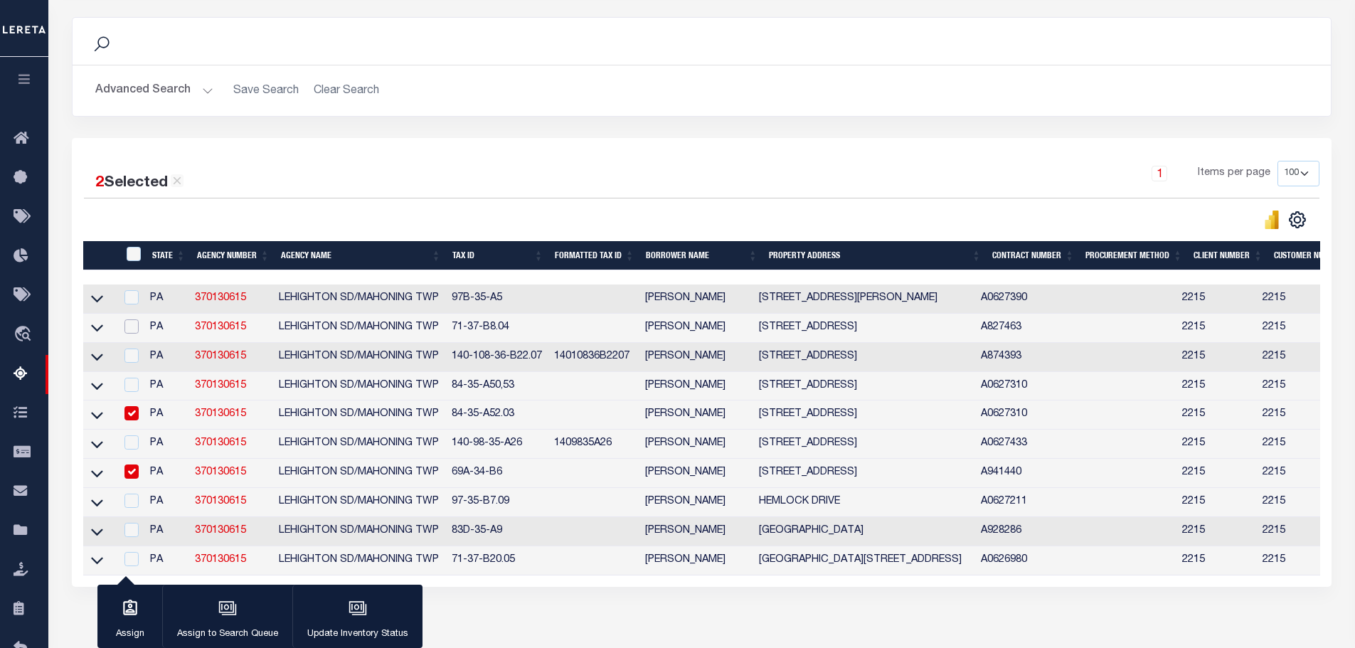
click at [139, 327] on input "checkbox" at bounding box center [131, 326] width 14 height 14
checkbox input "true"
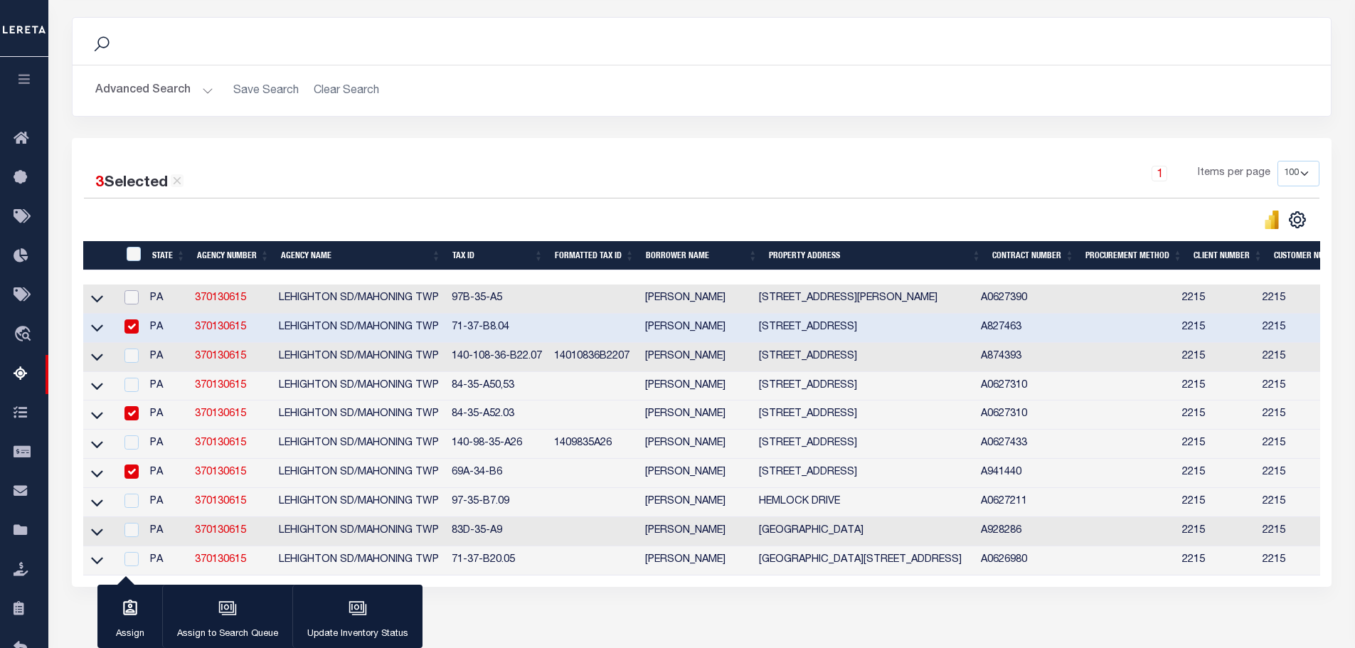
click at [136, 299] on input "checkbox" at bounding box center [131, 297] width 14 height 14
checkbox input "true"
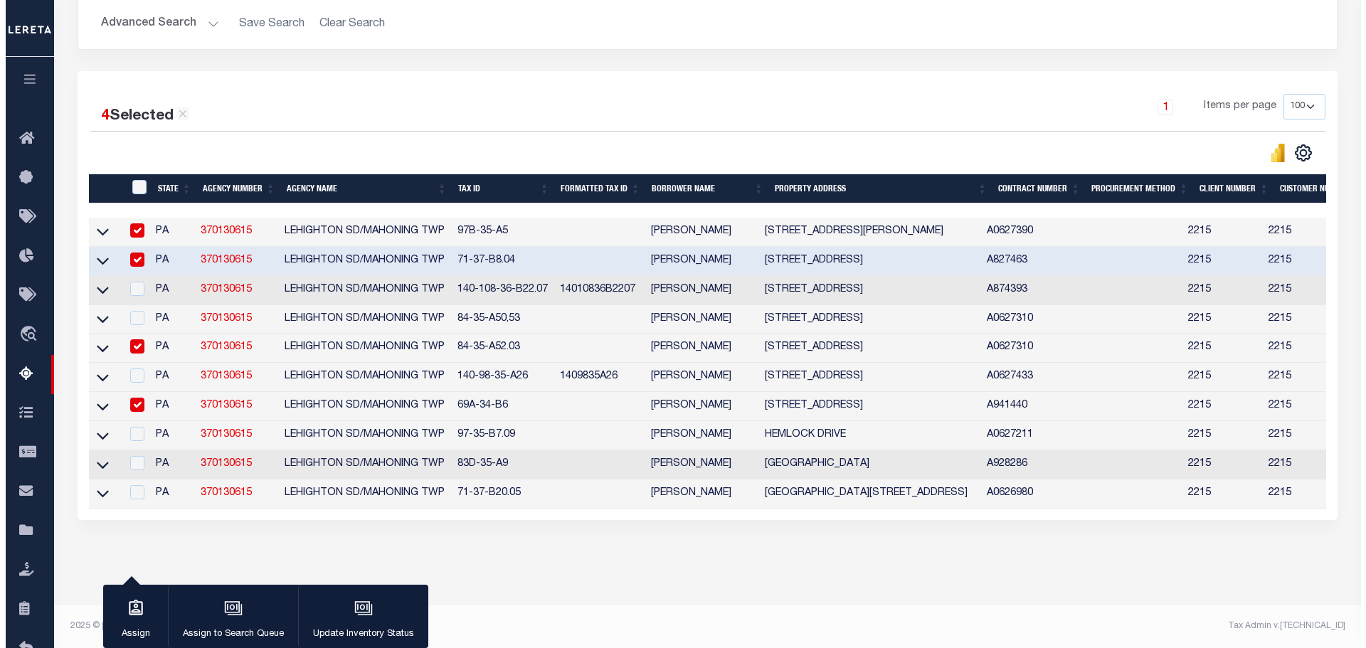
scroll to position [262, 0]
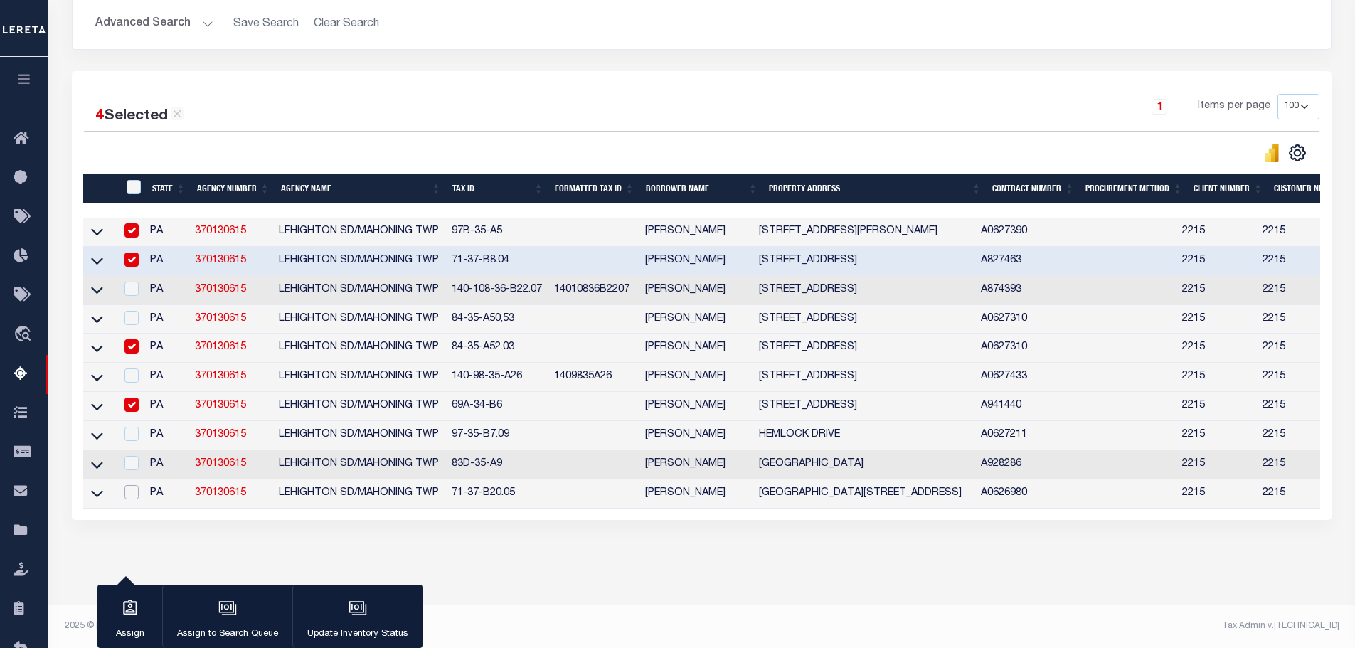
click at [133, 485] on input "checkbox" at bounding box center [131, 492] width 14 height 14
checkbox input "true"
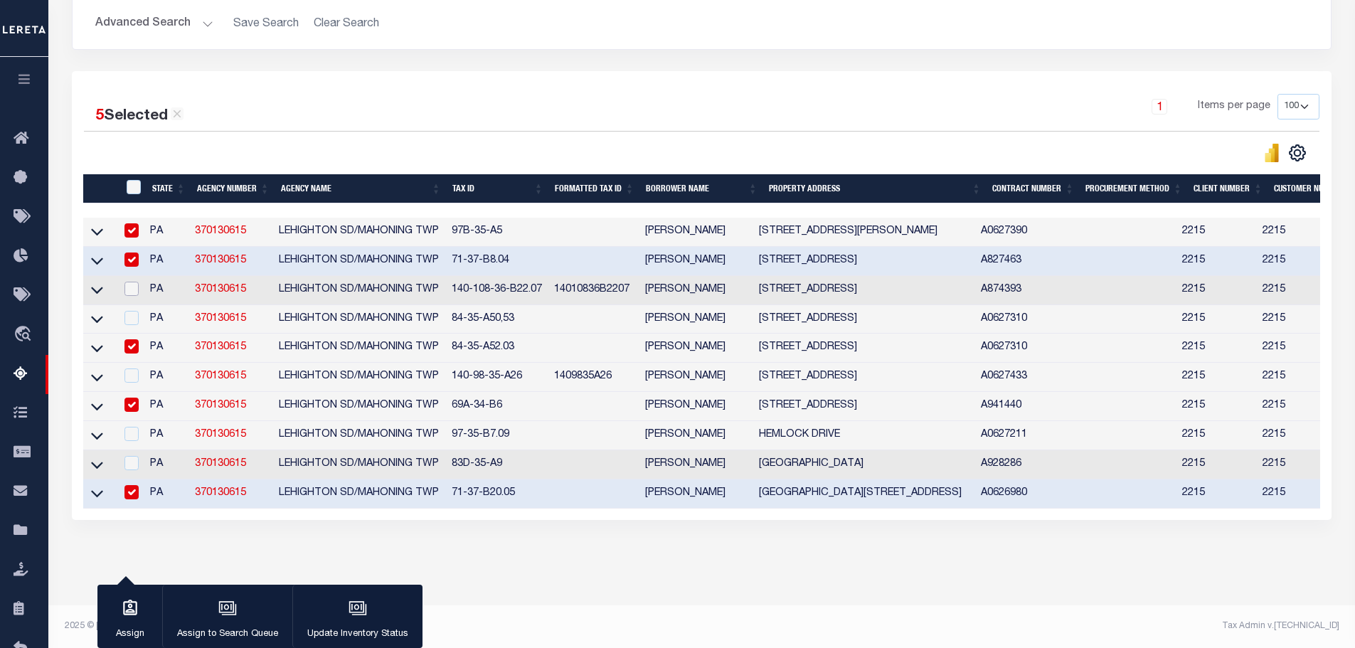
click at [138, 282] on input "checkbox" at bounding box center [131, 289] width 14 height 14
checkbox input "true"
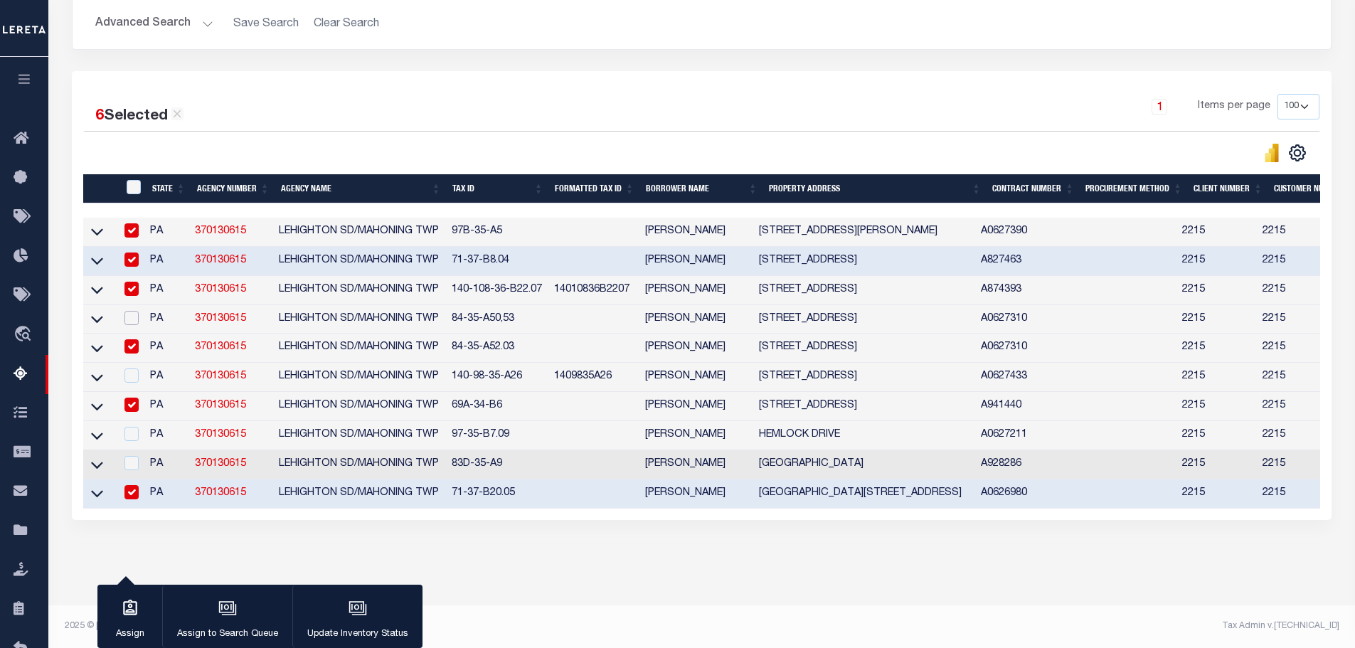
click at [136, 311] on input "checkbox" at bounding box center [131, 318] width 14 height 14
checkbox input "true"
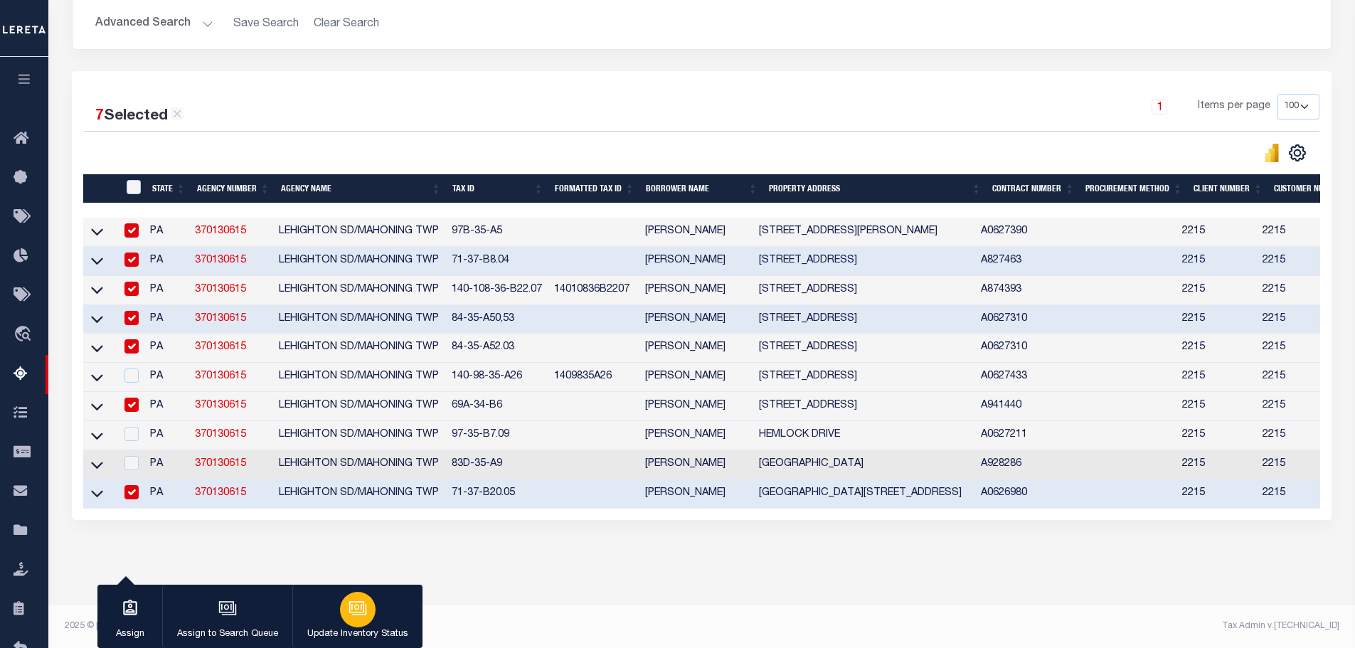
click at [346, 616] on div "button" at bounding box center [358, 610] width 36 height 36
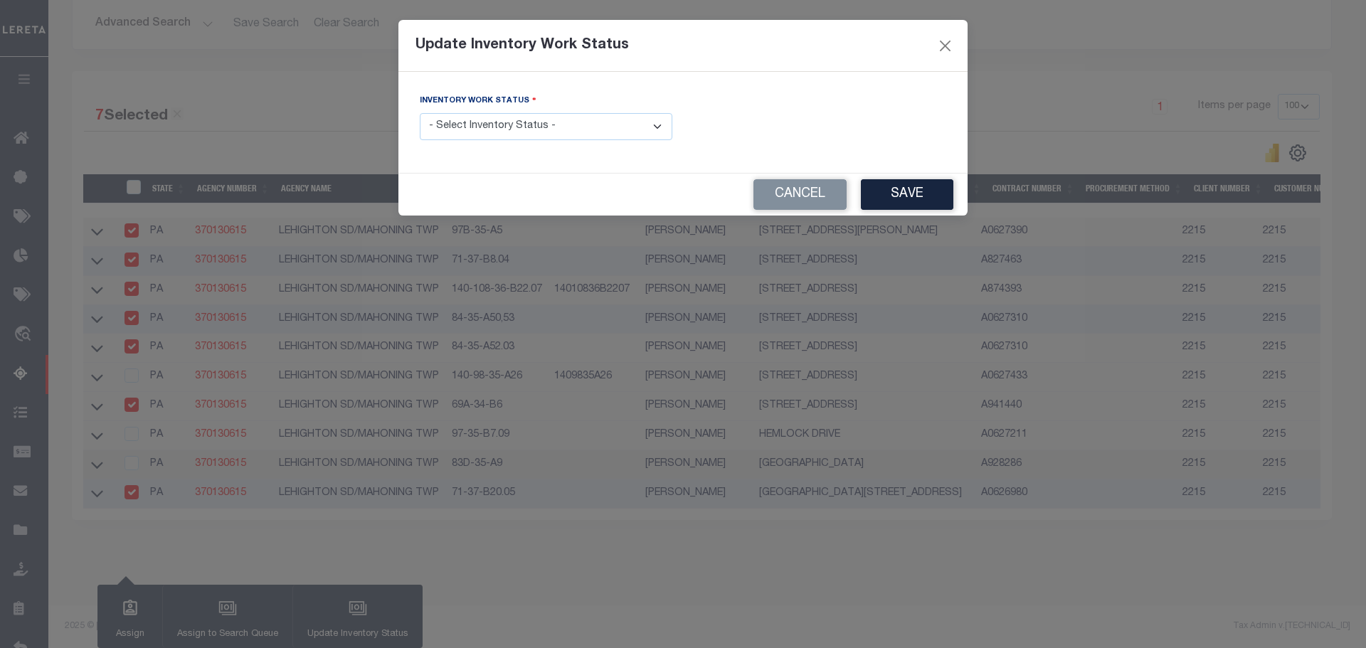
click at [513, 114] on select "- Select Inventory Status - Manual - Exception Pended - Awaiting Search Late Ad…" at bounding box center [546, 127] width 253 height 28
select select "4"
click at [420, 113] on select "- Select Inventory Status - Manual - Exception Pended - Awaiting Search Late Ad…" at bounding box center [546, 127] width 253 height 28
click at [908, 189] on button "Save" at bounding box center [907, 194] width 92 height 31
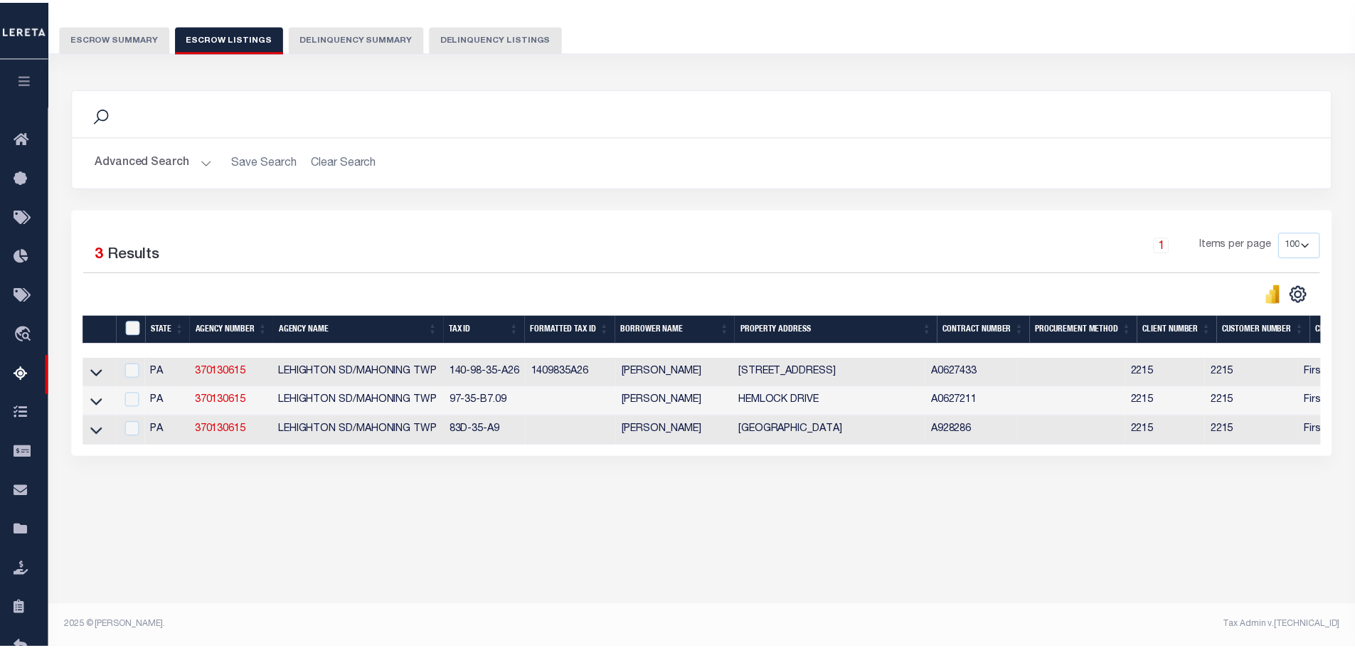
scroll to position [106, 0]
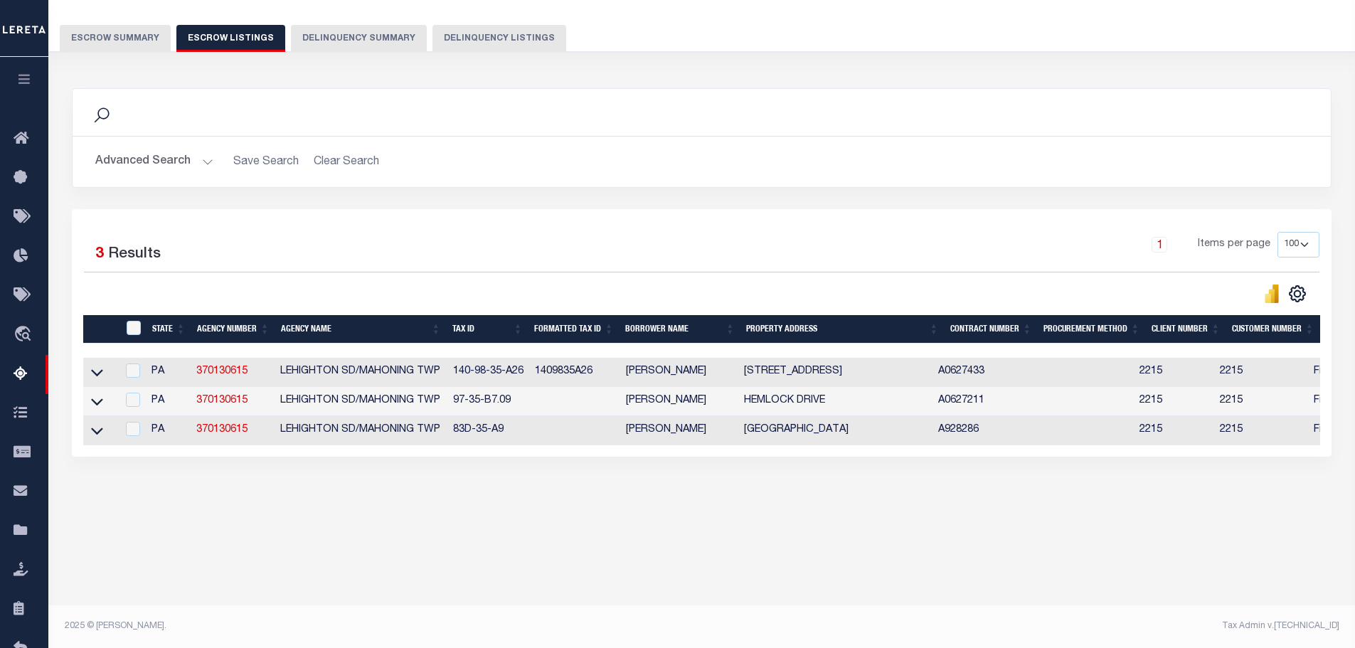
click at [125, 33] on button "Escrow Summary" at bounding box center [115, 38] width 111 height 27
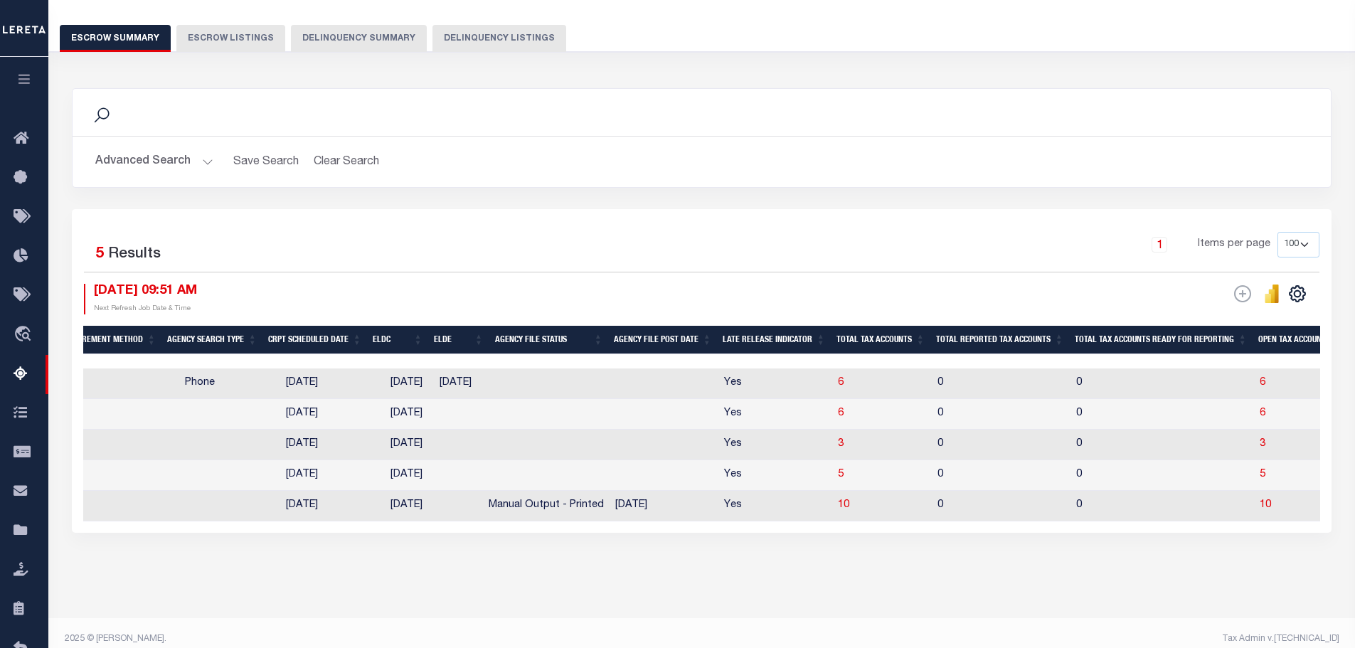
scroll to position [0, 609]
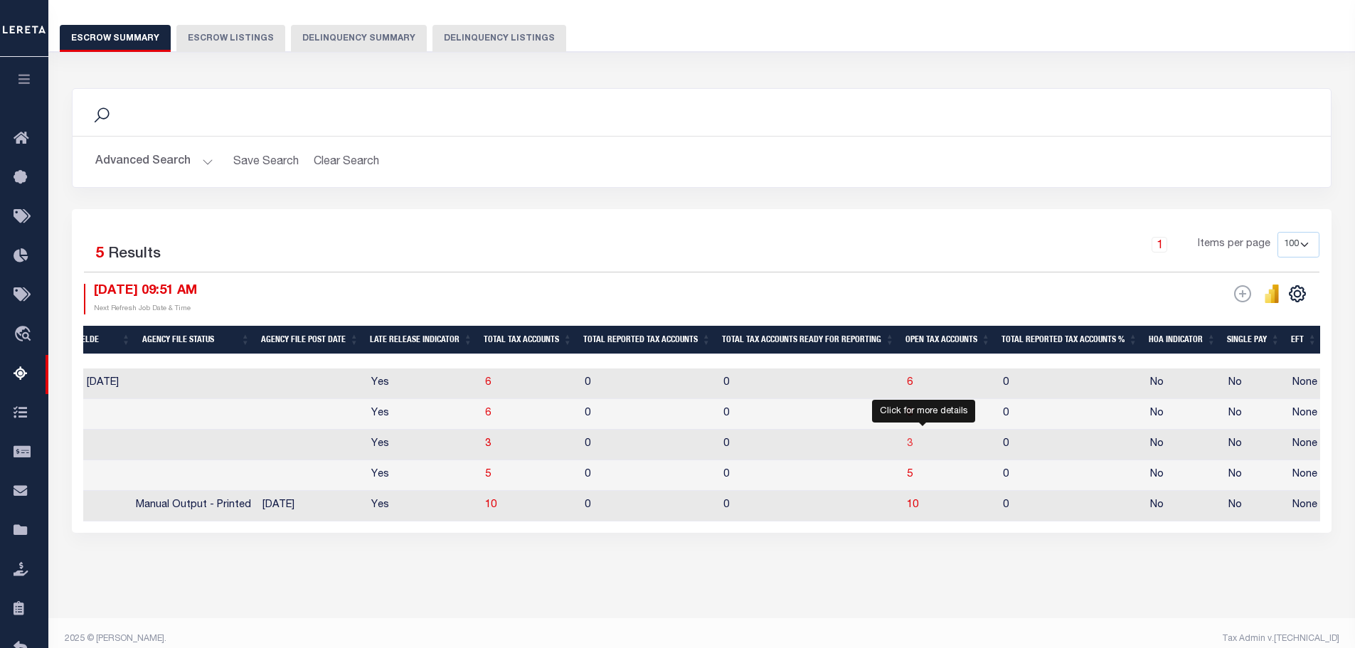
click at [913, 445] on span "3" at bounding box center [910, 444] width 6 height 10
select select "100"
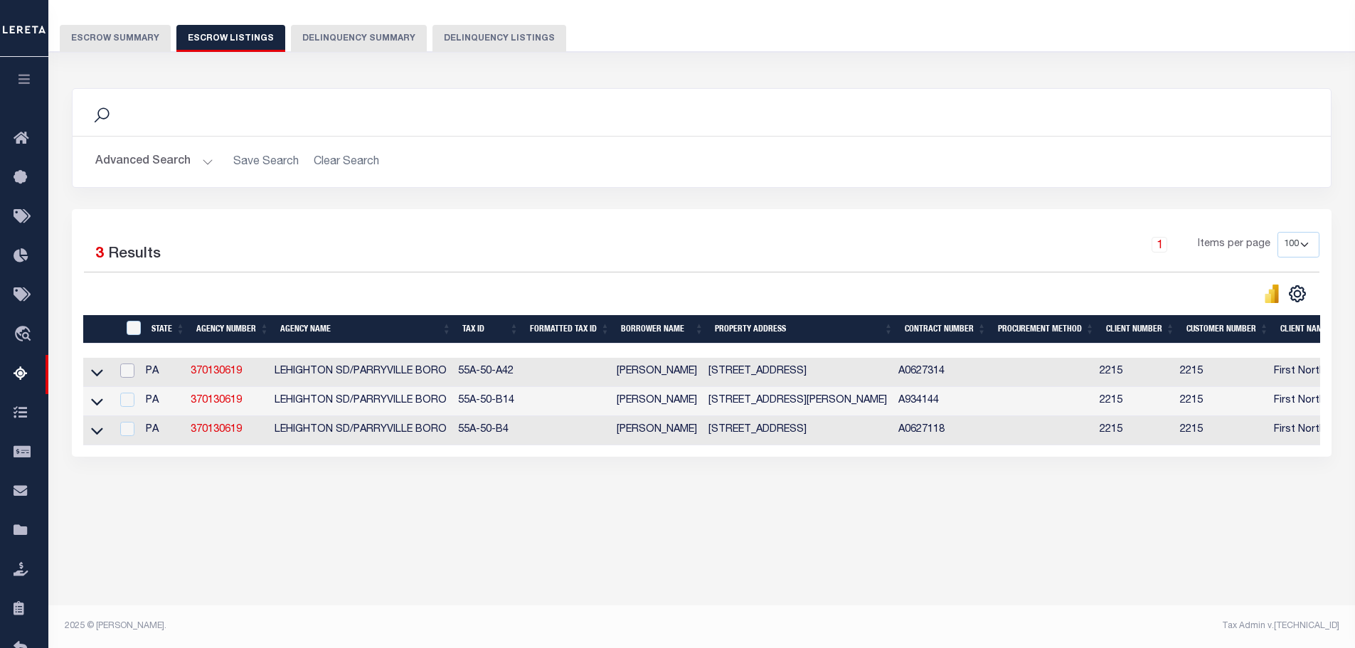
click at [134, 371] on input "checkbox" at bounding box center [127, 371] width 14 height 14
checkbox input "true"
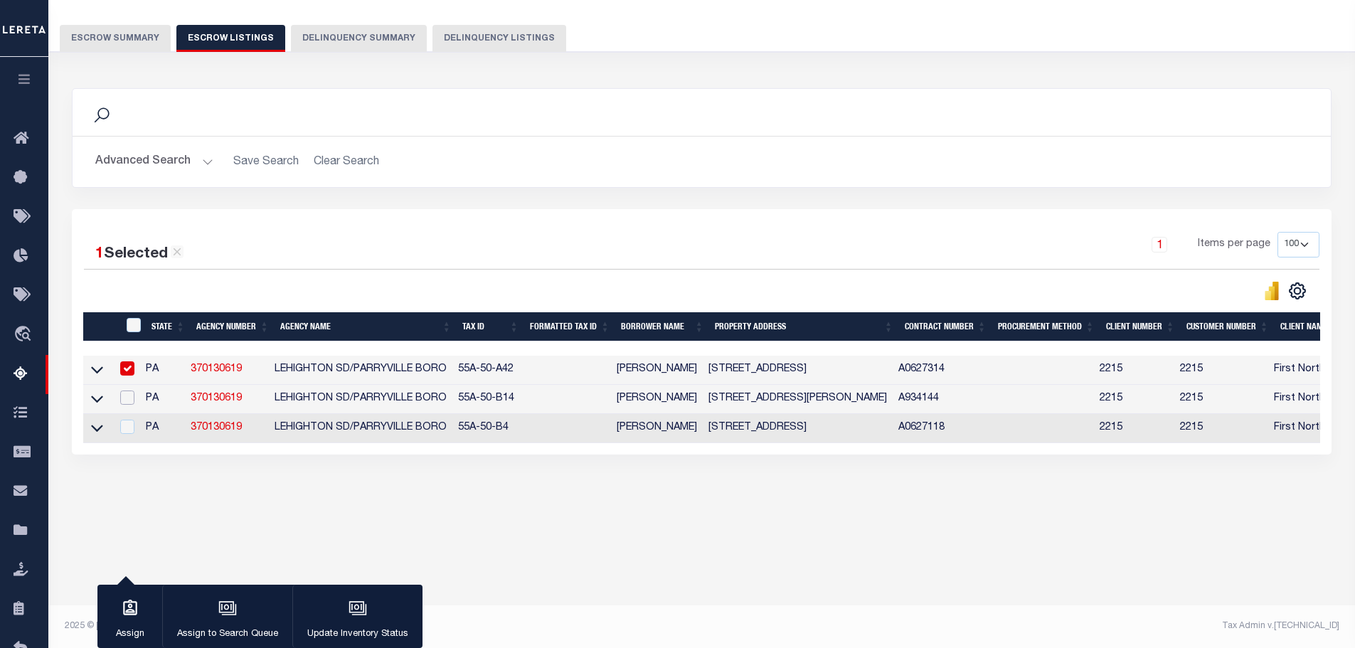
click at [134, 402] on input "checkbox" at bounding box center [127, 398] width 14 height 14
checkbox input "true"
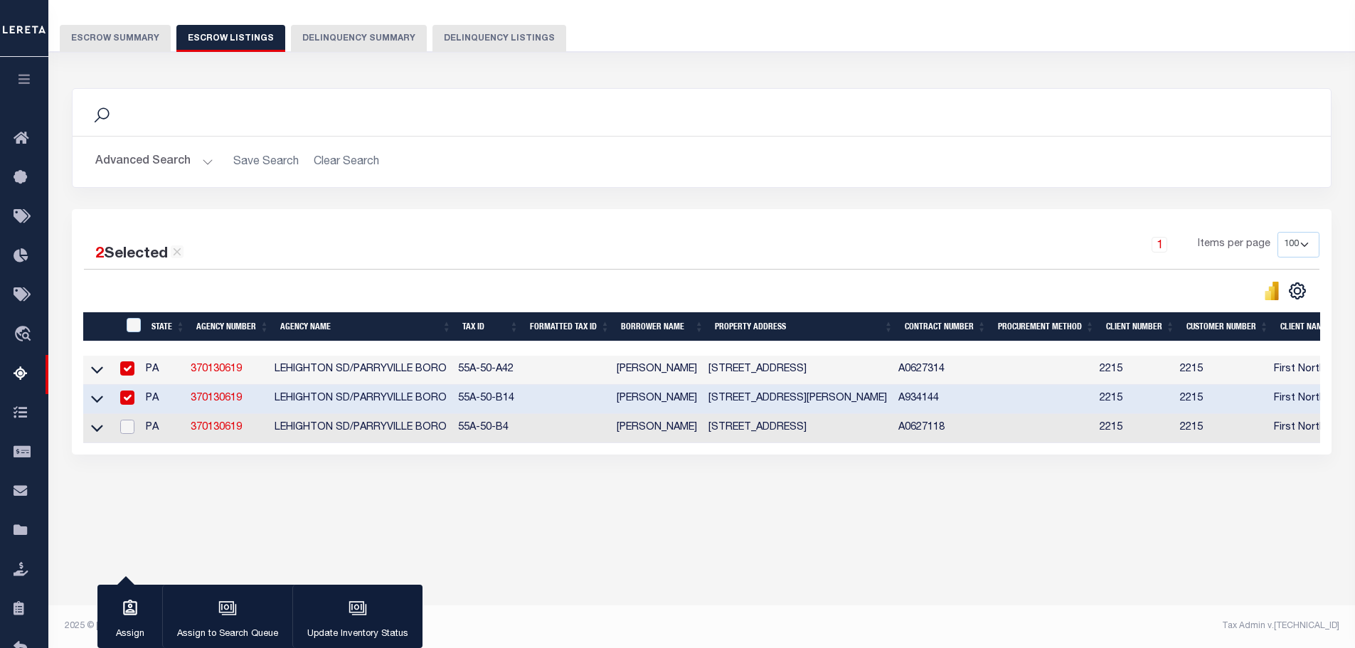
click at [134, 428] on input "checkbox" at bounding box center [127, 427] width 14 height 14
checkbox input "true"
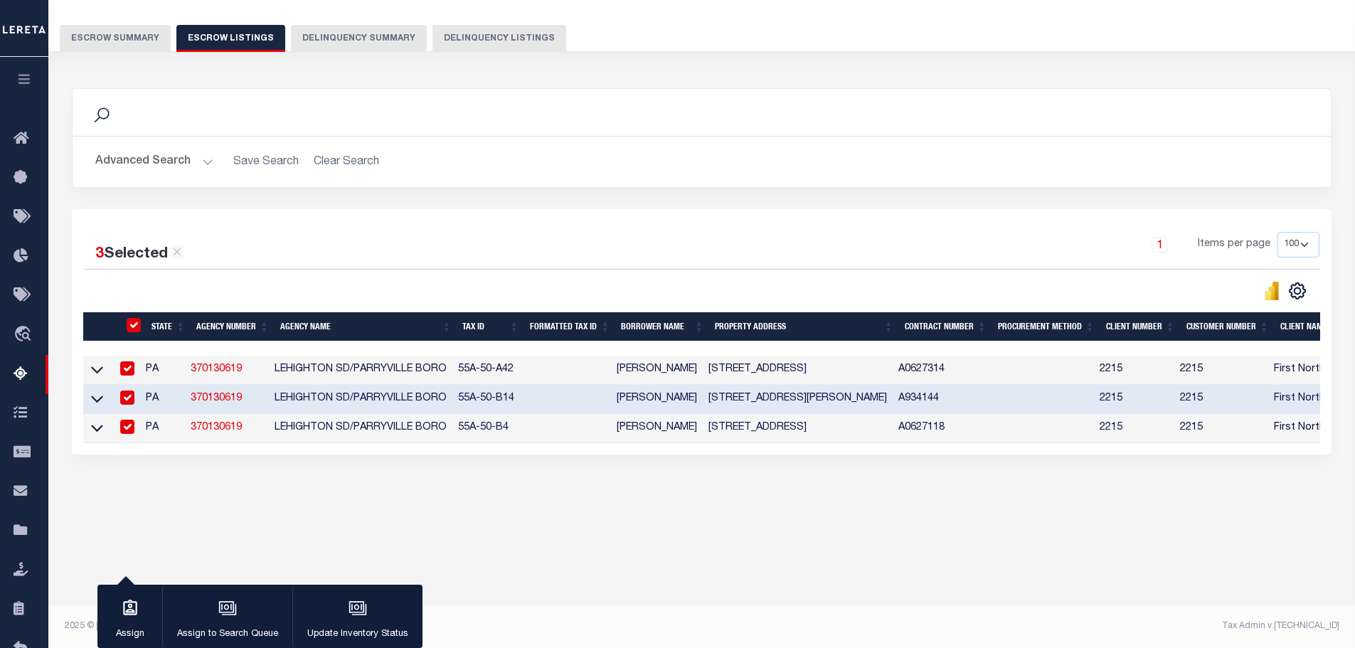
checkbox input "true"
click at [356, 614] on icon "button" at bounding box center [358, 608] width 18 height 18
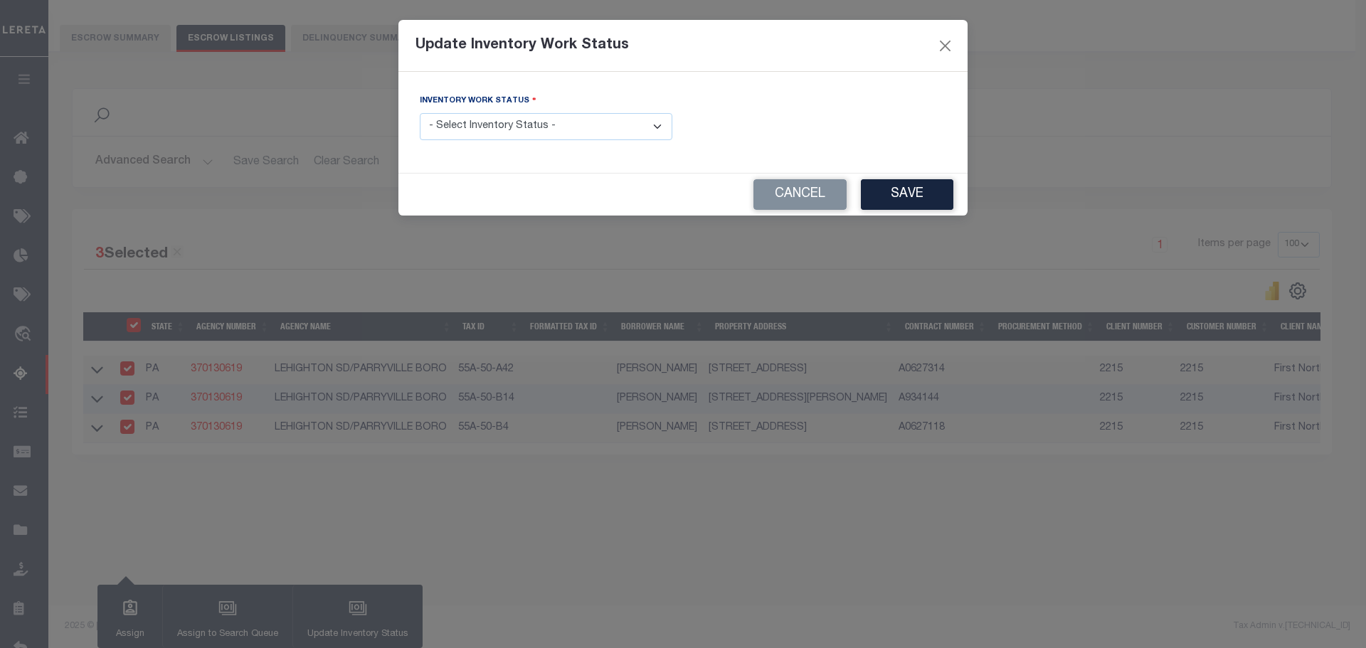
click at [454, 130] on select "- Select Inventory Status - Manual - Exception Pended - Awaiting Search Late Ad…" at bounding box center [546, 127] width 253 height 28
select select "4"
click at [420, 113] on select "- Select Inventory Status - Manual - Exception Pended - Awaiting Search Late Ad…" at bounding box center [546, 127] width 253 height 28
click at [926, 181] on button "Save" at bounding box center [907, 194] width 92 height 31
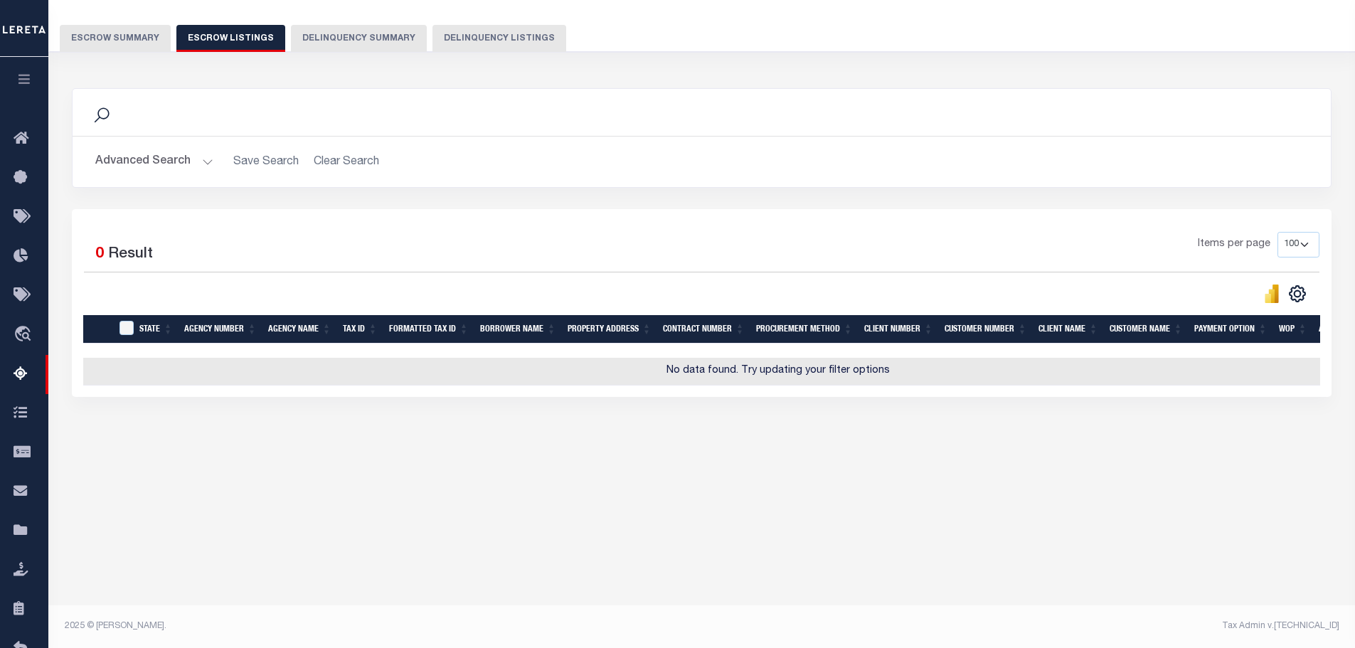
click at [122, 19] on div "Tax Amount Reporting Queue Escrow Summary Escrow Listings Delinquency Summary" at bounding box center [702, 13] width 1285 height 78
click at [127, 37] on button "Escrow Summary" at bounding box center [115, 38] width 111 height 27
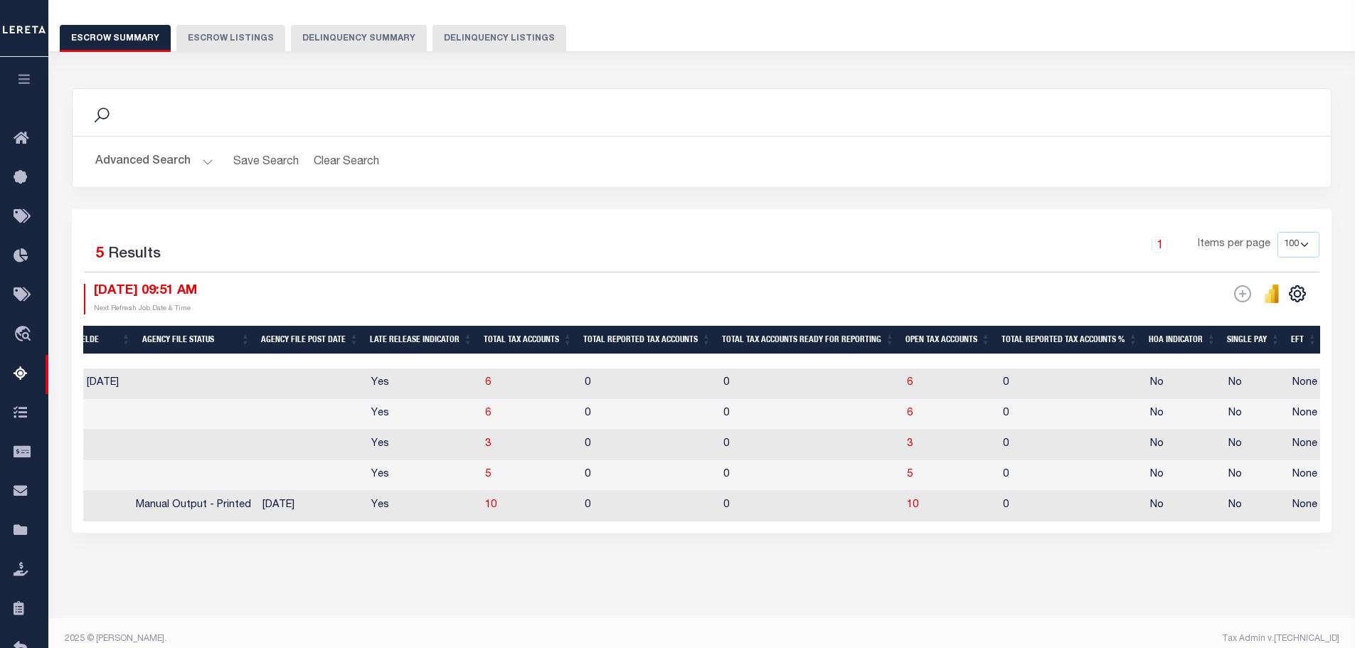
click at [164, 155] on button "Advanced Search" at bounding box center [154, 162] width 118 height 28
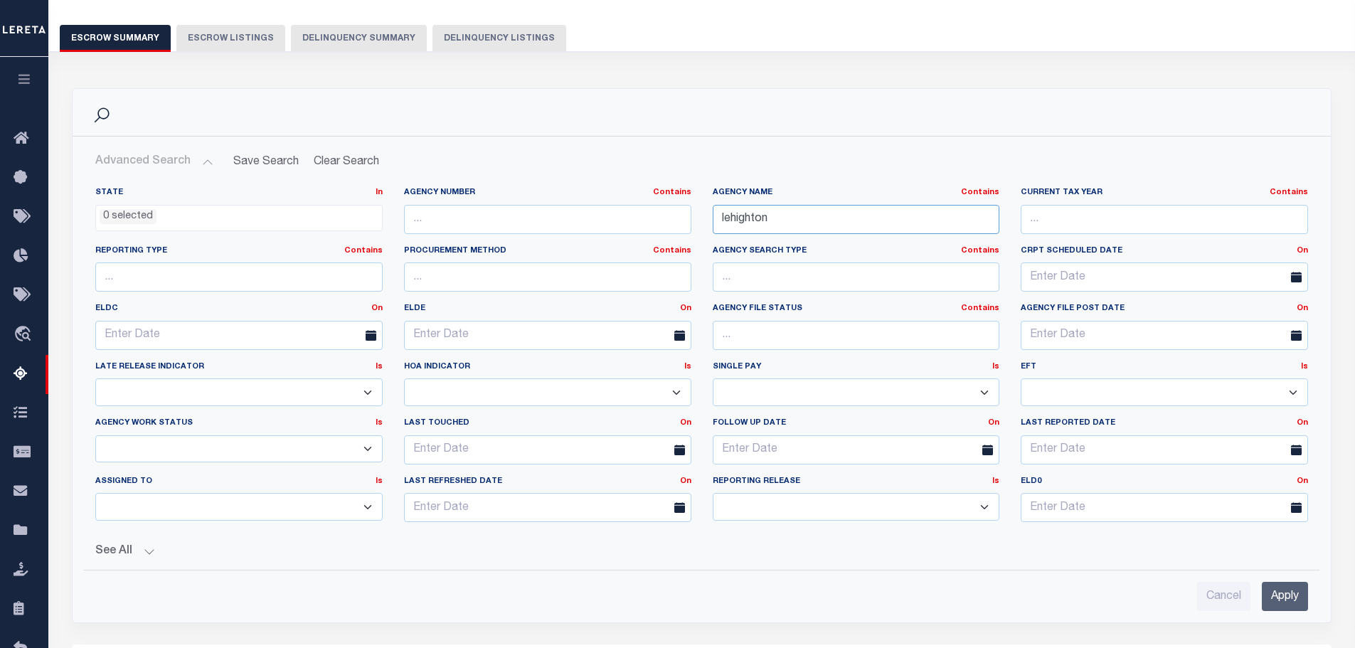
click at [832, 216] on input "lehighton" at bounding box center [856, 219] width 287 height 29
click at [831, 216] on input "lehighton" at bounding box center [856, 219] width 287 height 29
click at [1295, 598] on input "Apply" at bounding box center [1285, 596] width 46 height 29
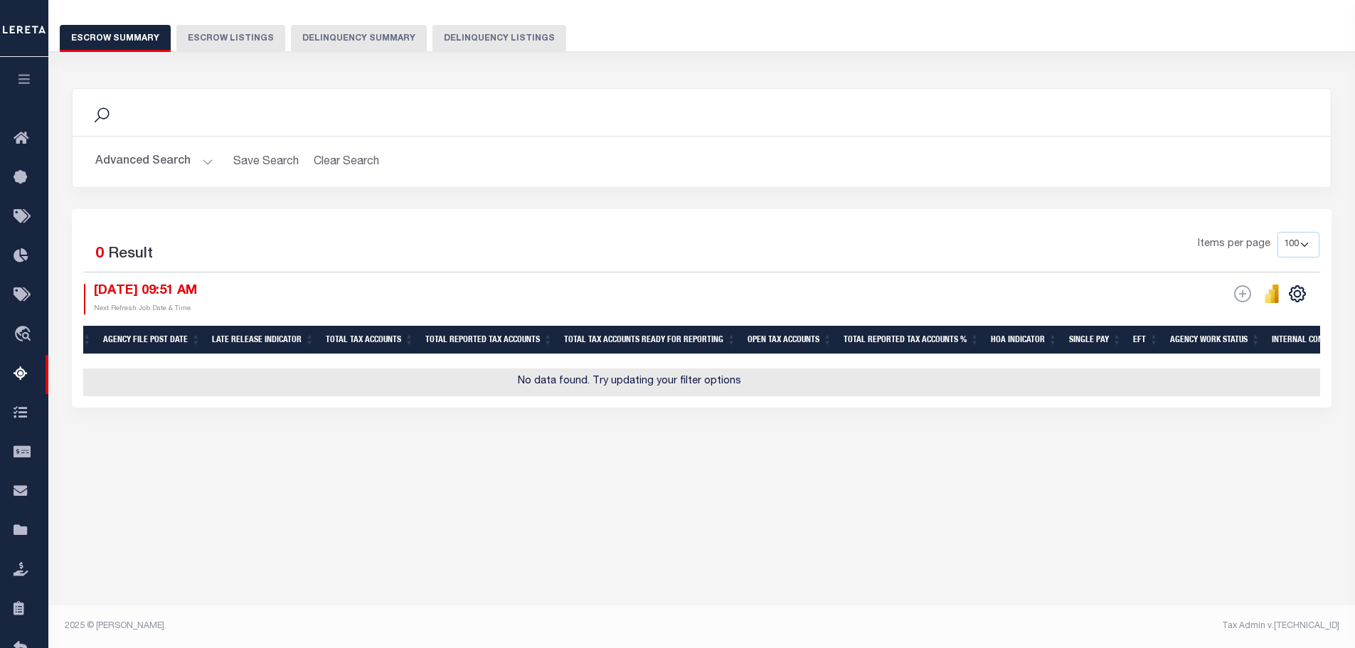
click at [128, 153] on button "Advanced Search" at bounding box center [154, 162] width 118 height 28
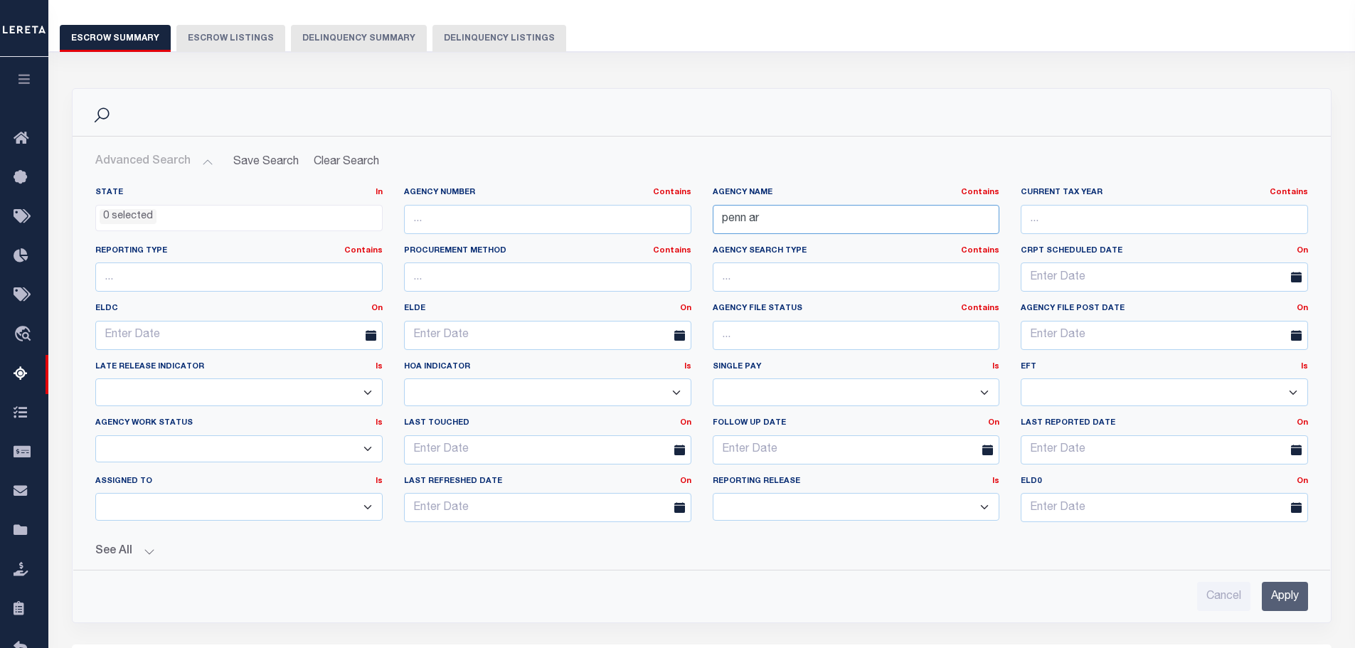
click at [795, 218] on input "penn ar" at bounding box center [856, 219] width 287 height 29
type input "pen ar"
click at [1289, 593] on input "Apply" at bounding box center [1285, 596] width 46 height 29
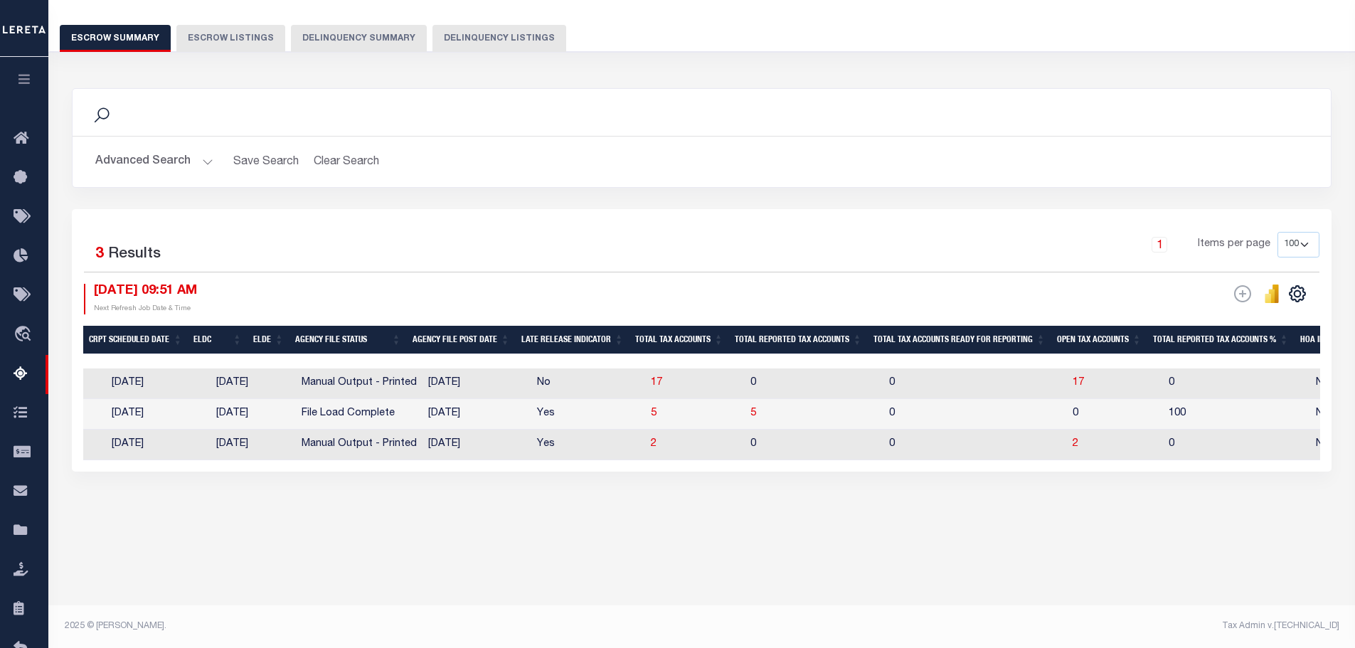
click at [1081, 377] on td "17" at bounding box center [1115, 383] width 96 height 31
checkbox input "true"
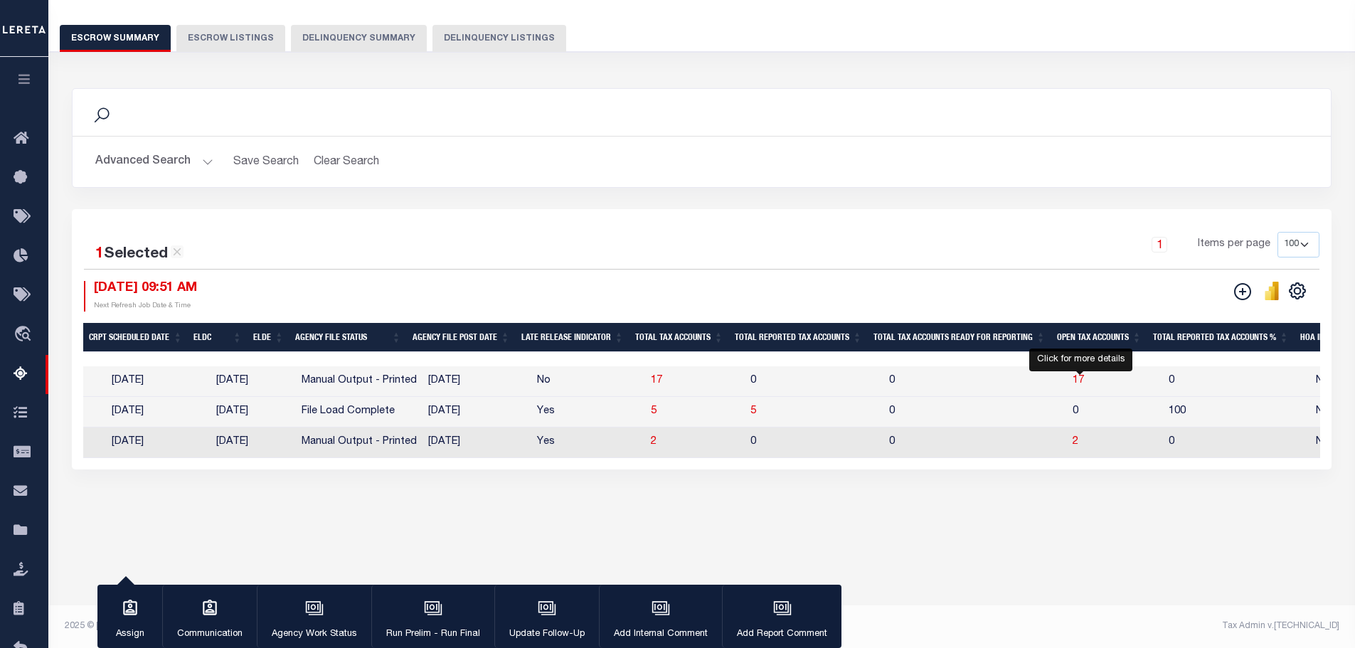
click at [1081, 381] on span "17" at bounding box center [1078, 381] width 11 height 10
select select "100"
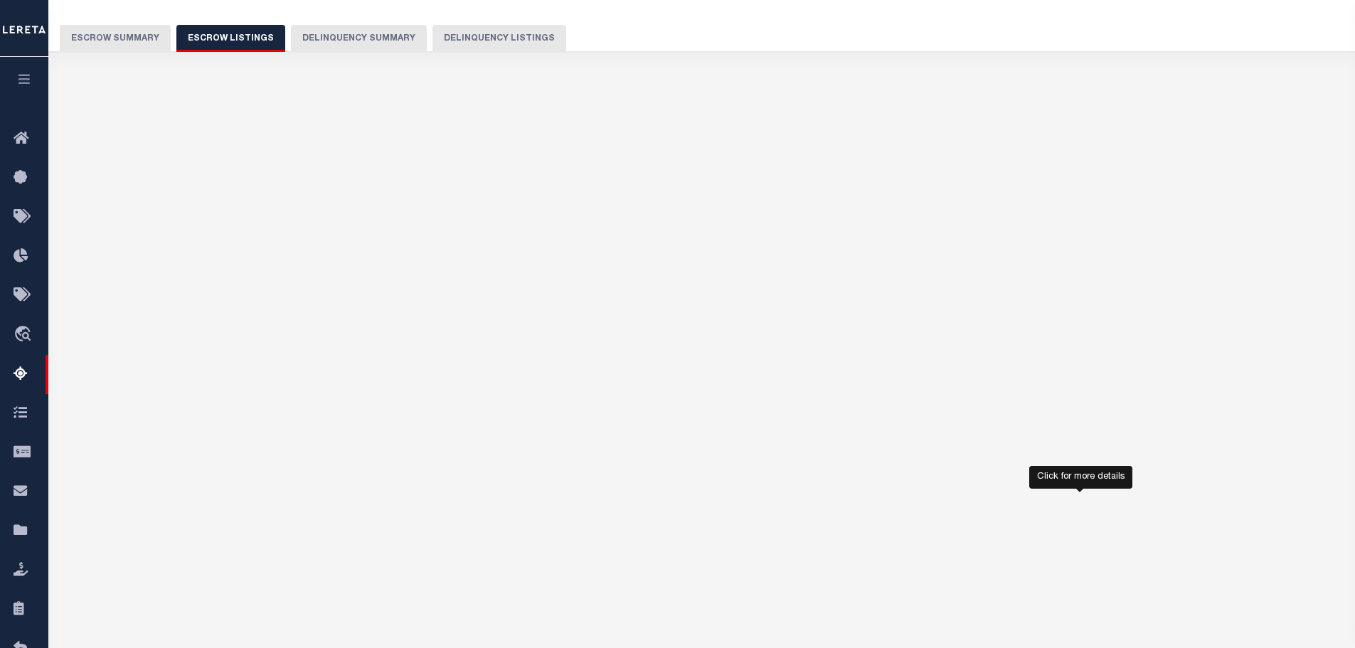
select select "100"
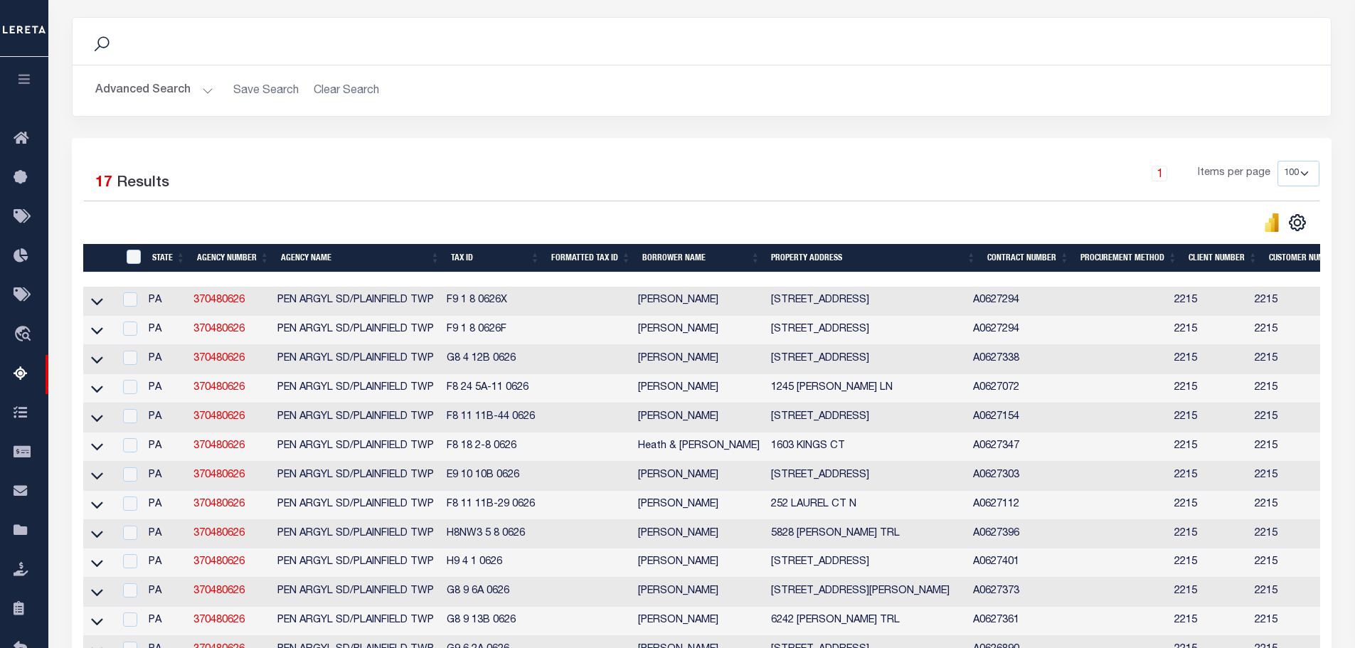
scroll to position [248, 0]
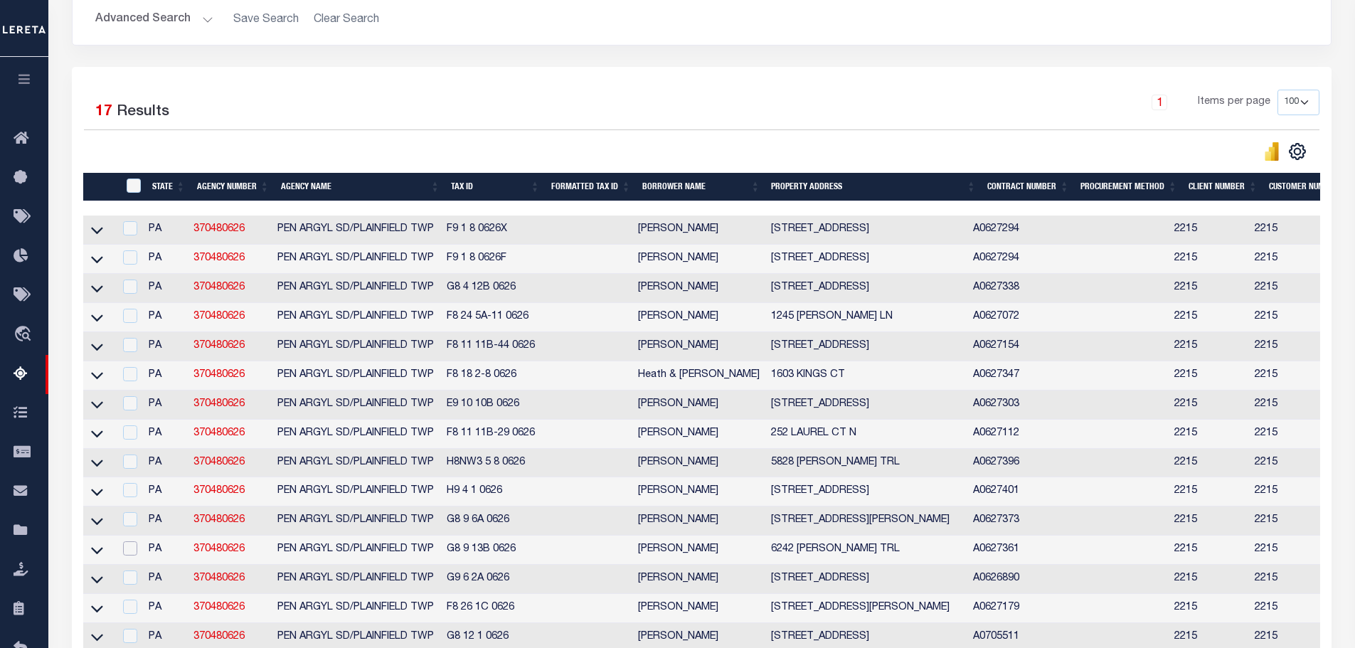
click at [134, 556] on input "checkbox" at bounding box center [130, 548] width 14 height 14
checkbox input "true"
checkbox input "false"
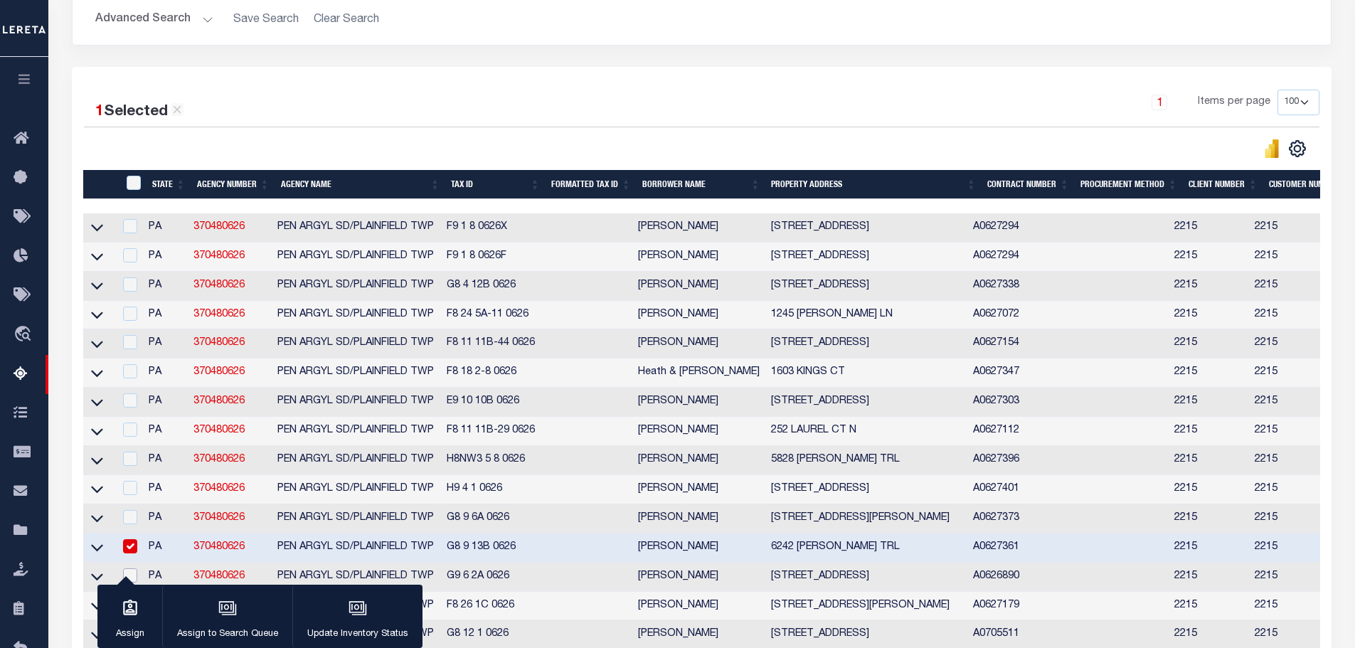
click at [135, 583] on input "checkbox" at bounding box center [130, 575] width 14 height 14
checkbox input "true"
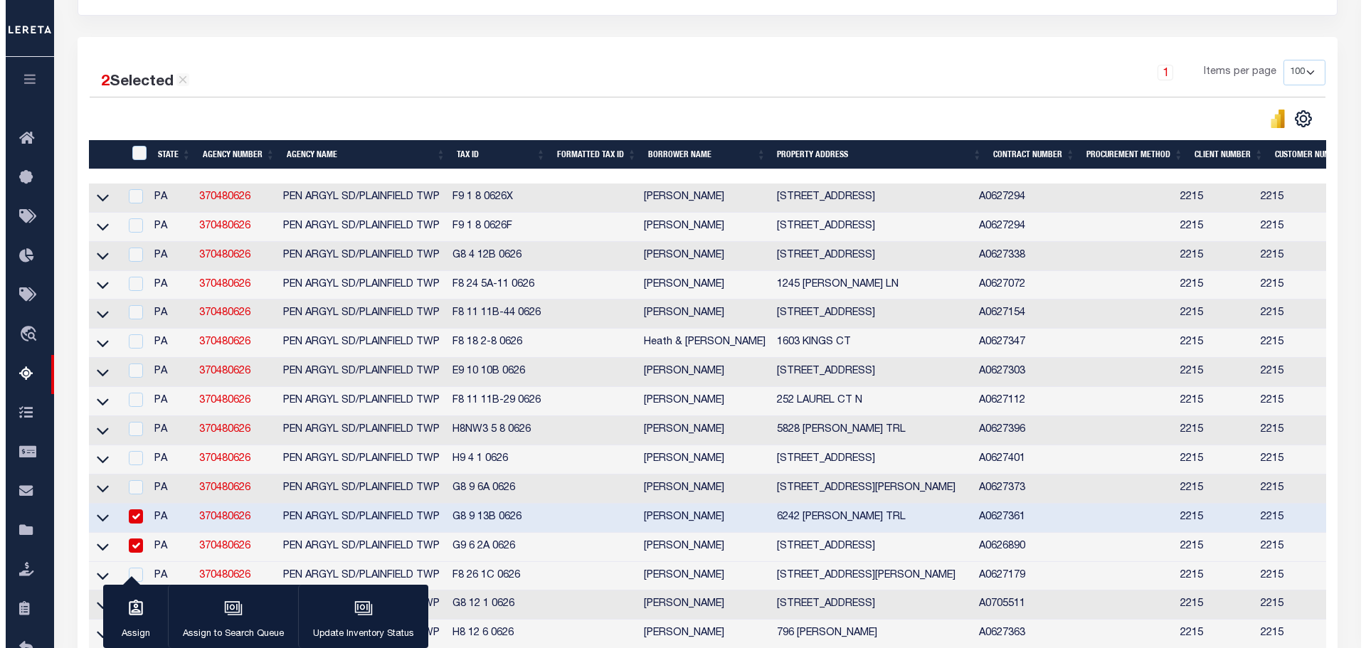
scroll to position [391, 0]
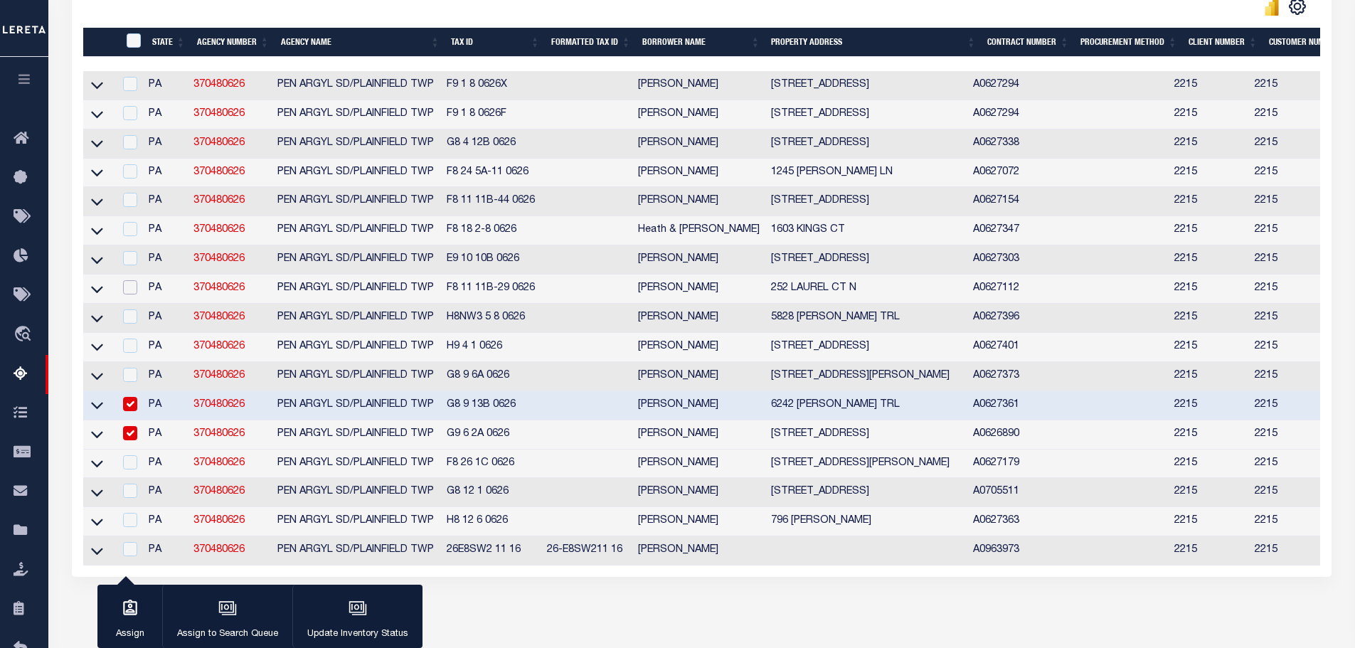
click at [137, 292] on input "checkbox" at bounding box center [130, 287] width 14 height 14
checkbox input "true"
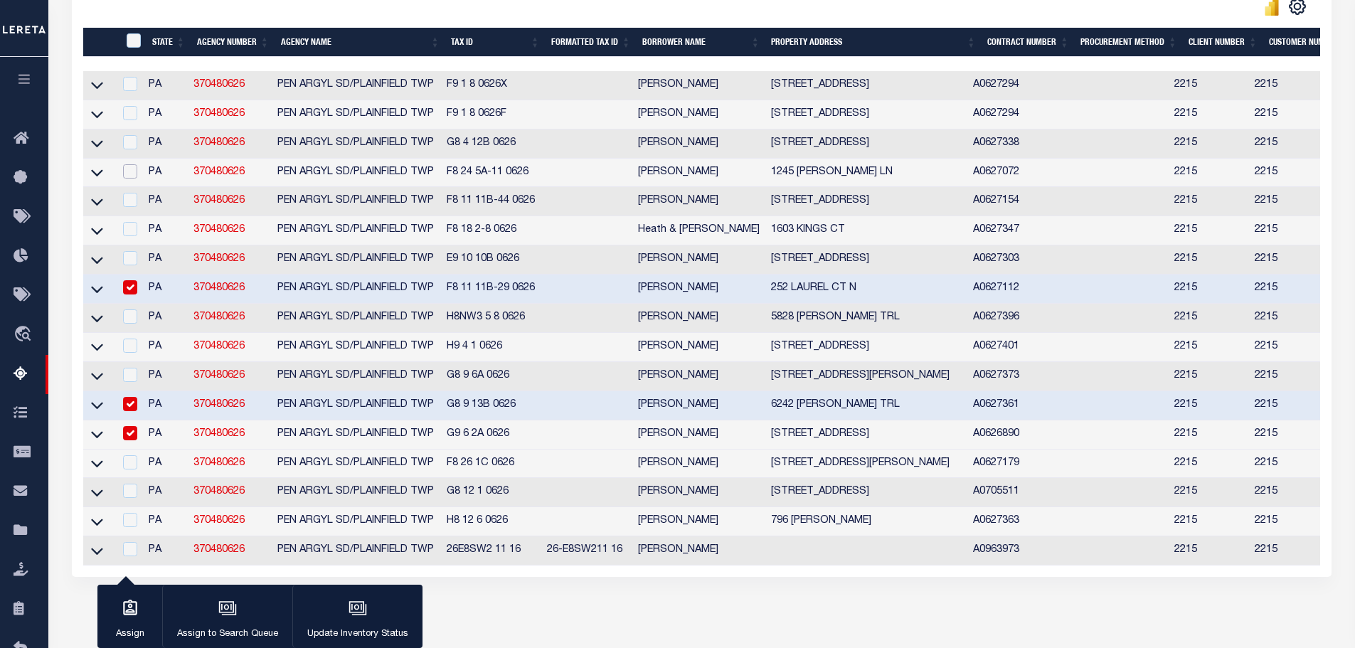
click at [134, 175] on input "checkbox" at bounding box center [130, 171] width 14 height 14
checkbox input "true"
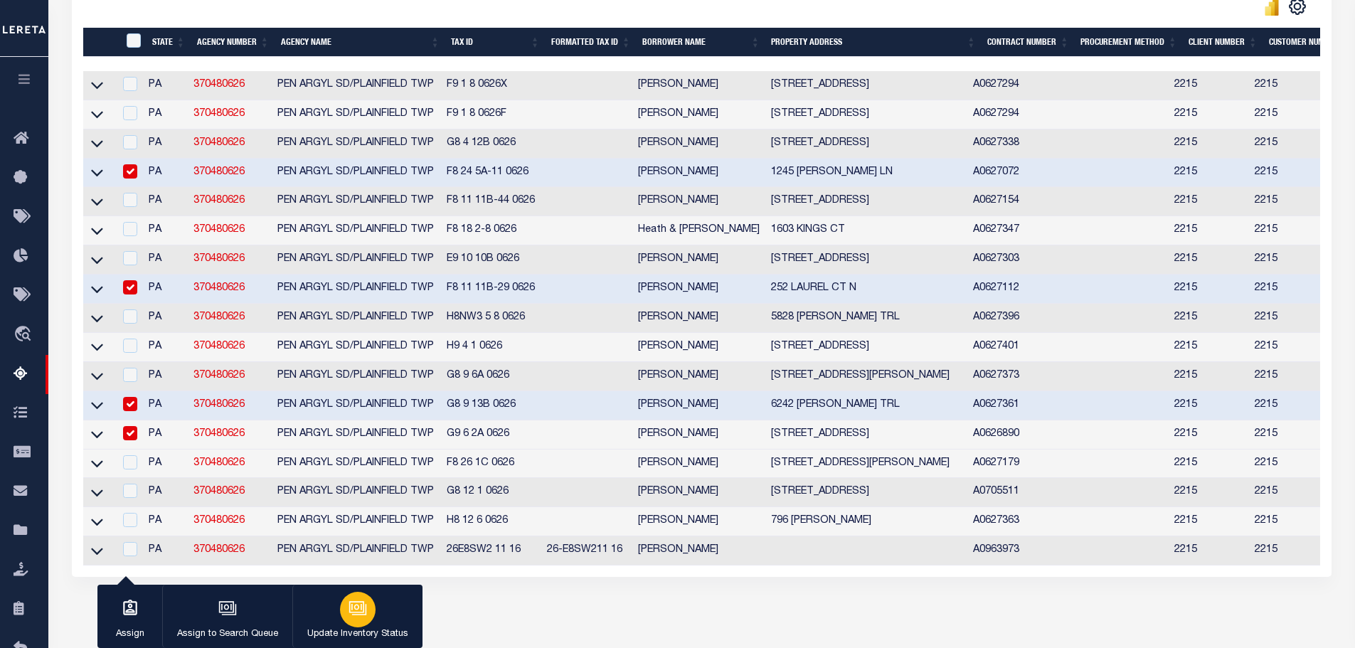
click at [359, 609] on icon "button" at bounding box center [358, 608] width 18 height 18
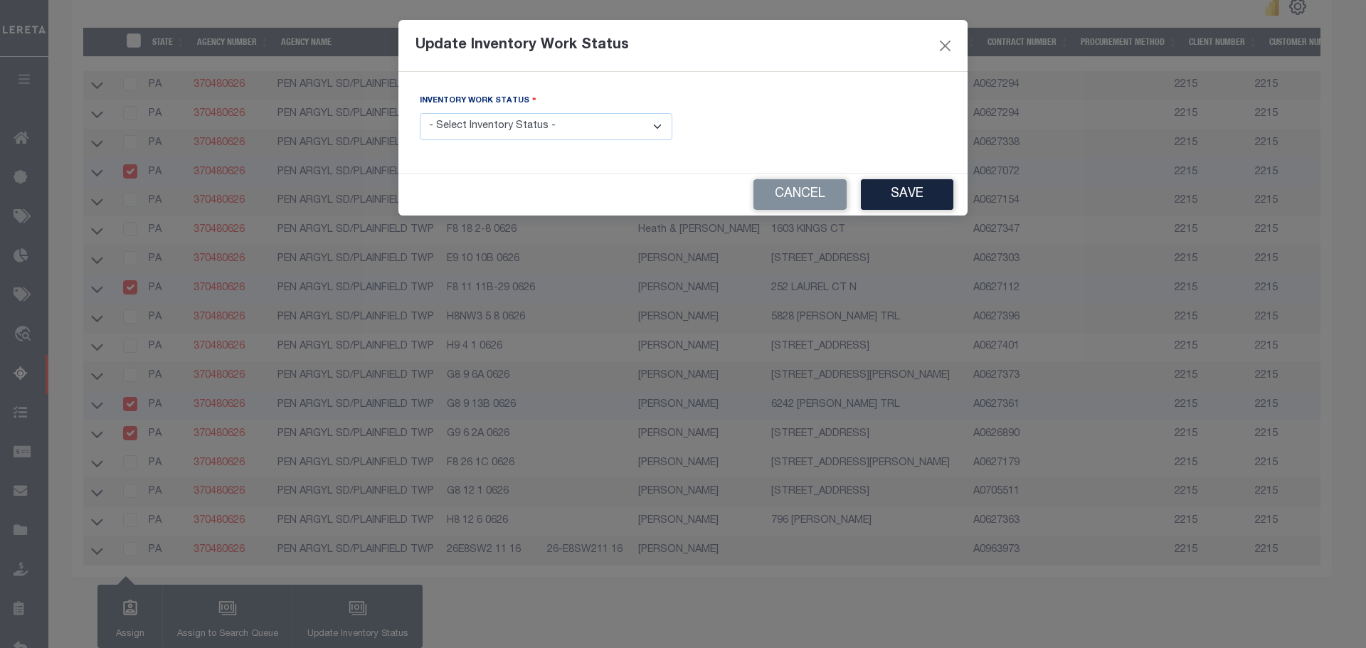
click at [509, 122] on select "- Select Inventory Status - Manual - Exception Pended - Awaiting Search Late Ad…" at bounding box center [546, 127] width 253 height 28
select select "4"
click at [420, 113] on select "- Select Inventory Status - Manual - Exception Pended - Awaiting Search Late Ad…" at bounding box center [546, 127] width 253 height 28
click at [898, 193] on button "Save" at bounding box center [907, 194] width 92 height 31
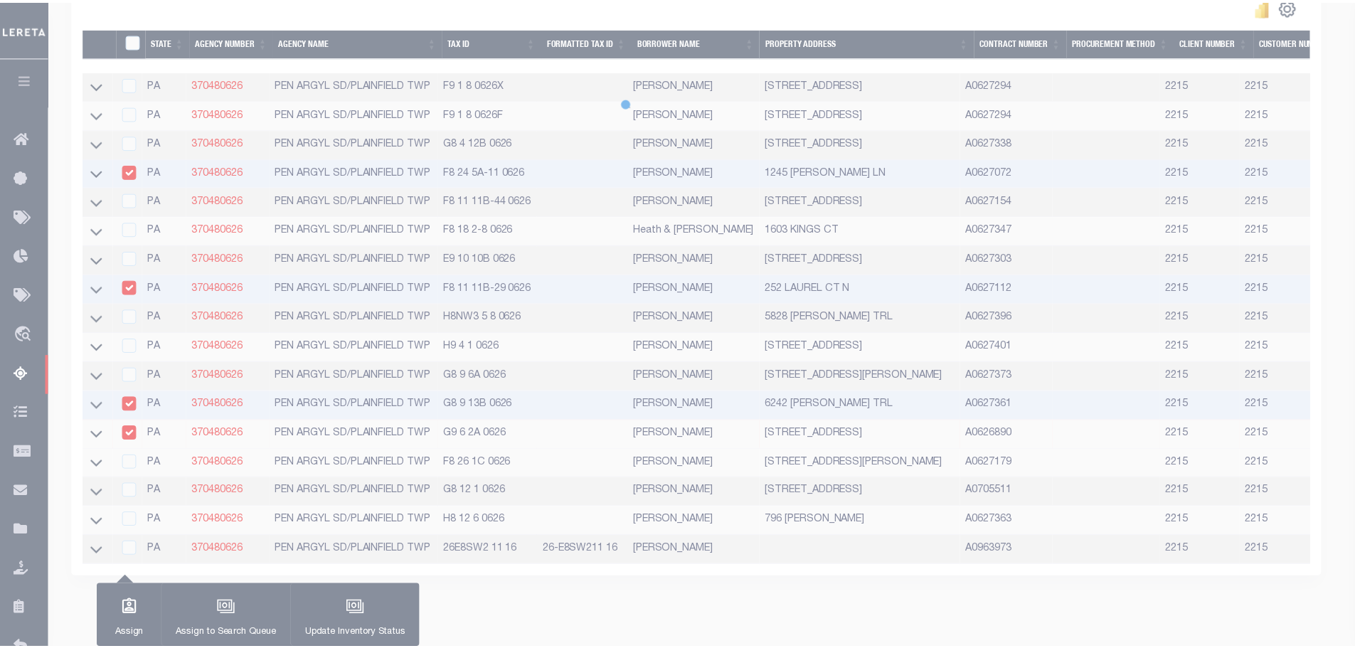
scroll to position [354, 0]
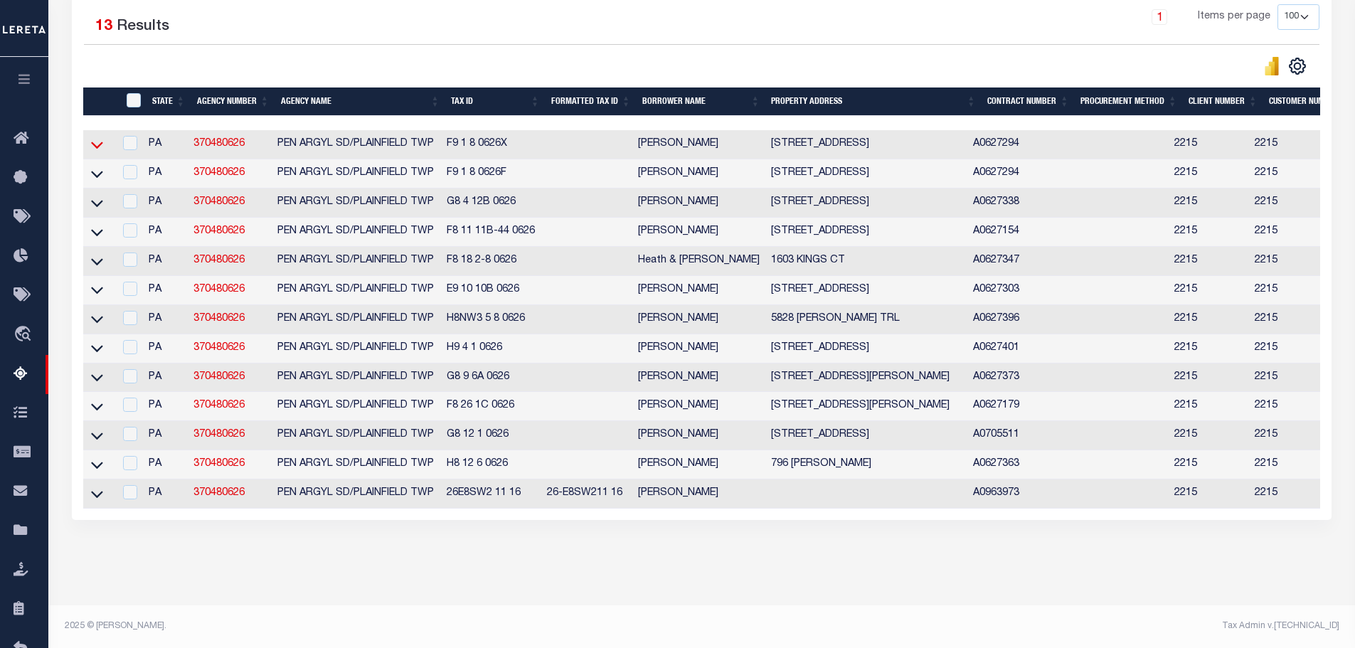
click at [100, 137] on icon at bounding box center [97, 144] width 12 height 15
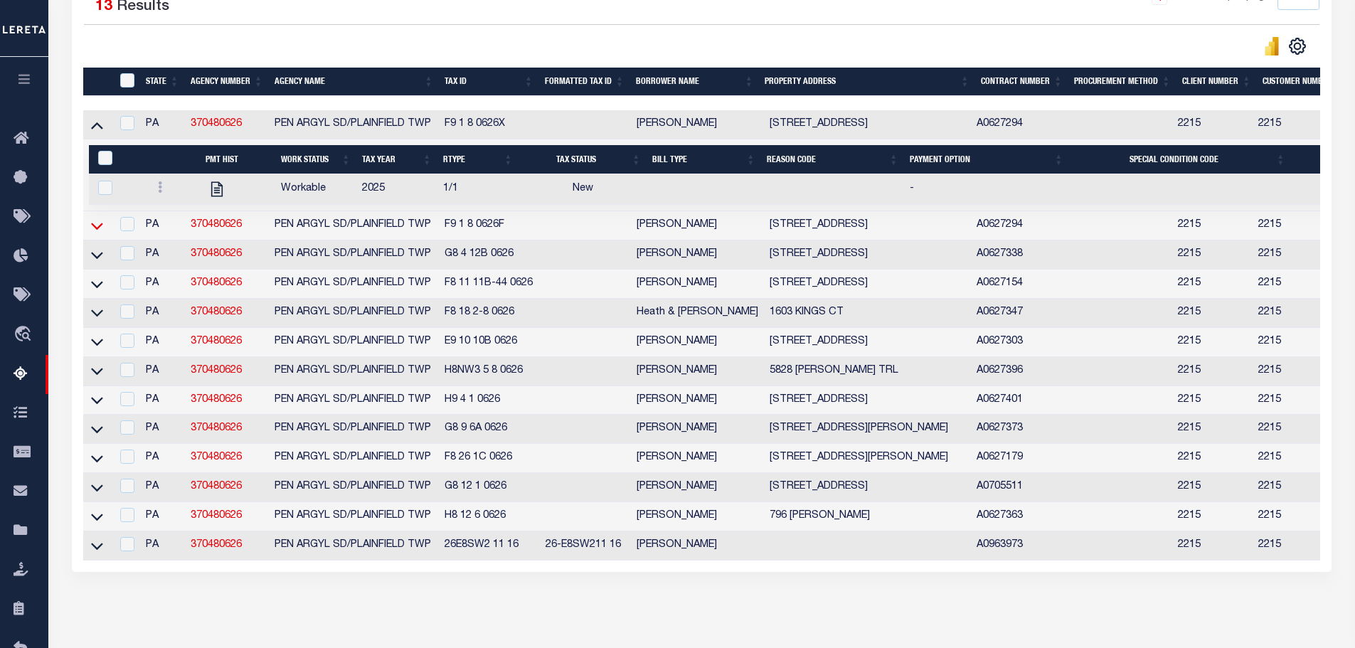
click at [98, 230] on icon at bounding box center [97, 225] width 12 height 15
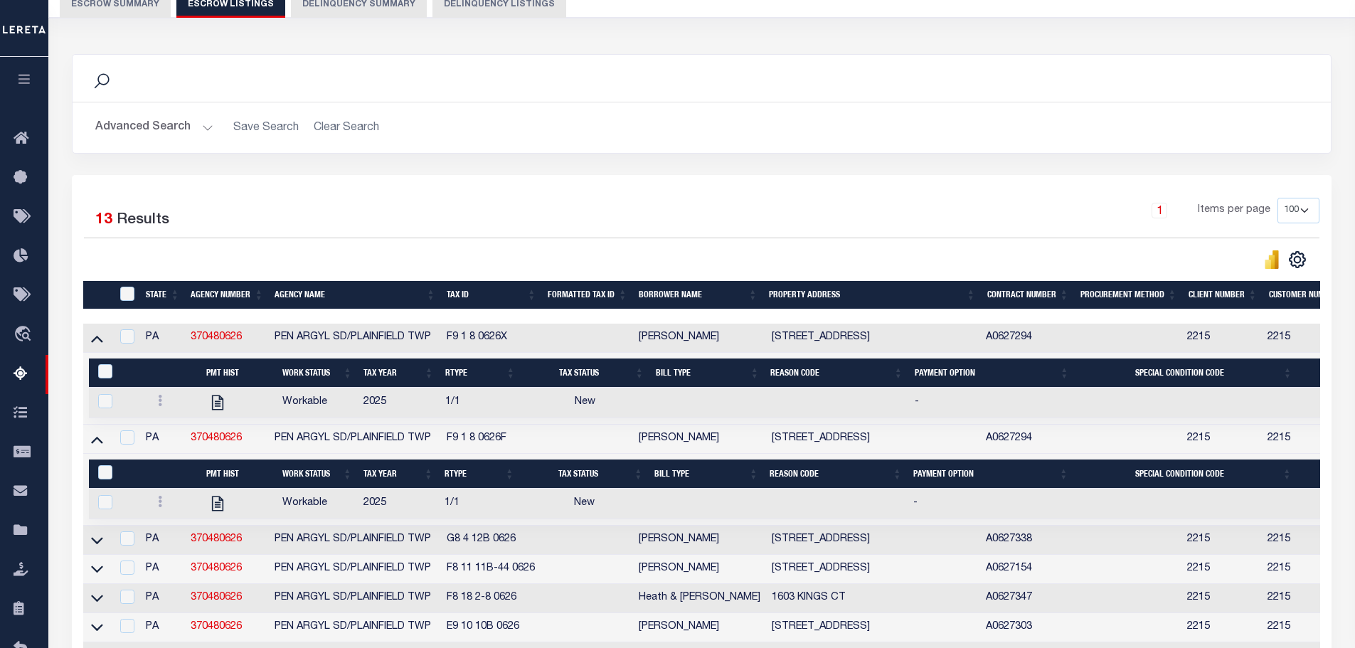
scroll to position [0, 0]
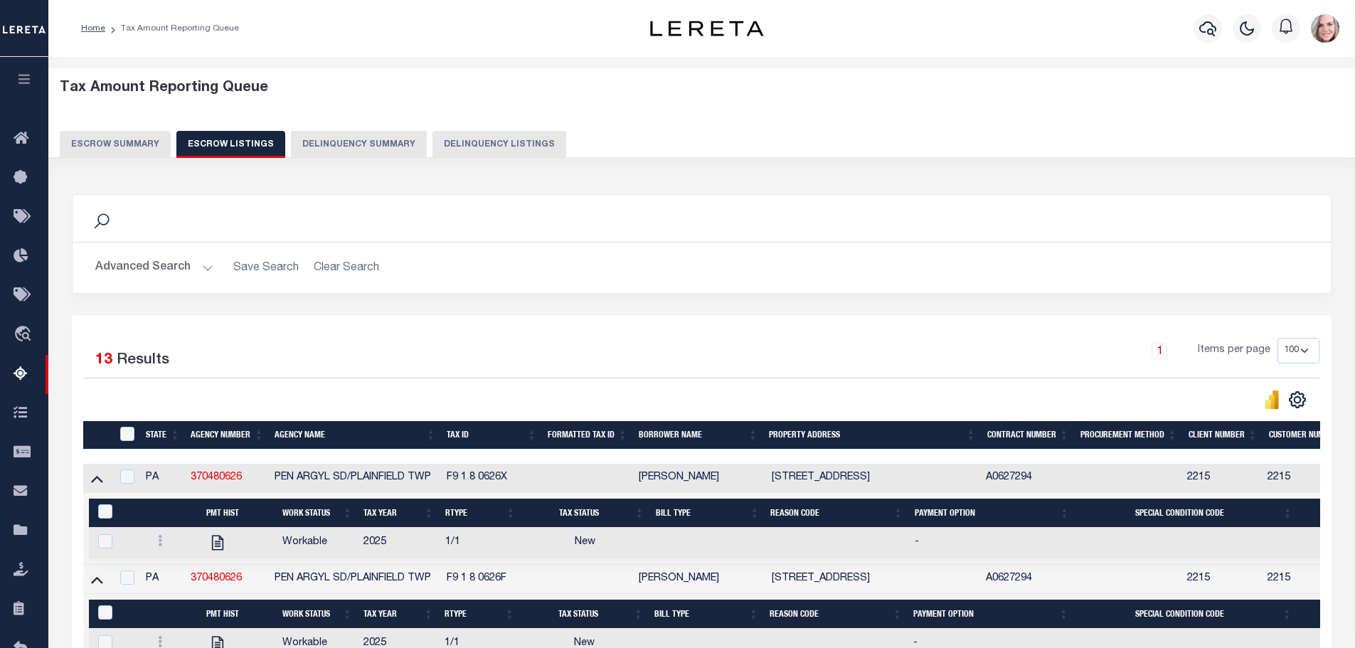
click at [144, 140] on button "Escrow Summary" at bounding box center [115, 144] width 111 height 27
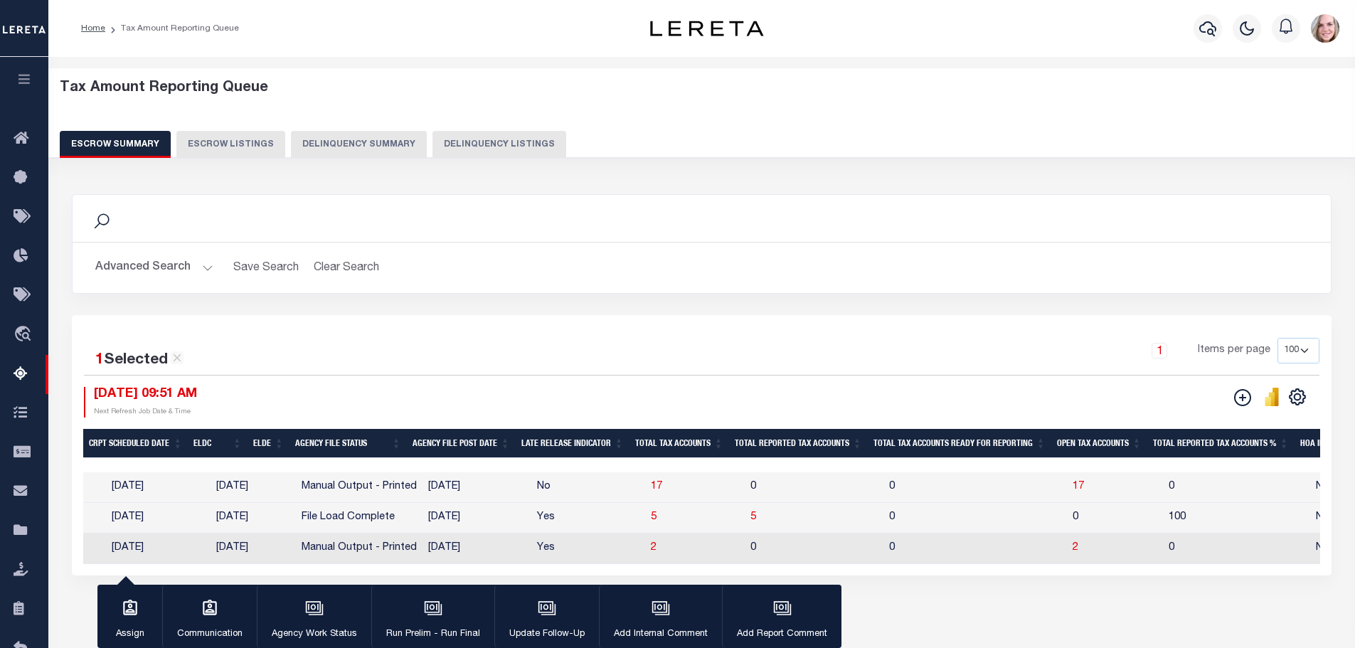
scroll to position [106, 0]
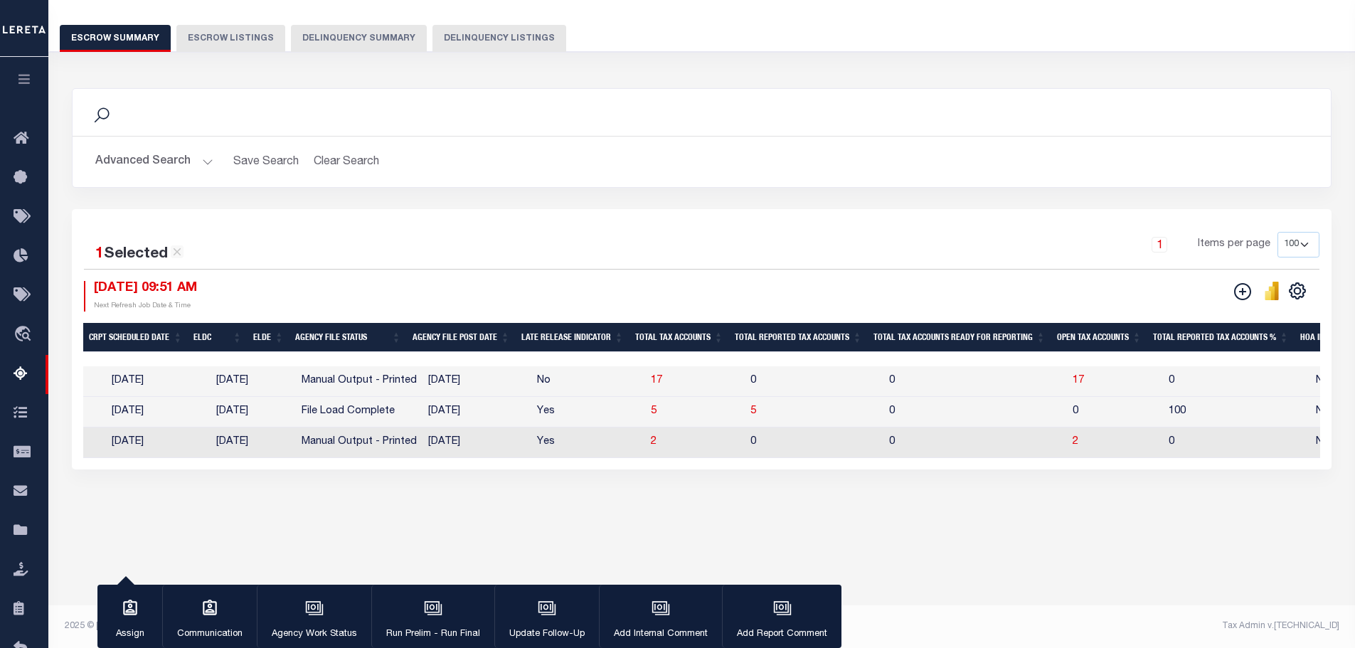
click at [137, 157] on button "Advanced Search" at bounding box center [154, 162] width 118 height 28
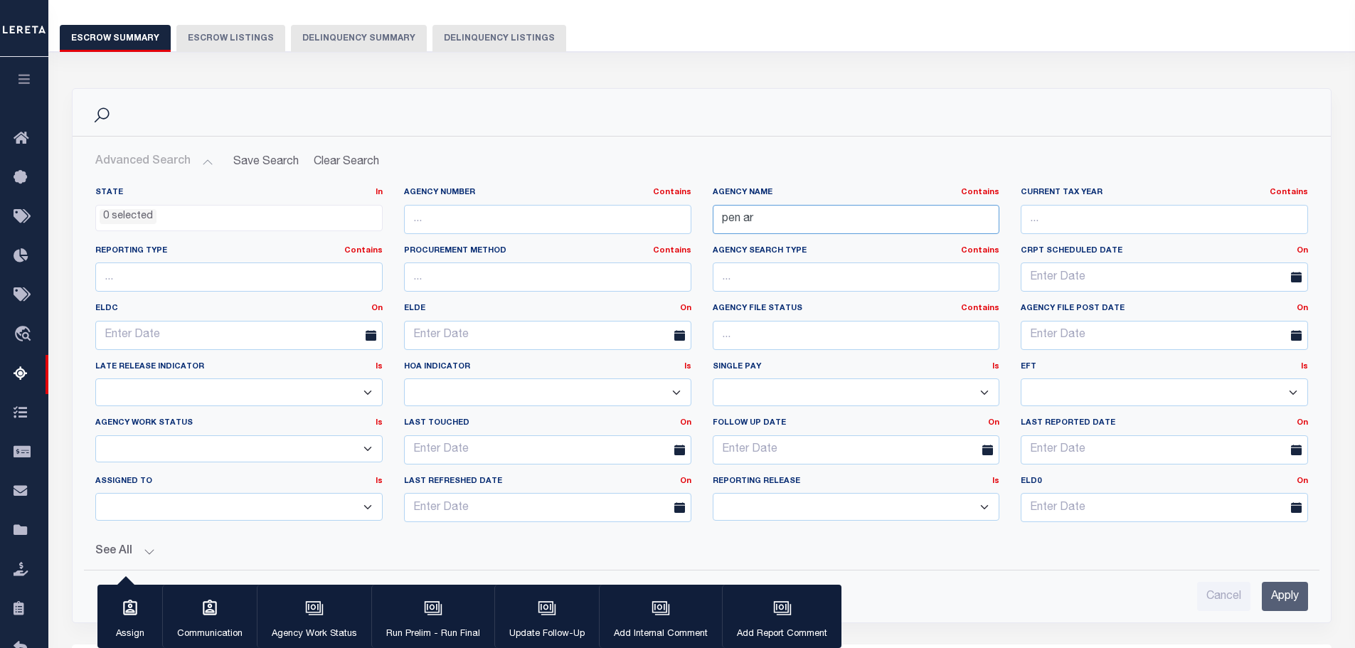
click at [758, 213] on input "pen ar" at bounding box center [856, 219] width 287 height 29
click at [756, 211] on input "pen ar" at bounding box center [856, 219] width 287 height 29
click at [755, 210] on input "pen ar" at bounding box center [856, 219] width 287 height 29
click at [760, 227] on input "pen ar" at bounding box center [856, 219] width 287 height 29
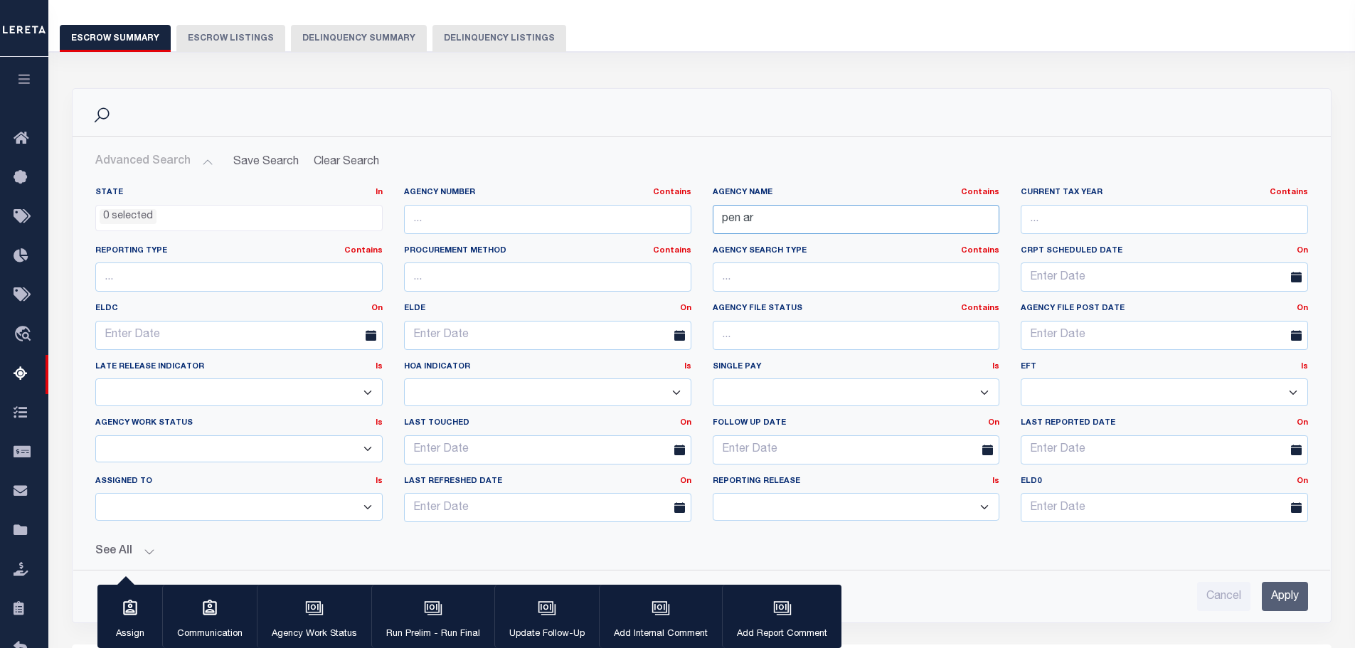
click at [760, 227] on input "pen ar" at bounding box center [856, 219] width 287 height 29
type input "south allegheny"
click at [1290, 602] on input "Apply" at bounding box center [1285, 596] width 46 height 29
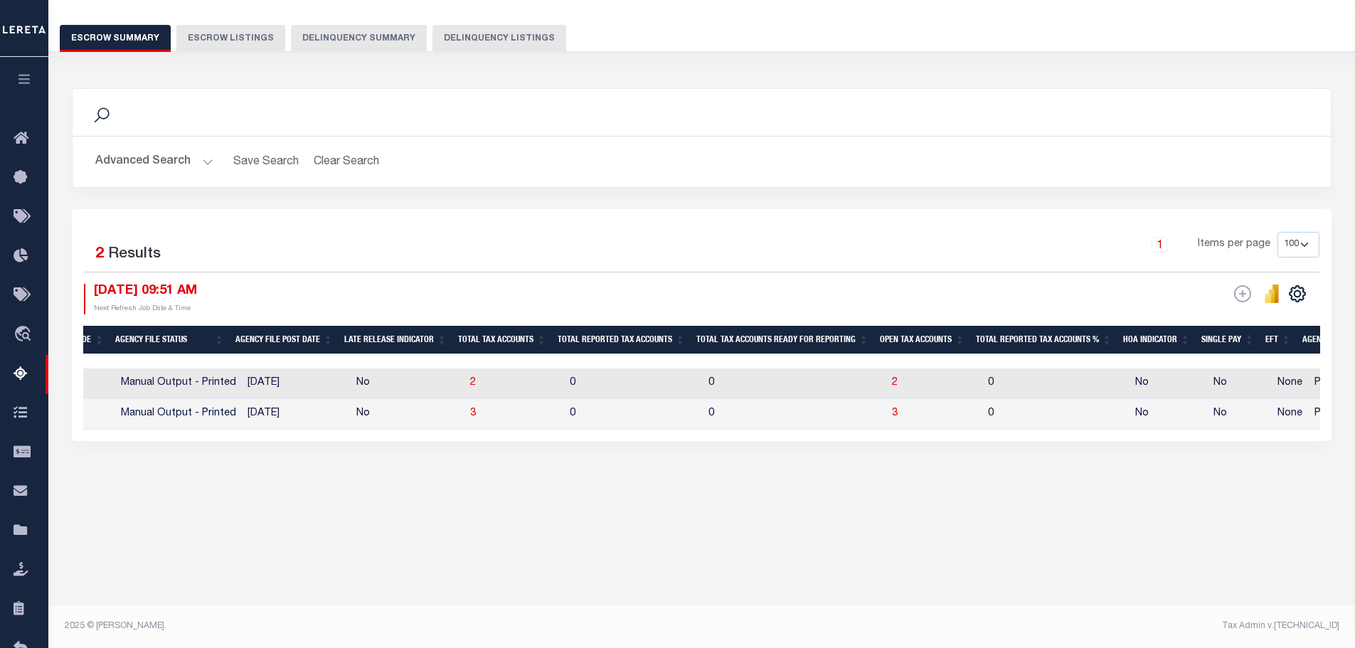
scroll to position [0, 938]
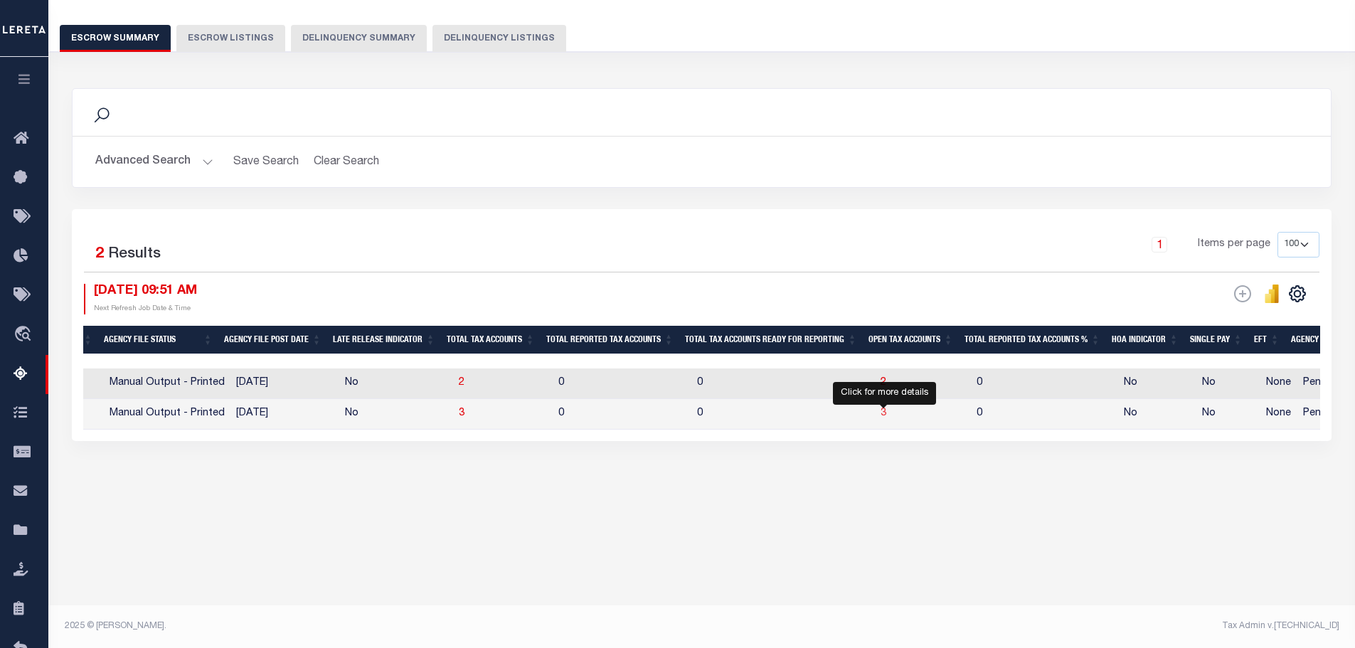
click at [884, 416] on span "3" at bounding box center [884, 413] width 6 height 10
select select "100"
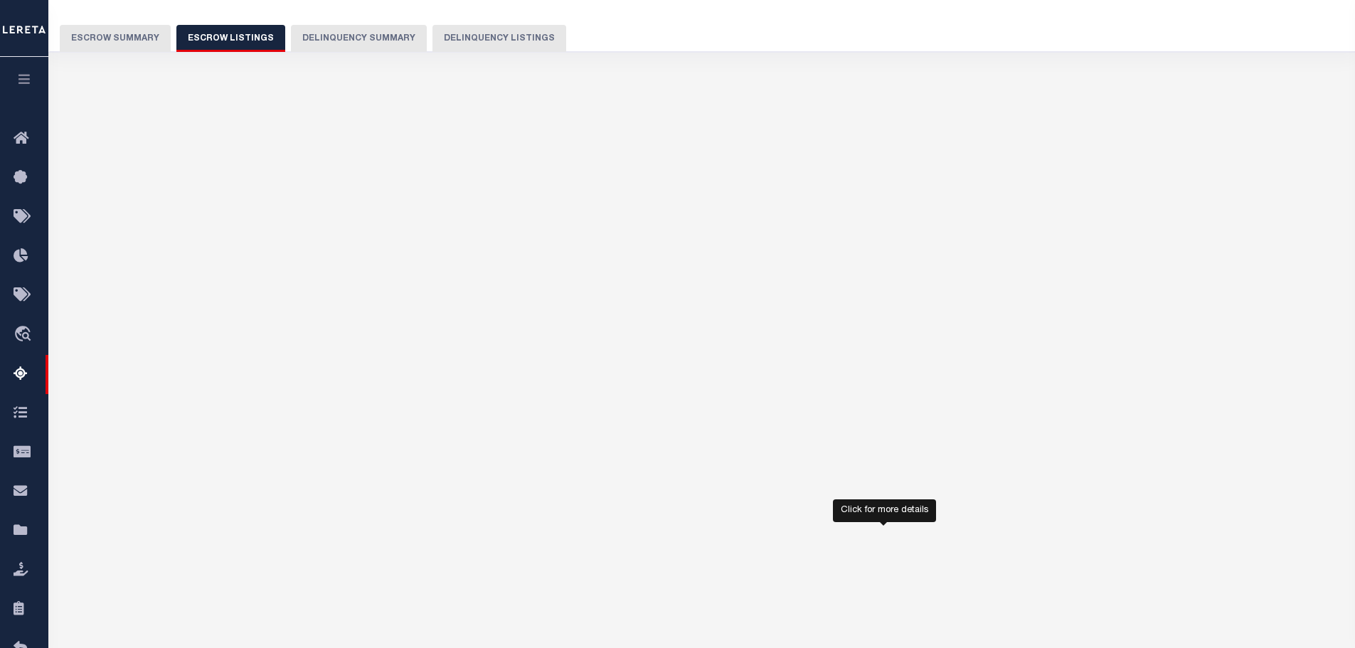
select select "100"
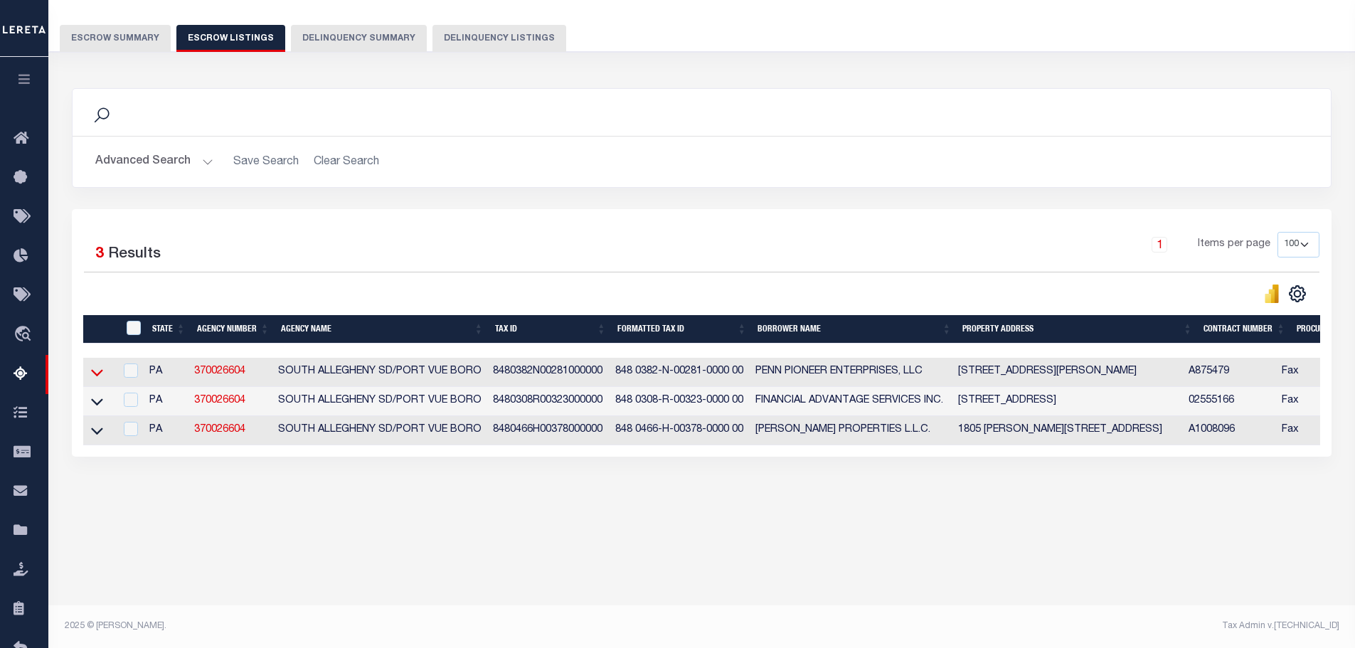
click at [95, 373] on icon at bounding box center [97, 372] width 12 height 15
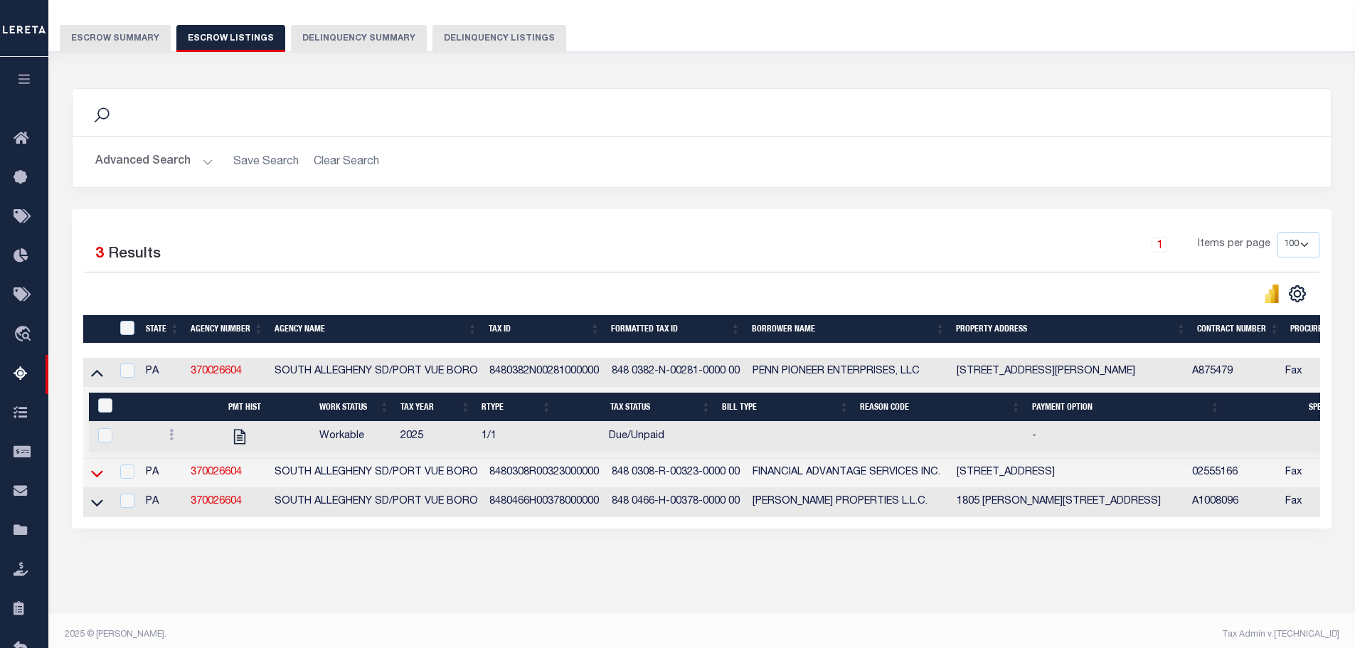
click at [96, 476] on icon at bounding box center [97, 473] width 12 height 15
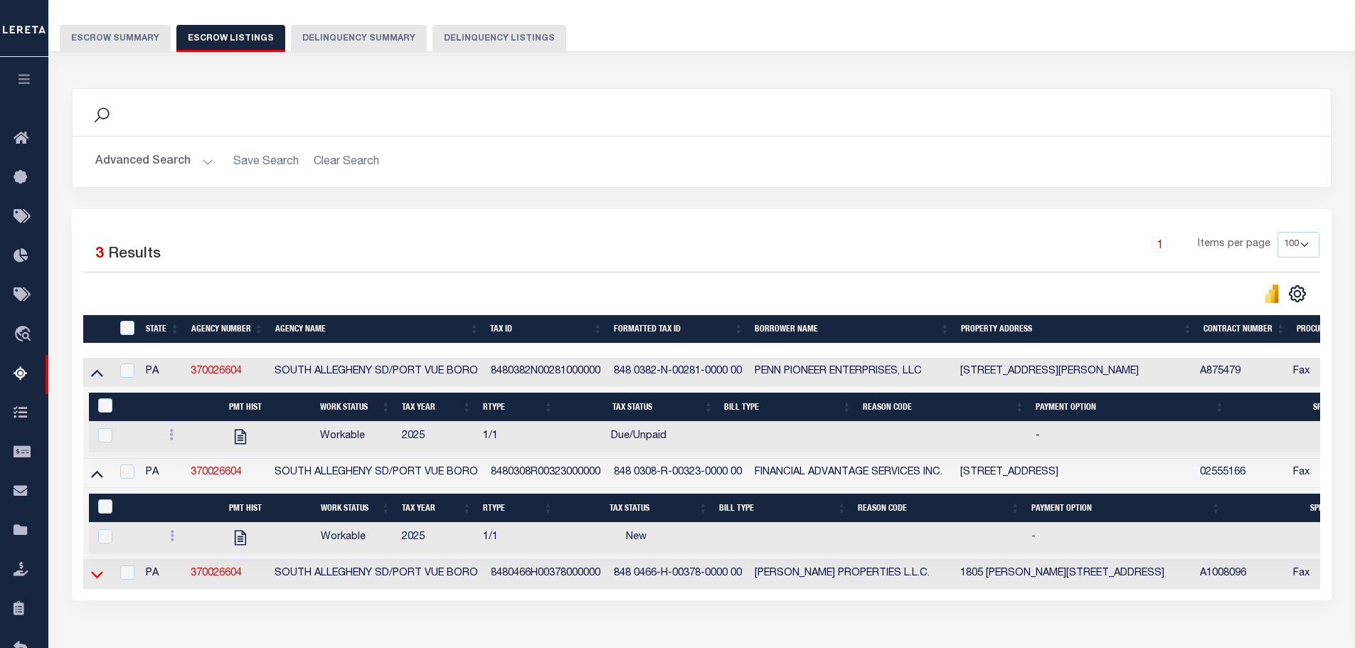
click at [100, 573] on icon at bounding box center [97, 574] width 12 height 15
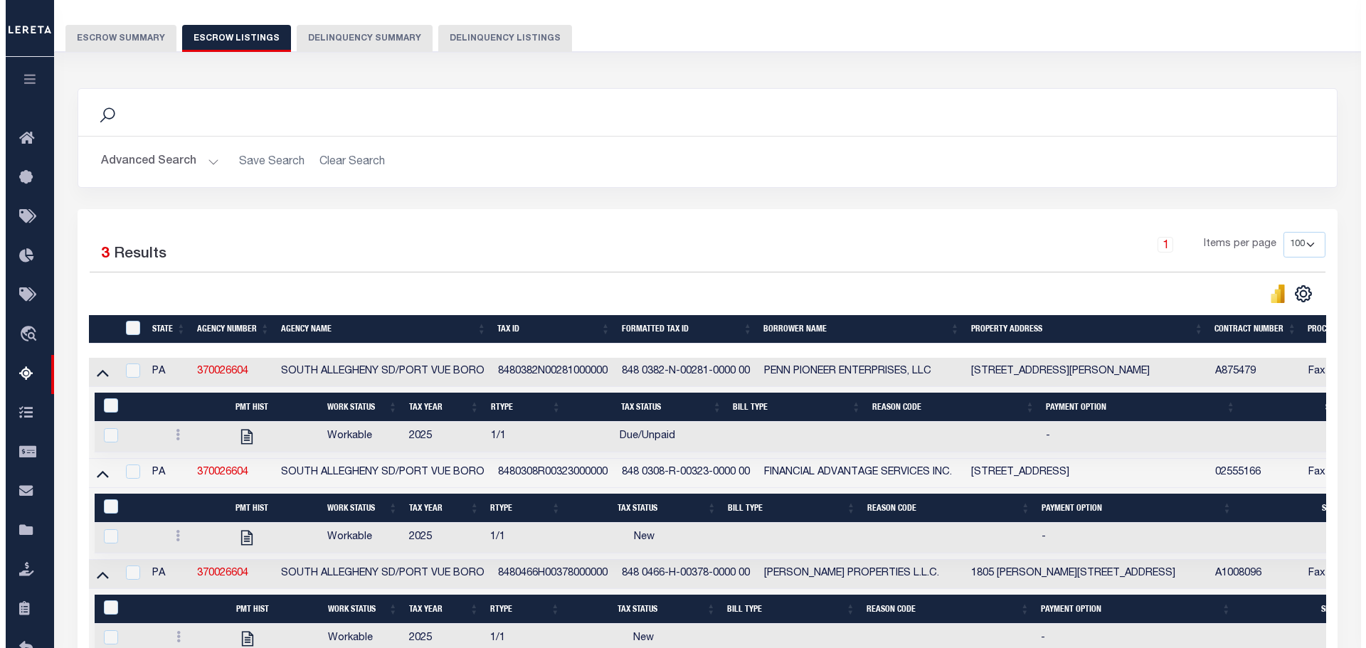
scroll to position [177, 0]
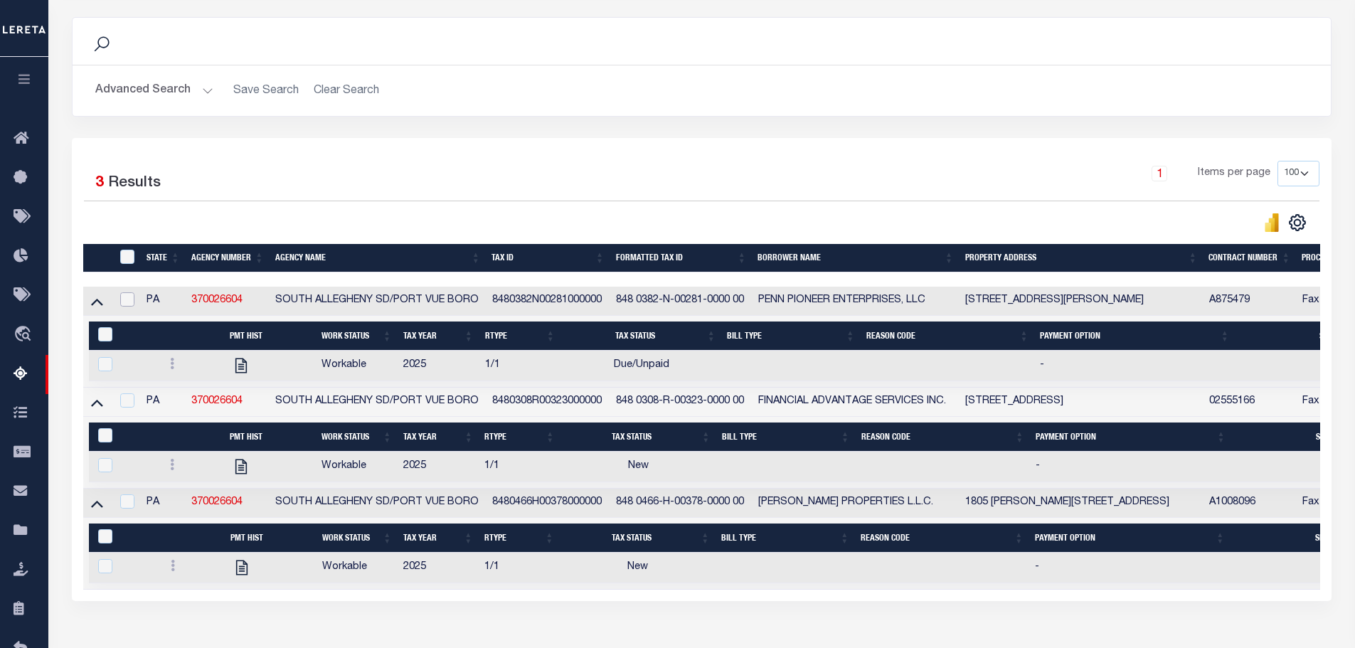
click at [127, 300] on input "checkbox" at bounding box center [127, 299] width 14 height 14
checkbox input "true"
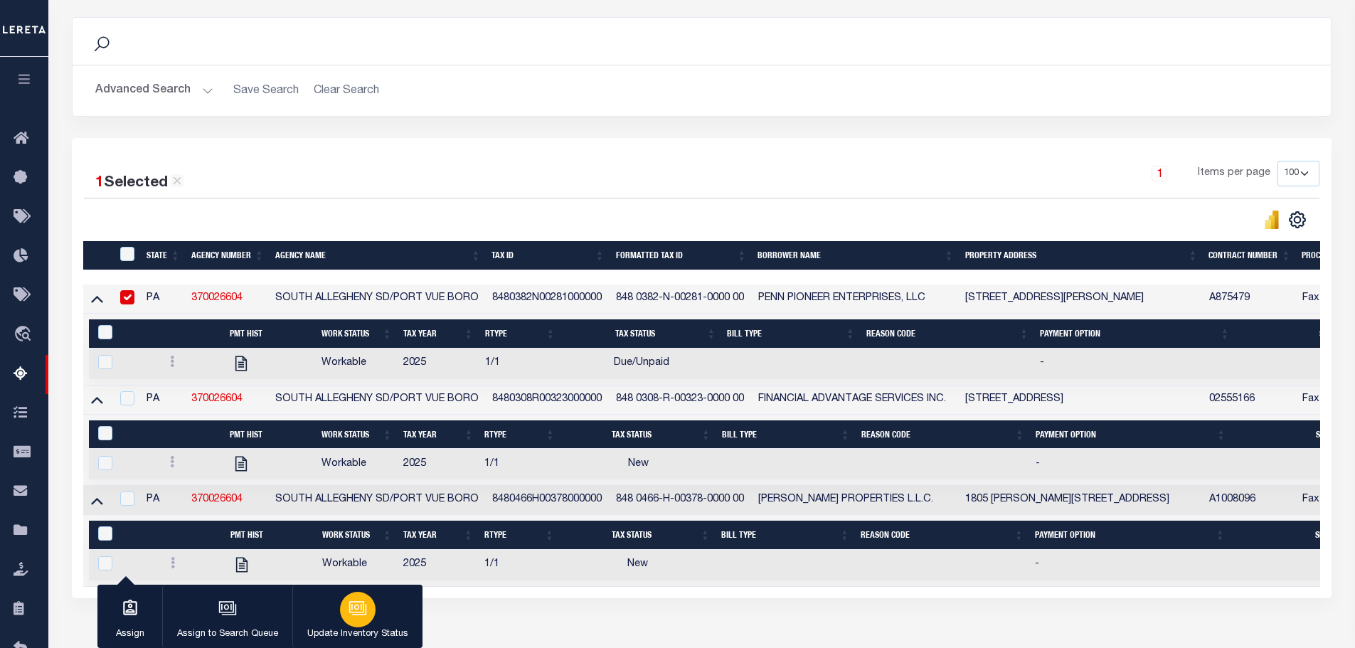
click at [360, 608] on icon "button" at bounding box center [356, 607] width 11 height 6
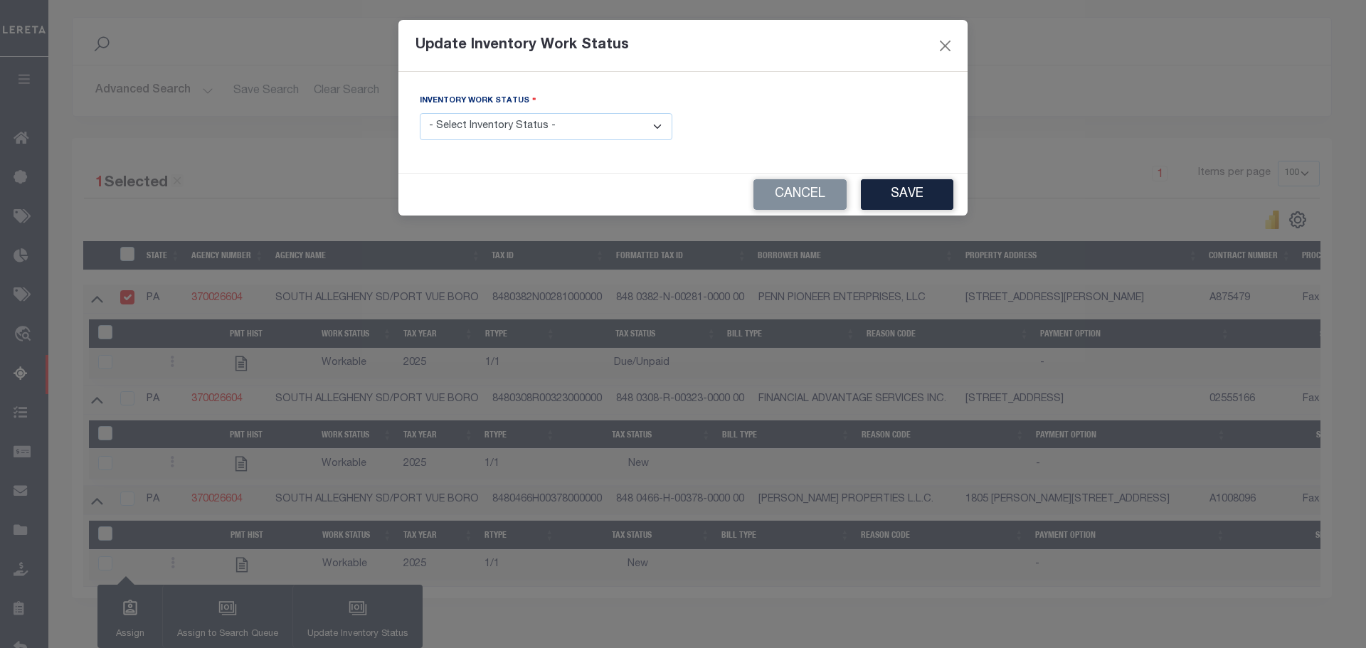
click at [493, 123] on select "- Select Inventory Status - Manual - Exception Pended - Awaiting Search Late Ad…" at bounding box center [546, 127] width 253 height 28
select select "4"
click at [420, 113] on select "- Select Inventory Status - Manual - Exception Pended - Awaiting Search Late Ad…" at bounding box center [546, 127] width 253 height 28
click at [875, 189] on button "Save" at bounding box center [907, 194] width 92 height 31
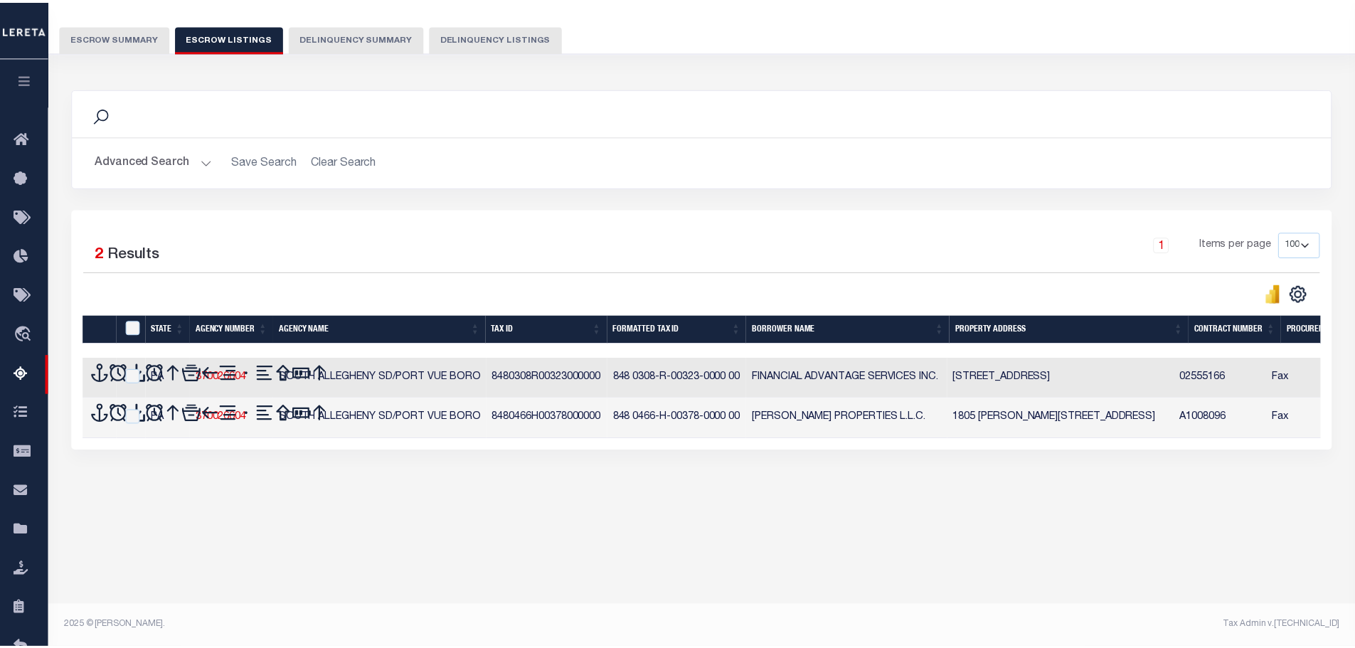
scroll to position [106, 0]
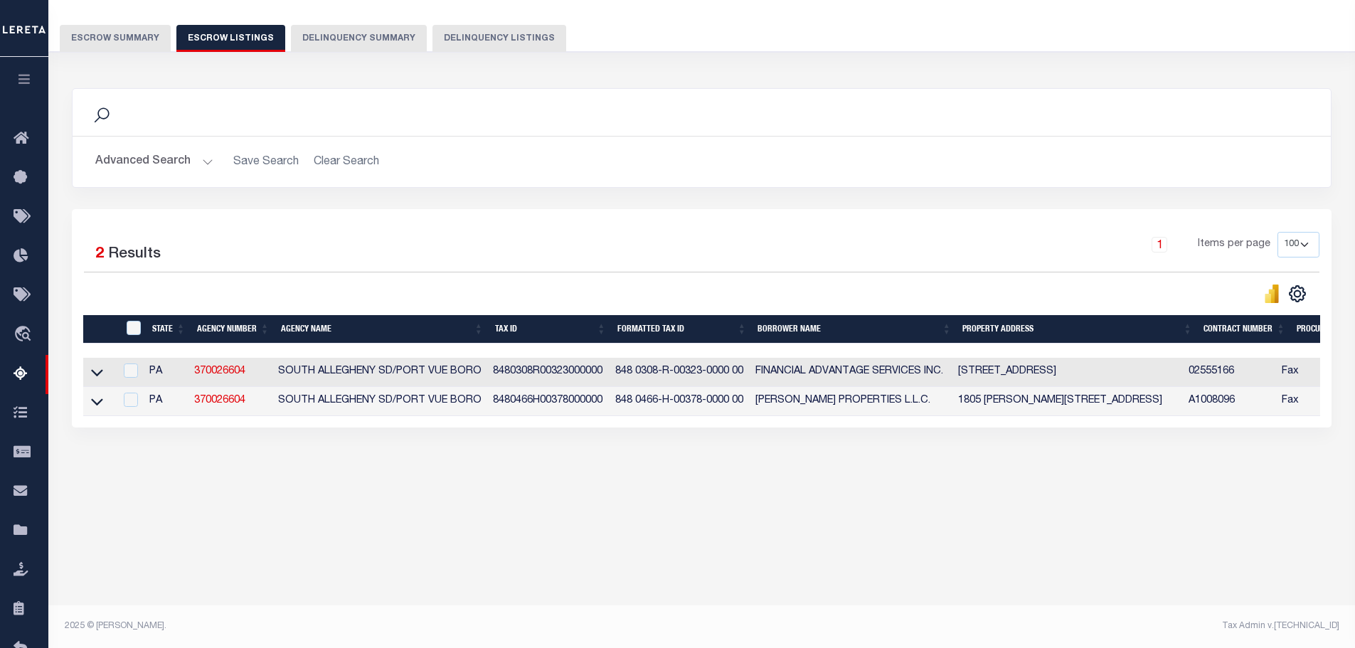
click at [120, 44] on button "Escrow Summary" at bounding box center [115, 38] width 111 height 27
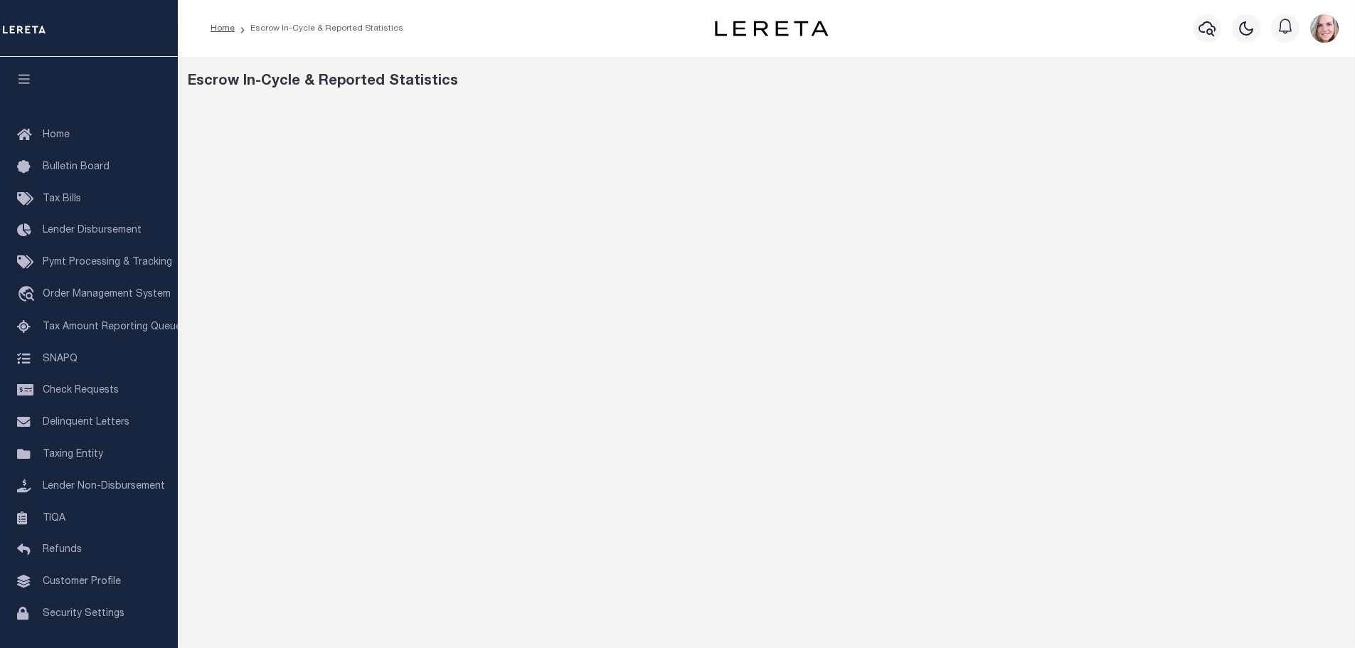
scroll to position [31, 0]
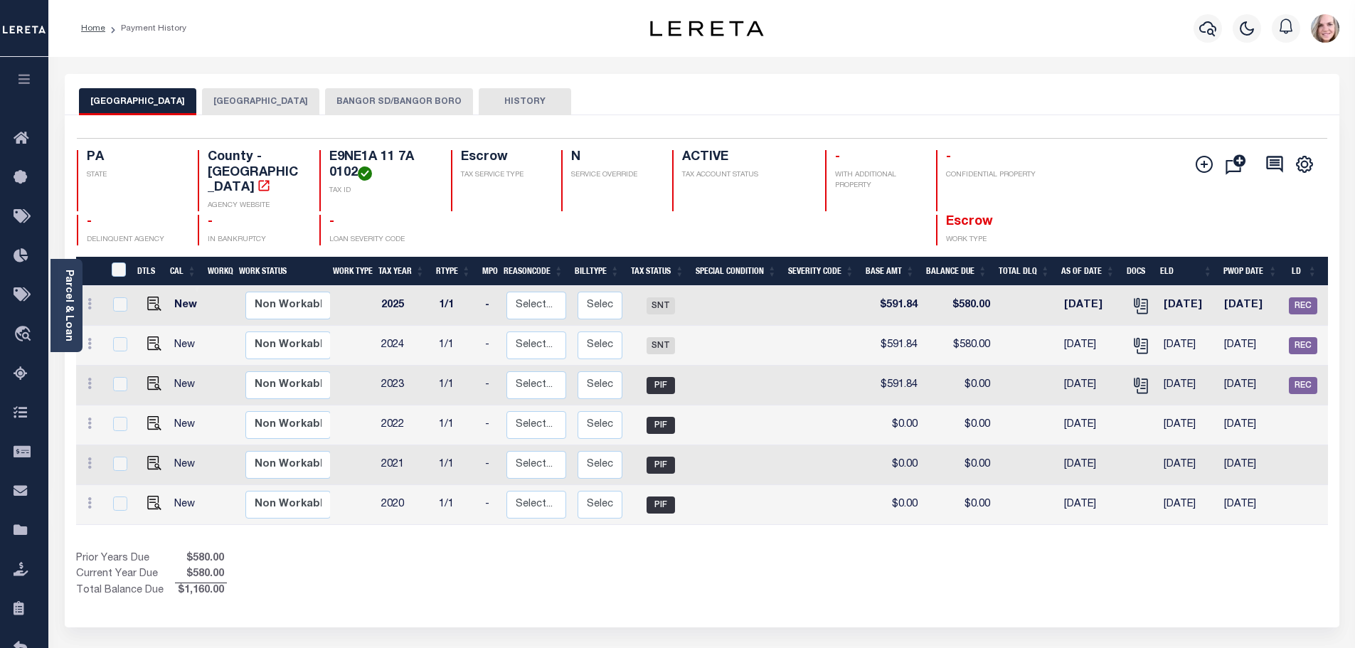
click at [376, 98] on button "BANGOR SD/BANGOR BORO" at bounding box center [399, 101] width 148 height 27
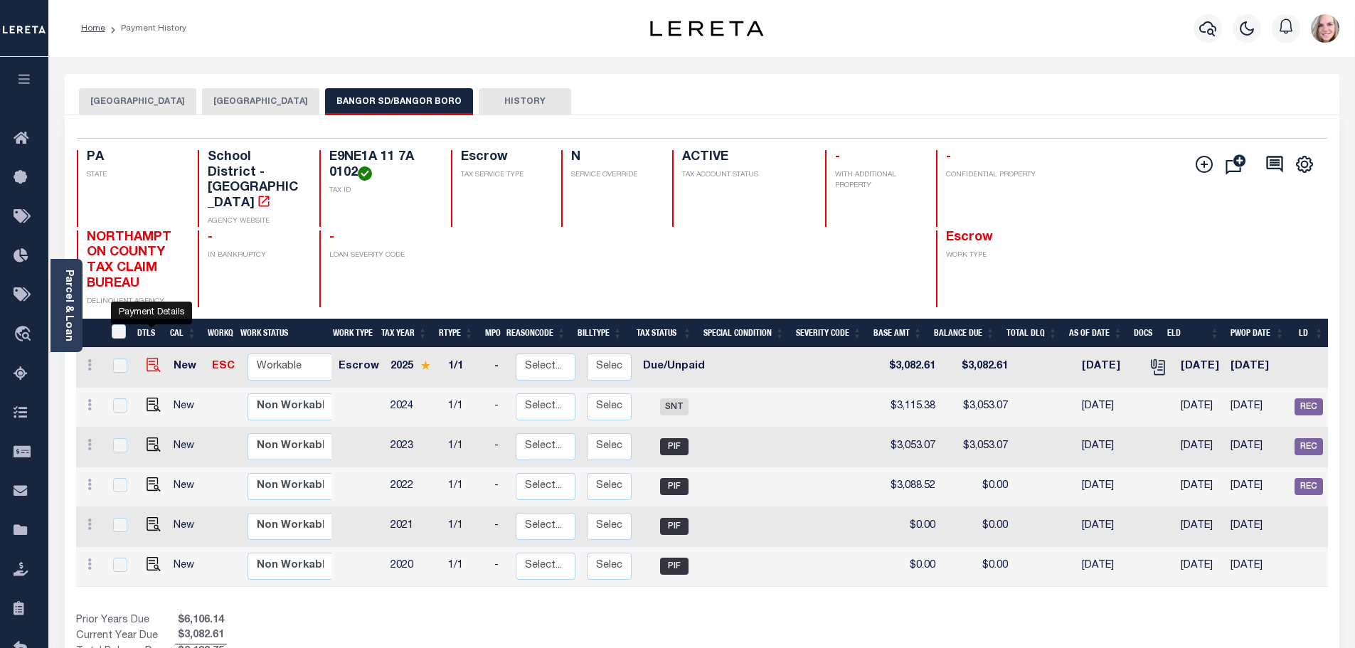
click at [154, 358] on img "" at bounding box center [154, 365] width 14 height 14
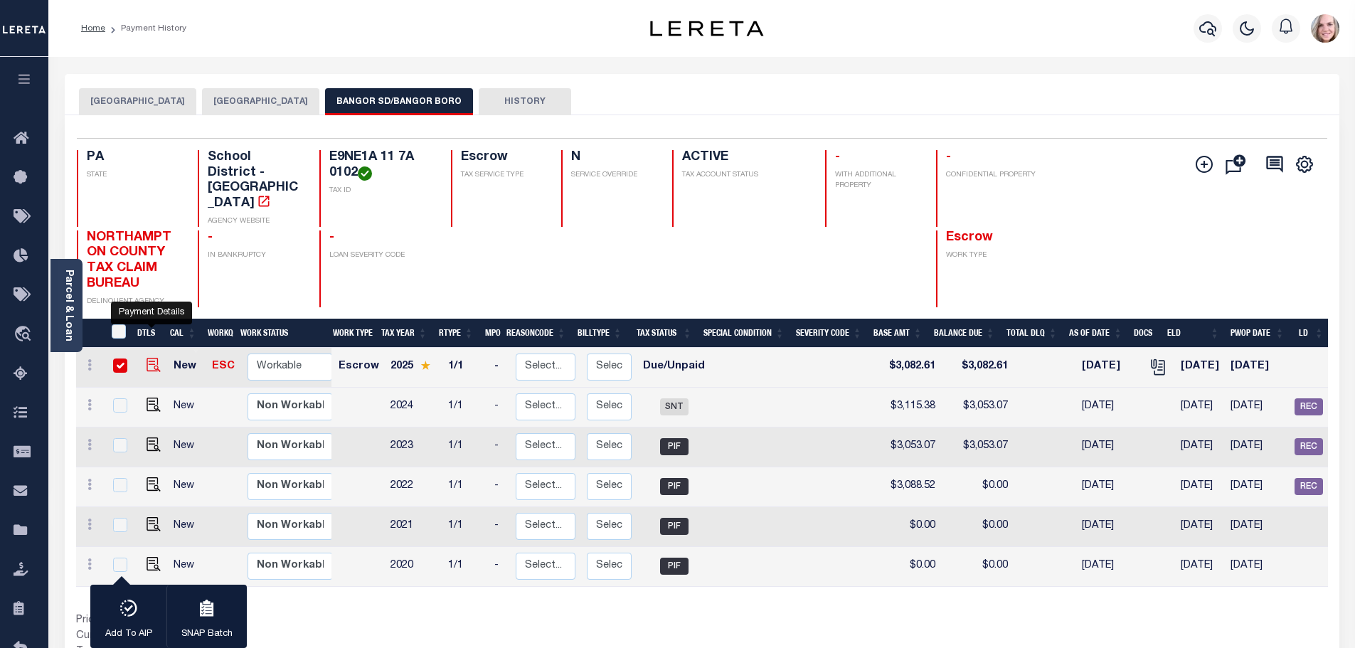
checkbox input "true"
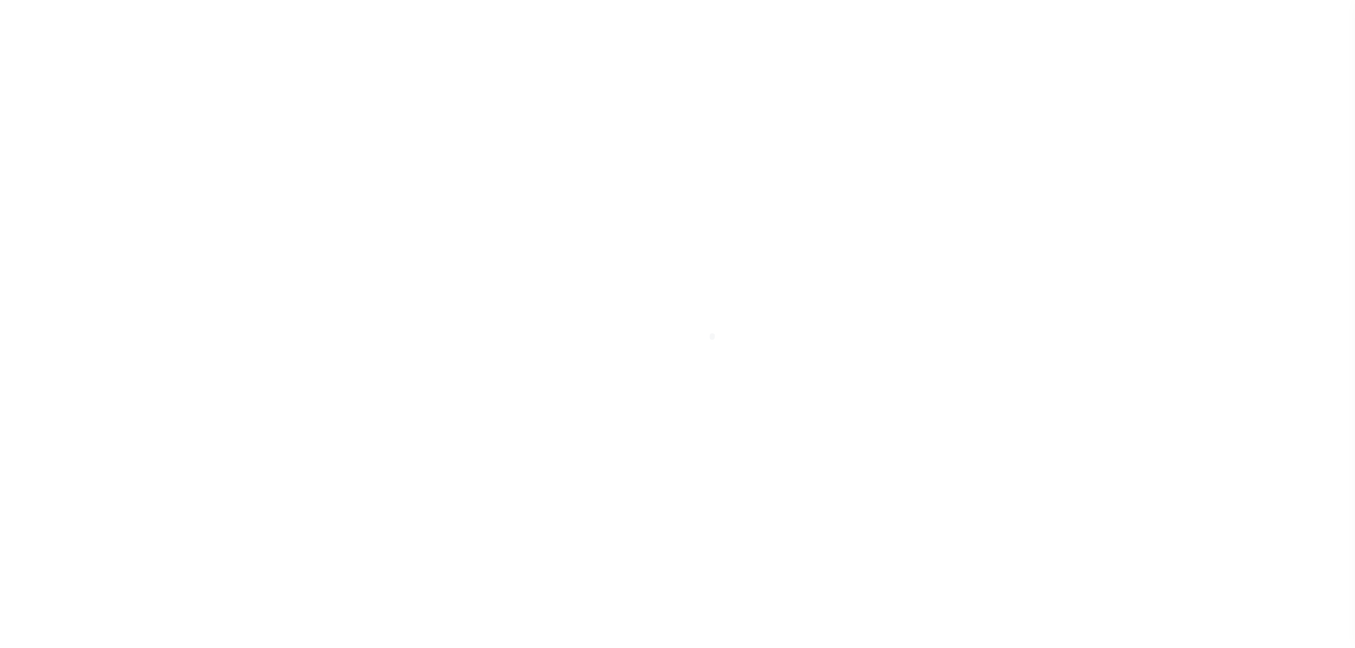
select select "DUE"
